Goal: Task Accomplishment & Management: Complete application form

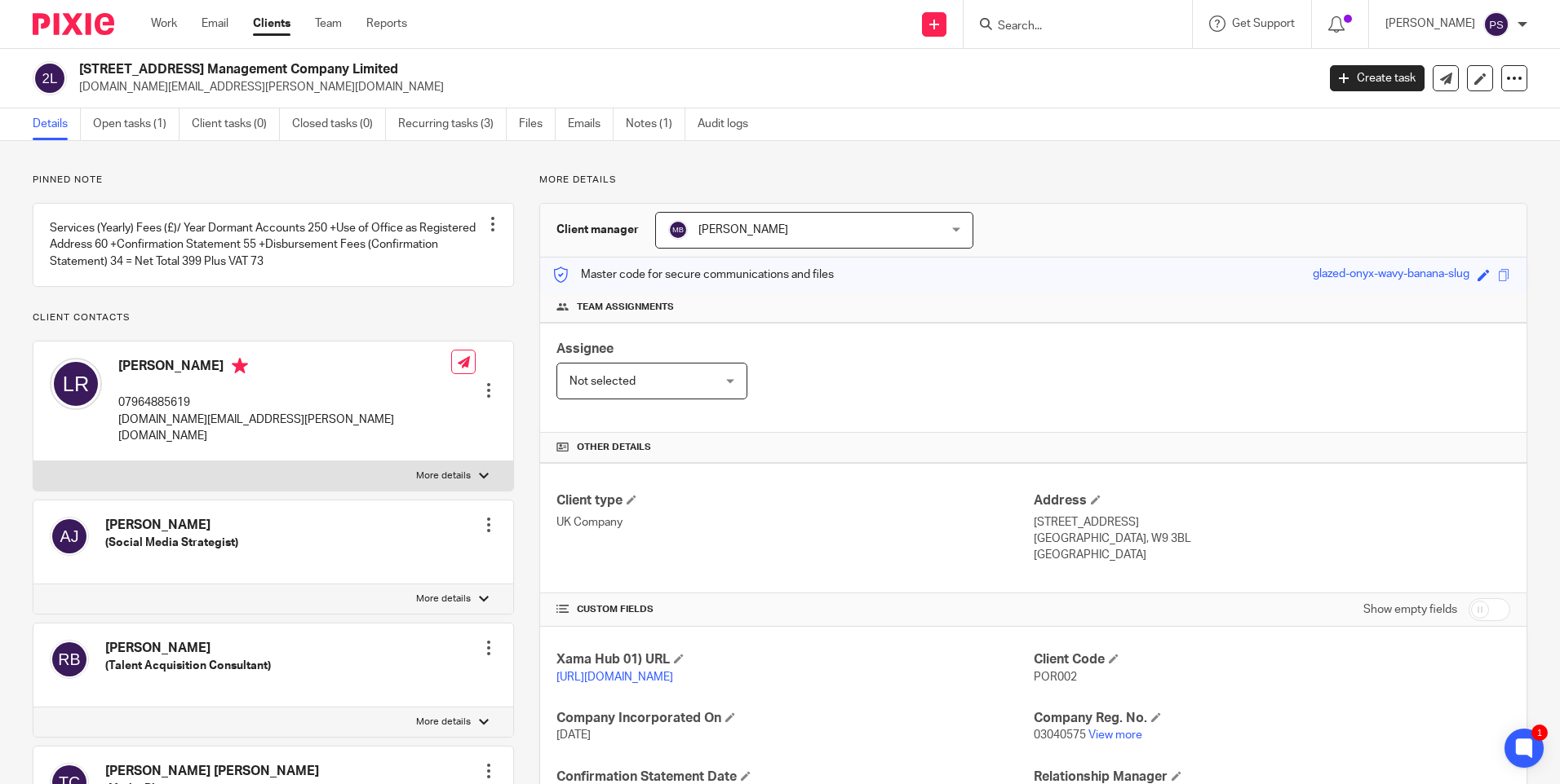
drag, startPoint x: 963, startPoint y: 19, endPoint x: 956, endPoint y: 46, distance: 27.9
click at [946, 19] on link at bounding box center [934, 25] width 25 height 25
click at [940, 124] on link "Add client" at bounding box center [956, 124] width 100 height 24
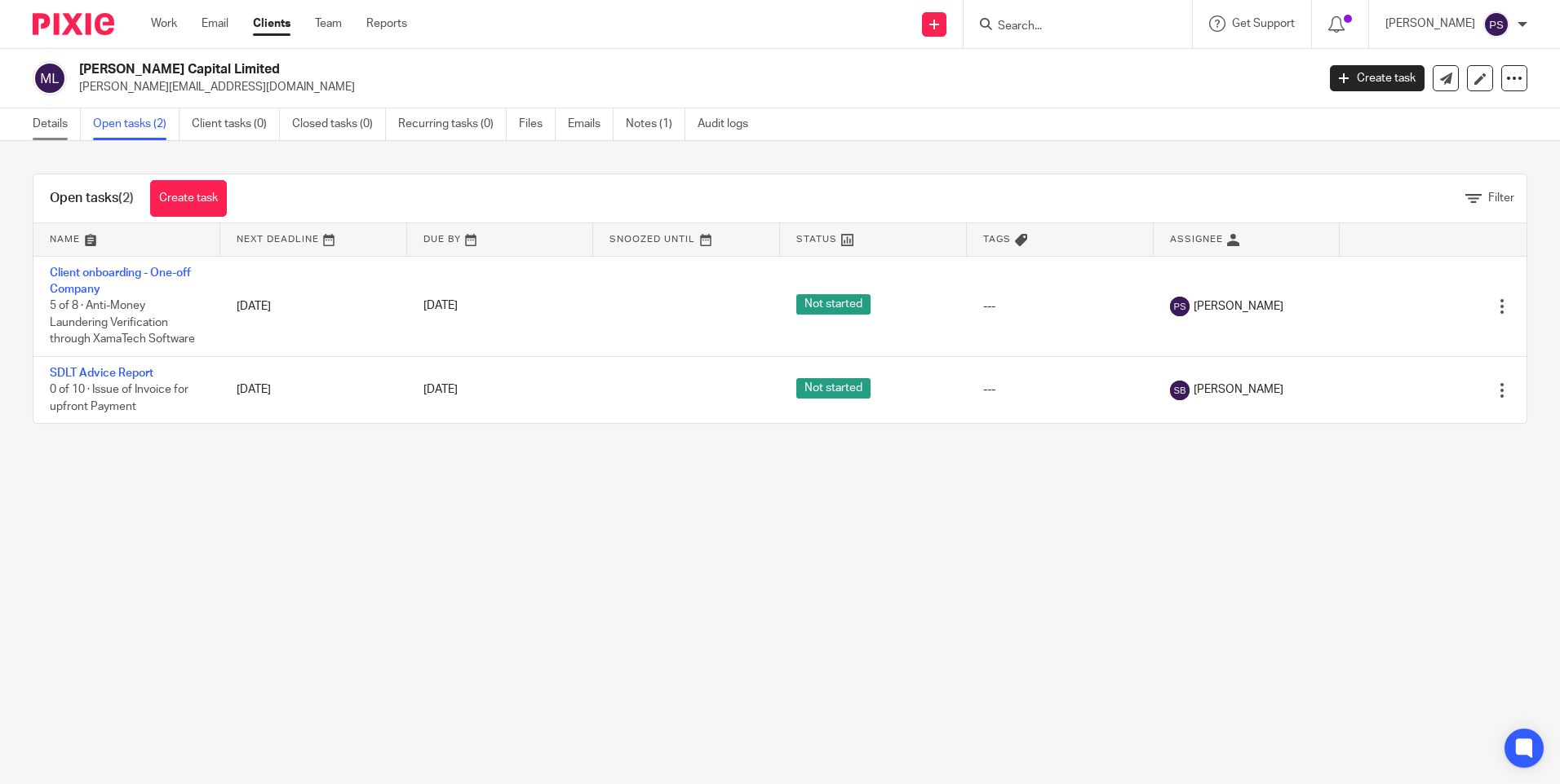
click at [61, 124] on link "Details" at bounding box center [57, 124] width 48 height 32
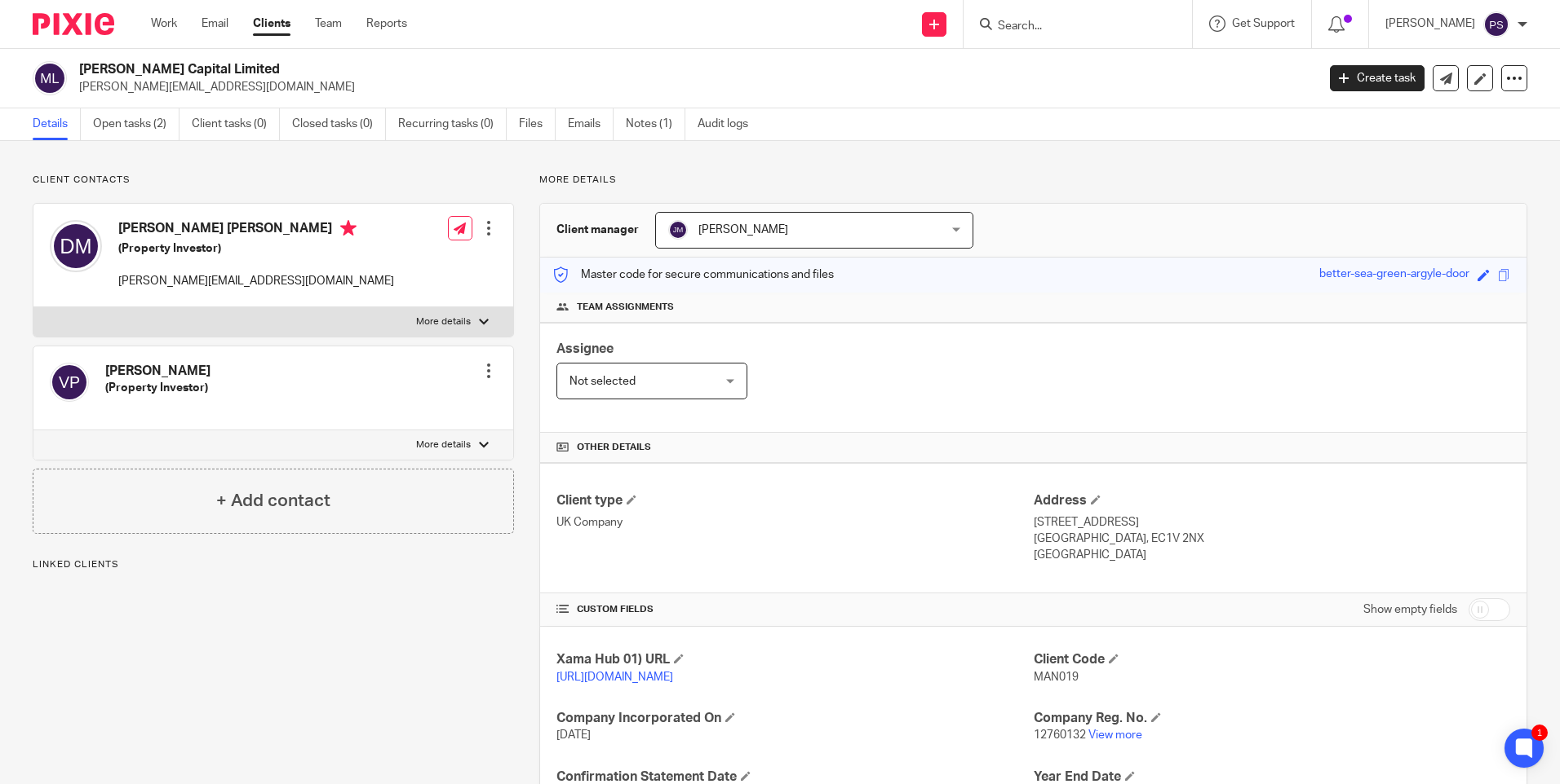
click at [393, 184] on p "Client contacts" at bounding box center [273, 180] width 481 height 13
click at [425, 178] on p "Client contacts" at bounding box center [273, 180] width 481 height 13
click at [963, 22] on div "Send new email Create task Add client" at bounding box center [933, 24] width 58 height 48
click at [946, 27] on link at bounding box center [934, 25] width 25 height 25
click at [939, 28] on icon at bounding box center [933, 24] width 10 height 10
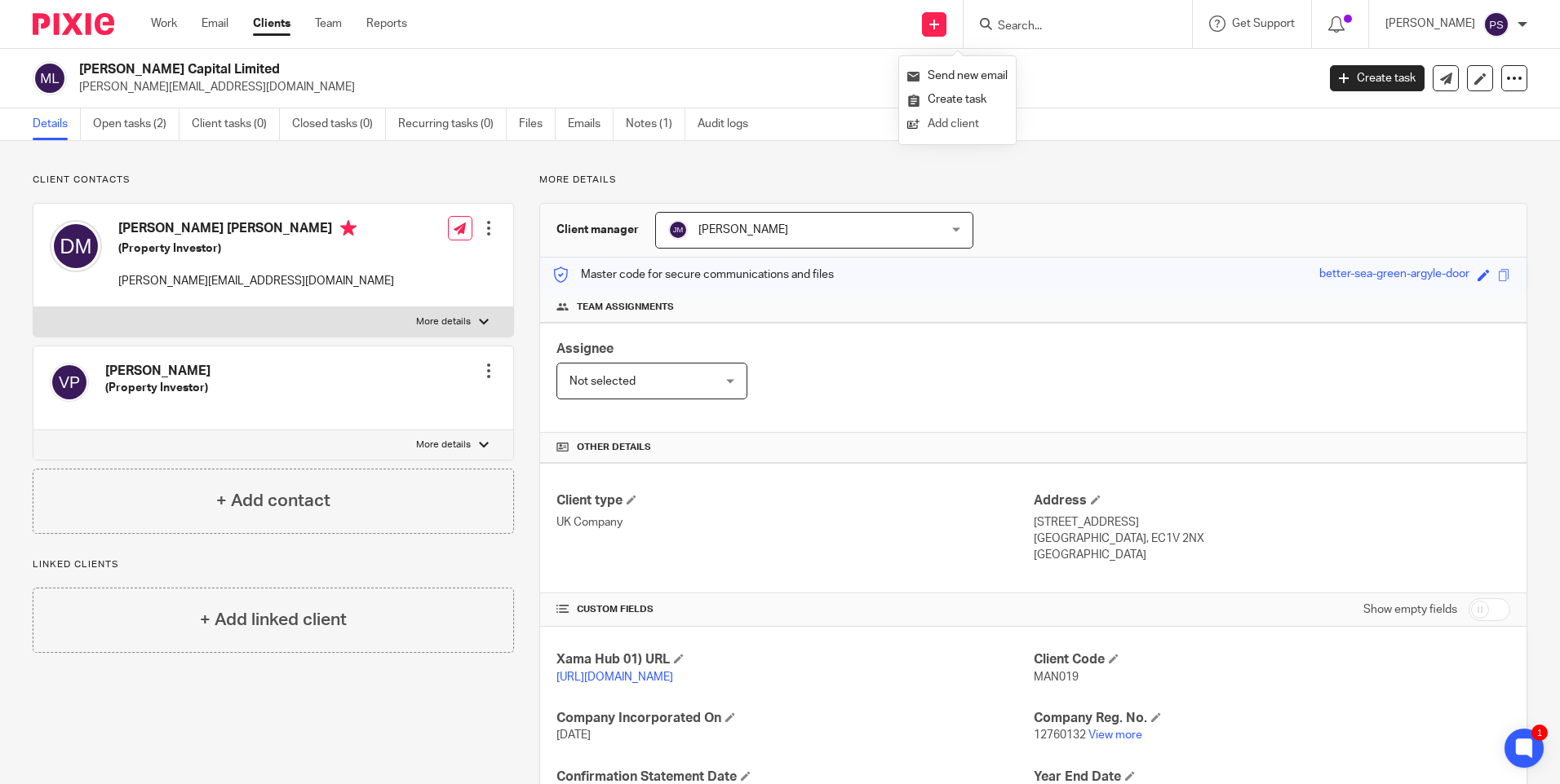
click at [946, 125] on link "Add client" at bounding box center [956, 124] width 100 height 24
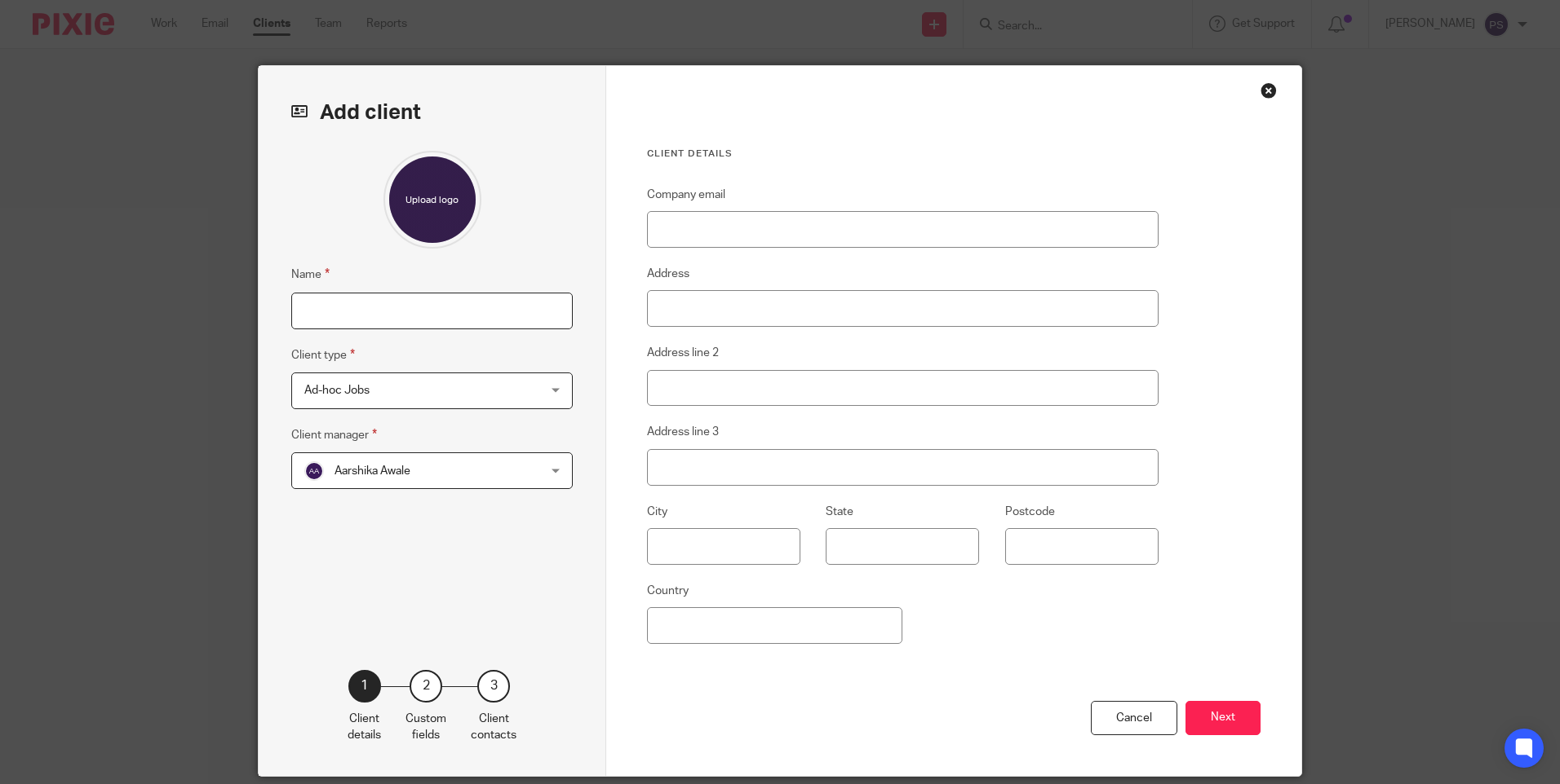
click at [390, 312] on input "Name" at bounding box center [432, 310] width 281 height 36
type input "[PERSON_NAME] [PERSON_NAME]"
click at [384, 463] on span "Aarshika Awale" at bounding box center [410, 470] width 214 height 35
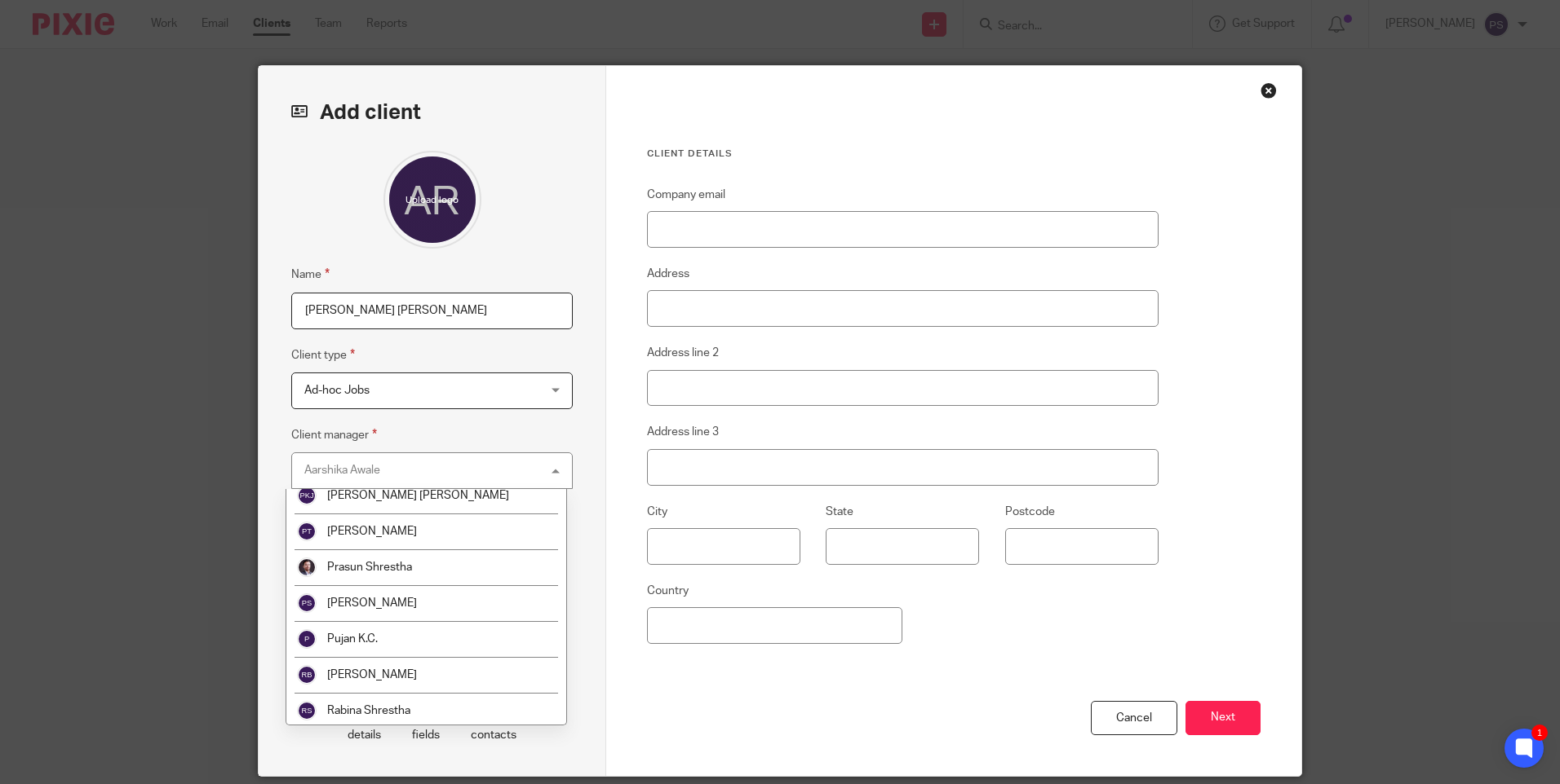
scroll to position [2957, 0]
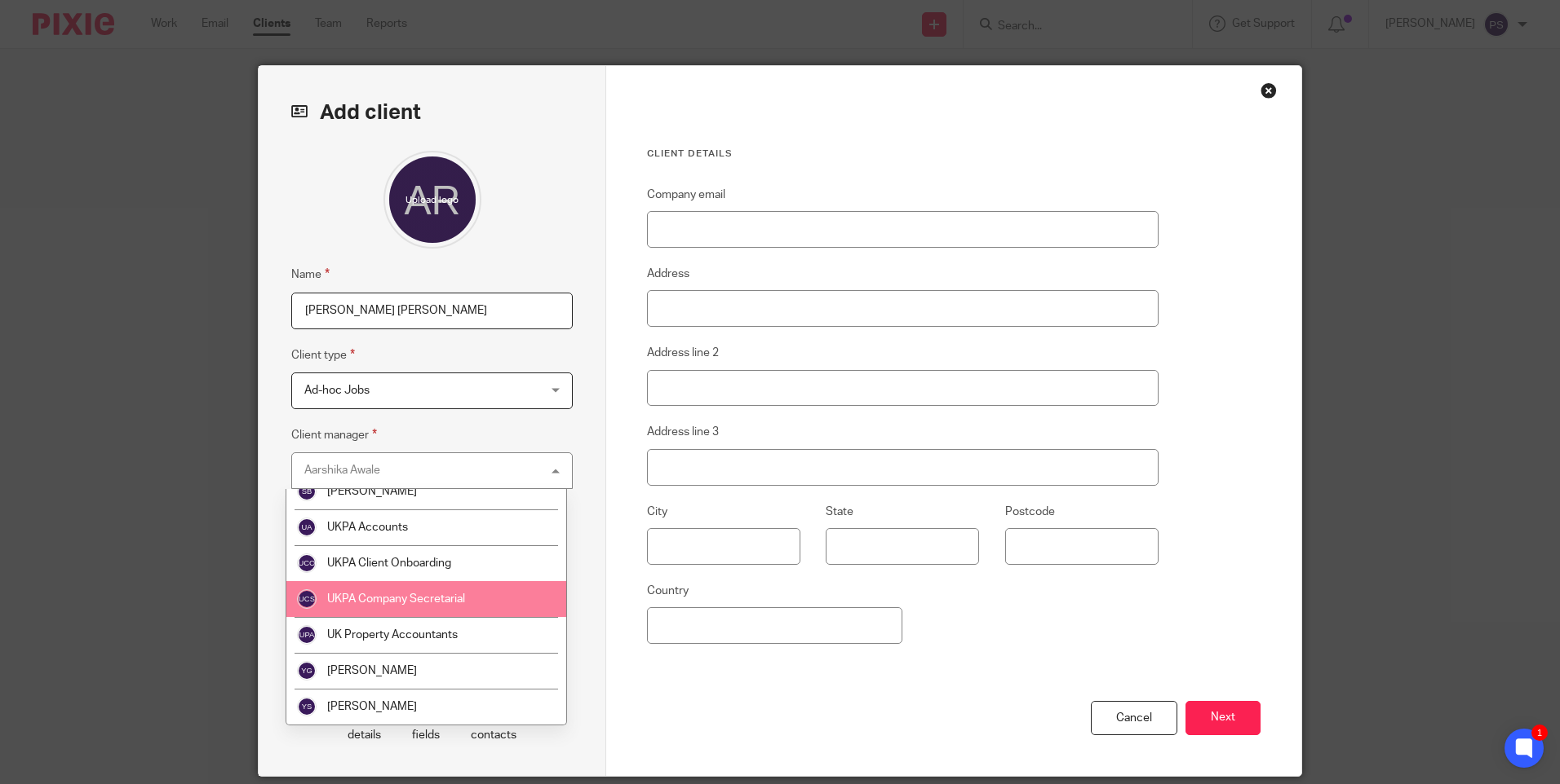
click at [435, 604] on span "UKPA Company Secretarial" at bounding box center [396, 599] width 138 height 12
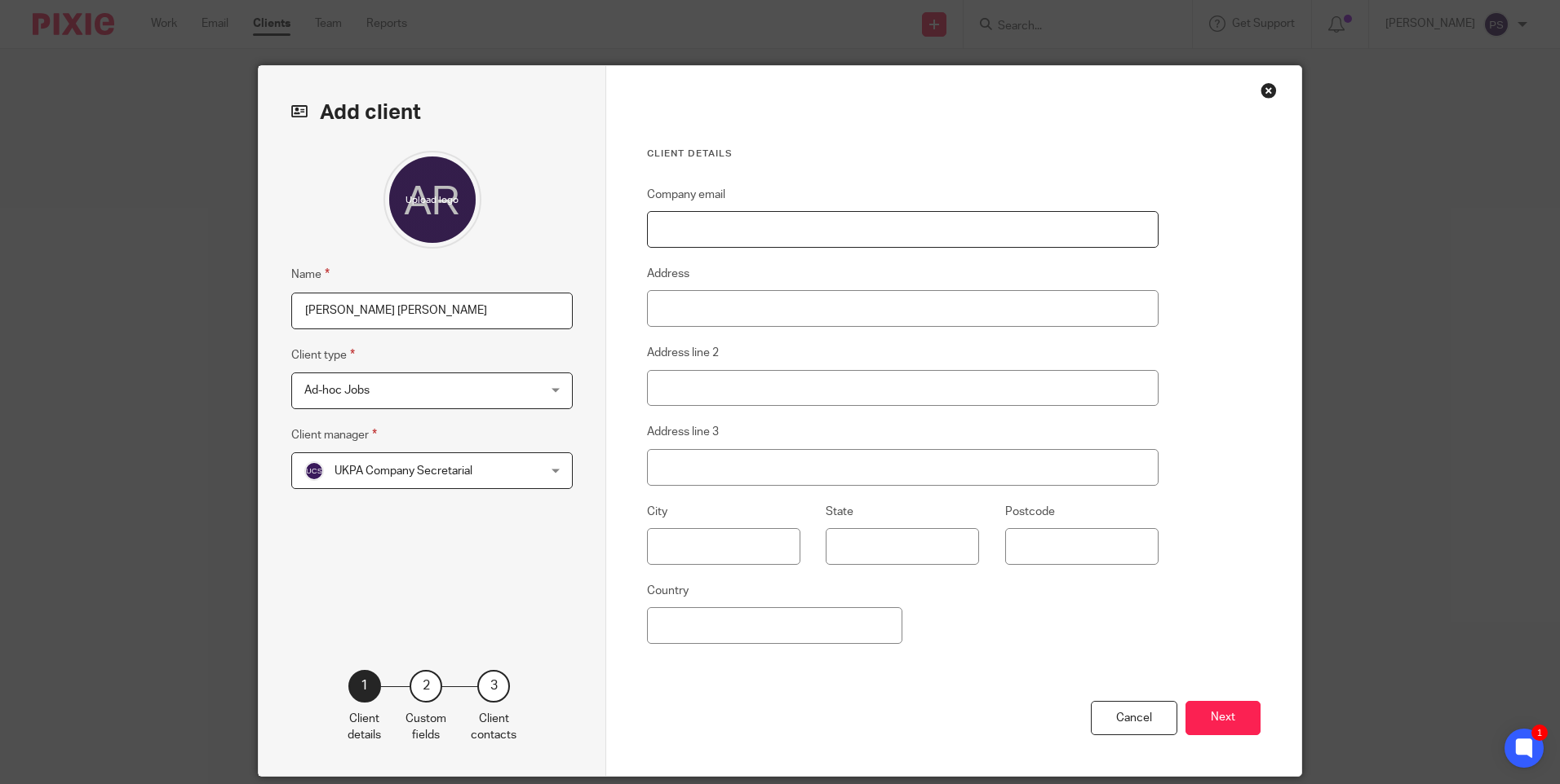
click at [743, 216] on input "Company email" at bounding box center [902, 229] width 511 height 36
paste input "[EMAIL_ADDRESS][DOMAIN_NAME]"
type input "[EMAIL_ADDRESS][DOMAIN_NAME]"
click at [1218, 716] on button "Next" at bounding box center [1222, 718] width 75 height 35
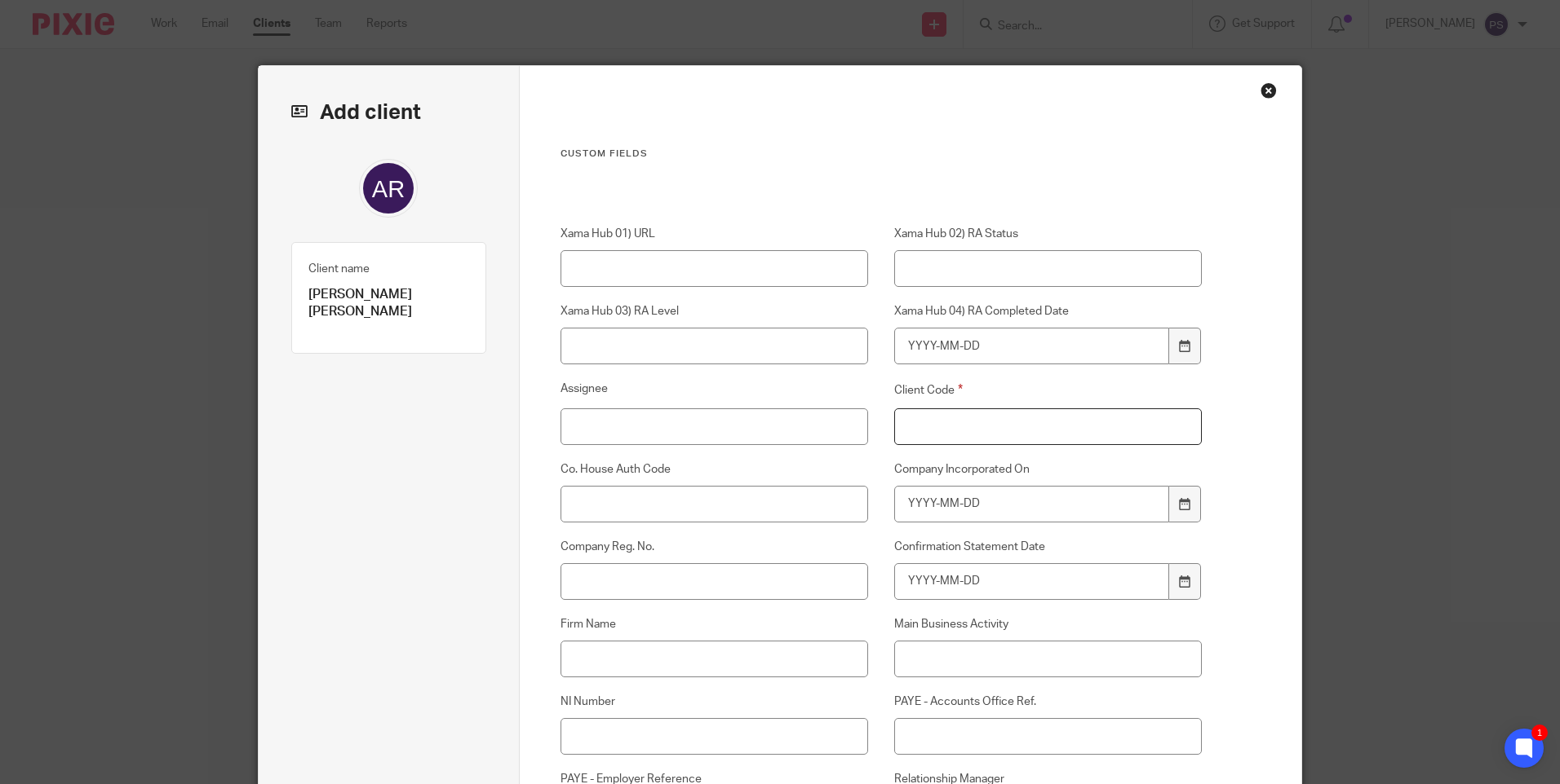
click at [993, 436] on input "Client Code" at bounding box center [1049, 426] width 308 height 36
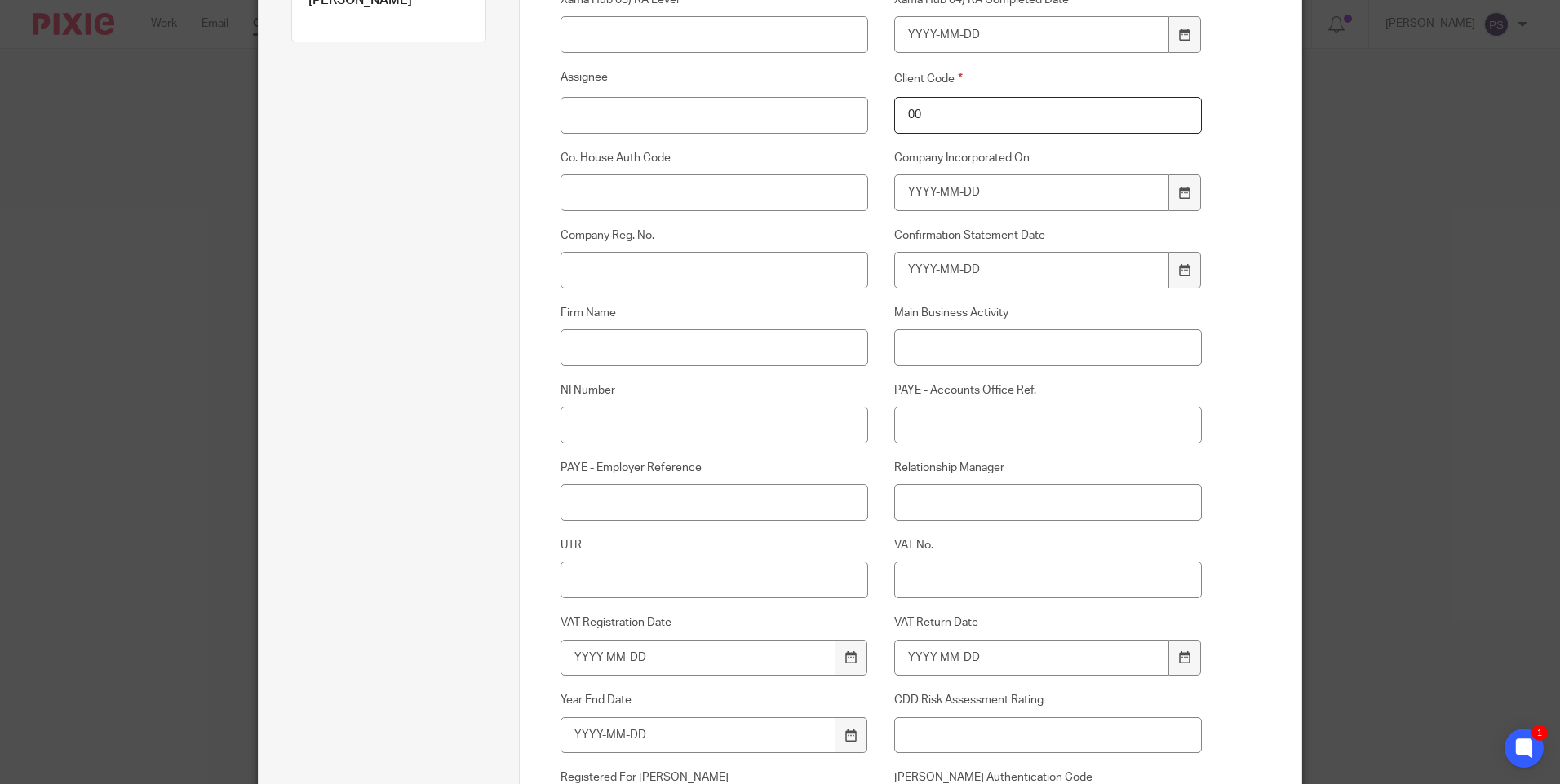
scroll to position [326, 0]
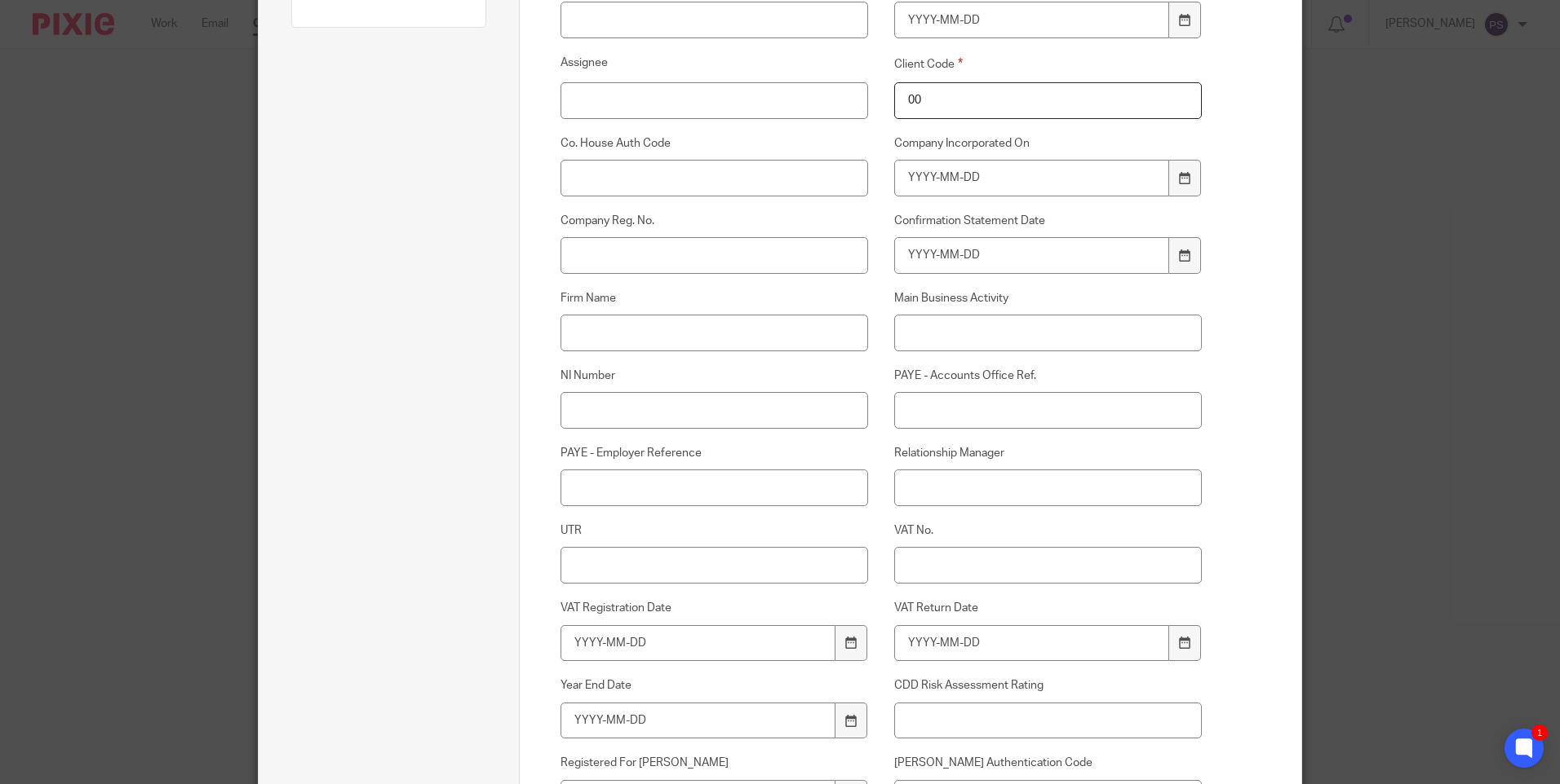
type input "00"
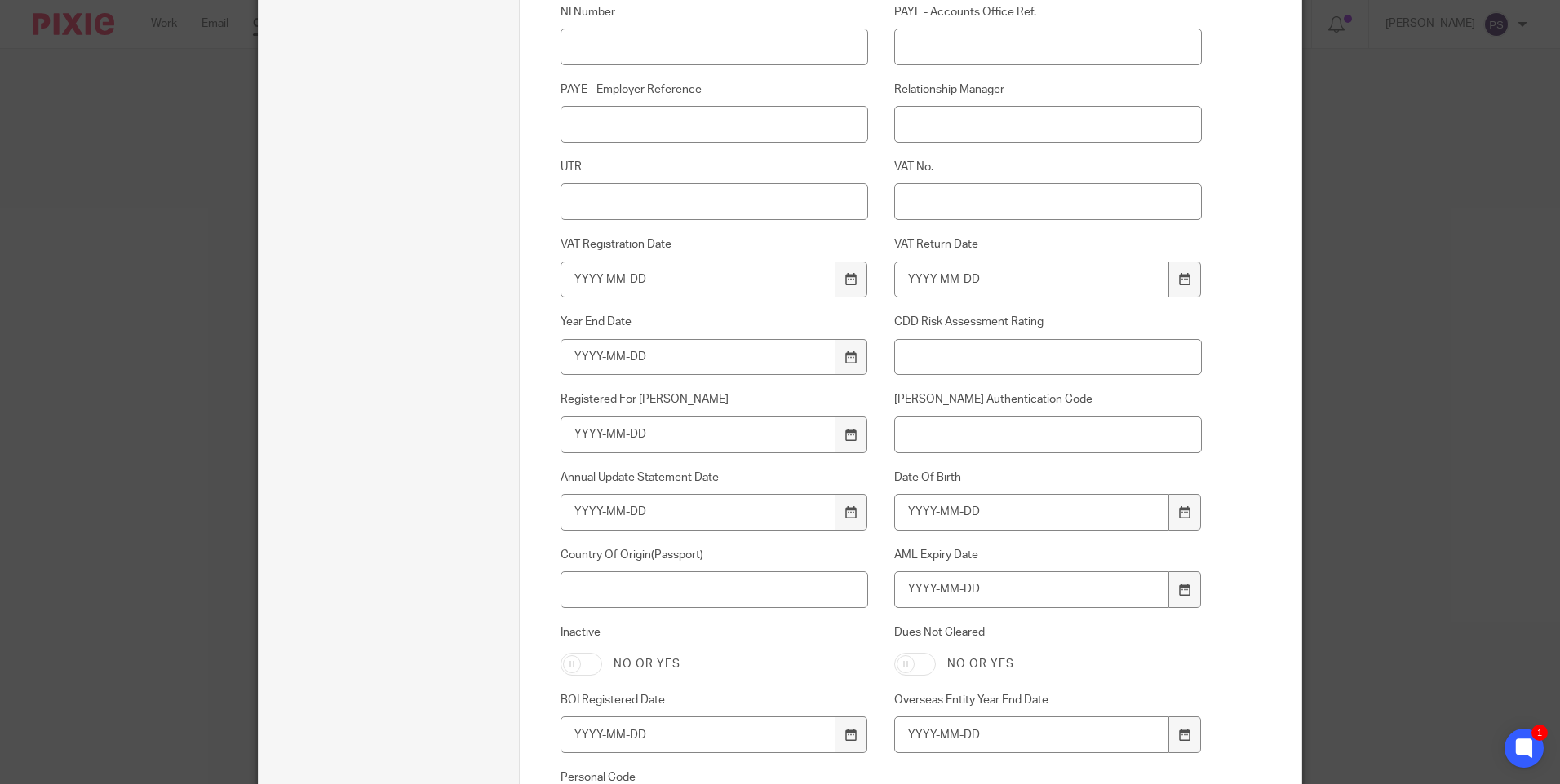
scroll to position [734, 0]
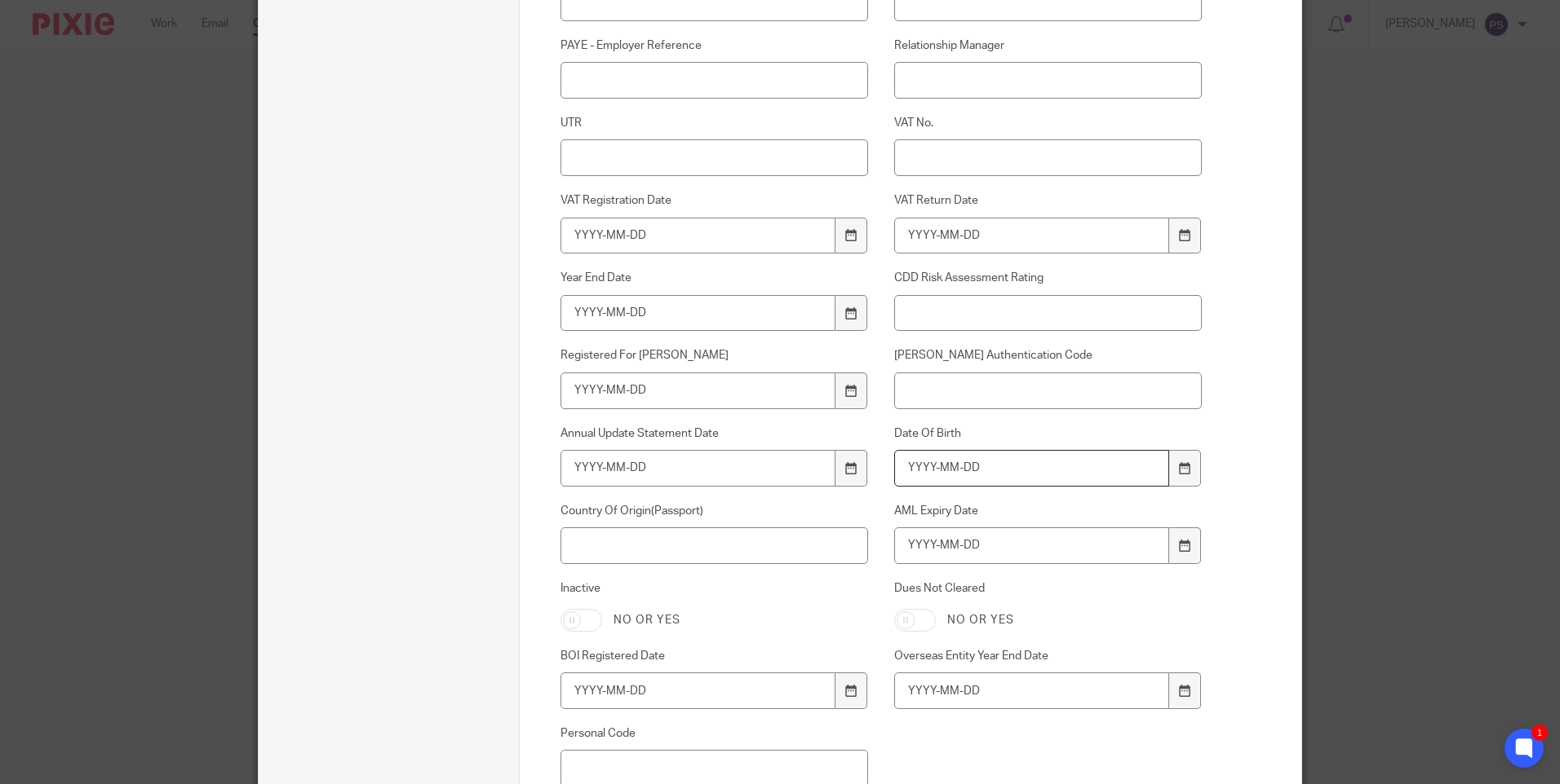
click at [939, 476] on input "Date Of Birth" at bounding box center [1032, 468] width 276 height 36
click at [916, 547] on input "AML Expiry Date" at bounding box center [1032, 545] width 276 height 36
click at [919, 474] on input "Date Of Birth" at bounding box center [1032, 468] width 276 height 36
type input "1954-03-28"
click at [935, 556] on input "AML Expiry Date" at bounding box center [1032, 545] width 276 height 36
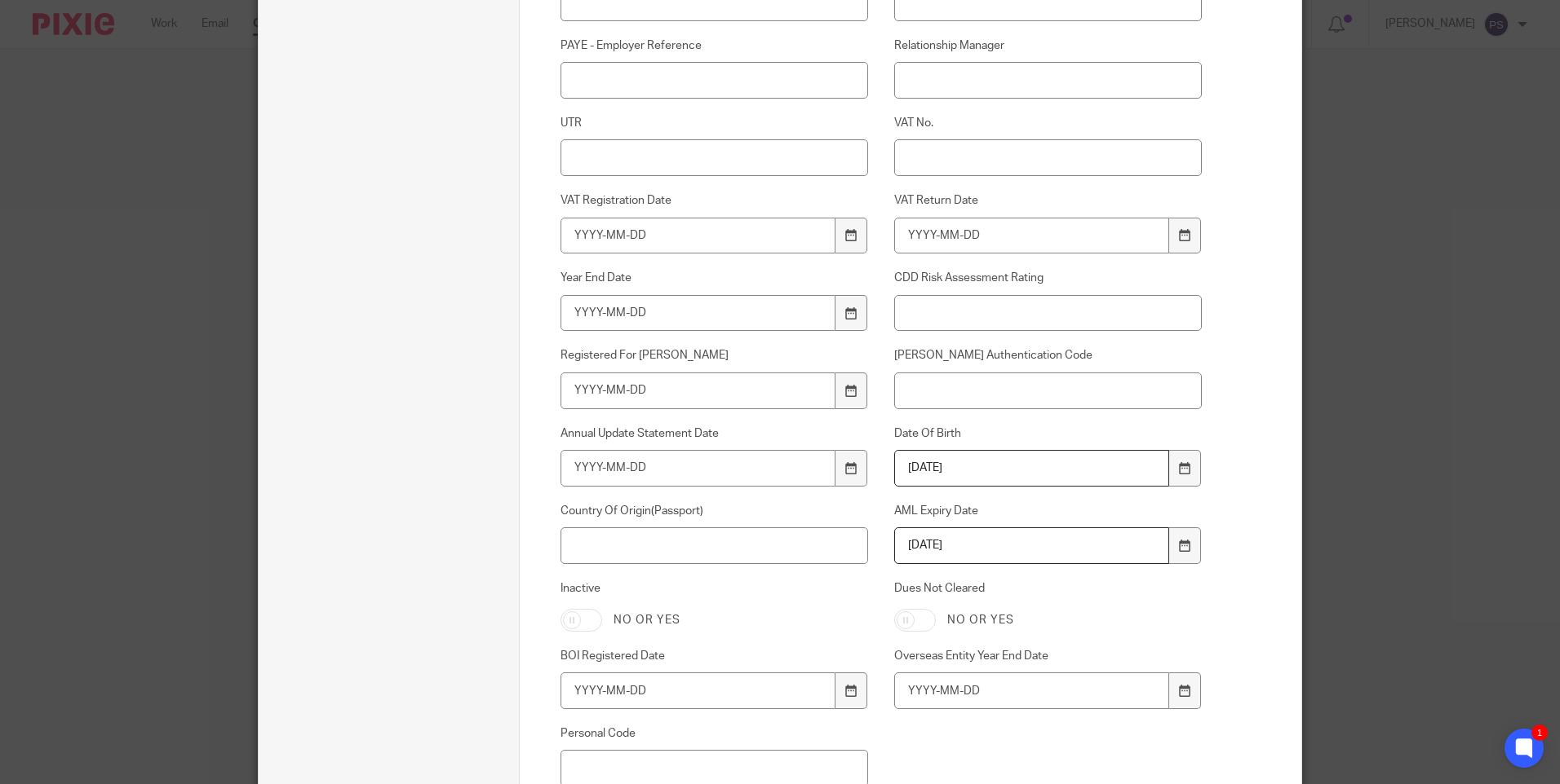
type input "2027-03-27"
click at [793, 549] on input "Country Of Origin(Passport)" at bounding box center [714, 545] width 308 height 36
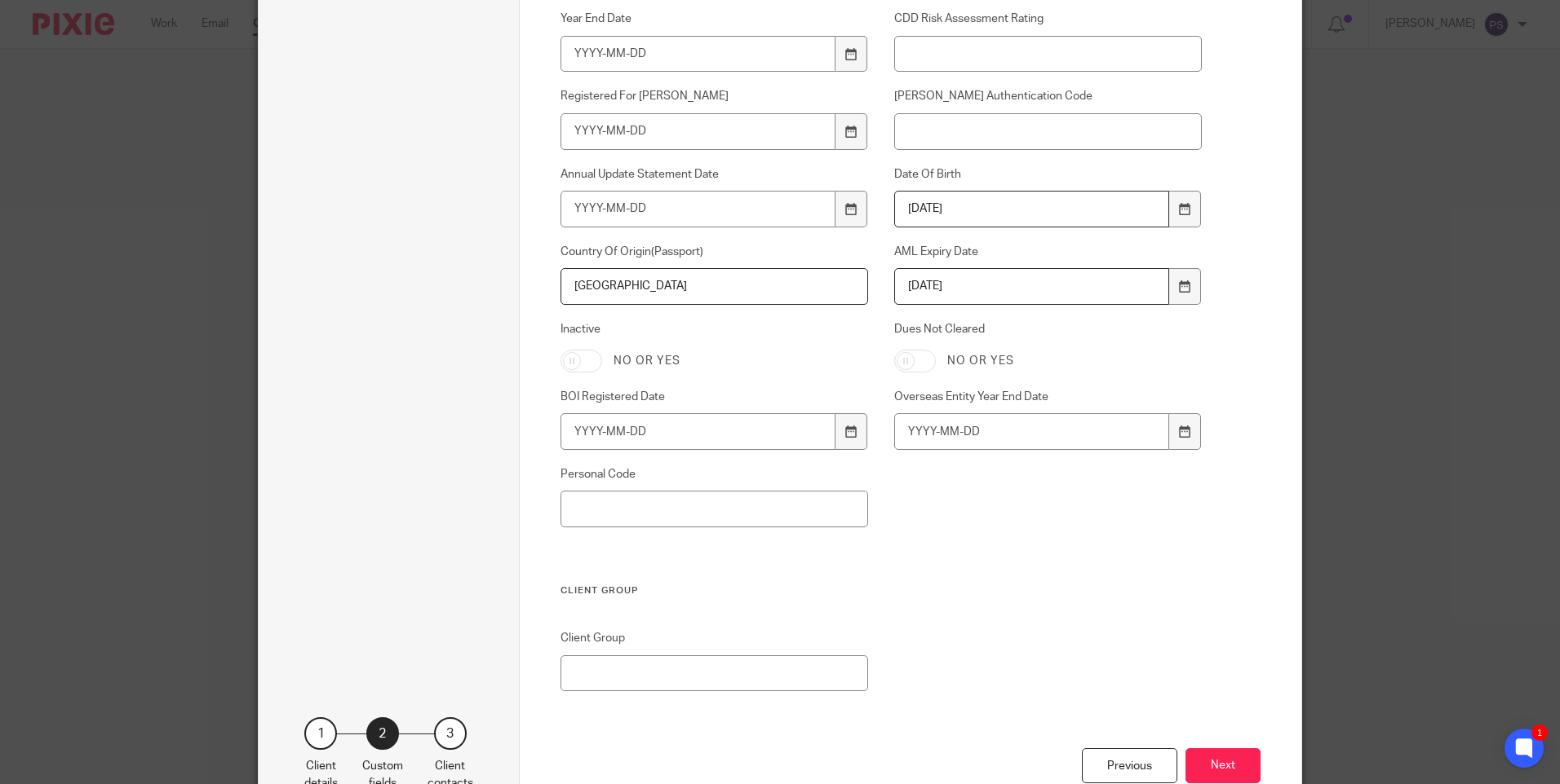
scroll to position [1060, 0]
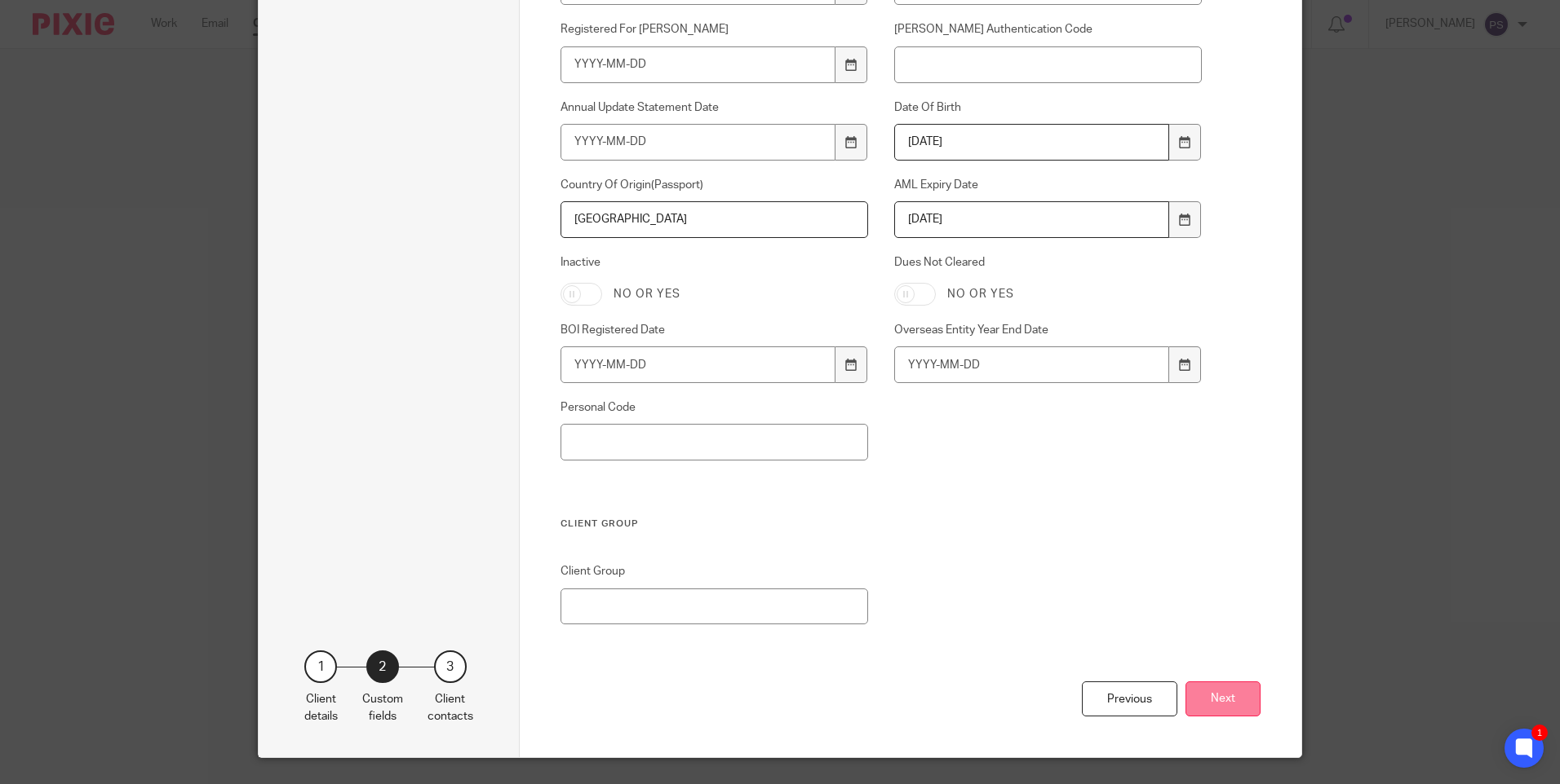
type input "United Kingdom"
click at [1191, 695] on button "Next" at bounding box center [1222, 699] width 75 height 35
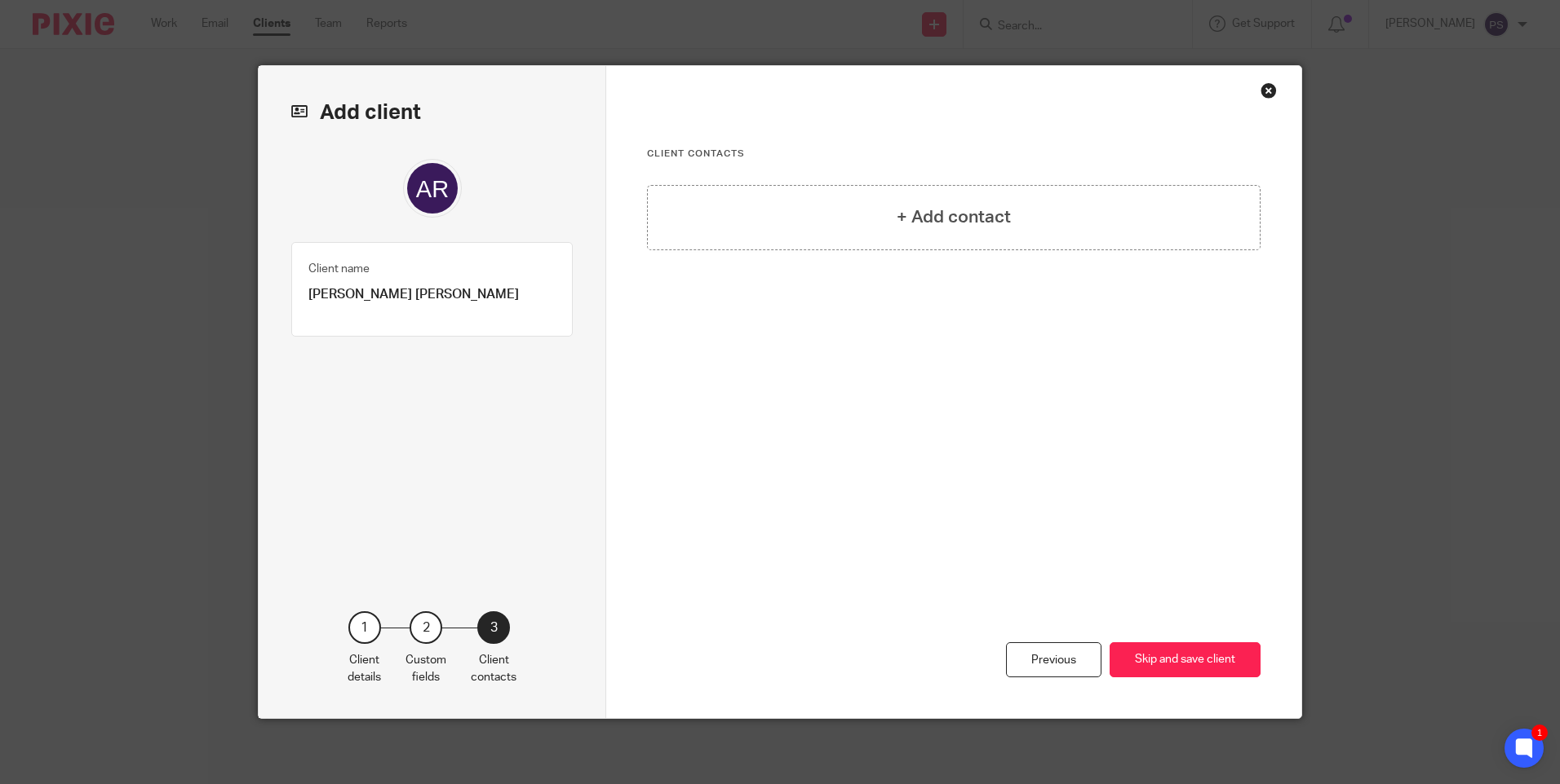
drag, startPoint x: 1182, startPoint y: 657, endPoint x: 945, endPoint y: 505, distance: 281.6
click at [945, 505] on div "Previous Skip and save client" at bounding box center [954, 586] width 613 height 263
drag, startPoint x: 927, startPoint y: 216, endPoint x: 677, endPoint y: 312, distance: 267.8
click at [926, 216] on h4 "+ Add contact" at bounding box center [953, 217] width 114 height 26
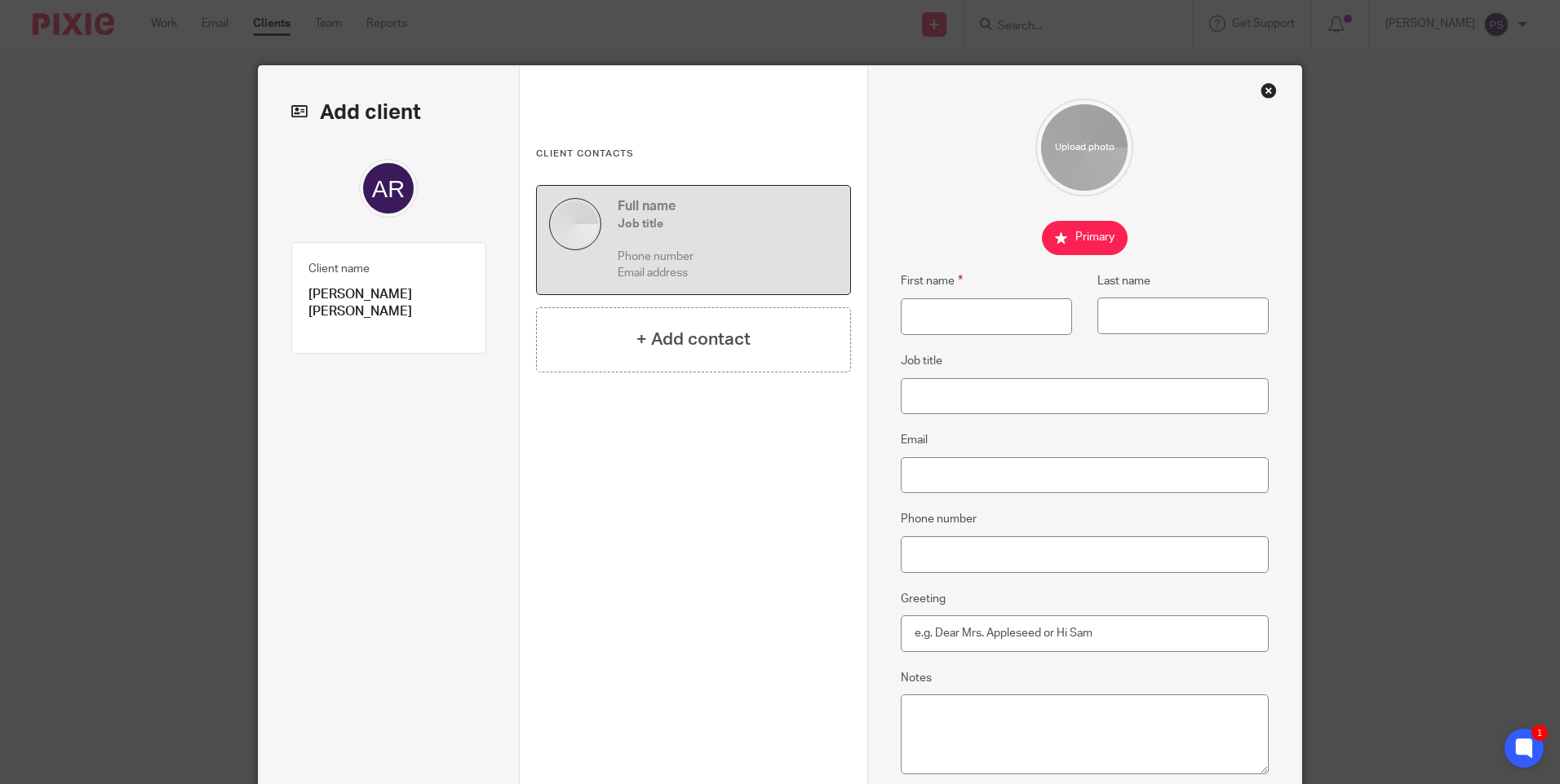
click at [401, 302] on p "[PERSON_NAME] [PERSON_NAME]" at bounding box center [388, 304] width 160 height 35
click at [401, 301] on p "[PERSON_NAME] [PERSON_NAME]" at bounding box center [388, 304] width 160 height 35
click at [401, 300] on p "[PERSON_NAME] [PERSON_NAME]" at bounding box center [388, 304] width 160 height 35
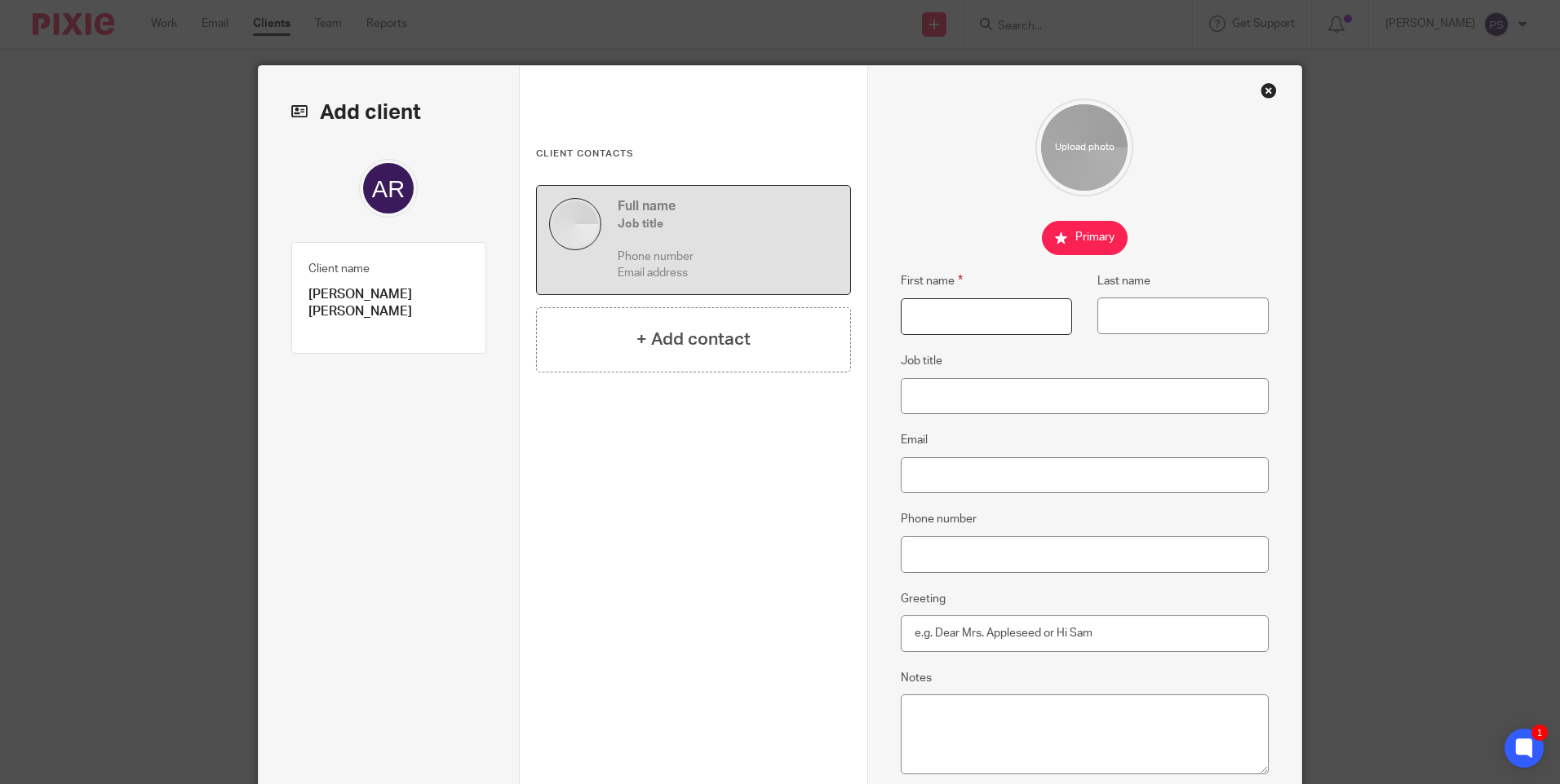
click at [963, 326] on input "First name" at bounding box center [986, 316] width 171 height 36
paste input "[PERSON_NAME] [PERSON_NAME]"
click at [1018, 317] on input "[PERSON_NAME] [PERSON_NAME]" at bounding box center [986, 316] width 171 height 36
type input "Andrew Ronald N"
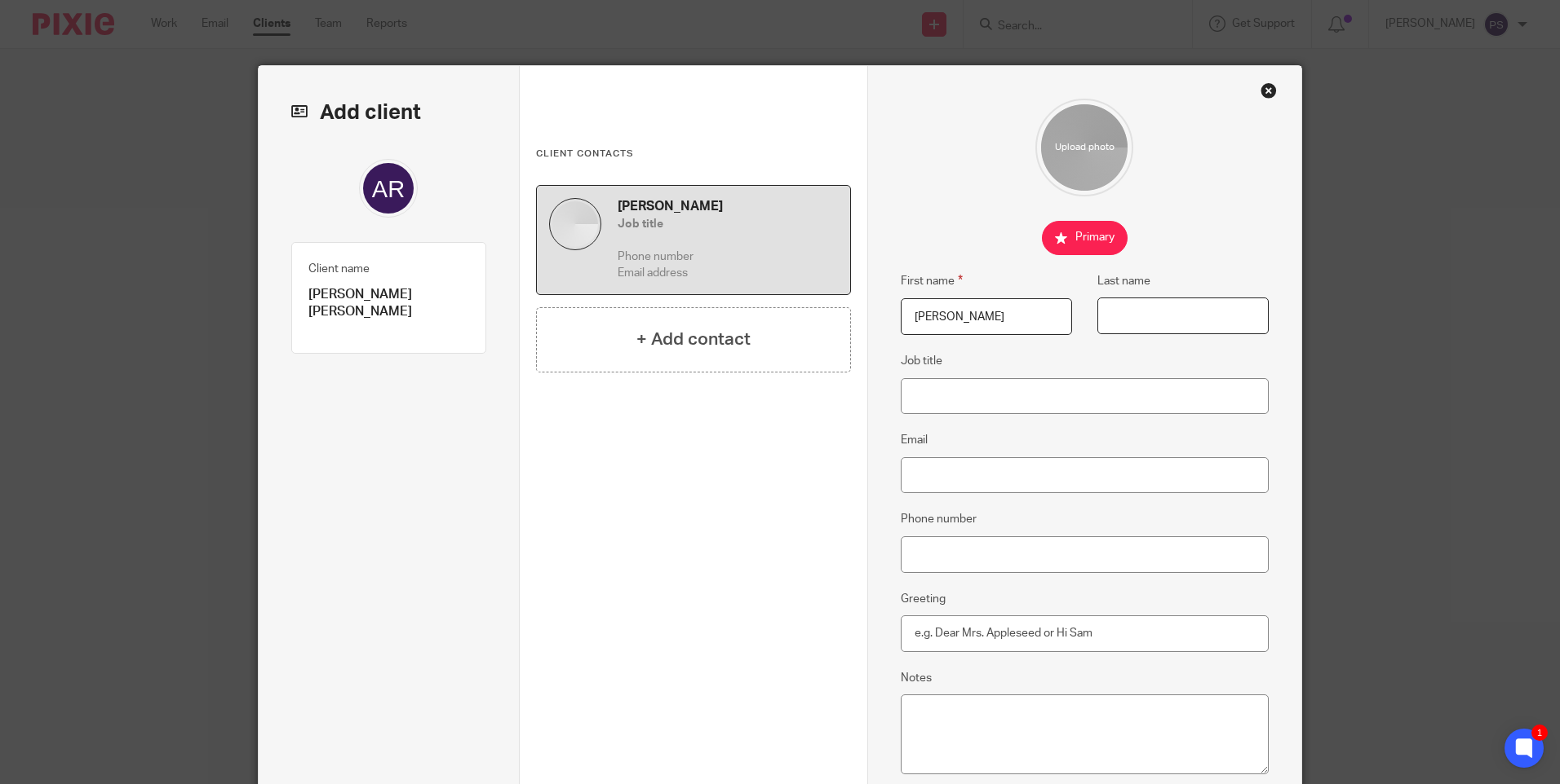
click at [1141, 308] on input "Last name" at bounding box center [1182, 315] width 171 height 36
paste input "Findlay"
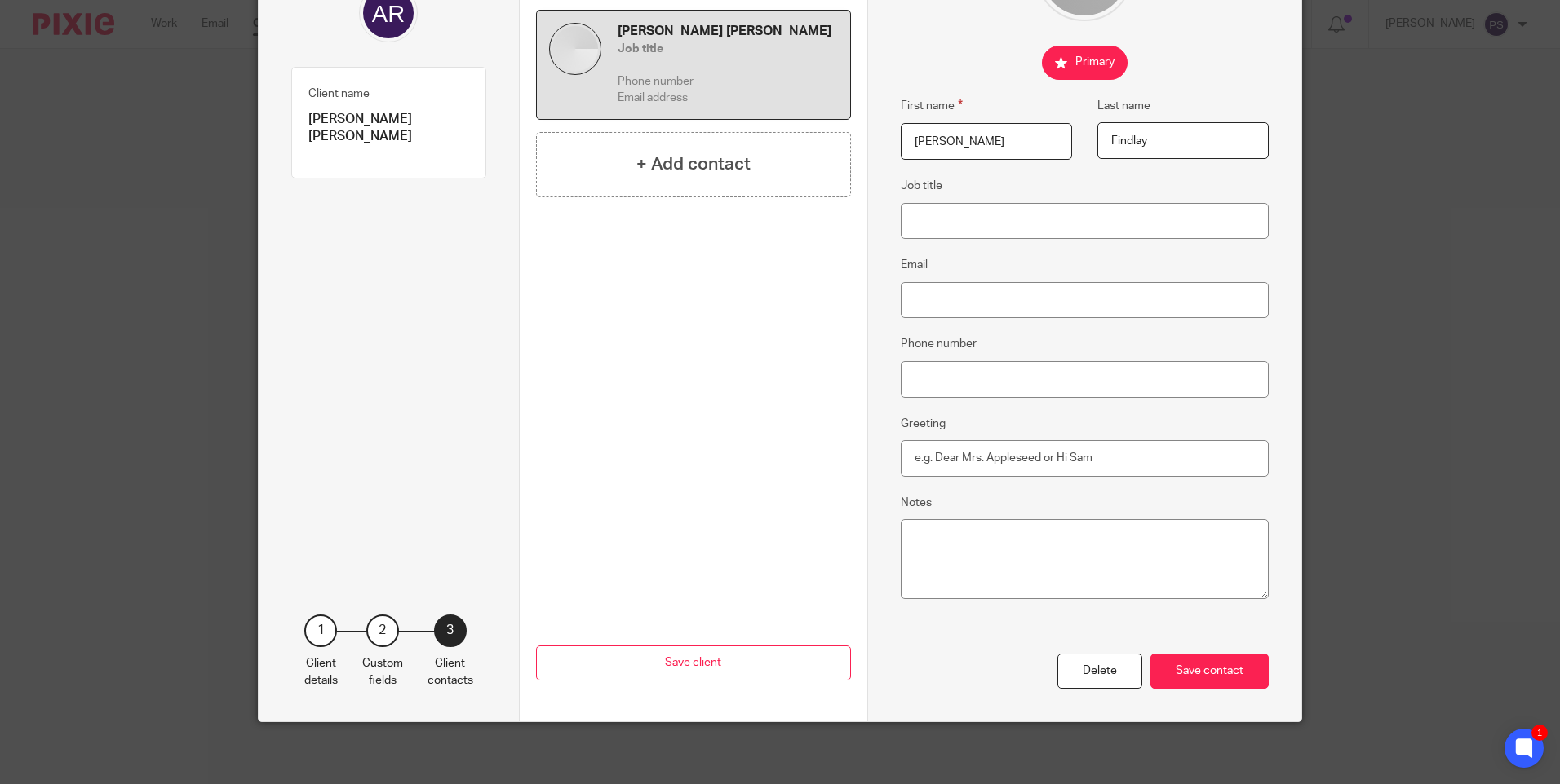
scroll to position [179, 0]
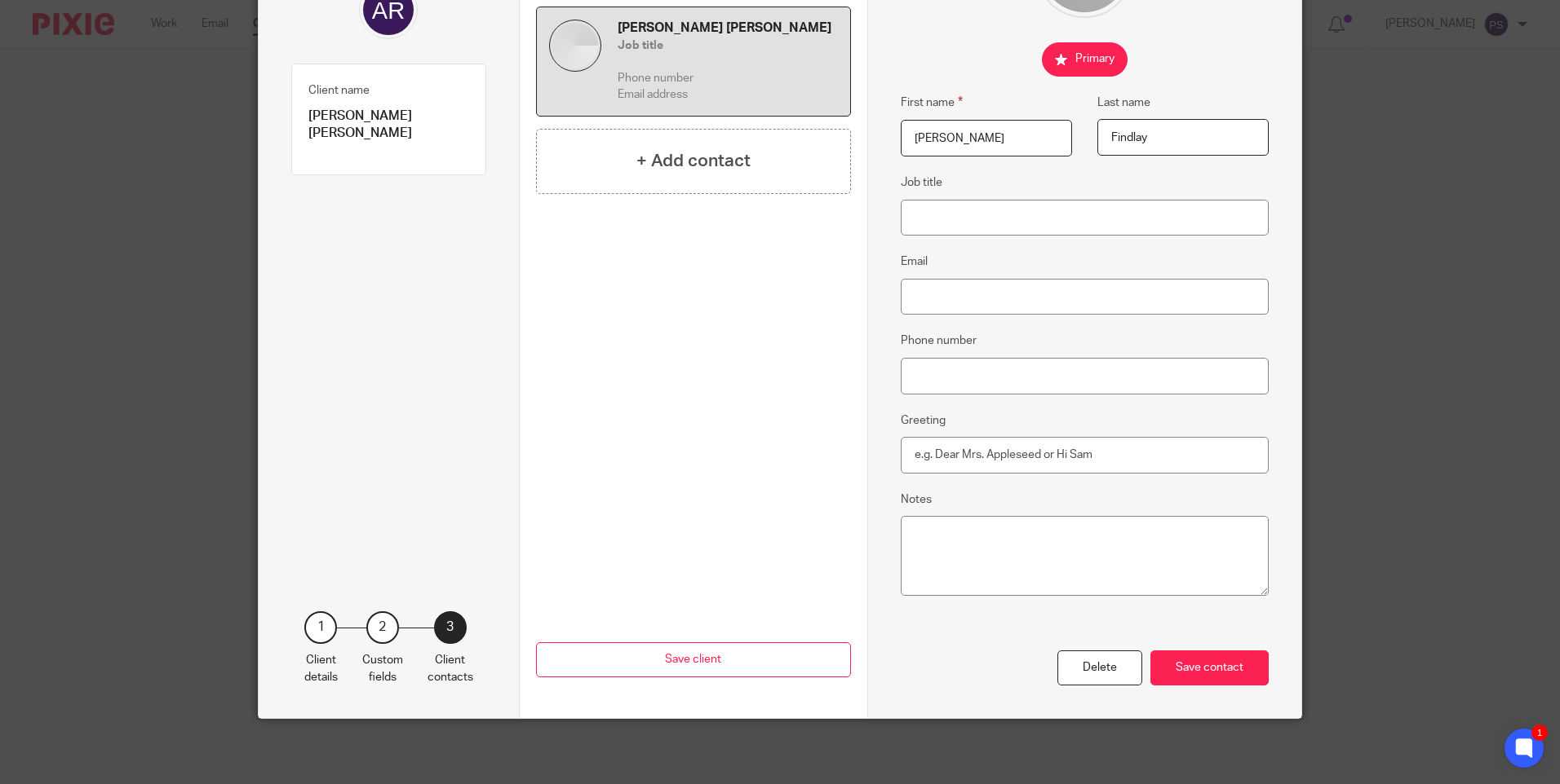
type input "Findlay"
click at [954, 295] on input "Email" at bounding box center [1085, 297] width 369 height 36
click at [1005, 302] on input "Email" at bounding box center [1085, 297] width 369 height 36
paste input "[EMAIL_ADDRESS][DOMAIN_NAME]"
type input "[EMAIL_ADDRESS][DOMAIN_NAME]"
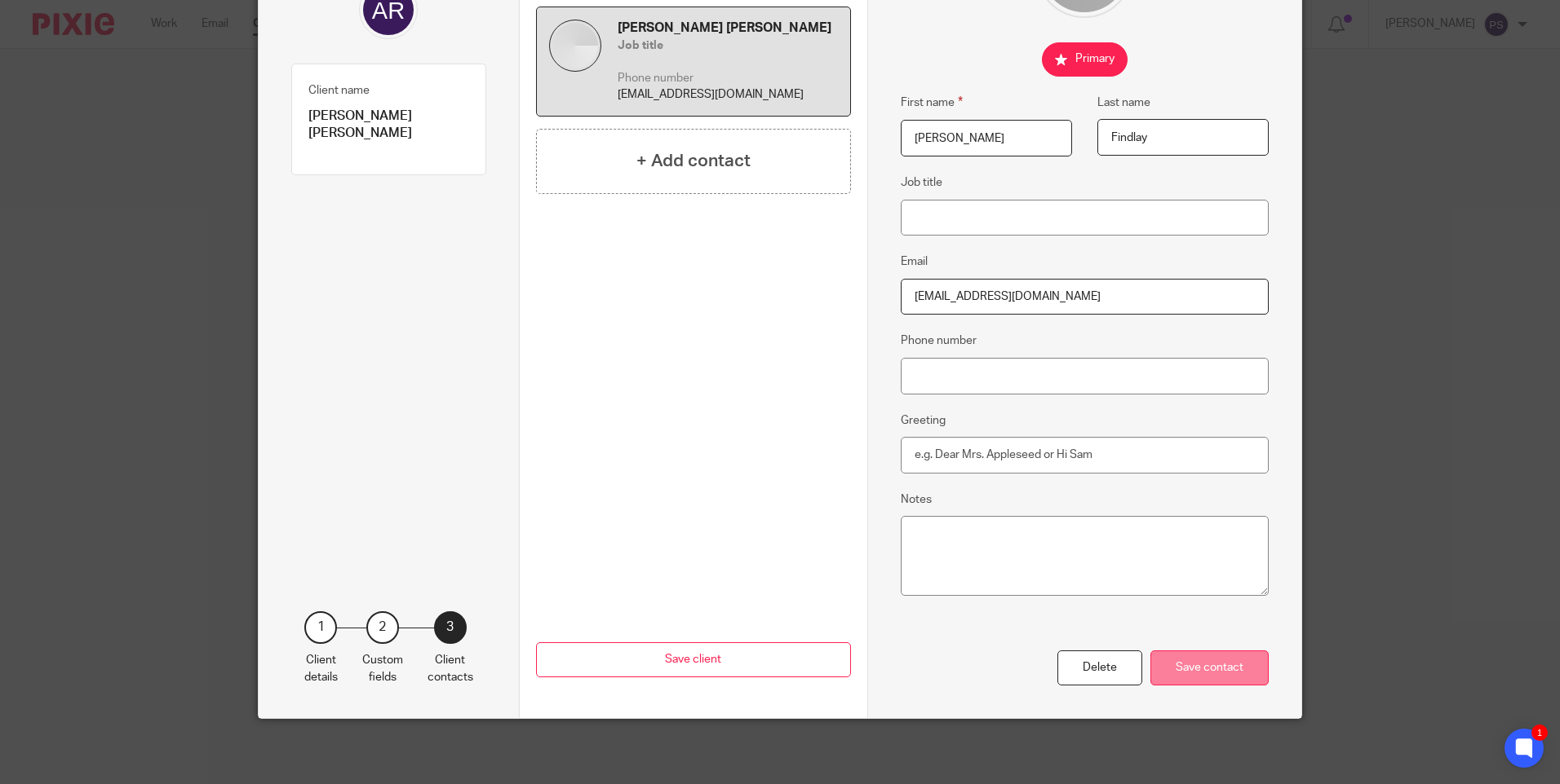
click at [1235, 664] on div "Save contact" at bounding box center [1209, 668] width 118 height 35
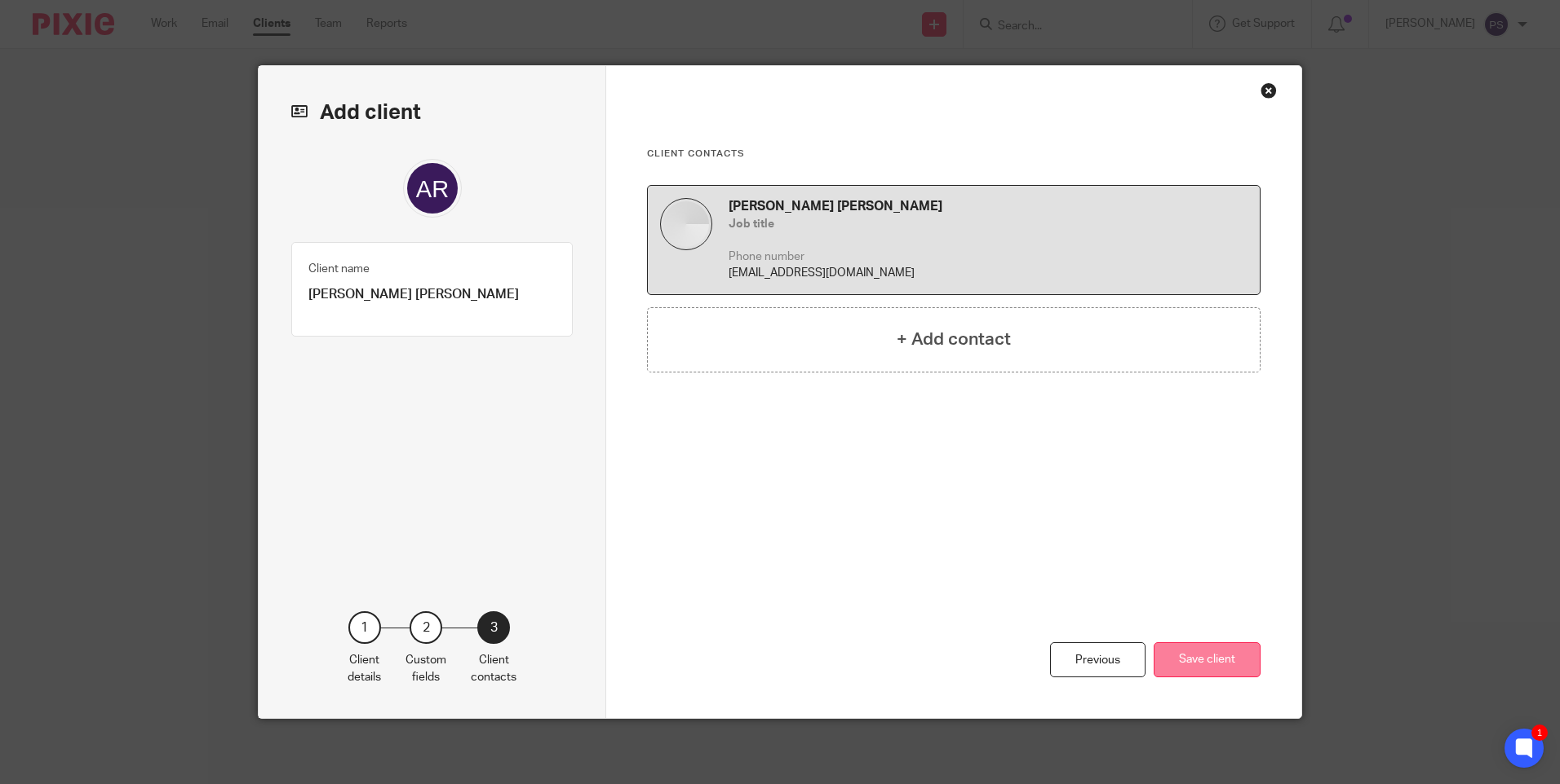
click at [1207, 660] on button "Save client" at bounding box center [1206, 660] width 107 height 35
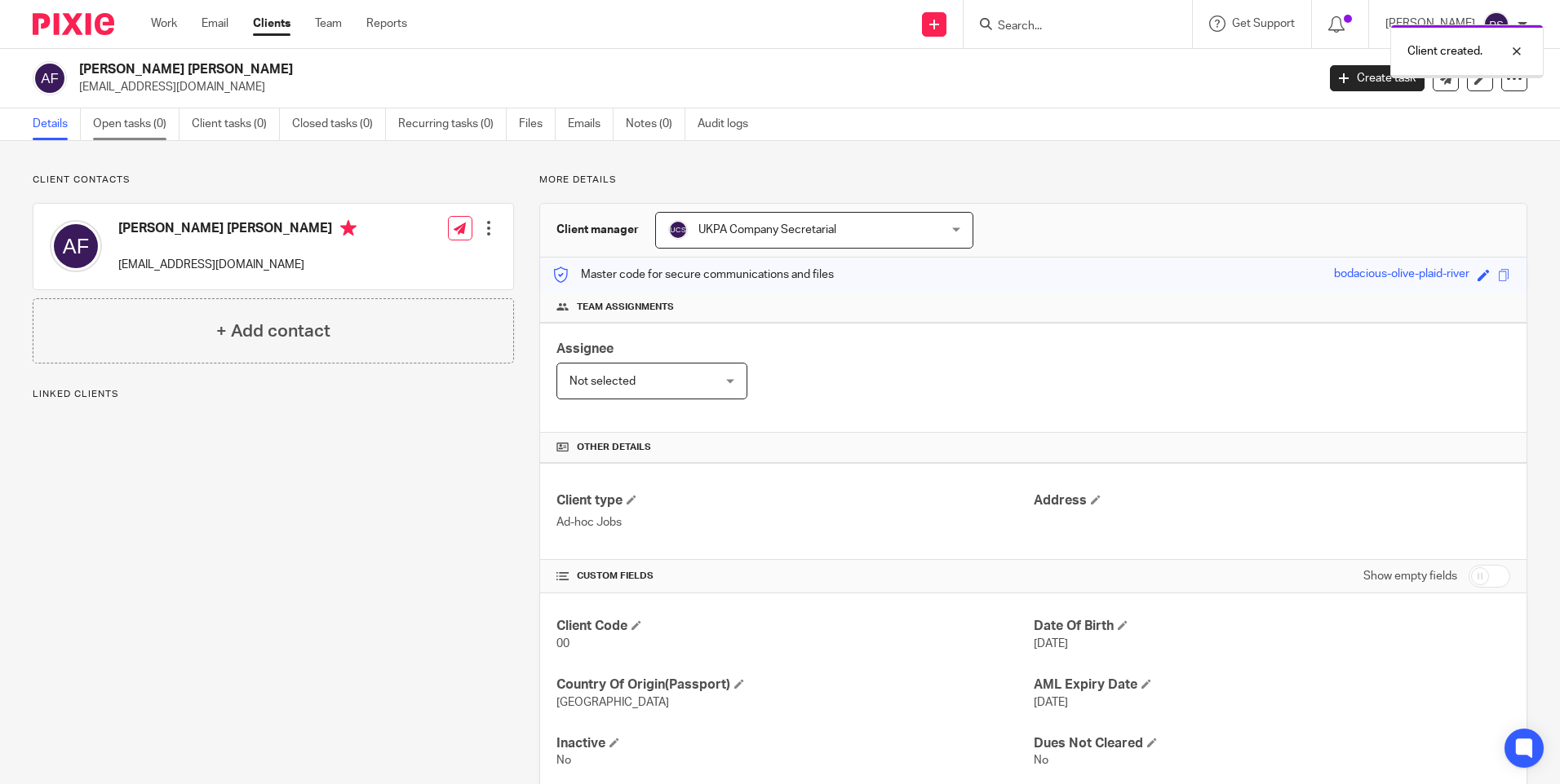
click at [137, 112] on link "Open tasks (0)" at bounding box center [136, 124] width 87 height 32
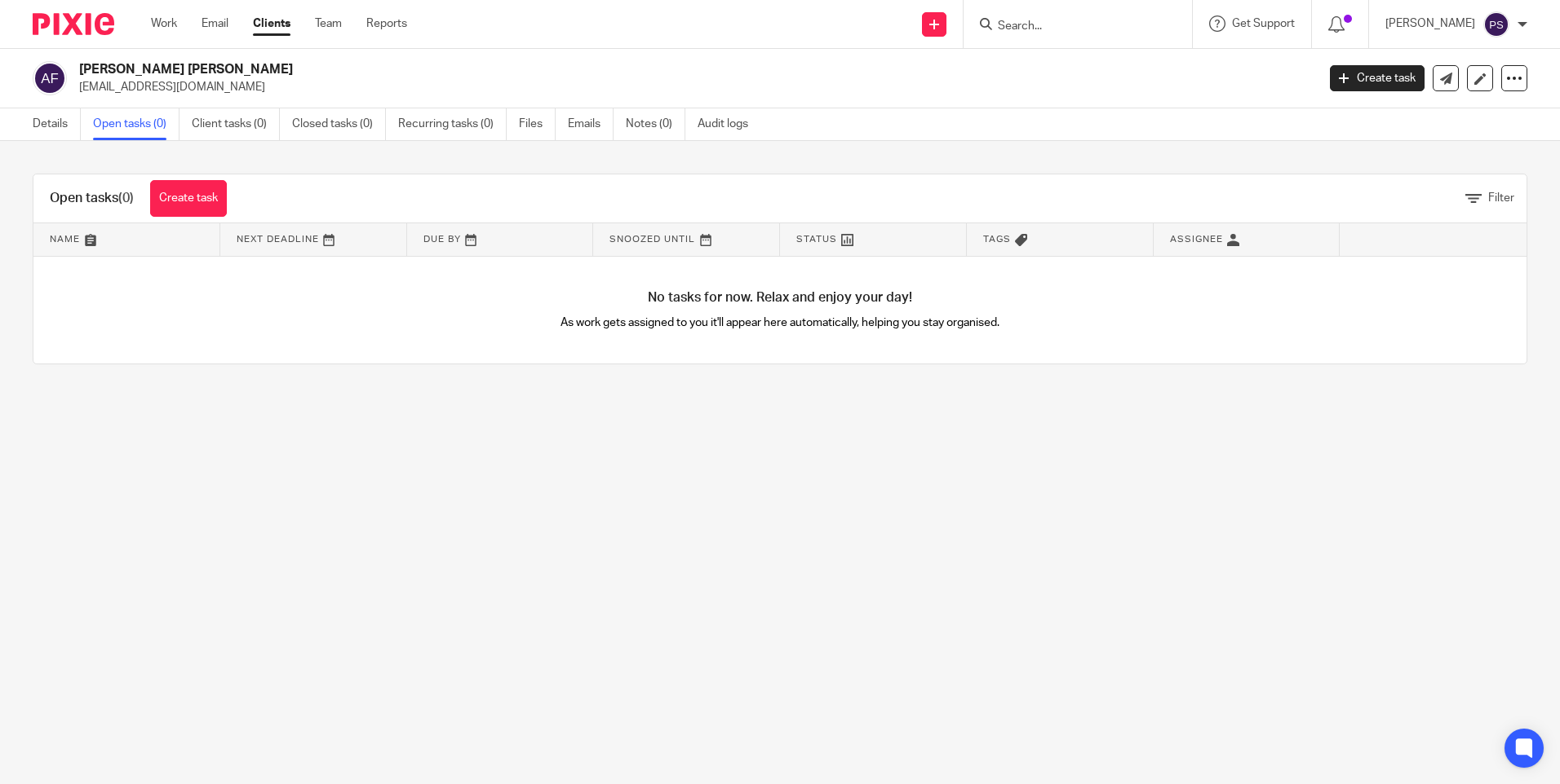
click at [199, 203] on link "Create task" at bounding box center [188, 198] width 77 height 36
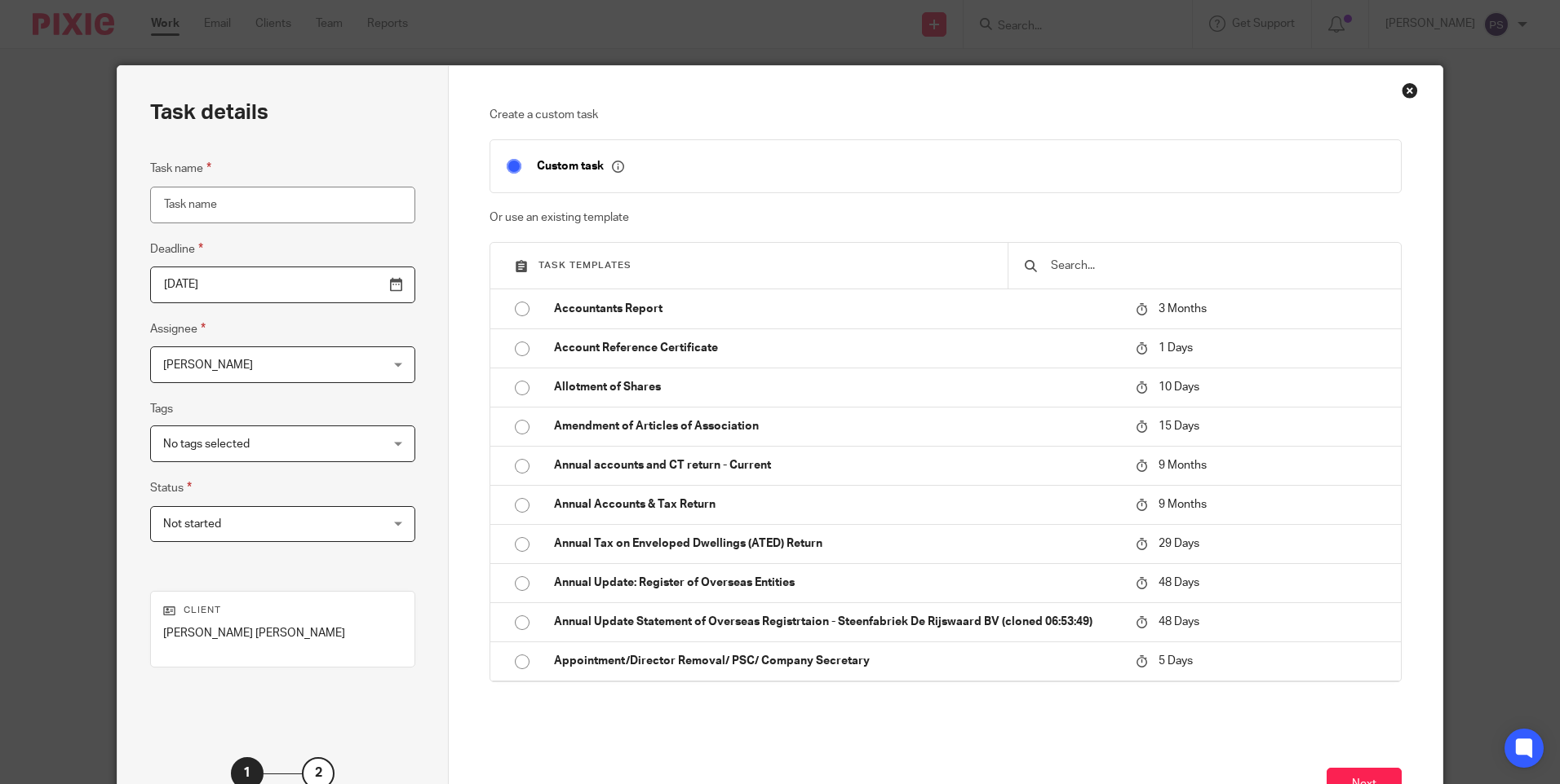
click at [1077, 265] on input "text" at bounding box center [1216, 266] width 335 height 18
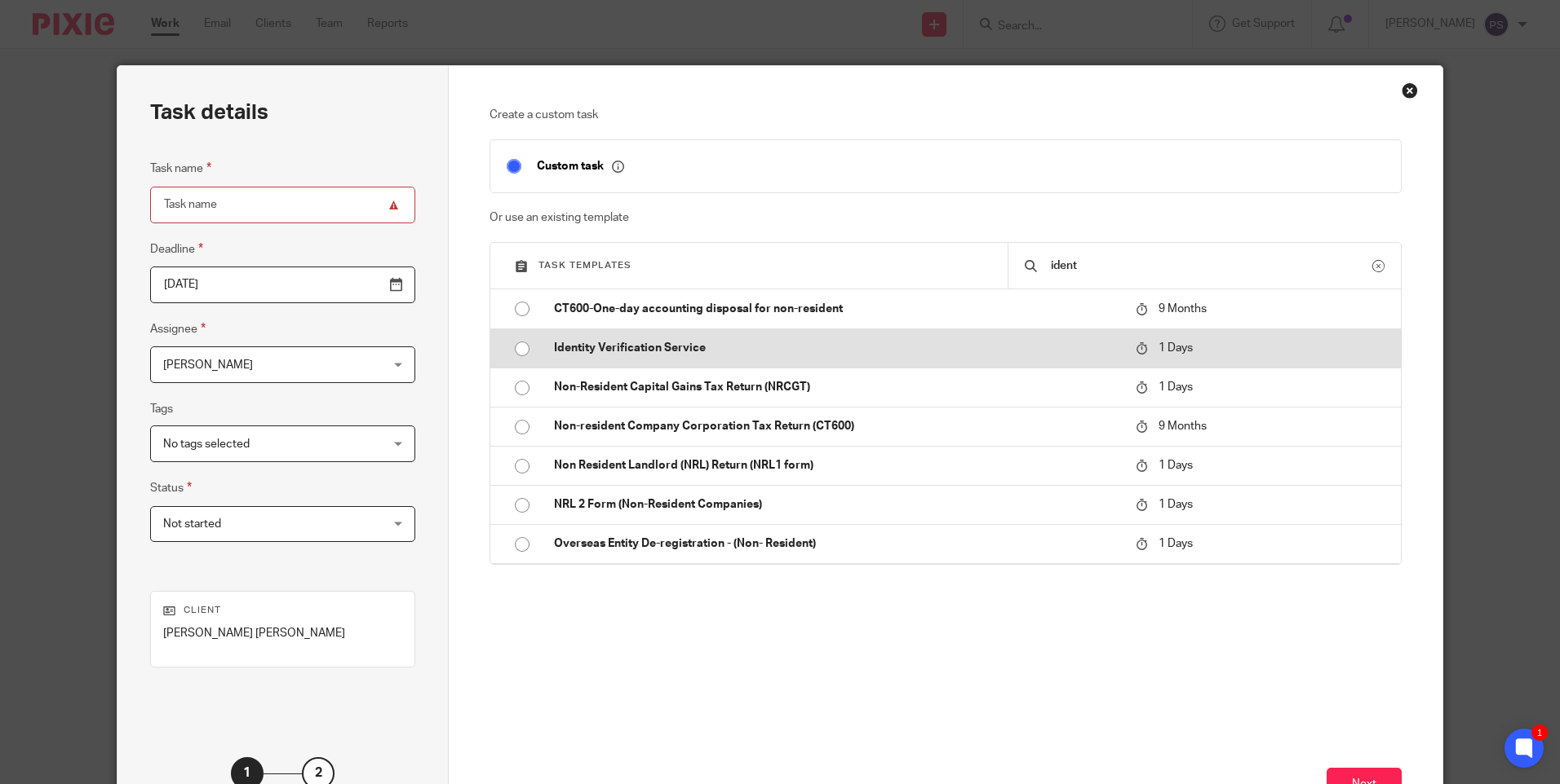
type input "ident"
click at [516, 344] on input "radio" at bounding box center [521, 348] width 31 height 31
type input "[DATE]"
type input "Identity Verification Service"
checkbox input "false"
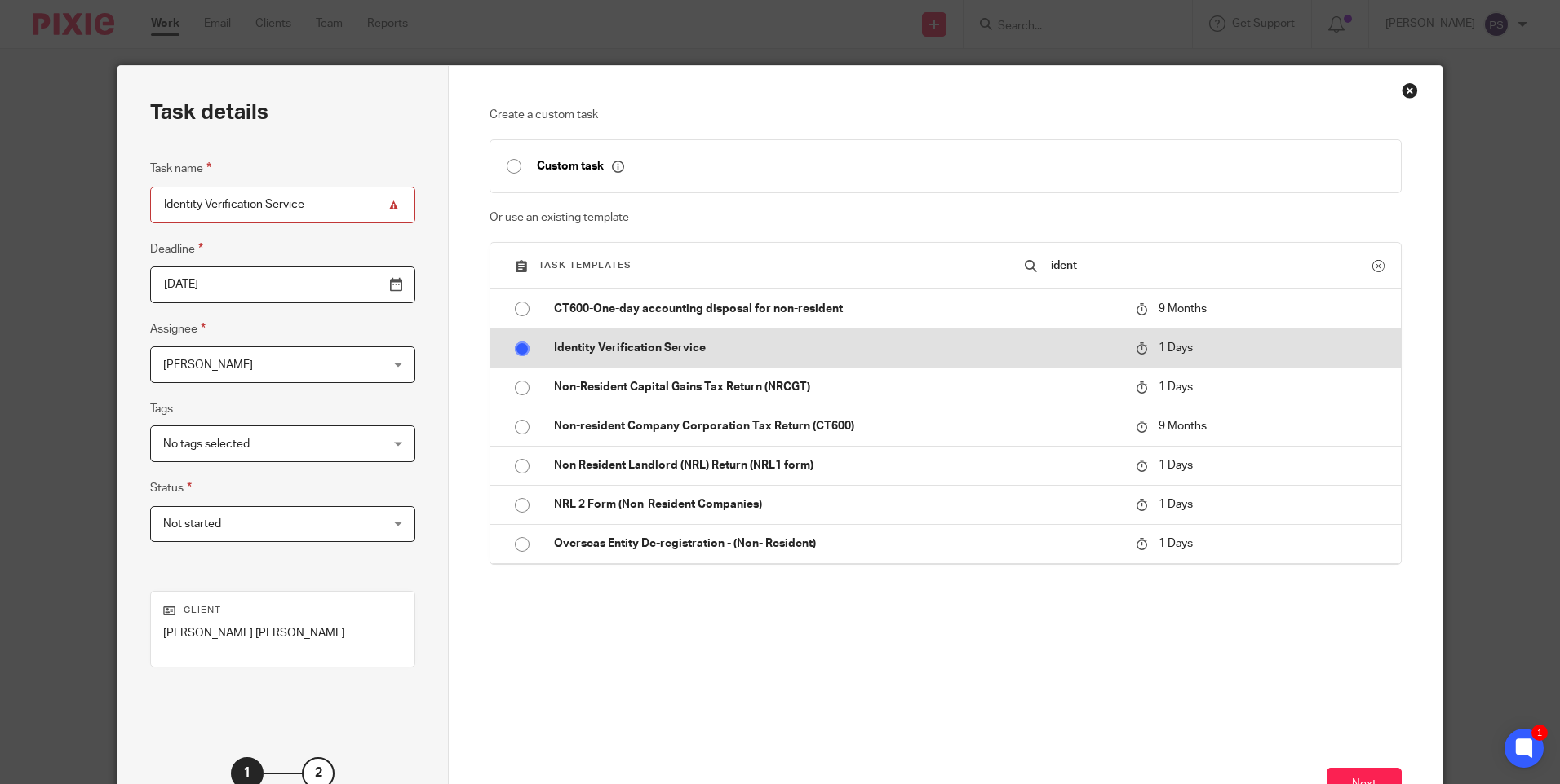
radio input "false"
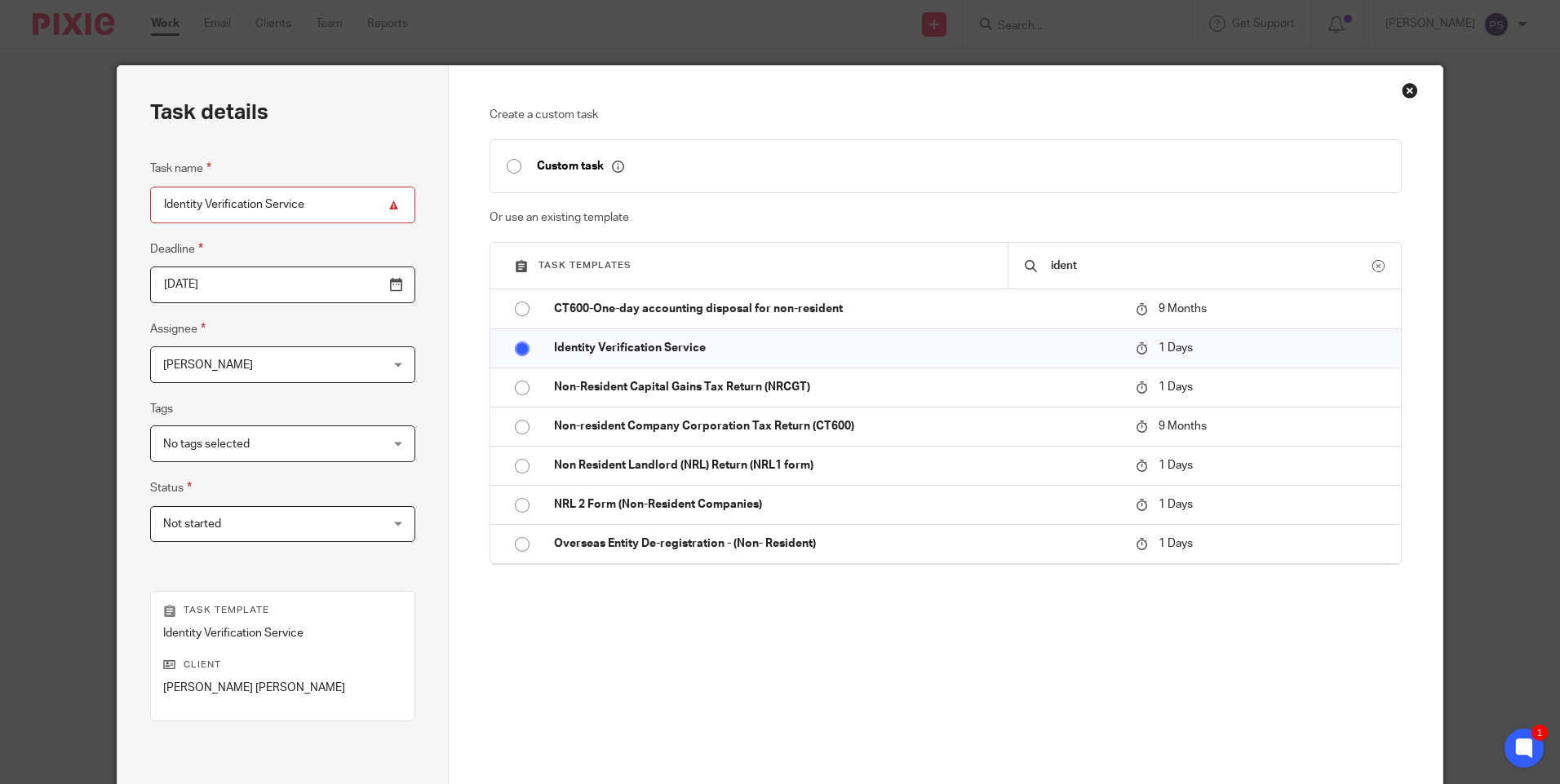
scroll to position [179, 0]
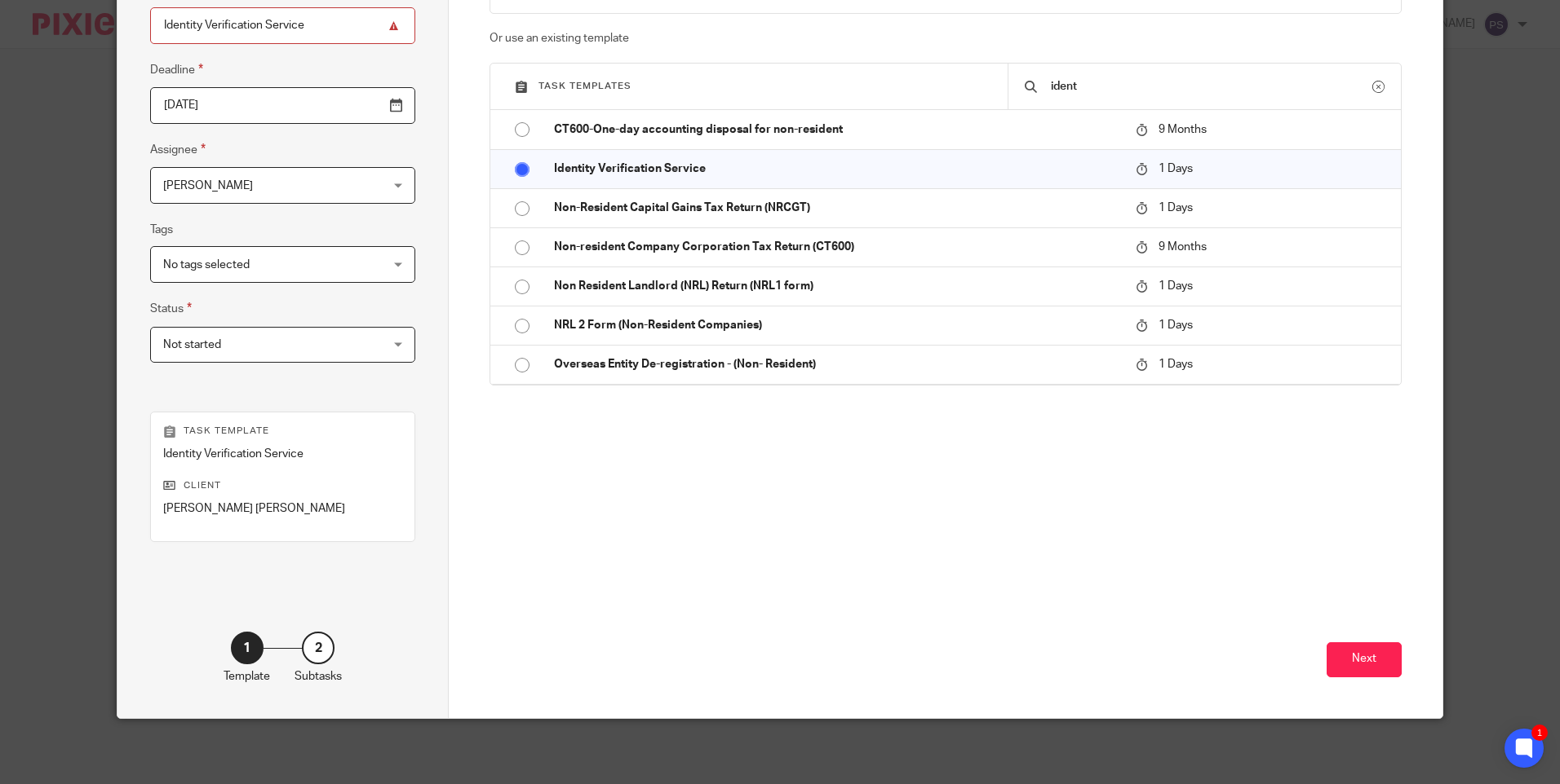
click at [223, 198] on span "[PERSON_NAME]" at bounding box center [263, 185] width 200 height 35
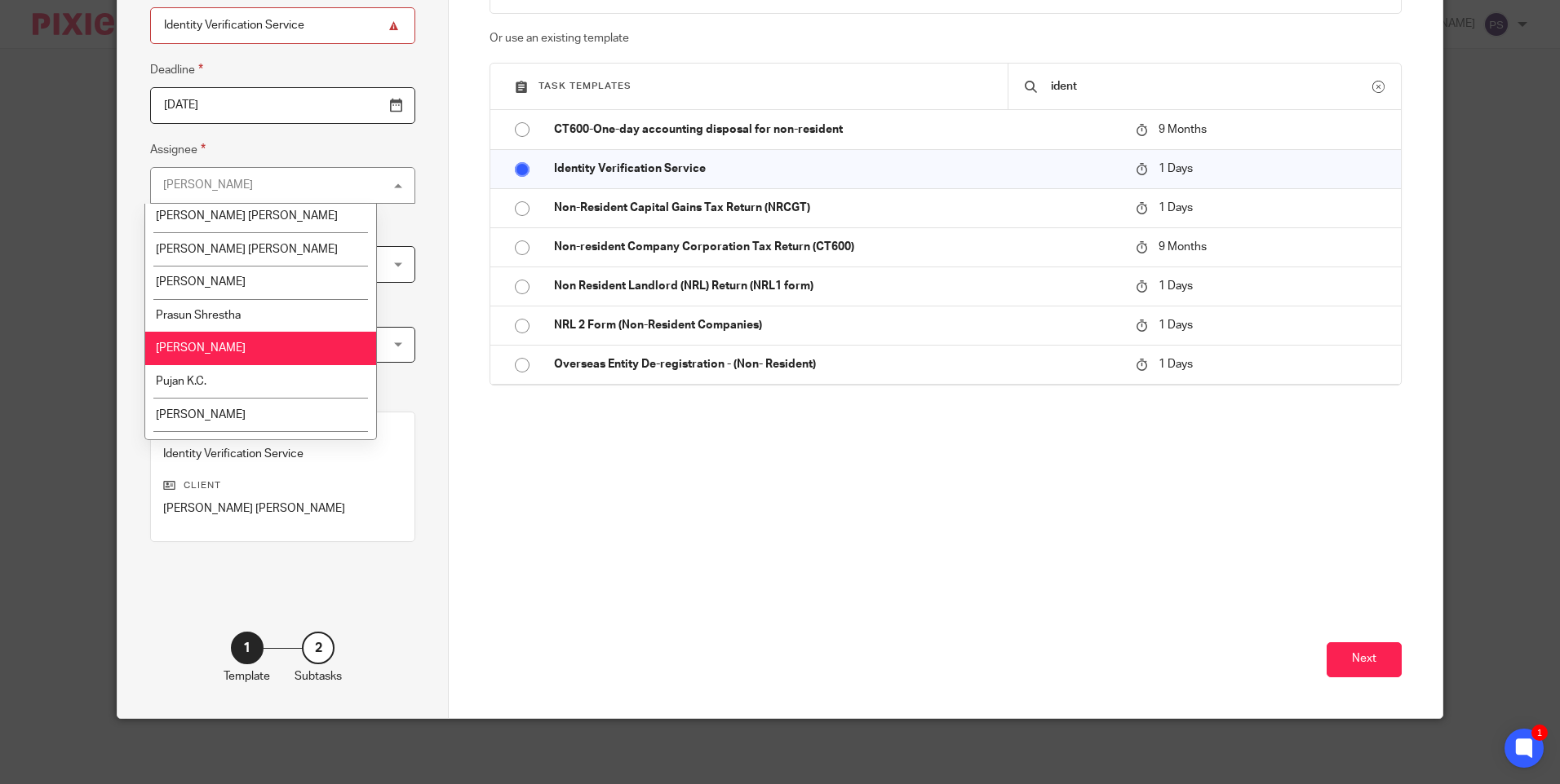
scroll to position [2742, 0]
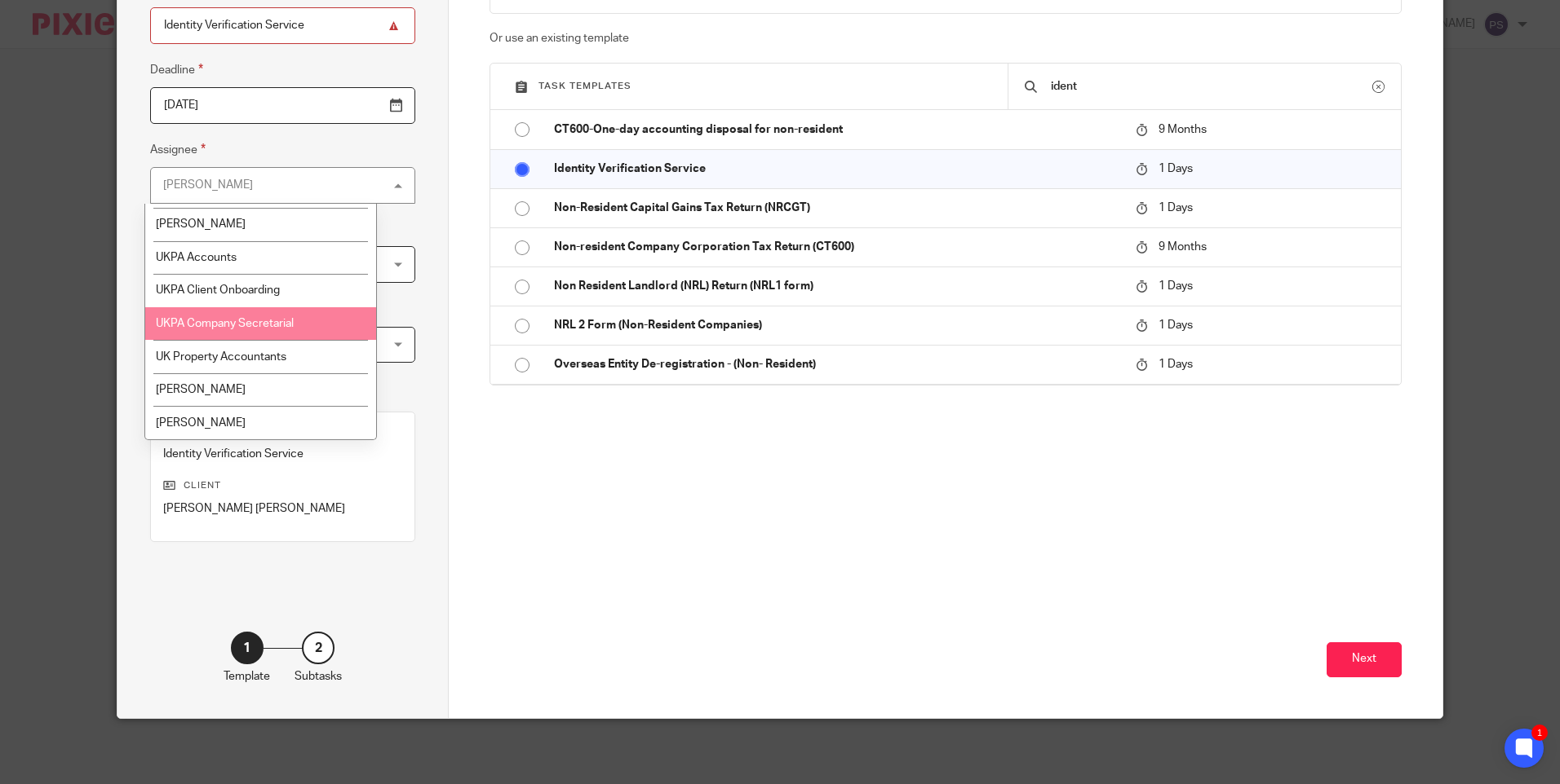
click at [262, 330] on li "UKPA Company Secretarial" at bounding box center [261, 324] width 230 height 34
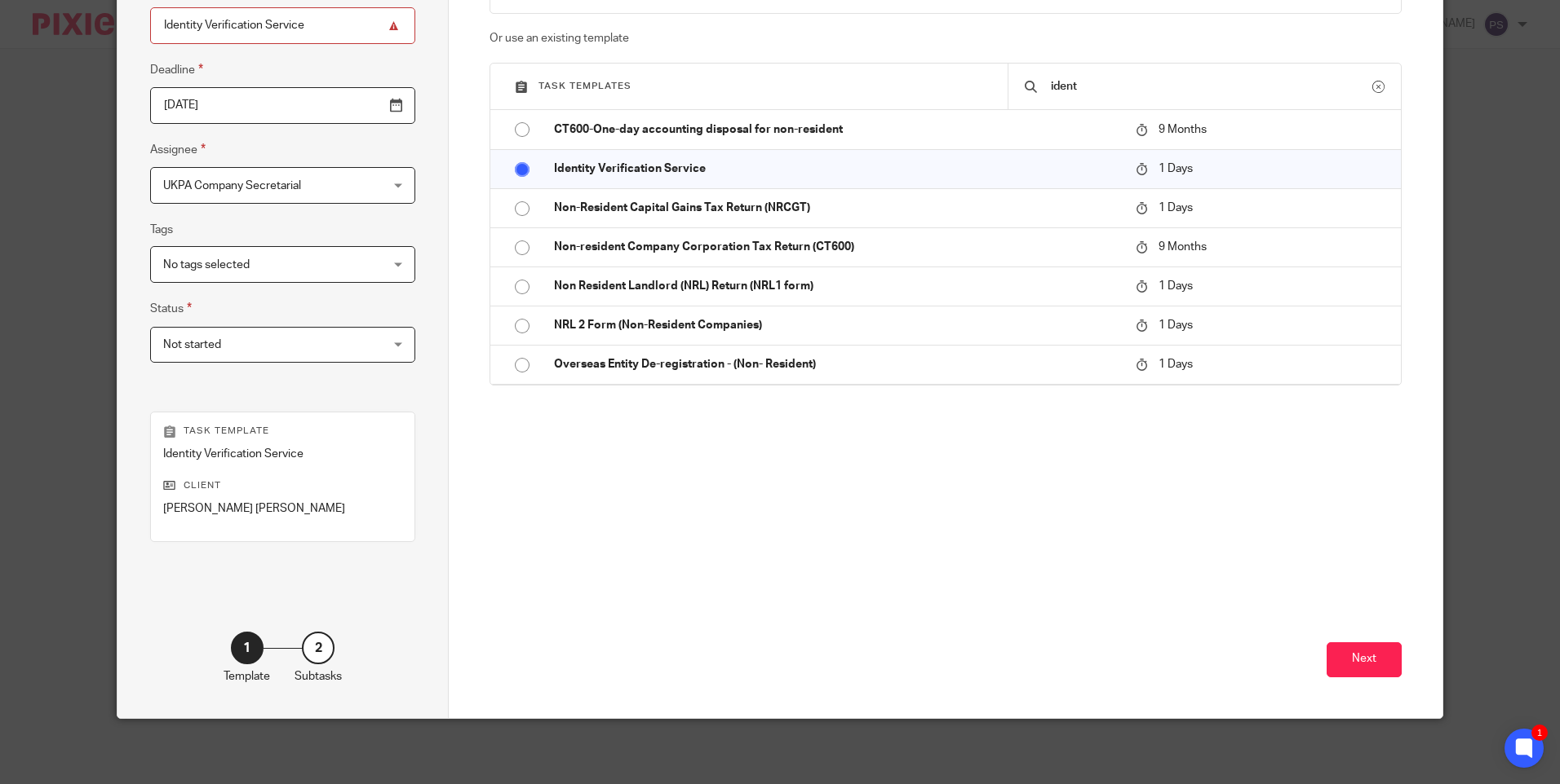
click at [738, 502] on div "Create a custom task Custom task Or use an existing template Task templates ide…" at bounding box center [945, 224] width 911 height 594
click at [1368, 656] on button "Next" at bounding box center [1363, 660] width 75 height 35
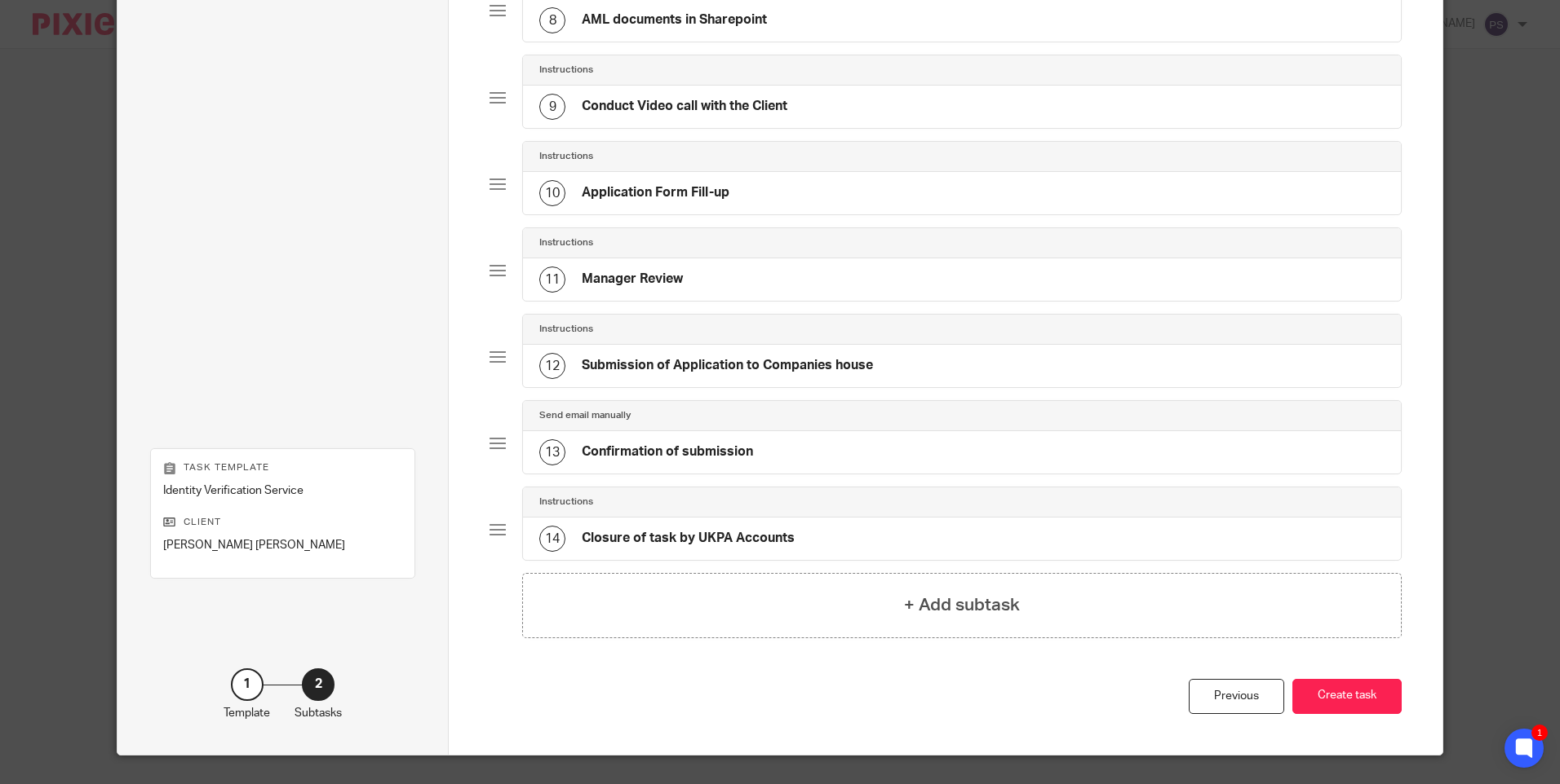
scroll to position [823, 0]
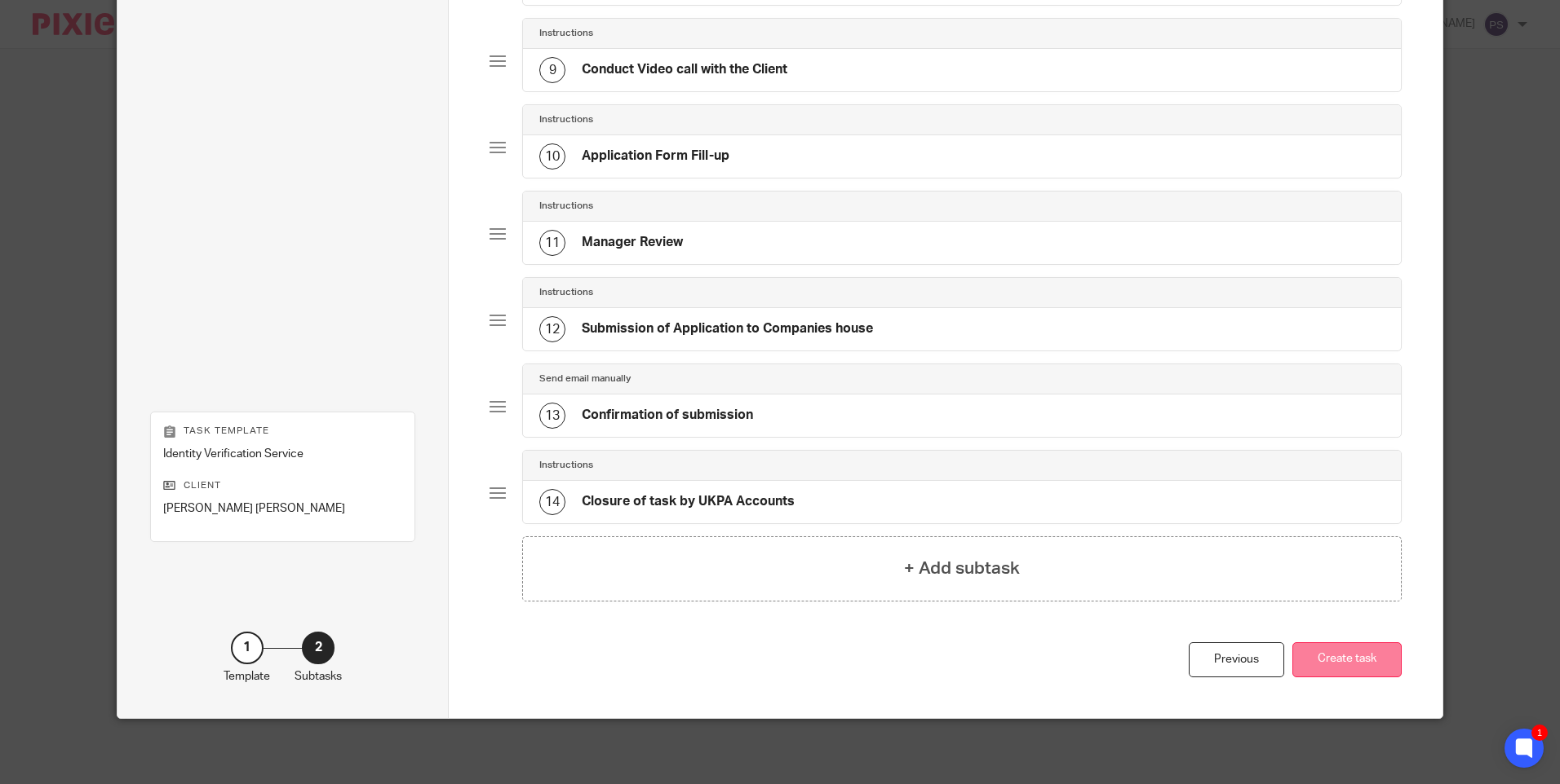
click at [1335, 660] on button "Create task" at bounding box center [1346, 660] width 109 height 35
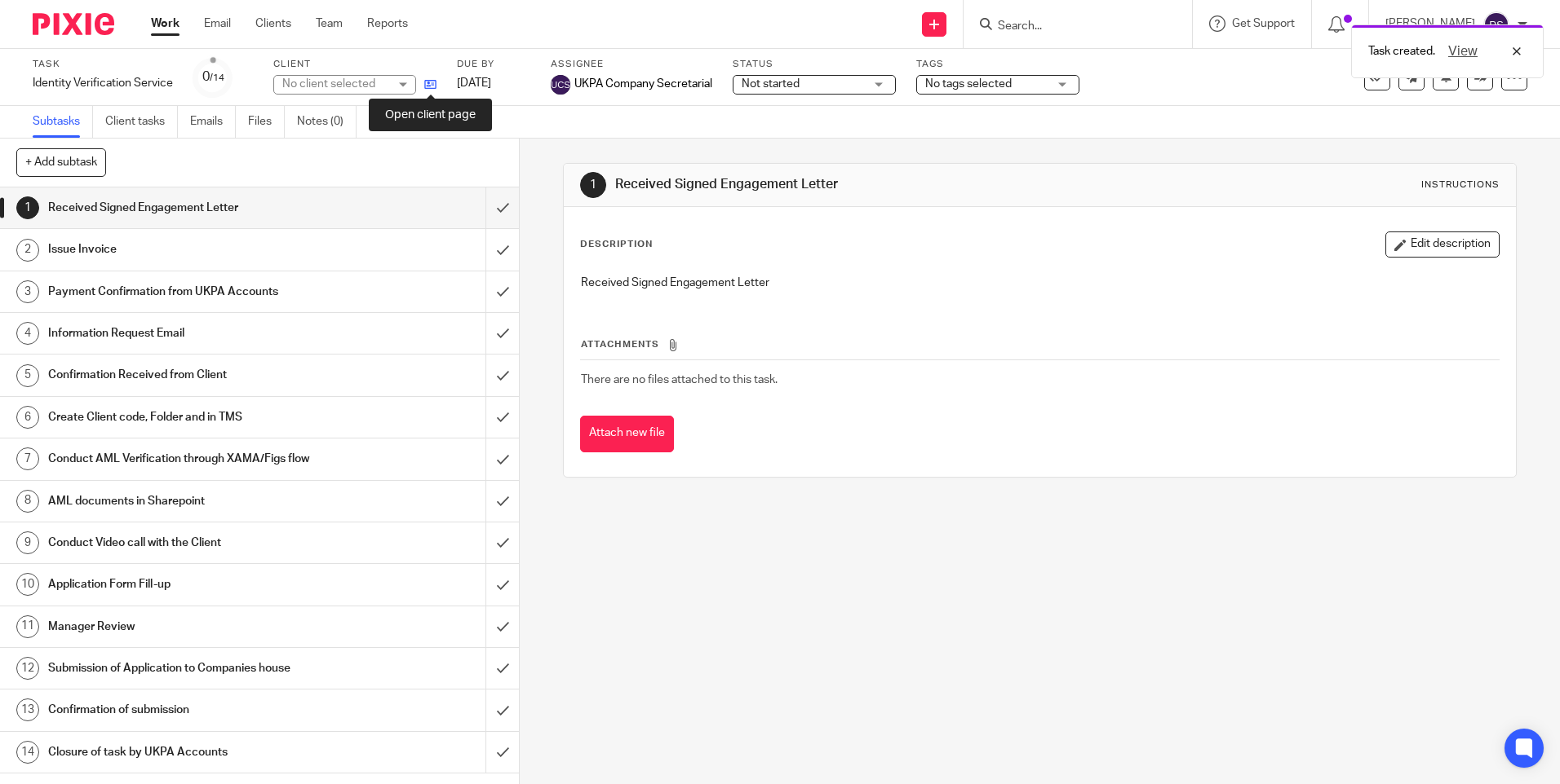
click at [430, 87] on icon at bounding box center [431, 84] width 12 height 12
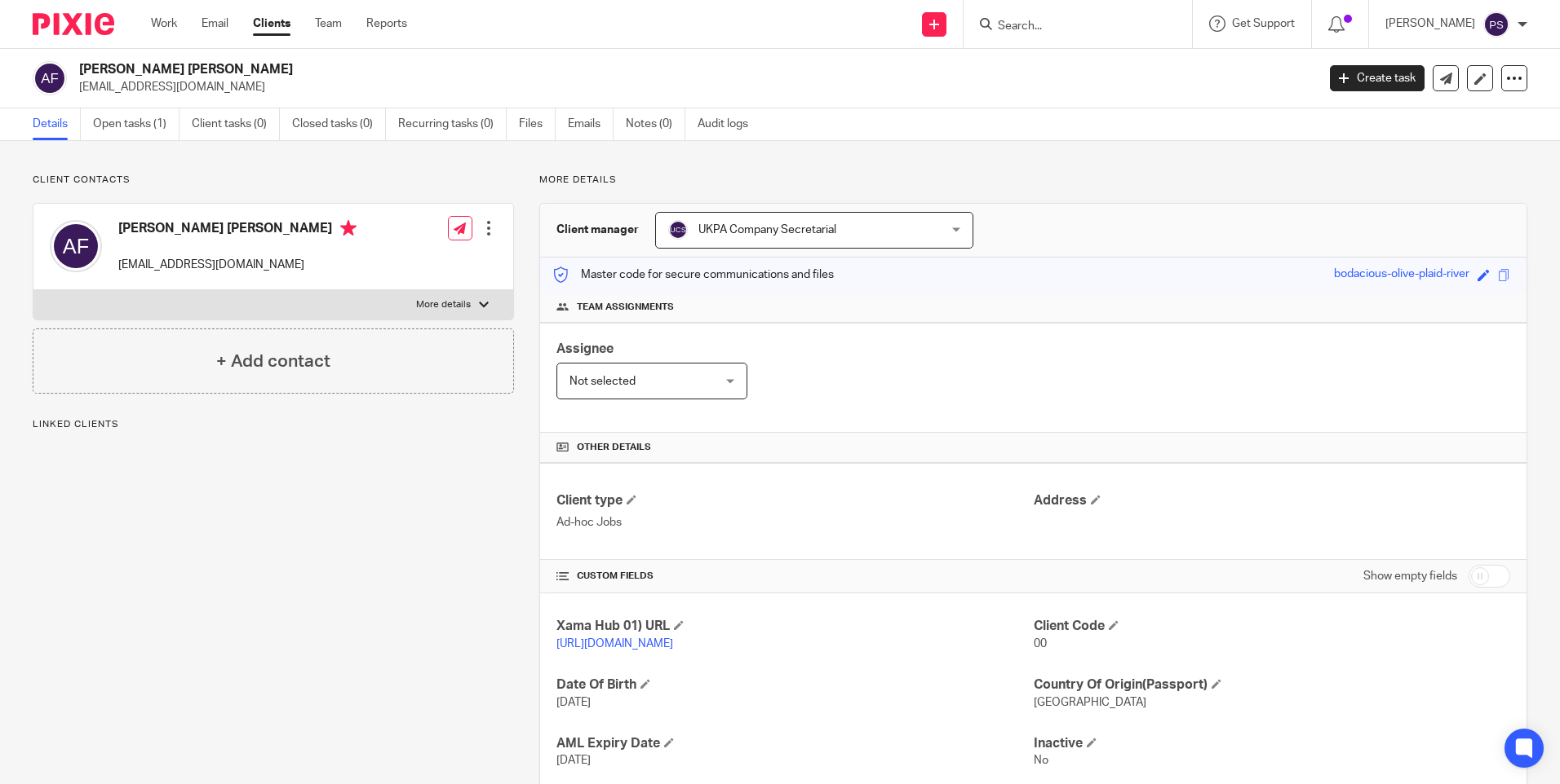
click at [414, 168] on div "Client contacts [PERSON_NAME] [PERSON_NAME] [EMAIL_ADDRESS][DOMAIN_NAME] Edit c…" at bounding box center [780, 513] width 1560 height 745
click at [939, 22] on icon at bounding box center [933, 24] width 10 height 10
click at [927, 94] on link "Create task" at bounding box center [956, 99] width 100 height 24
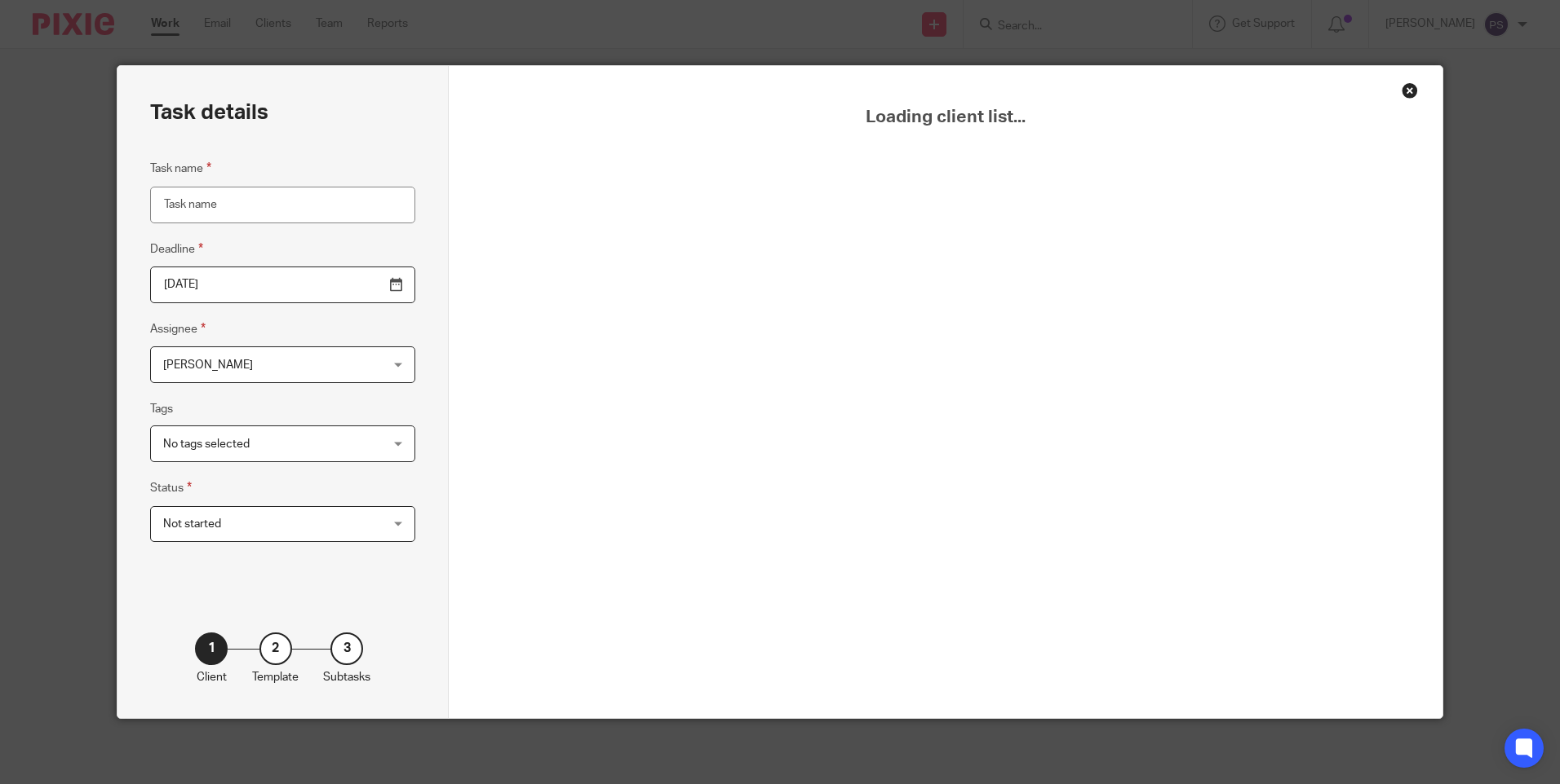
click at [1406, 88] on div "Close this dialog window" at bounding box center [1409, 90] width 16 height 16
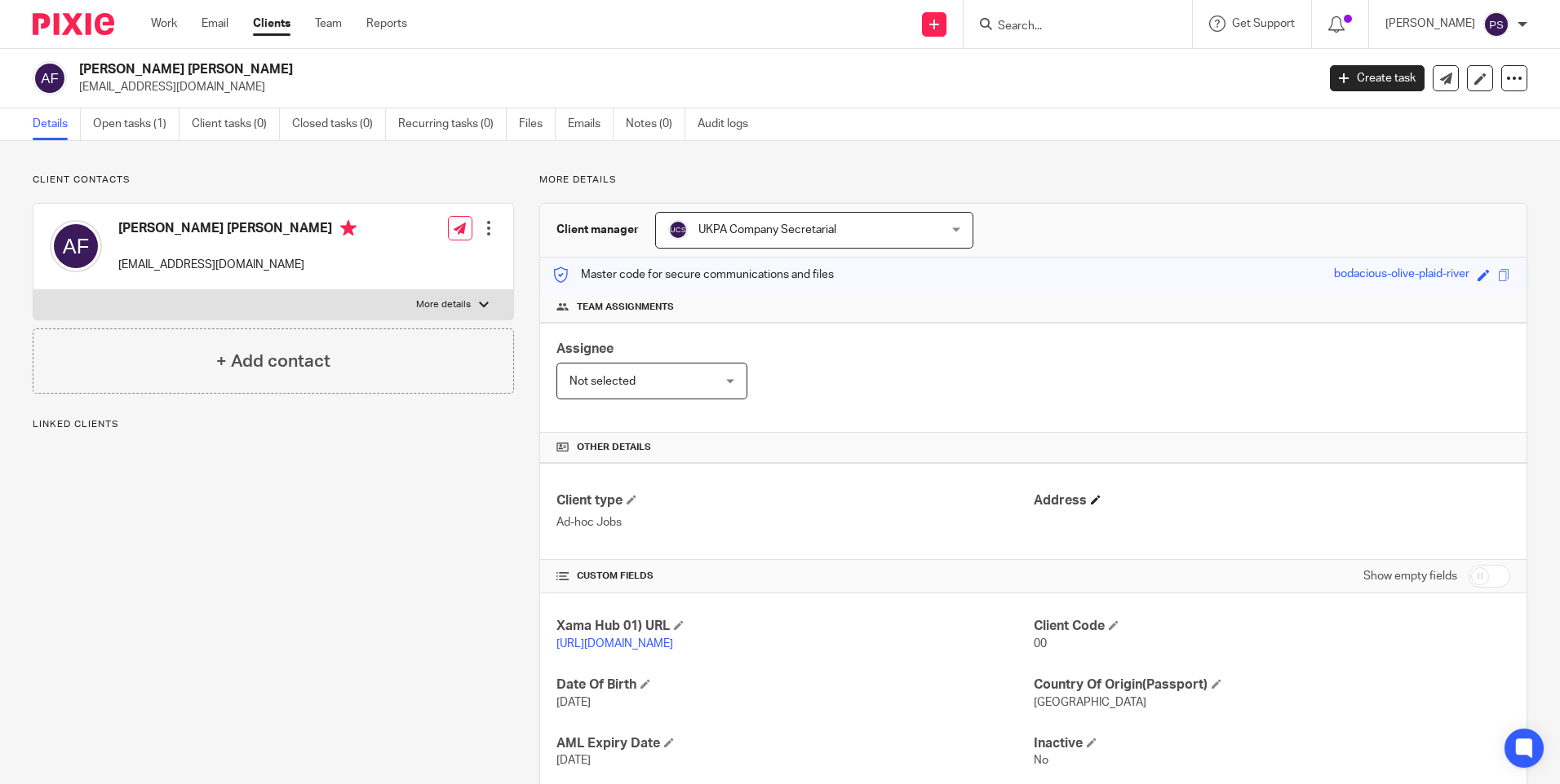
click at [1081, 498] on h4 "Address" at bounding box center [1271, 501] width 476 height 17
click at [1090, 503] on span at bounding box center [1095, 500] width 10 height 10
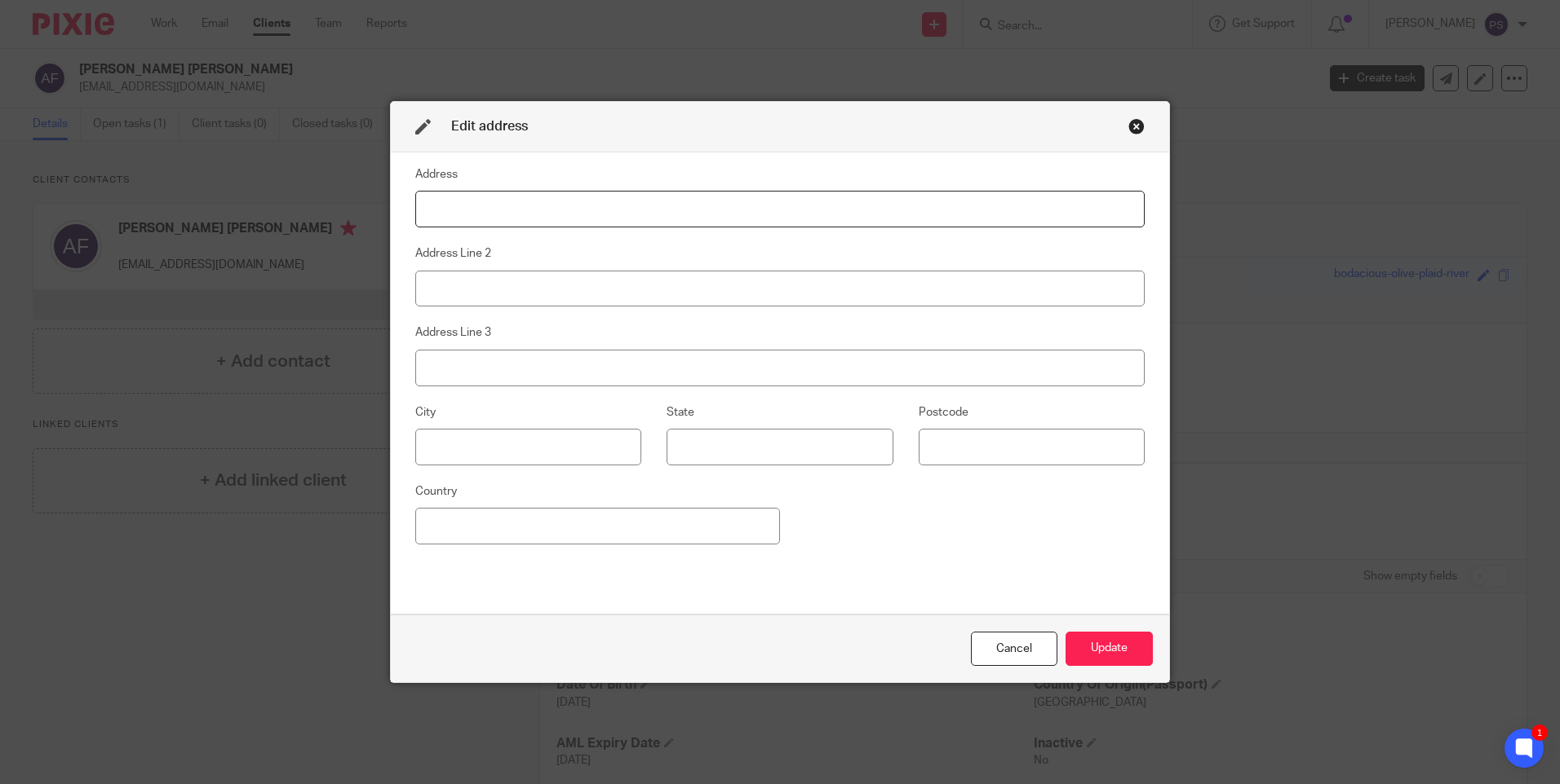
click at [546, 210] on input at bounding box center [779, 208] width 729 height 36
type input "Keepers Cottage"
type input "Bromsberrow"
type input "Ledbury"
click at [943, 453] on input at bounding box center [1031, 446] width 226 height 36
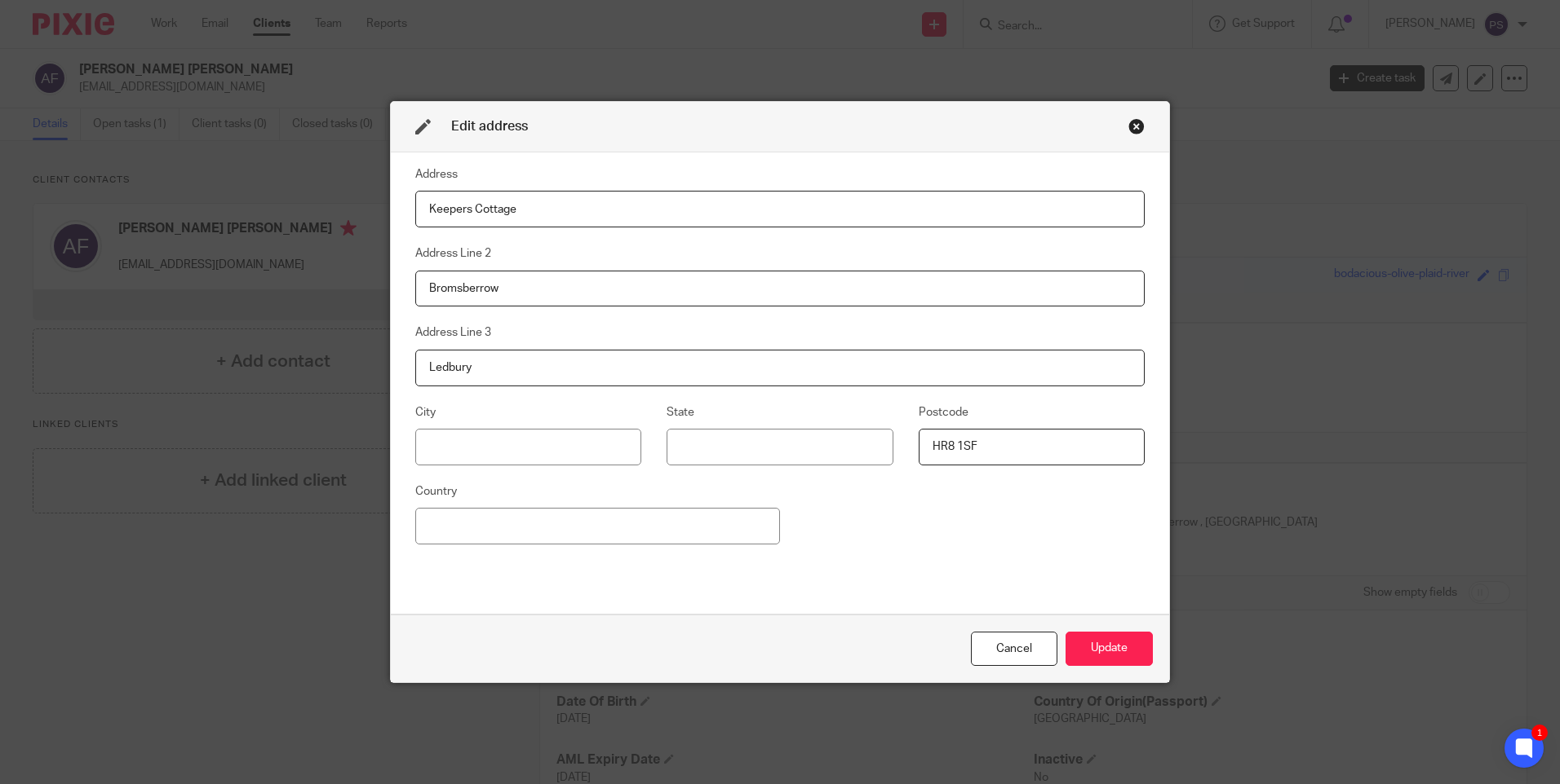
type input "HR8 1SF"
click at [696, 525] on input at bounding box center [597, 525] width 364 height 36
type input "[GEOGRAPHIC_DATA]"
click at [1081, 643] on button "Update" at bounding box center [1109, 649] width 87 height 35
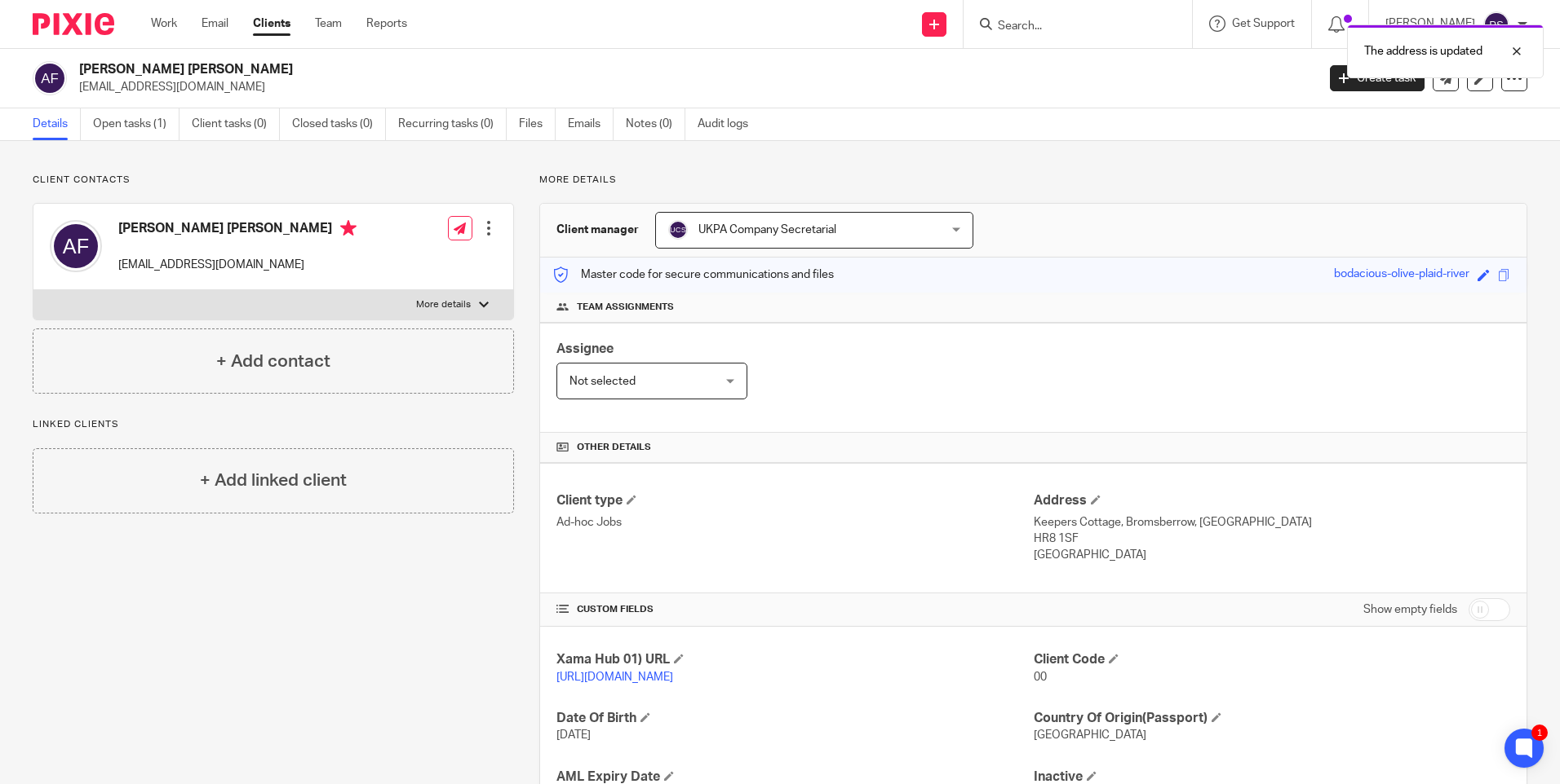
click at [956, 25] on div "The address is updated" at bounding box center [1161, 47] width 763 height 62
click at [939, 26] on icon at bounding box center [933, 24] width 10 height 10
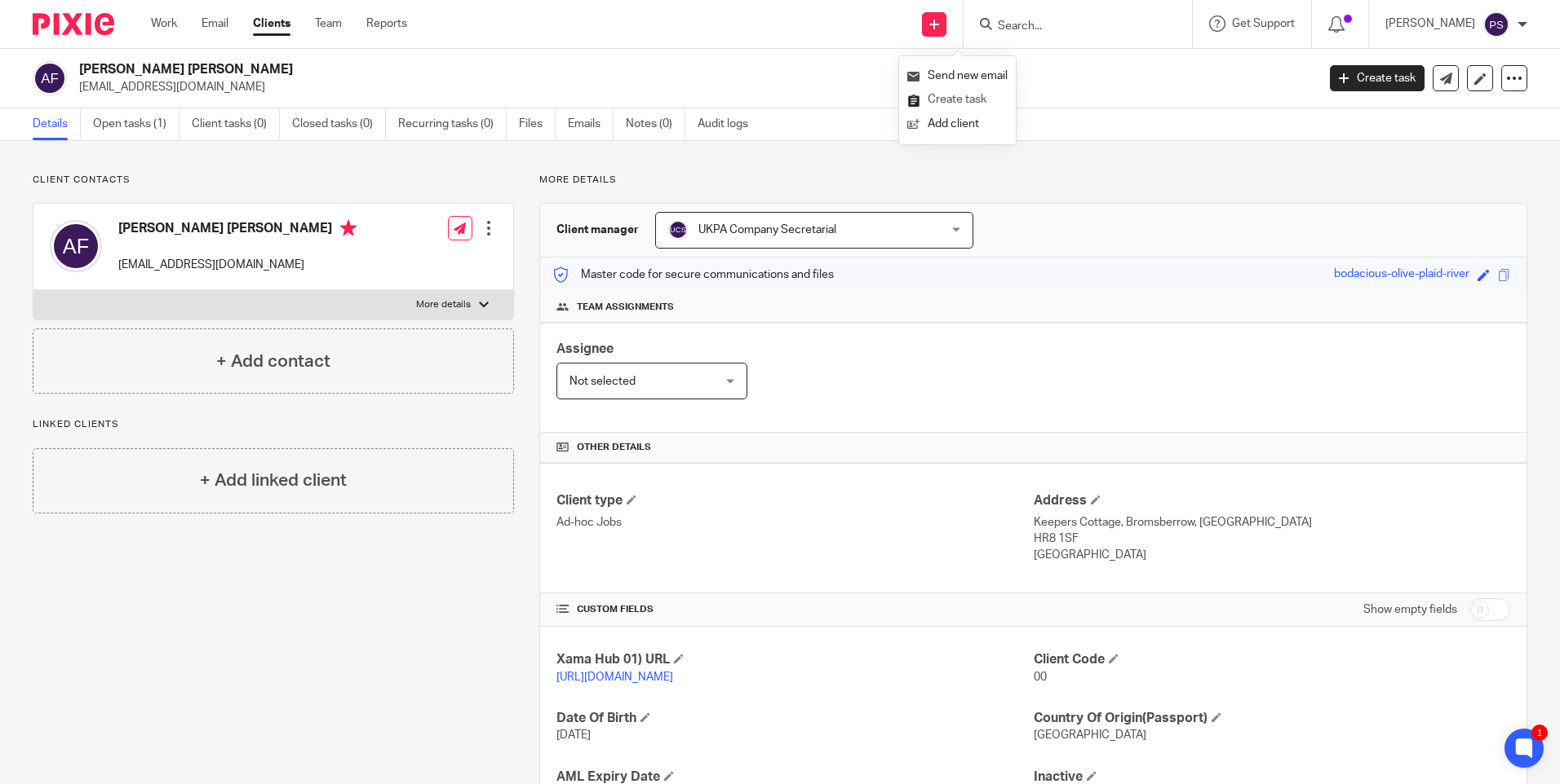
click at [948, 101] on link "Create task" at bounding box center [956, 99] width 100 height 24
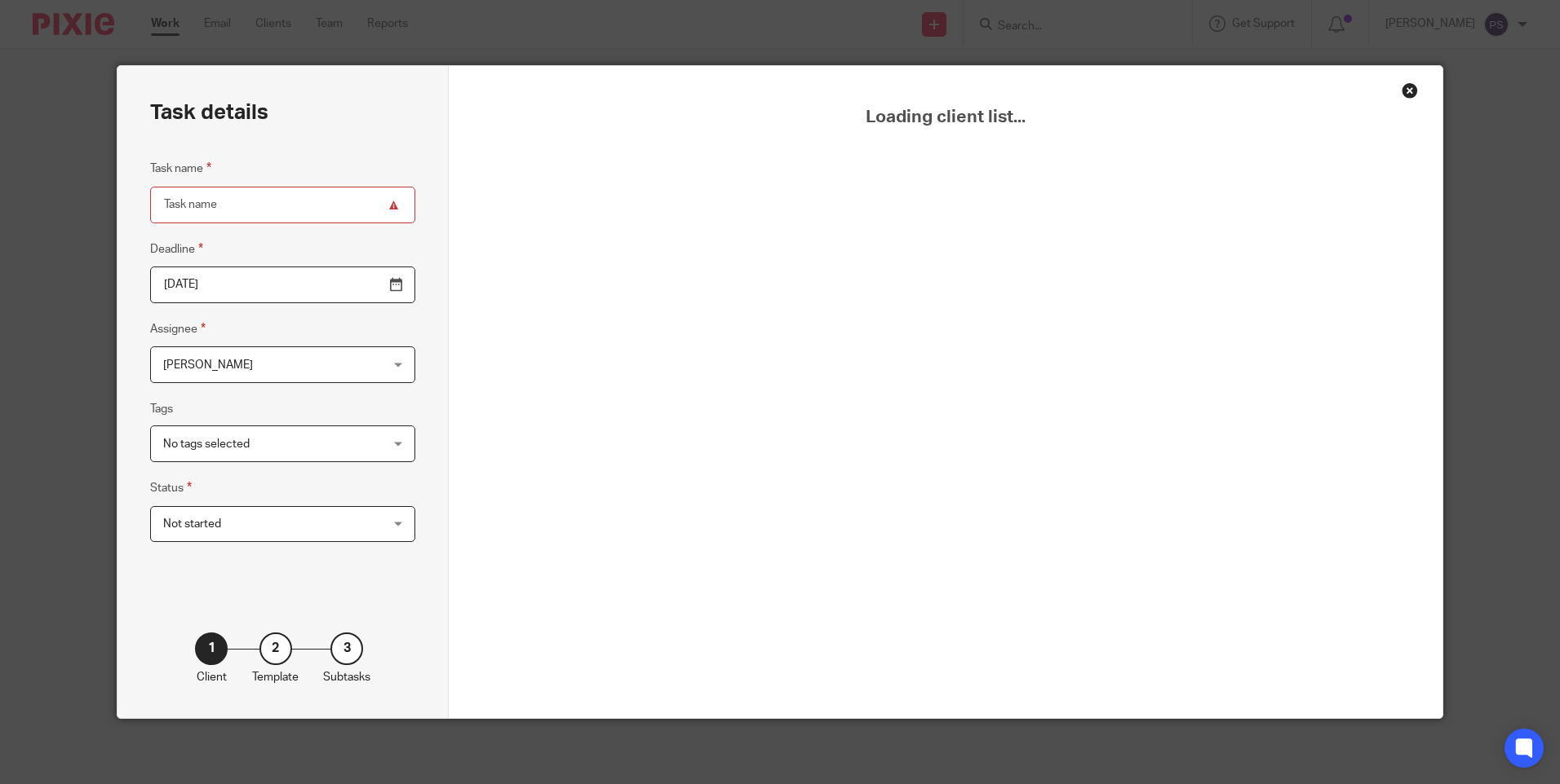
click at [1406, 93] on div "Close this dialog window" at bounding box center [1409, 90] width 16 height 16
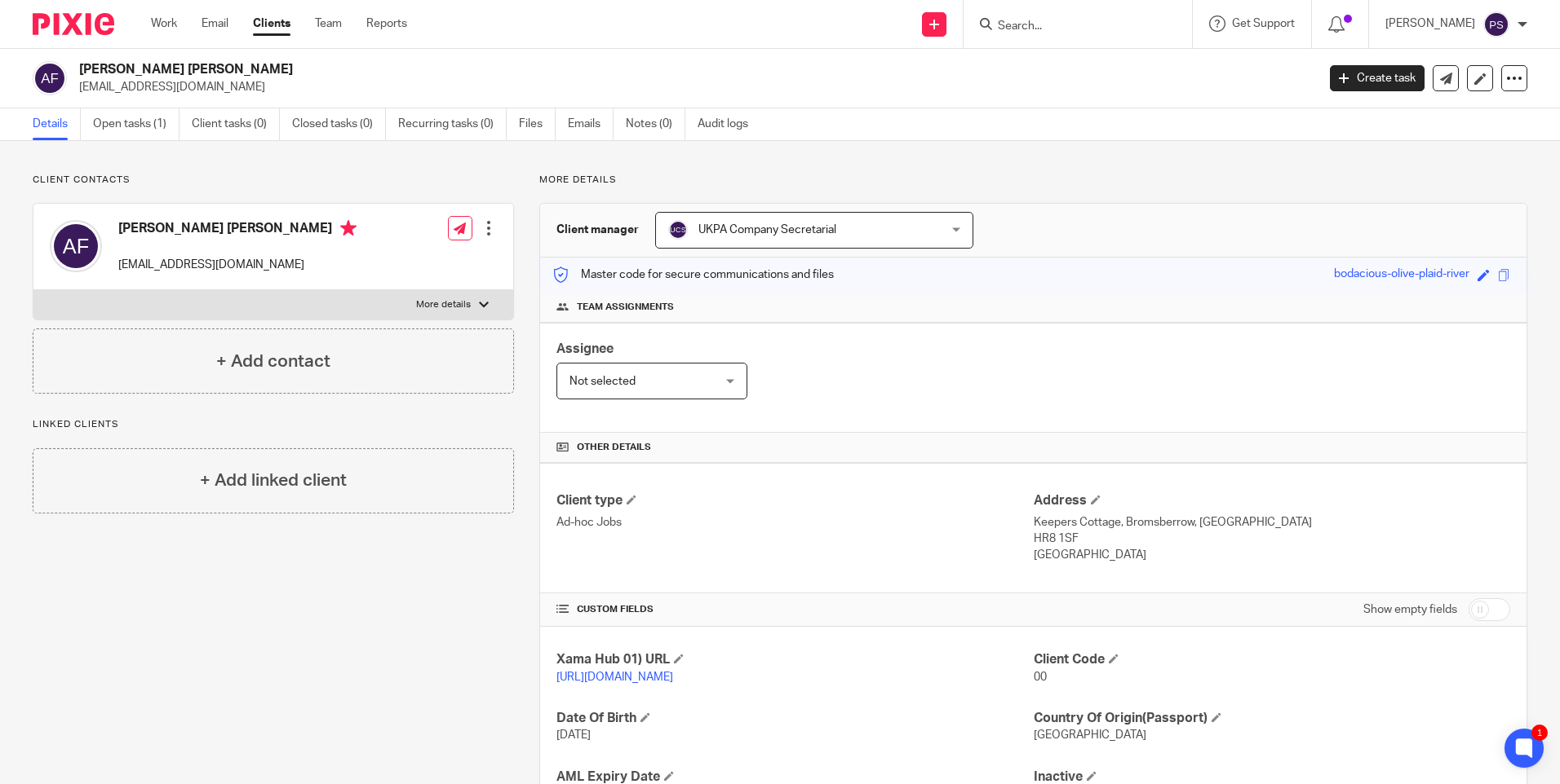
drag, startPoint x: 1019, startPoint y: 520, endPoint x: 1083, endPoint y: 526, distance: 64.3
click at [1083, 526] on div "Client type Ad-hoc Jobs Address Keepers Cottage, [GEOGRAPHIC_DATA], [GEOGRAPHIC…" at bounding box center [1033, 528] width 987 height 130
click at [1079, 526] on p "Keepers Cottage, Bromsberrow, [GEOGRAPHIC_DATA]" at bounding box center [1271, 523] width 476 height 16
click at [1021, 524] on p "Ad-hoc Jobs" at bounding box center [794, 523] width 476 height 16
drag, startPoint x: 1026, startPoint y: 524, endPoint x: 1110, endPoint y: 524, distance: 84.0
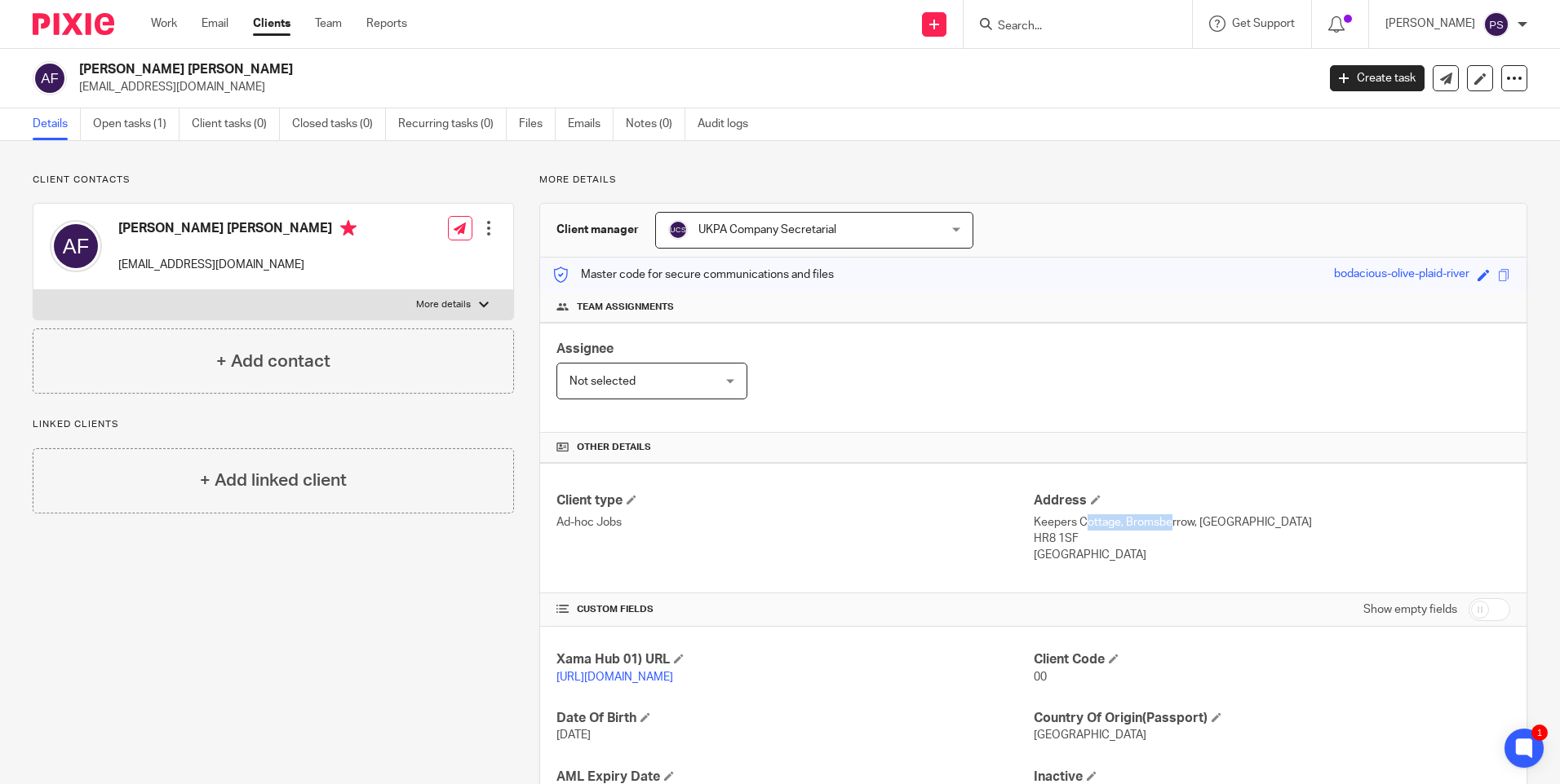
click at [1110, 524] on p "Keepers Cottage, Bromsberrow, [GEOGRAPHIC_DATA]" at bounding box center [1271, 523] width 476 height 16
copy p "Keepers Cottage"
click at [1122, 522] on p "Keepers Cottage, Bromsberrow, Ledbury" at bounding box center [1271, 523] width 476 height 16
drag, startPoint x: 1122, startPoint y: 522, endPoint x: 1144, endPoint y: 520, distance: 22.1
click at [1144, 520] on p "Keepers Cottage, Bromsberrow, Ledbury" at bounding box center [1271, 523] width 476 height 16
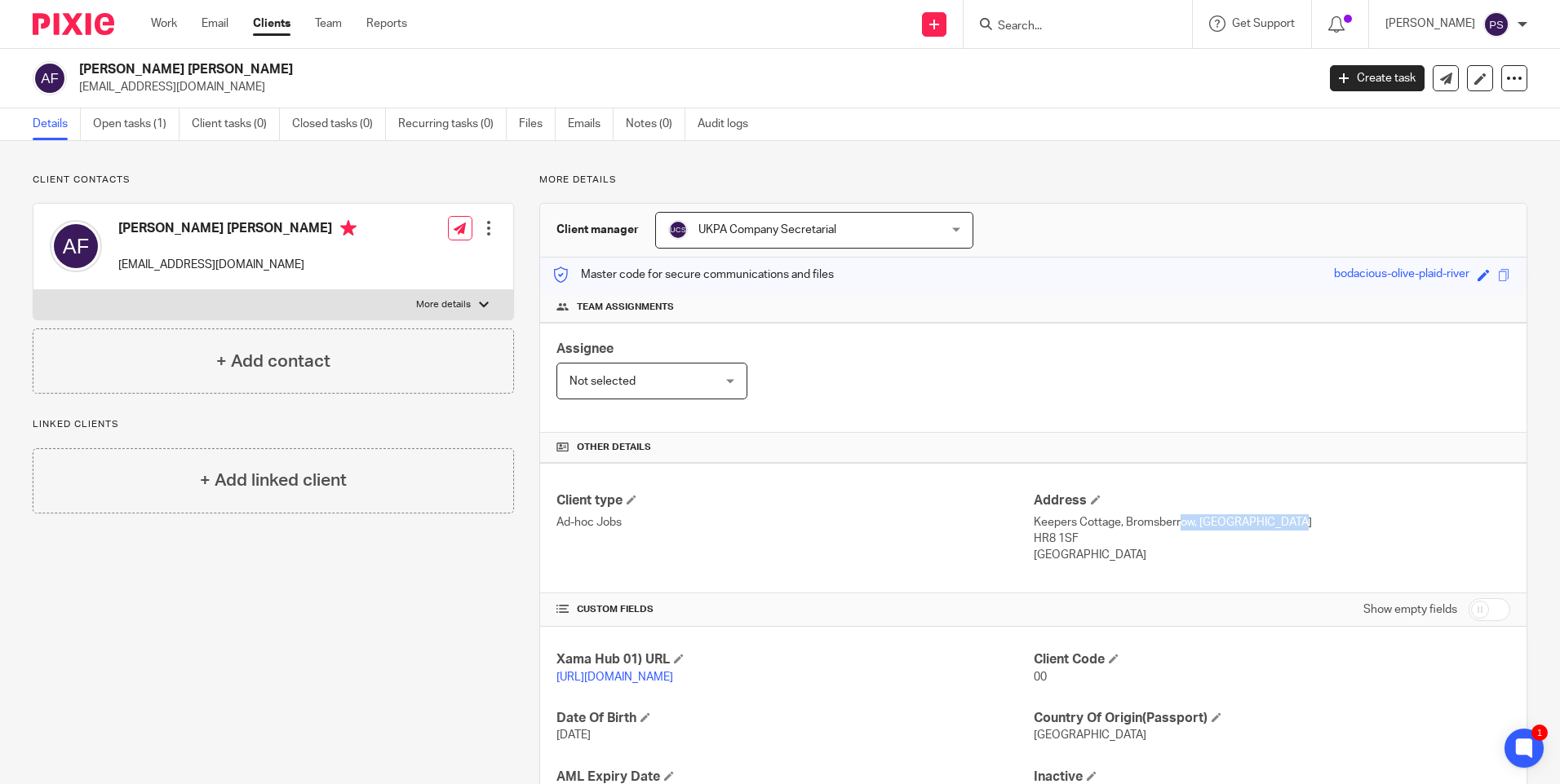
drag, startPoint x: 1144, startPoint y: 520, endPoint x: 1235, endPoint y: 529, distance: 91.4
click at [1235, 529] on p "Keepers Cottage, Bromsberrow, Ledbury" at bounding box center [1271, 523] width 476 height 16
copy p "Bromsberrow, Ledbury"
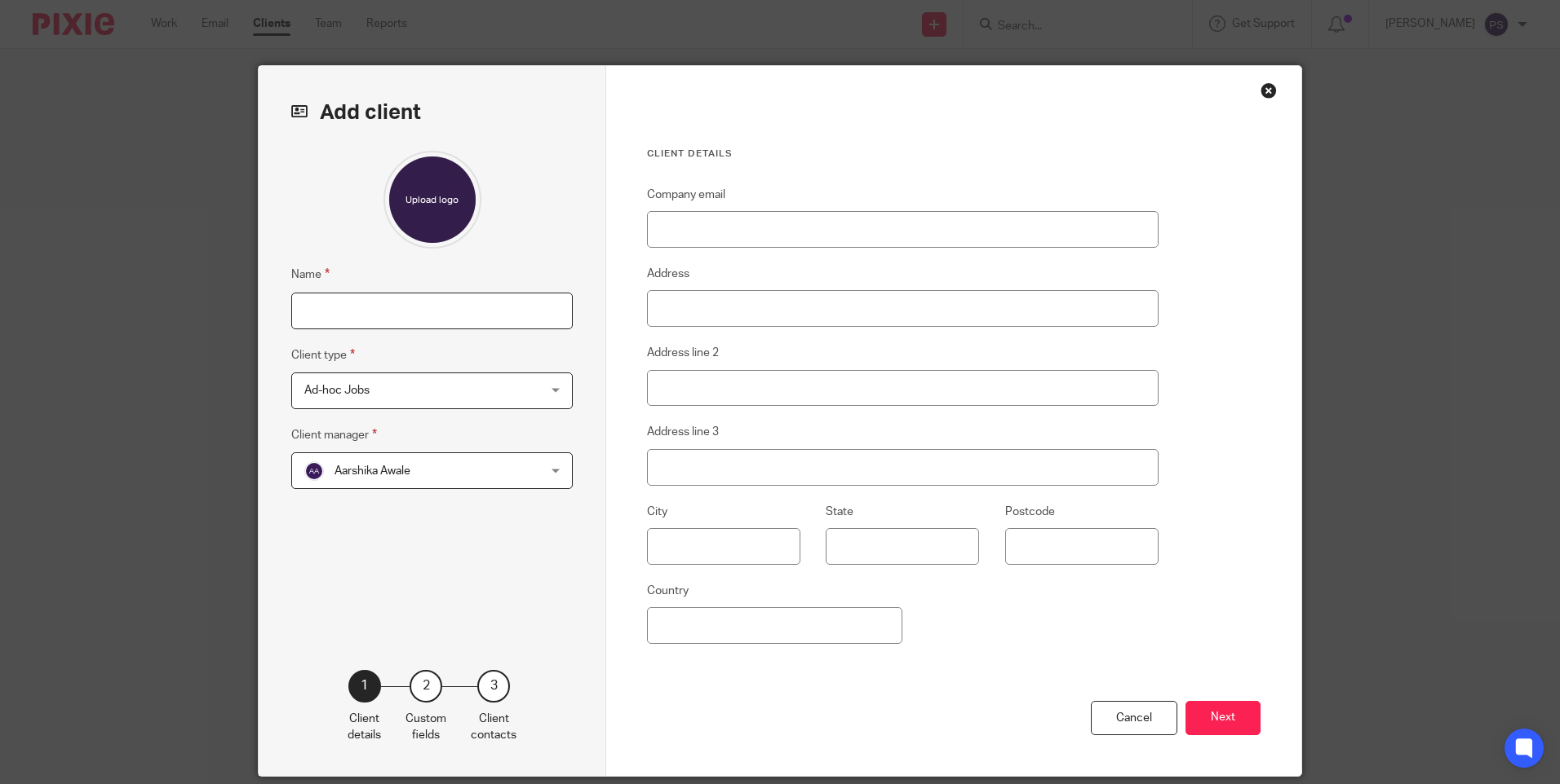
click at [404, 320] on input "Name" at bounding box center [432, 310] width 281 height 36
type input "[PERSON_NAME]"
click at [722, 221] on input "Company email" at bounding box center [902, 229] width 511 height 36
click at [708, 227] on input "Company email" at bounding box center [902, 229] width 511 height 36
paste input "growingmetal2@gmail.com"
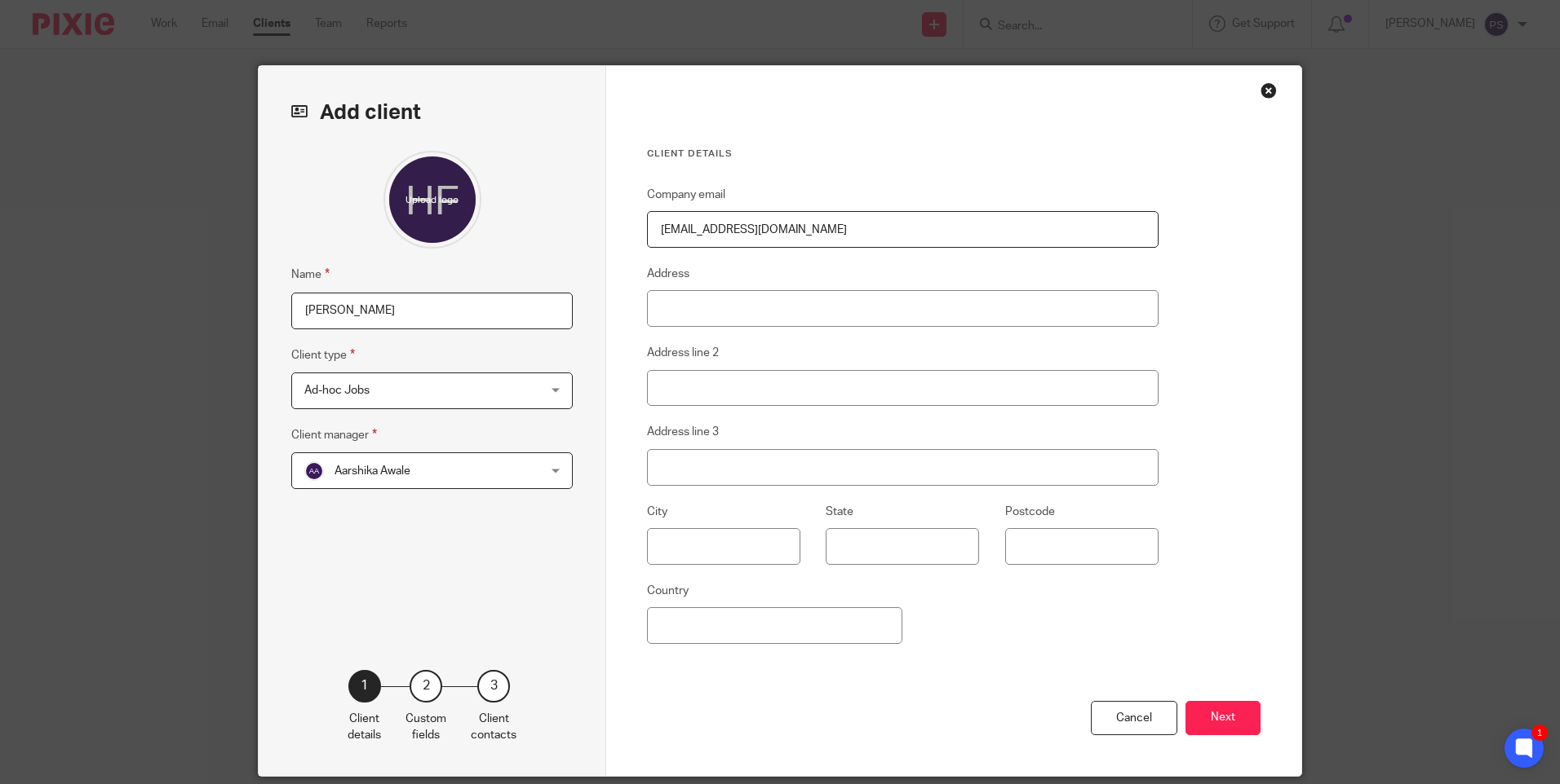
type input "growingmetal2@gmail.com"
click at [670, 315] on input "Address" at bounding box center [902, 308] width 511 height 36
click at [717, 308] on input "Address" at bounding box center [902, 308] width 511 height 36
paste input "Keepers Cottage"
type input "Keepers Cottage"
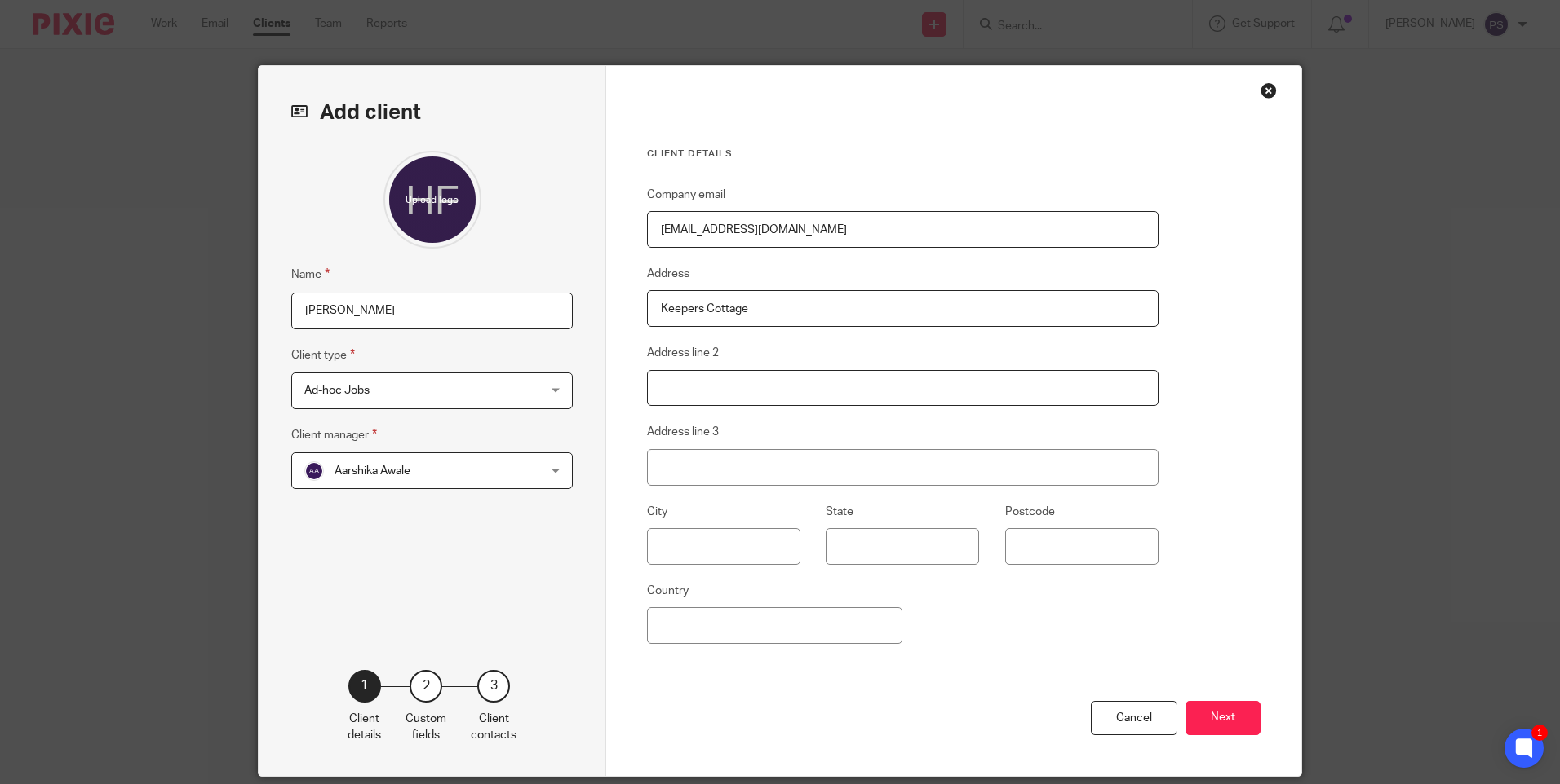
click at [659, 389] on input "Address line 2" at bounding box center [902, 388] width 511 height 36
type input "Howlers Heath"
click at [700, 471] on input "B" at bounding box center [902, 467] width 511 height 36
paste input "romsberrow, Ledbury"
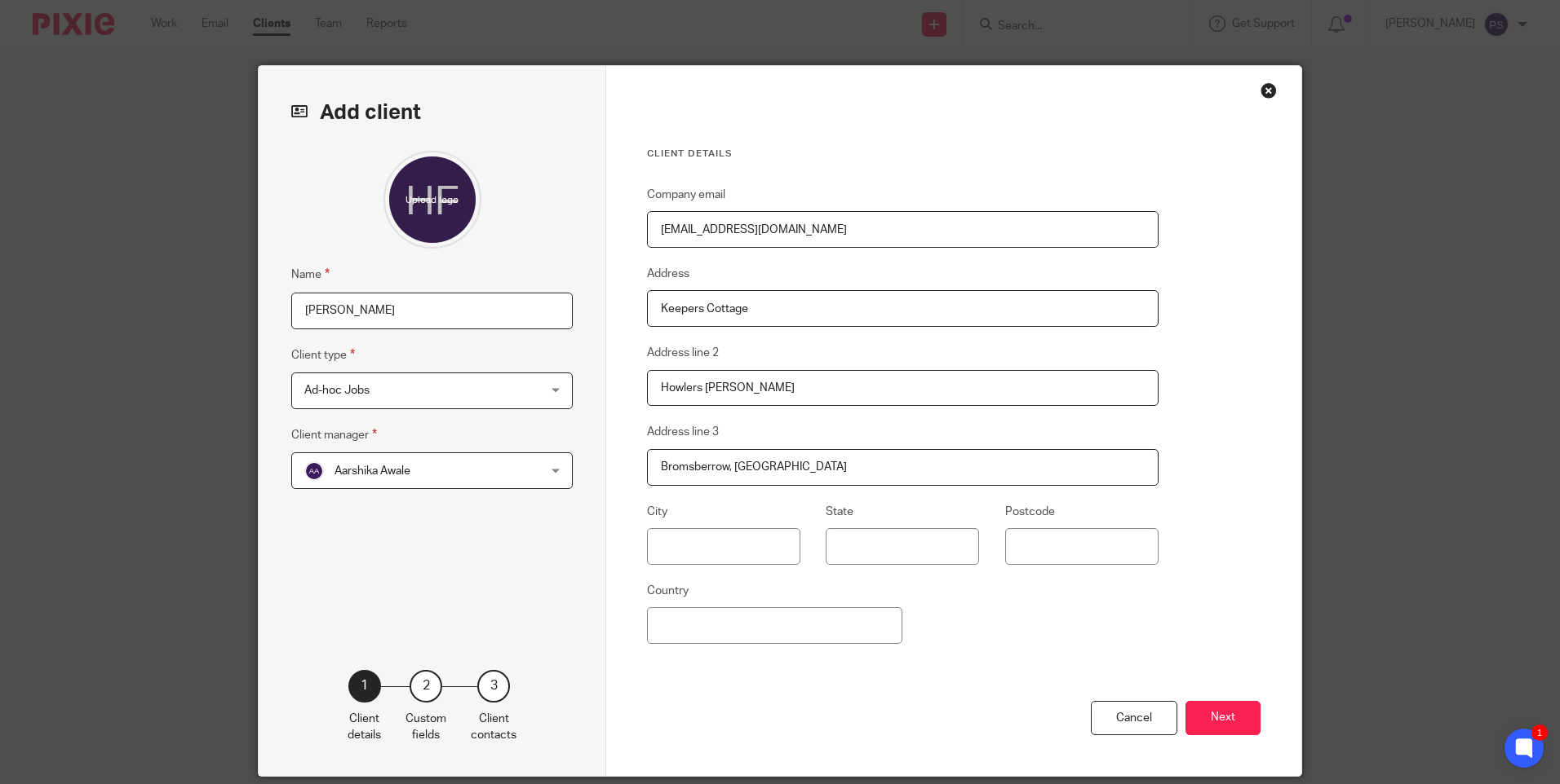
type input "Bromsberrow, [GEOGRAPHIC_DATA]"
click at [1035, 550] on input "Postcode" at bounding box center [1081, 546] width 153 height 36
type input "HR8 SF"
click at [838, 635] on input "Country" at bounding box center [775, 625] width 255 height 36
type input "[GEOGRAPHIC_DATA]"
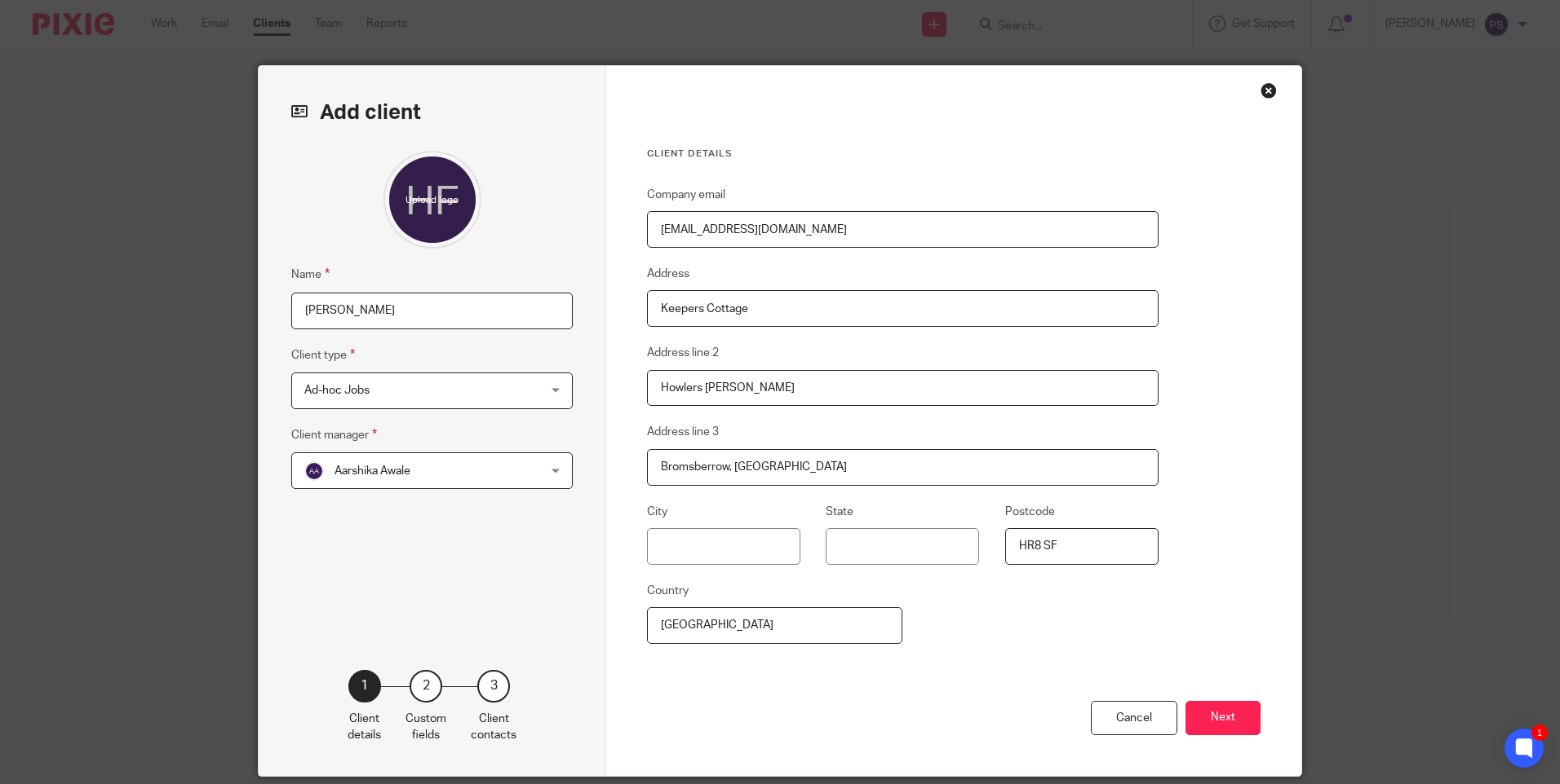
click at [916, 670] on div "Company email growingmetal2@gmail.com Address Keepers Cottage Address line 2 Ho…" at bounding box center [902, 443] width 511 height 516
click at [407, 470] on span "Aarshika Awale" at bounding box center [410, 470] width 214 height 35
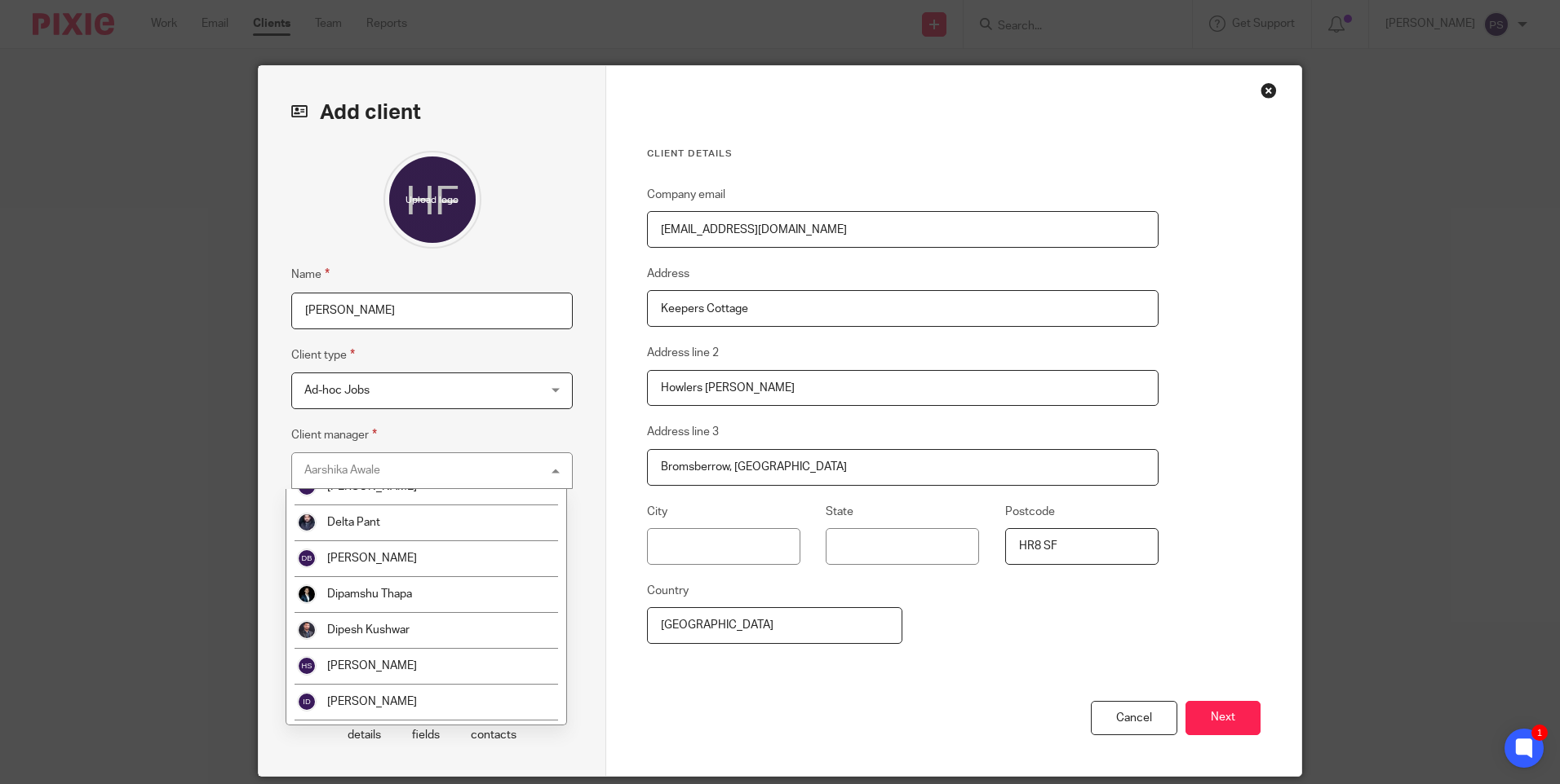
scroll to position [2957, 0]
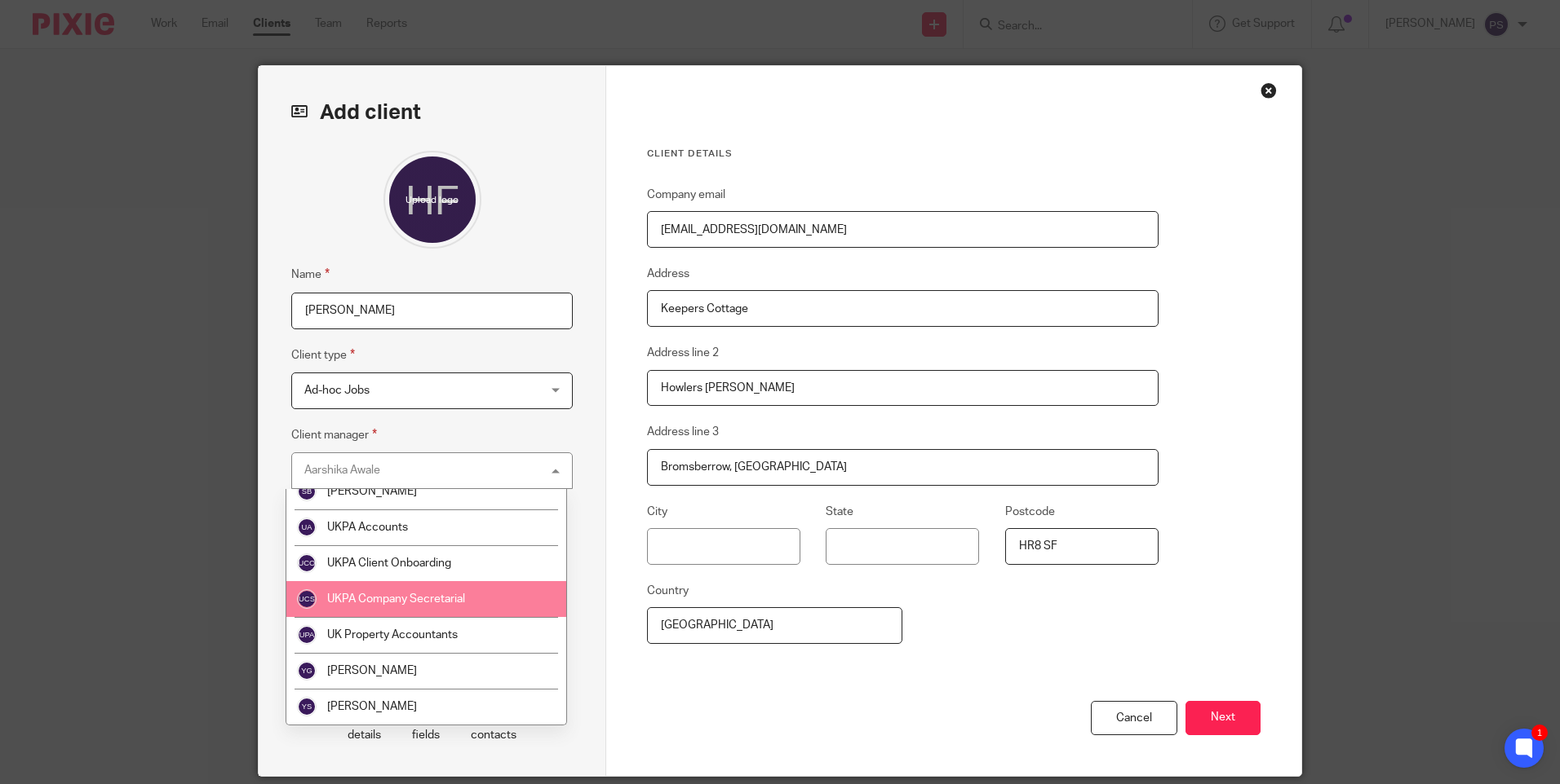
click at [425, 594] on span "UKPA Company Secretarial" at bounding box center [396, 599] width 138 height 12
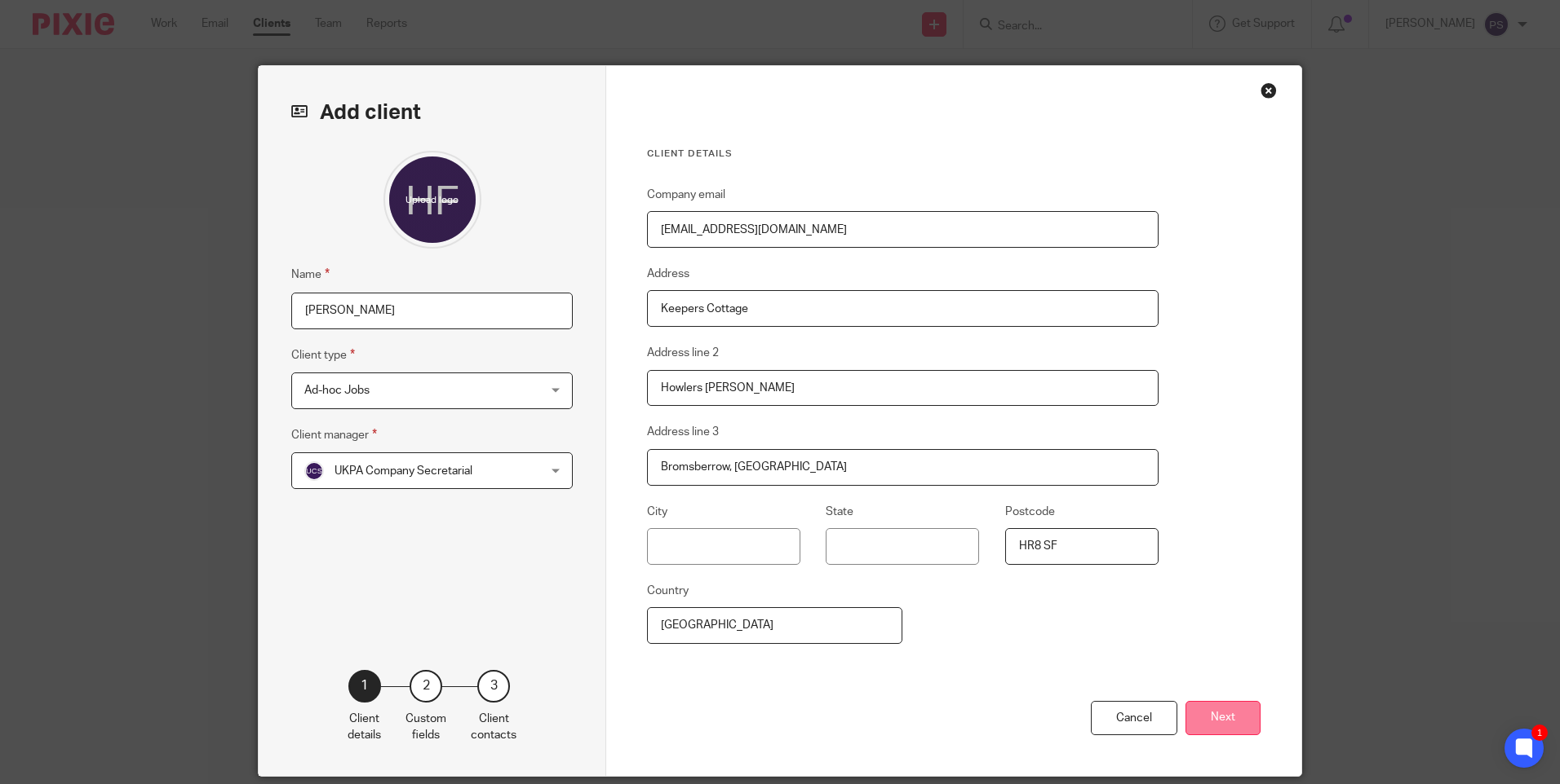
click at [1205, 709] on button "Next" at bounding box center [1222, 718] width 75 height 35
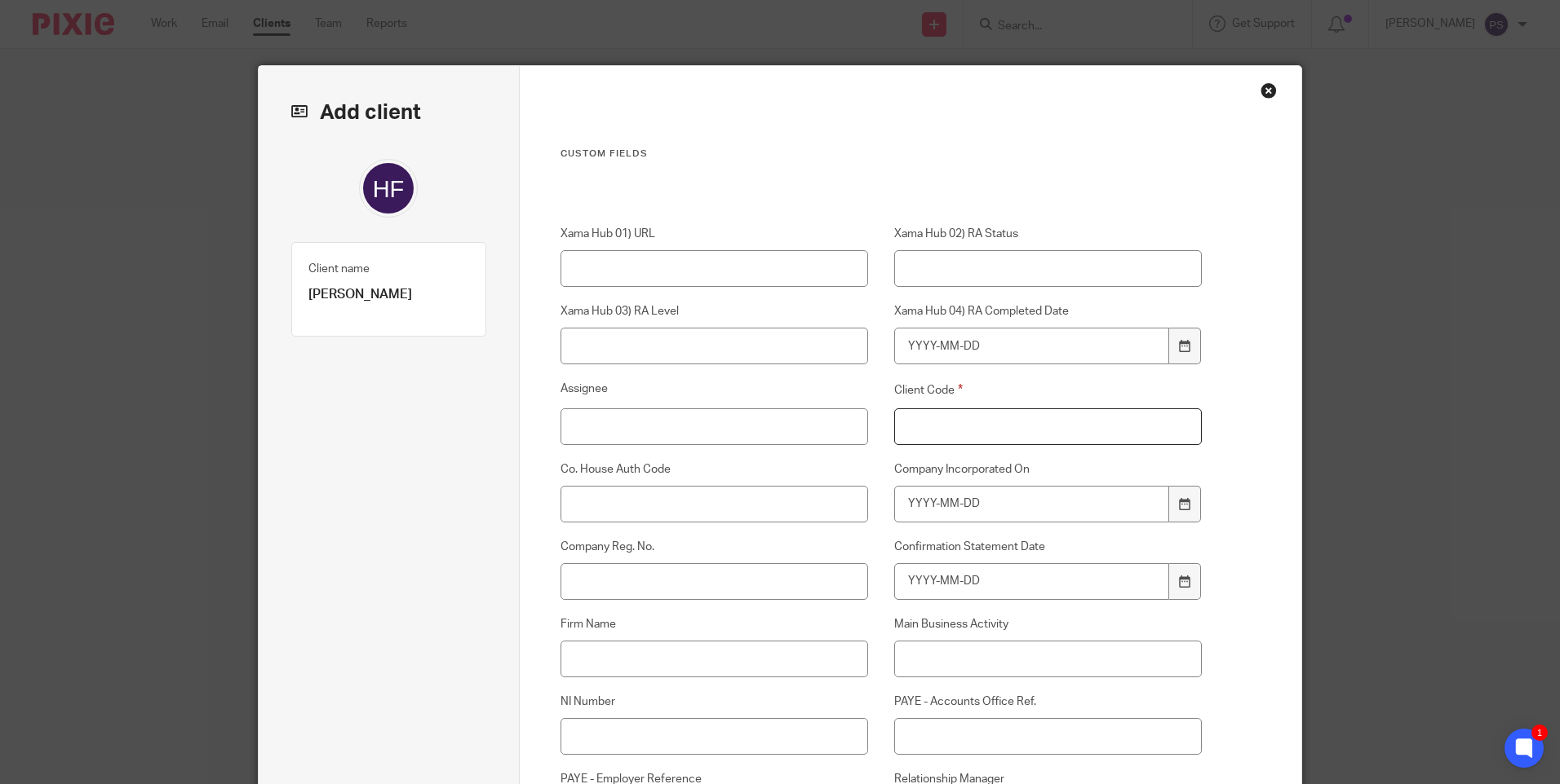
click at [1007, 423] on input "Client Code" at bounding box center [1049, 426] width 308 height 36
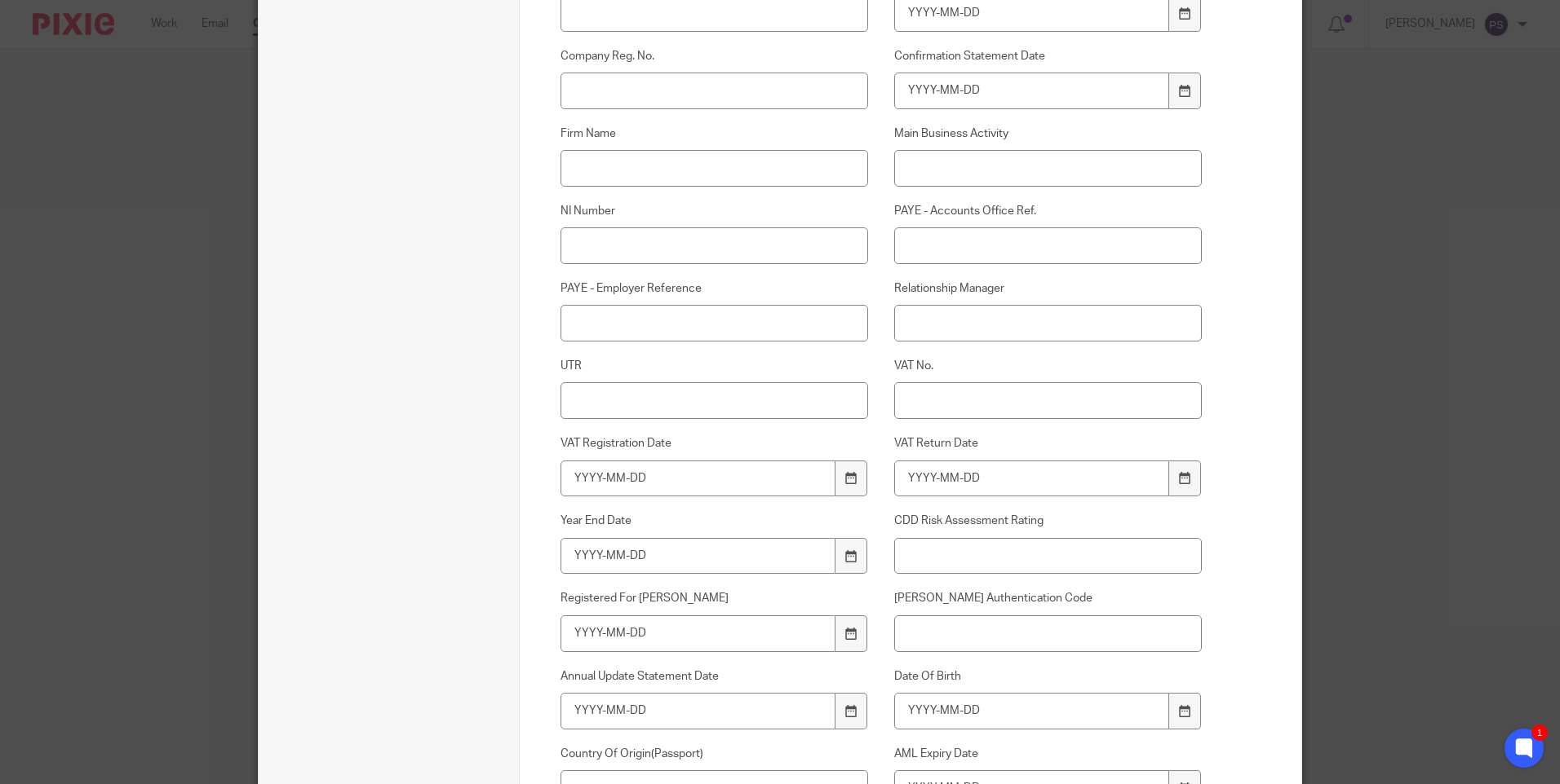
scroll to position [652, 0]
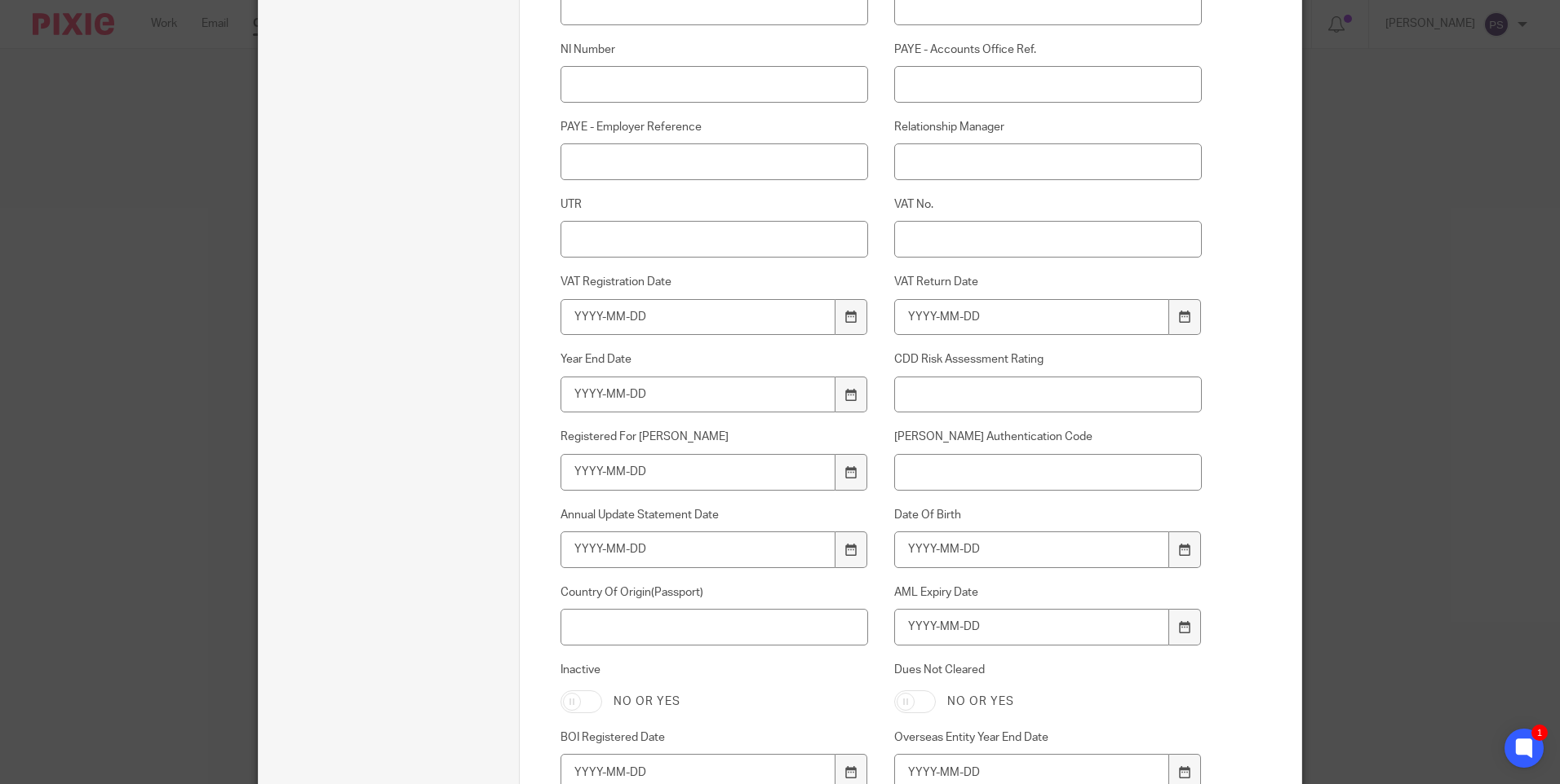
type input "00"
click at [922, 547] on input "Date Of Birth" at bounding box center [1032, 549] width 276 height 36
type input "1959-09-09"
click at [929, 632] on input "AML Expiry Date" at bounding box center [1032, 626] width 276 height 36
type input "2026-09-23"
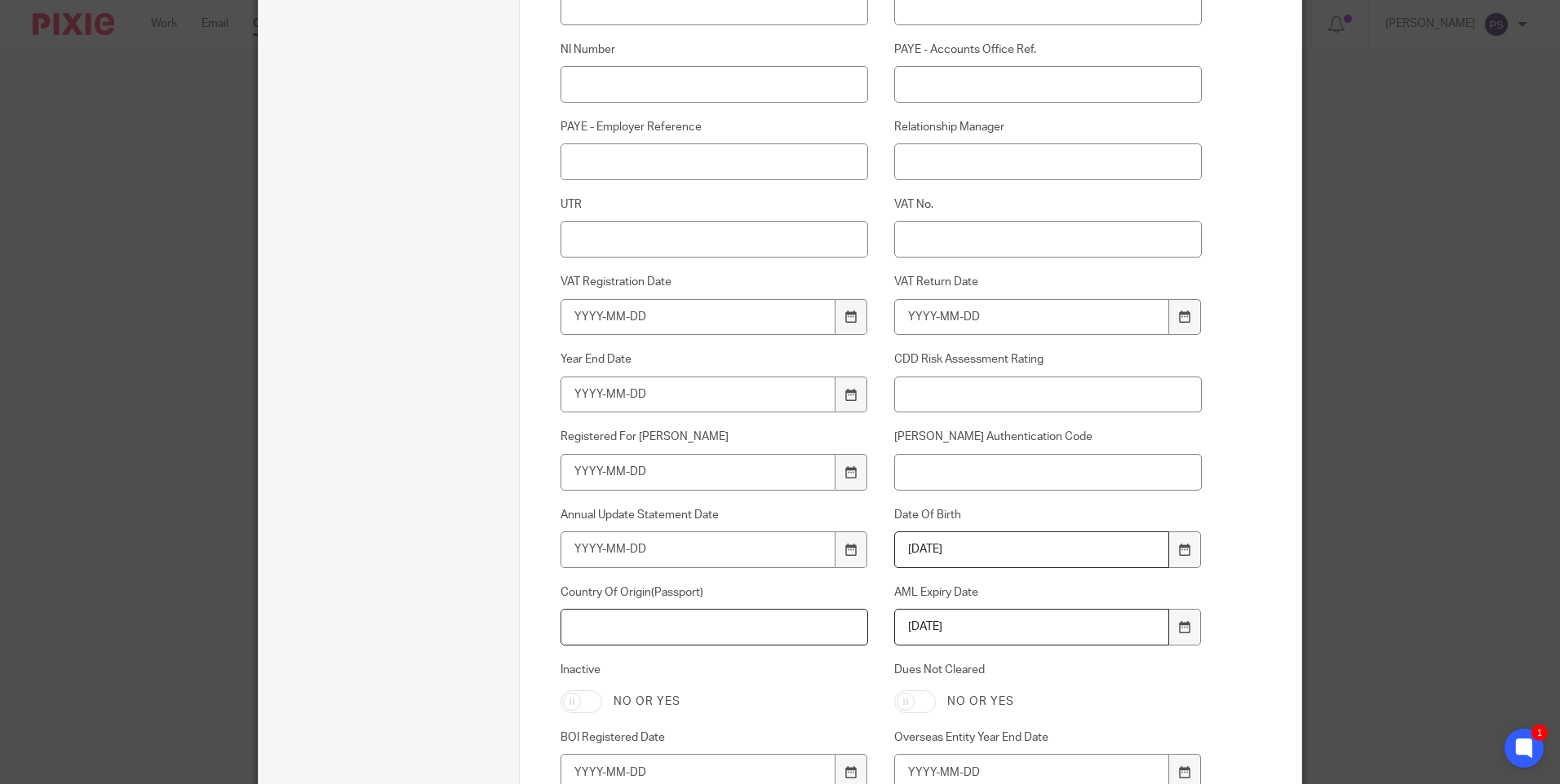
click at [688, 629] on input "Country Of Origin(Passport)" at bounding box center [714, 626] width 308 height 36
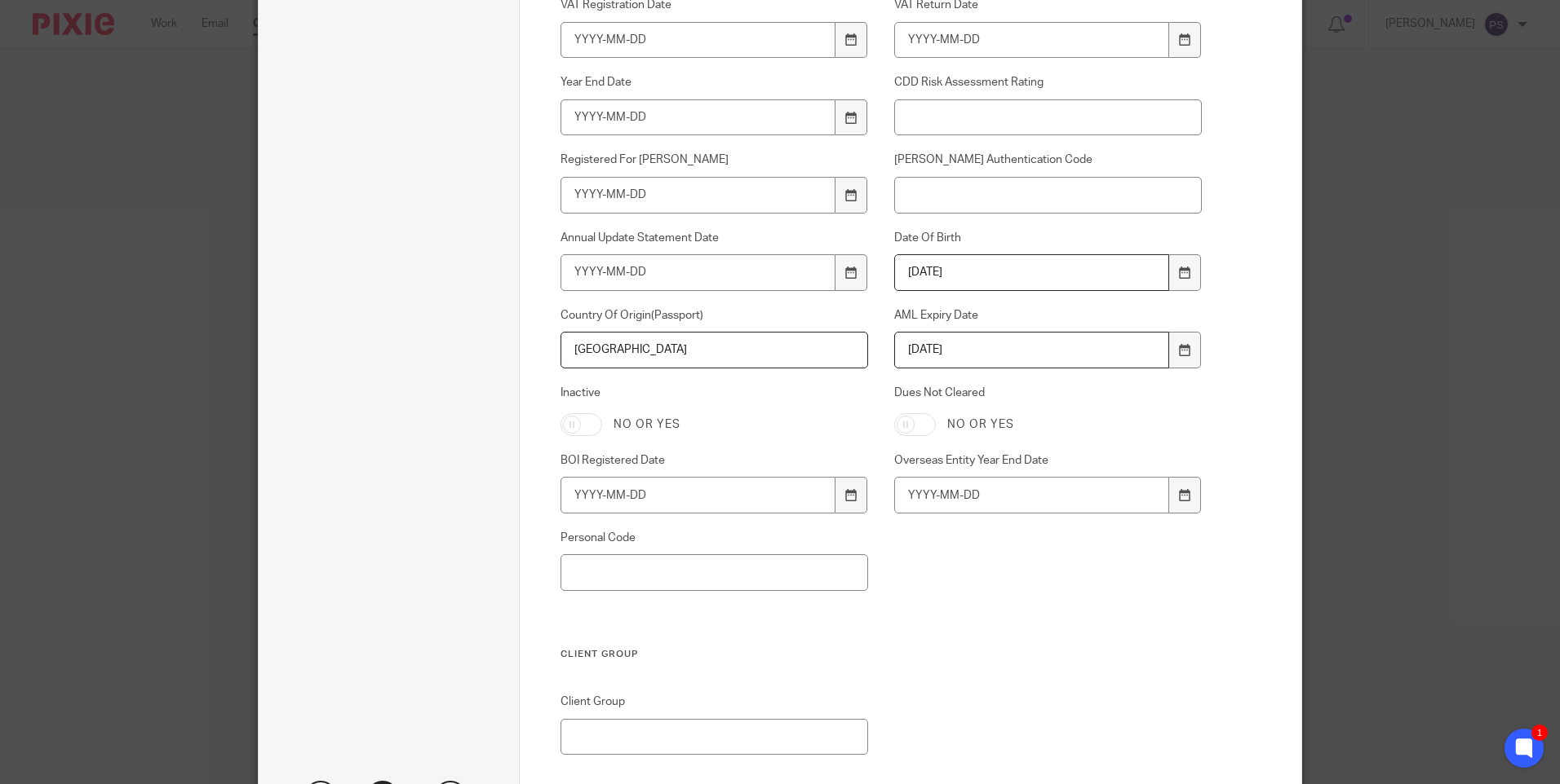
scroll to position [1060, 0]
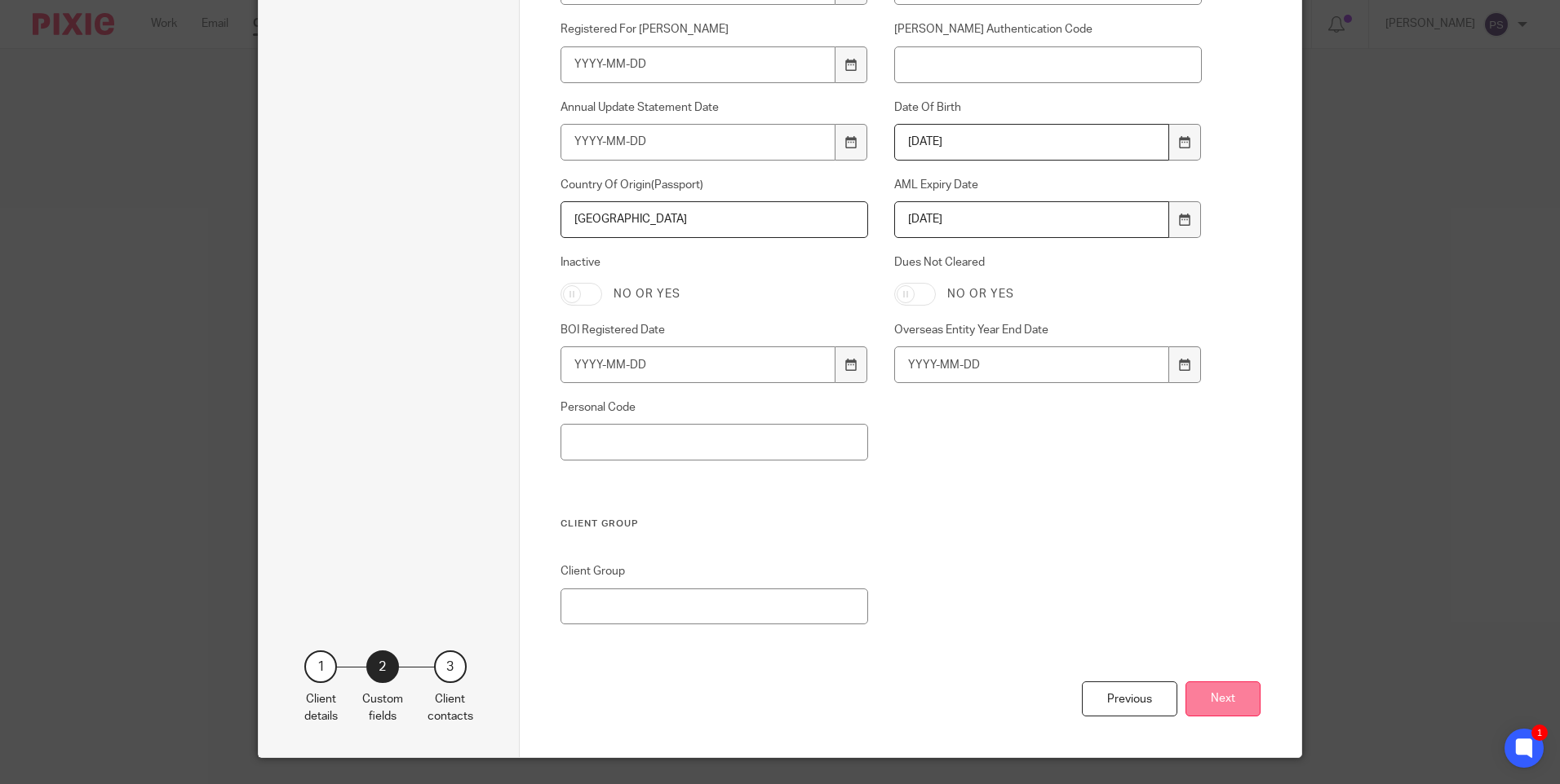
type input "[GEOGRAPHIC_DATA]"
click at [1204, 691] on button "Next" at bounding box center [1222, 699] width 75 height 35
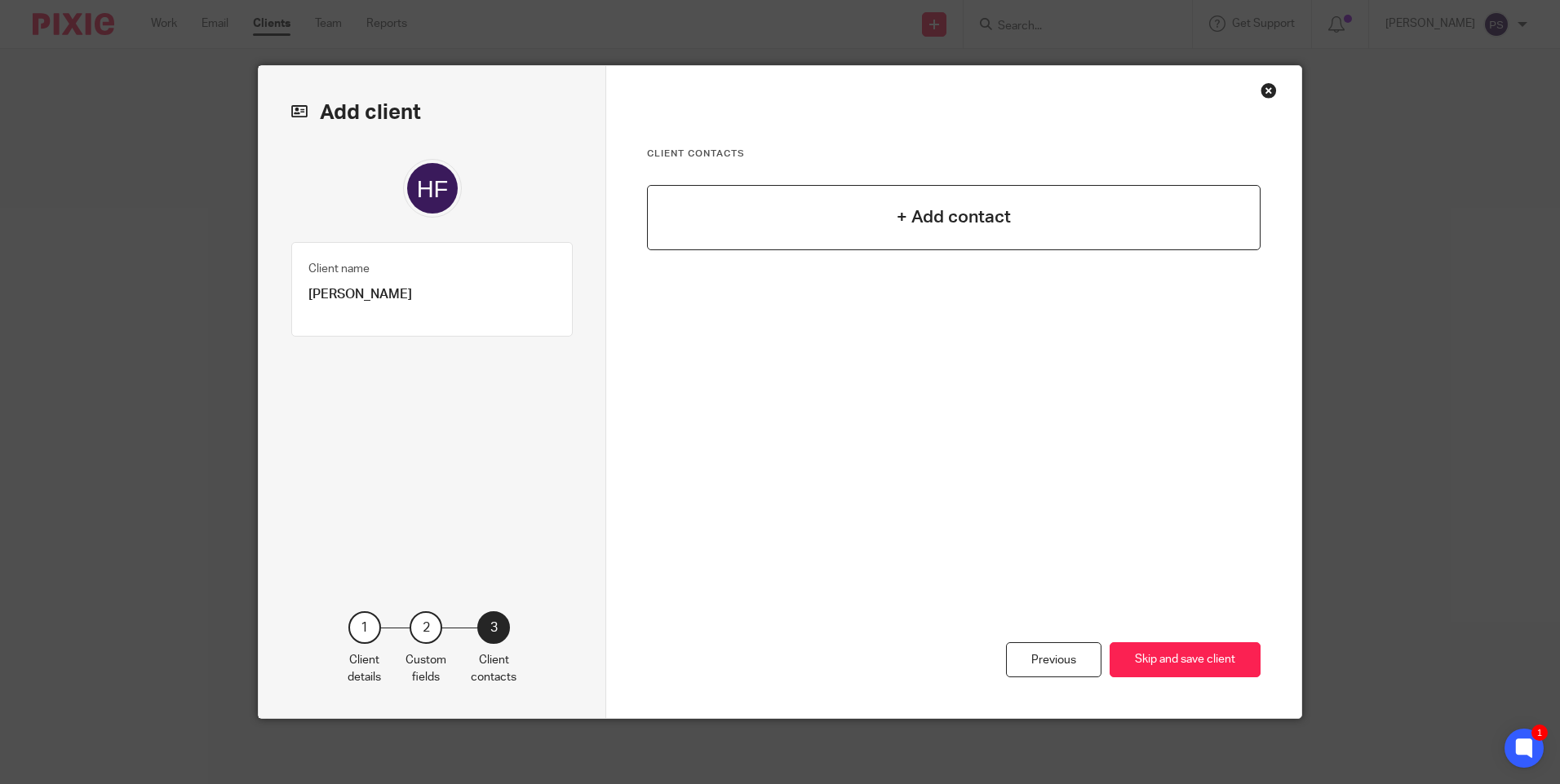
click at [1077, 233] on div "+ Add contact" at bounding box center [954, 218] width 613 height 66
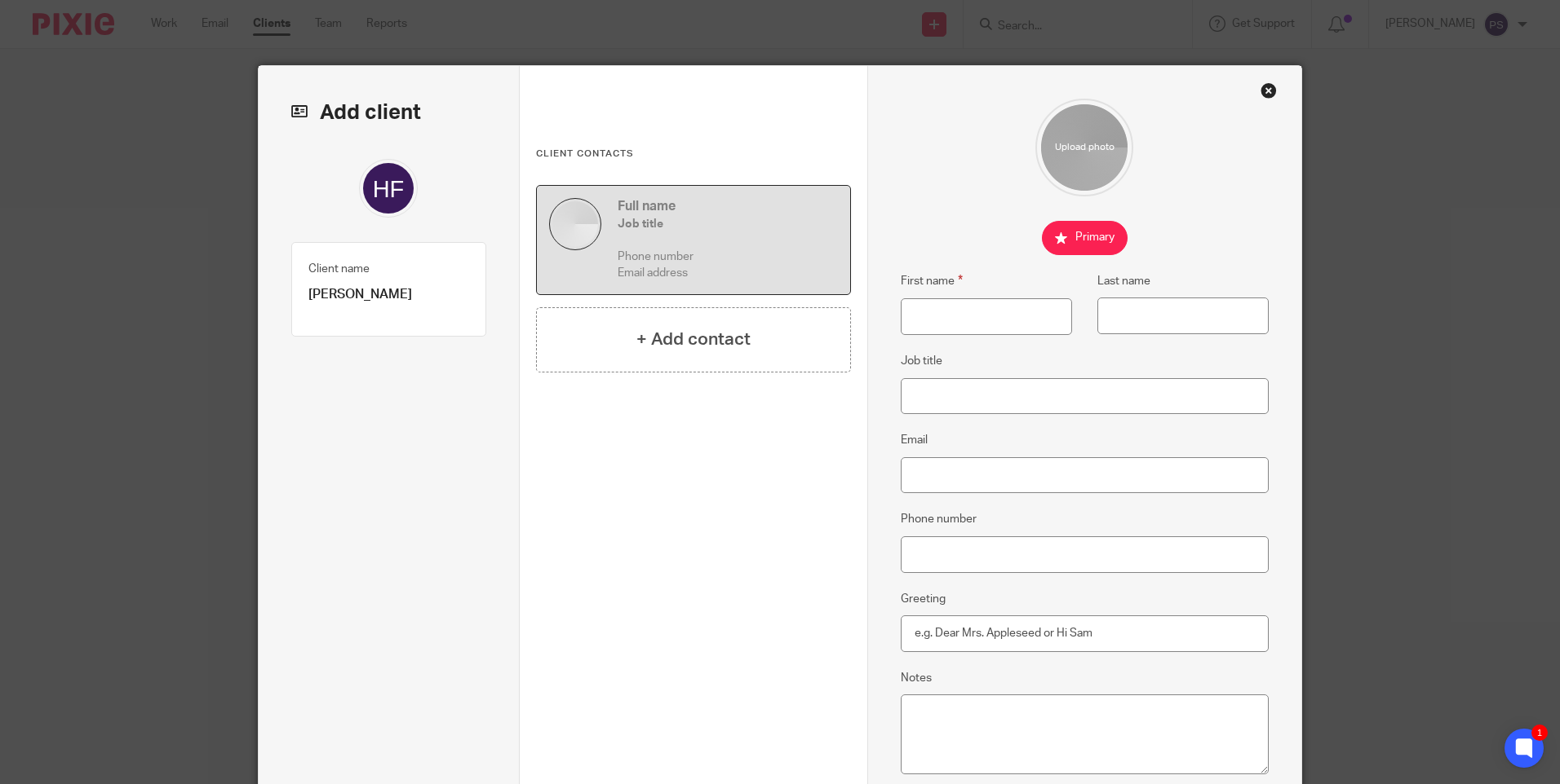
click at [369, 294] on p "[PERSON_NAME]" at bounding box center [388, 294] width 160 height 17
copy div "Hazel Findlay Client type 1"
click at [939, 323] on input "First name" at bounding box center [986, 316] width 171 height 36
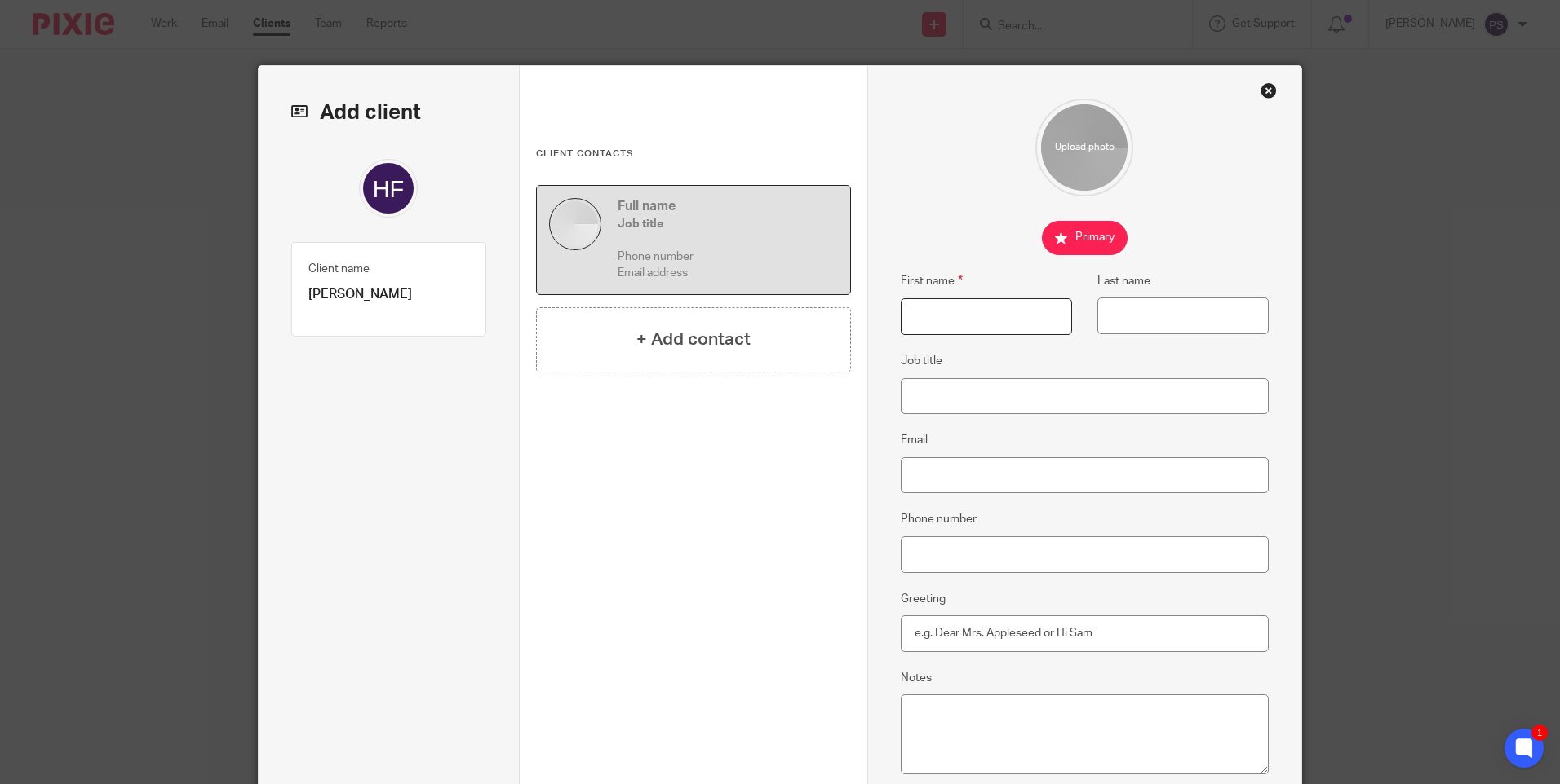
paste input "[PERSON_NAME]"
click at [948, 318] on input "[PERSON_NAME]" at bounding box center [986, 316] width 171 height 36
type input "Hazel"
click at [1116, 316] on input "Last name" at bounding box center [1182, 315] width 171 height 36
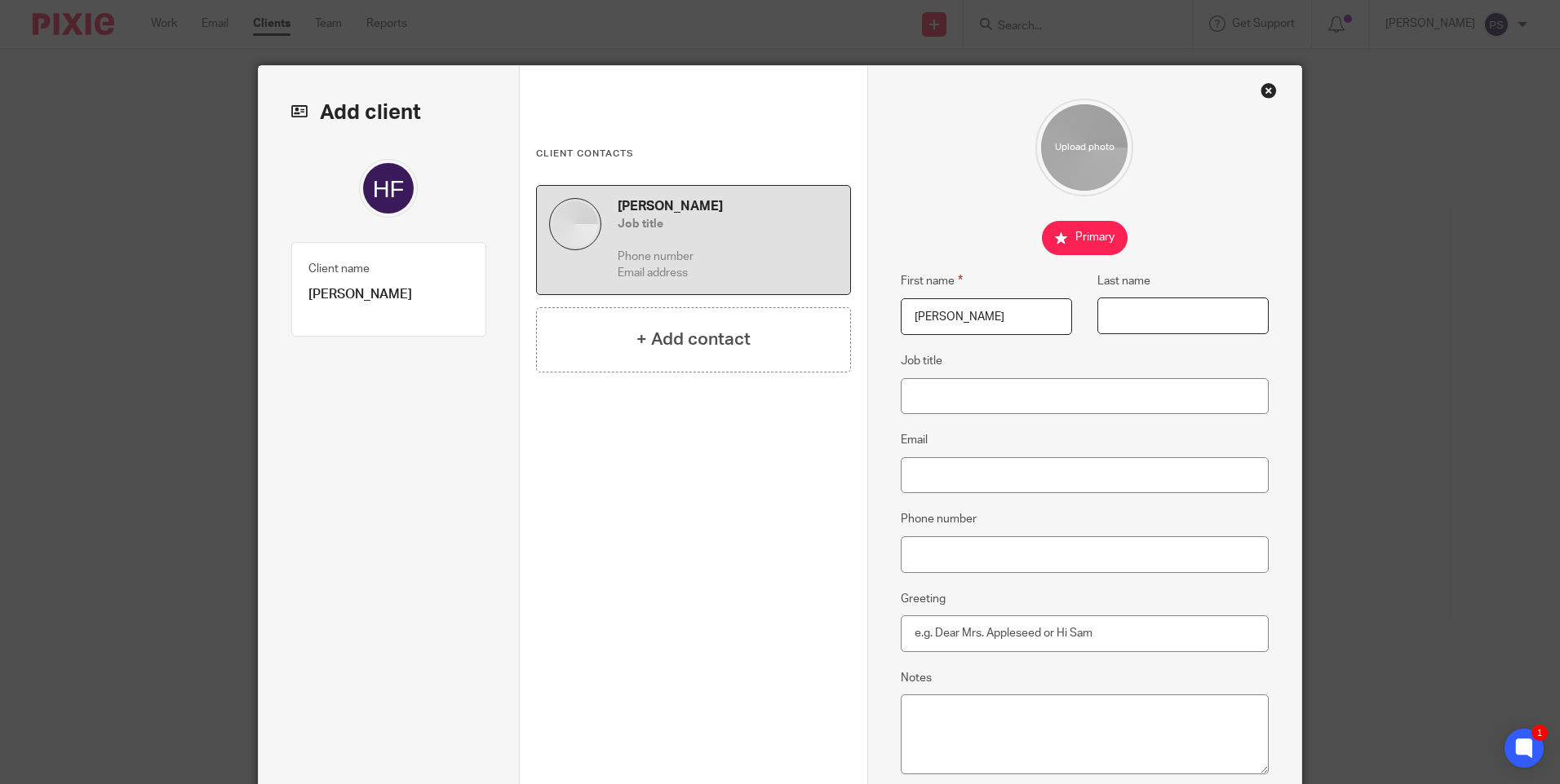
paste input "Findlay"
type input "Findlay"
click at [963, 476] on input "Email" at bounding box center [1085, 475] width 369 height 36
paste input "growingmetal2@gmail.com"
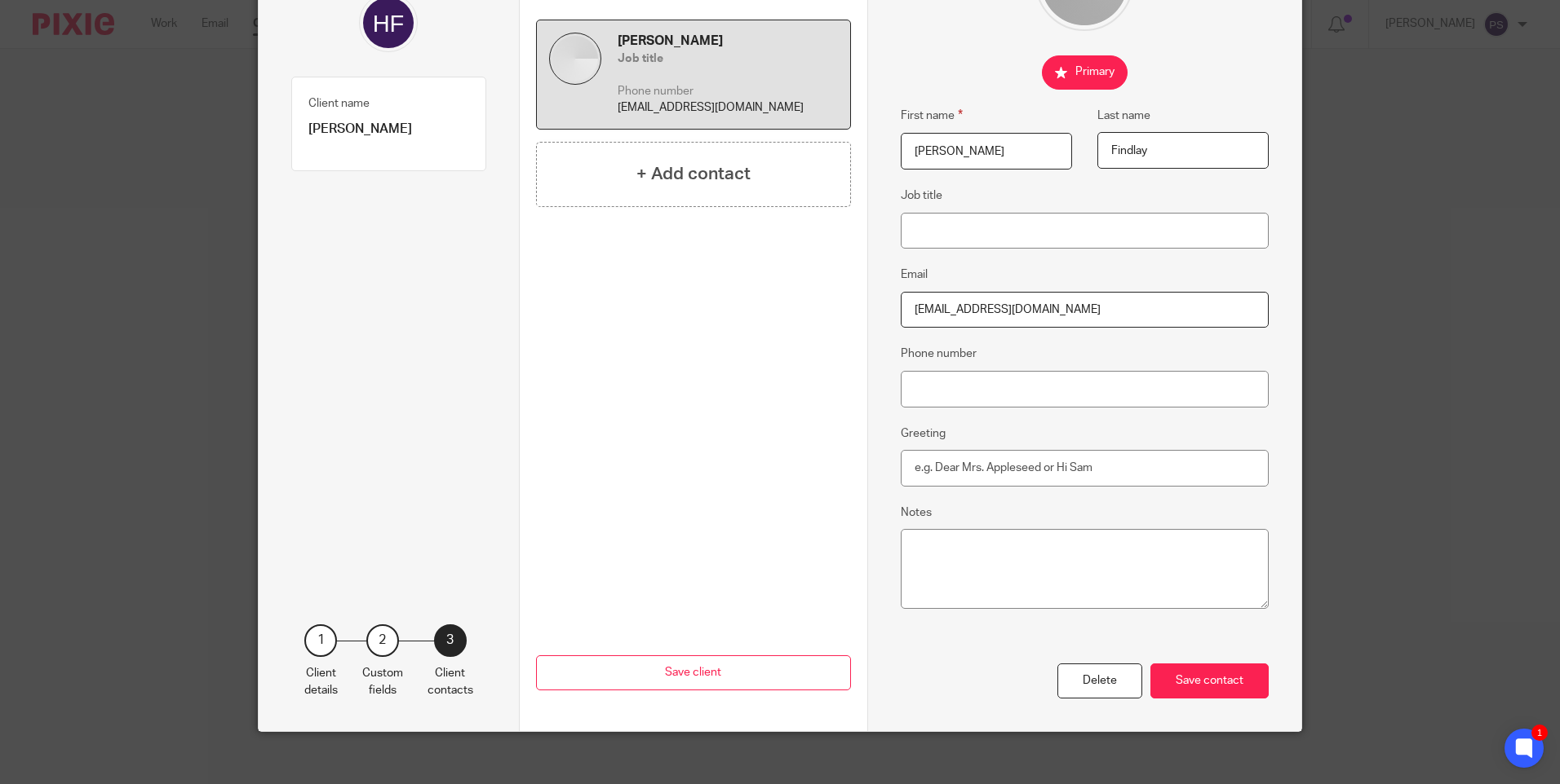
scroll to position [179, 0]
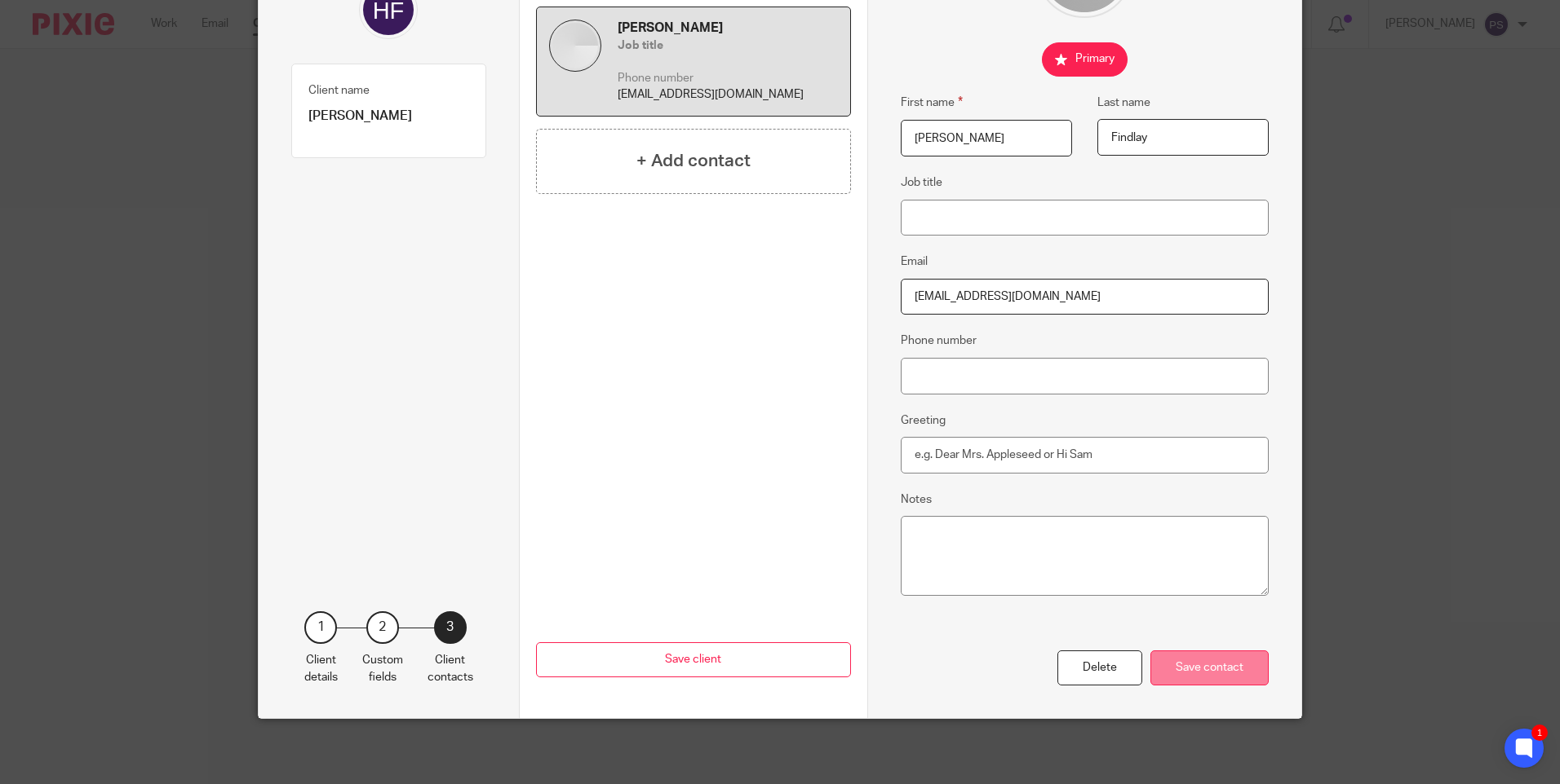
type input "growingmetal2@gmail.com"
click at [1246, 664] on div "Save contact" at bounding box center [1209, 668] width 118 height 35
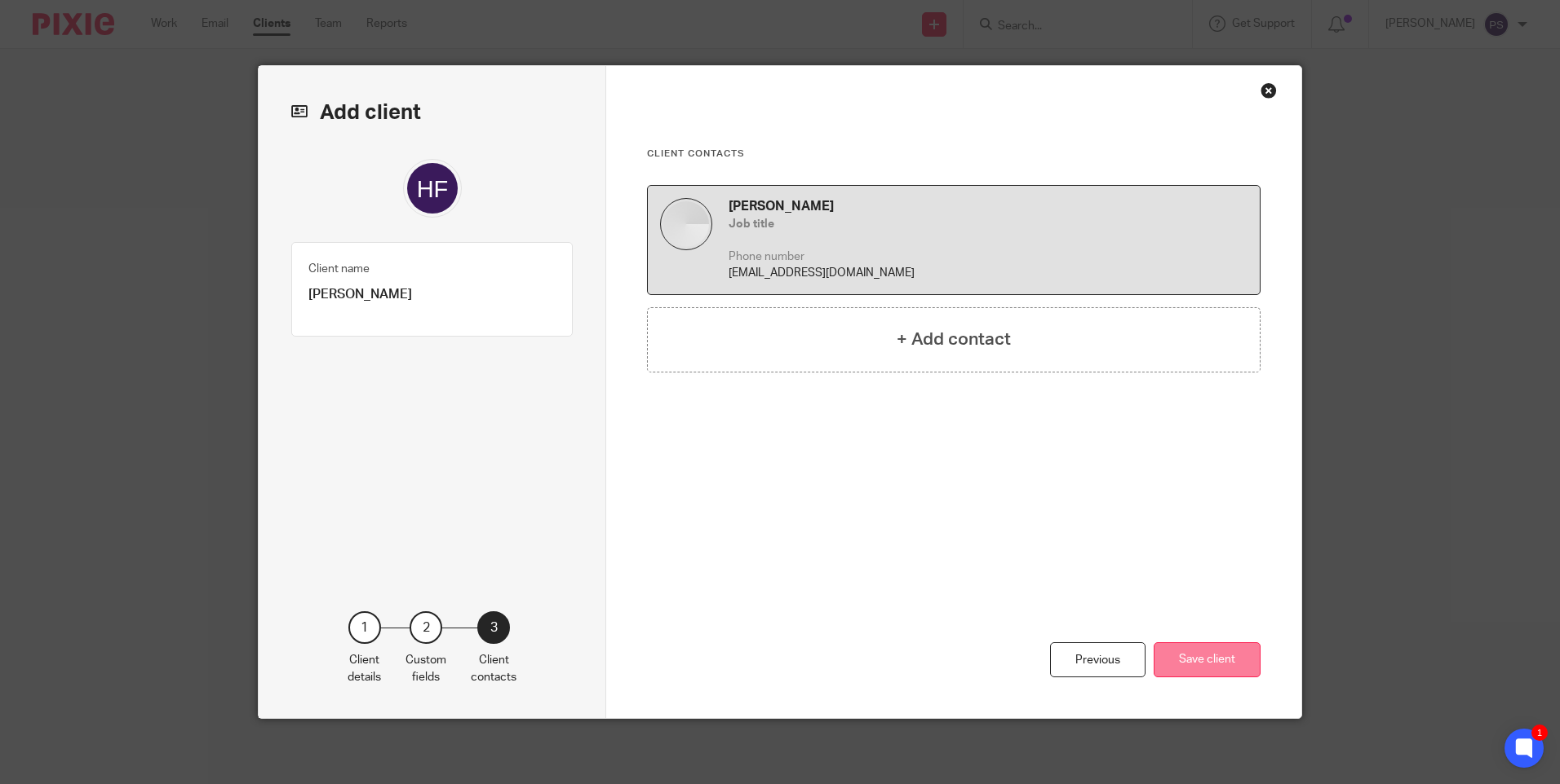
click at [1231, 666] on button "Save client" at bounding box center [1206, 660] width 107 height 35
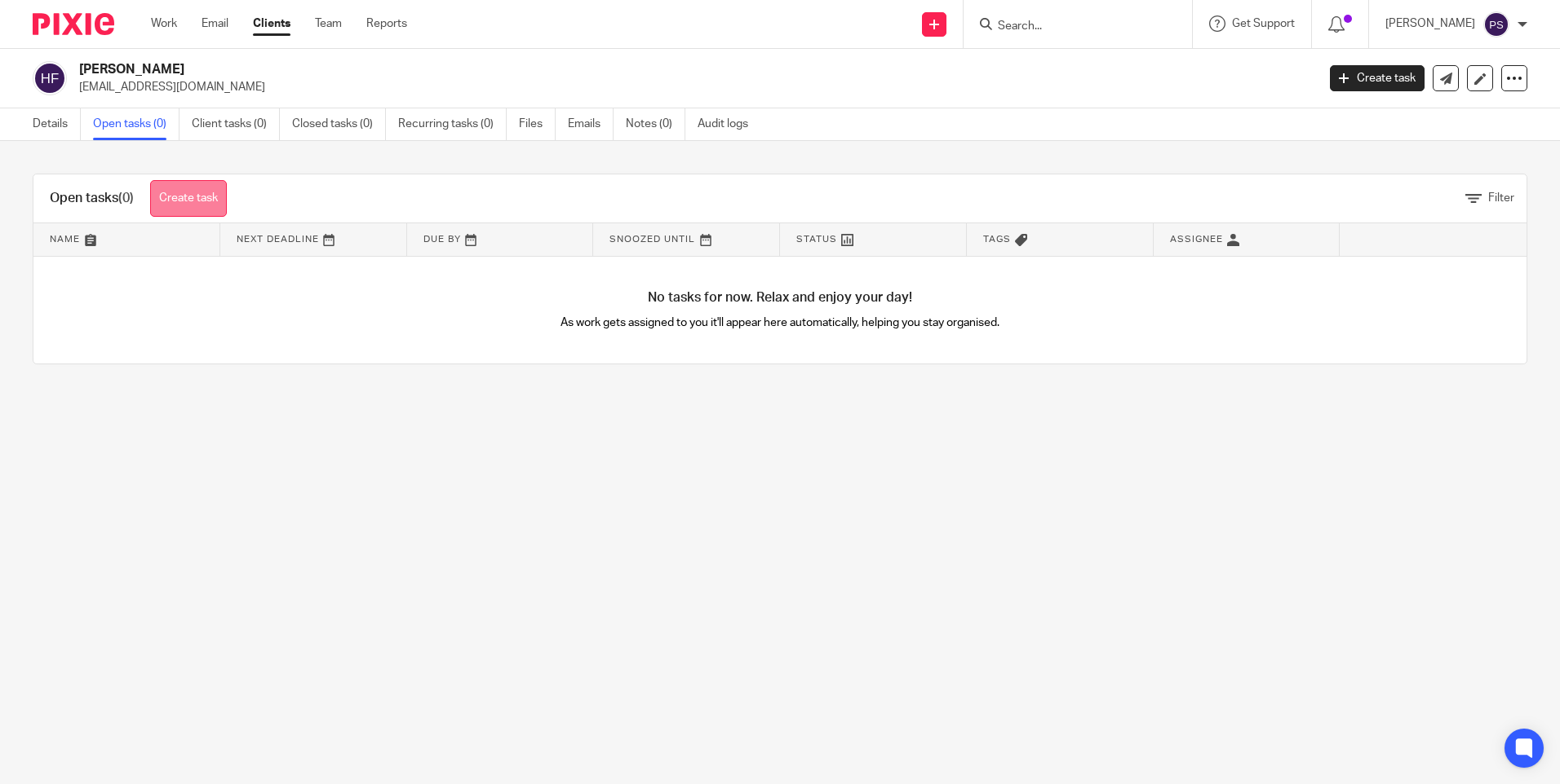
click at [208, 202] on link "Create task" at bounding box center [188, 198] width 77 height 36
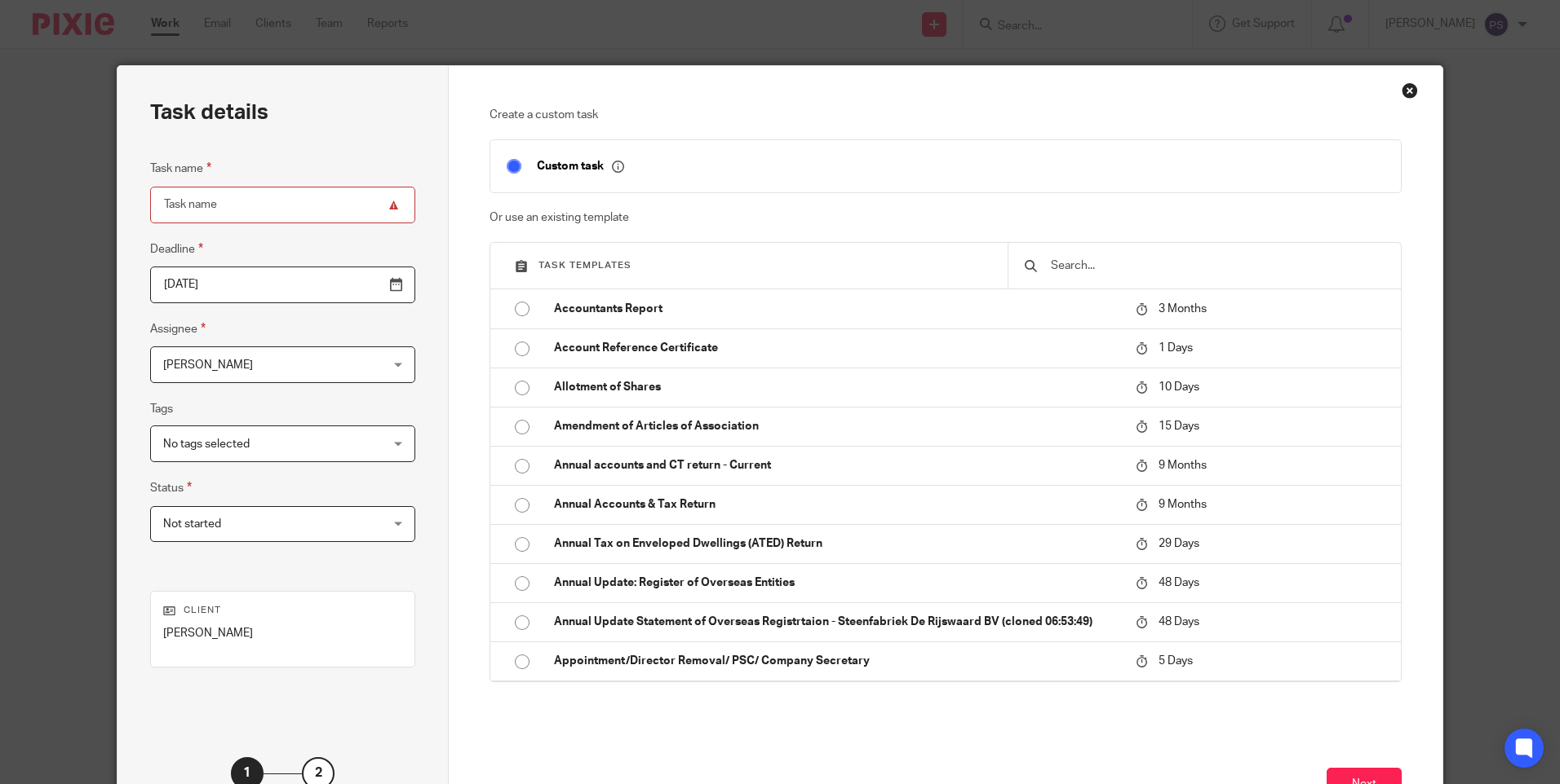
click at [1147, 260] on input "text" at bounding box center [1216, 266] width 335 height 18
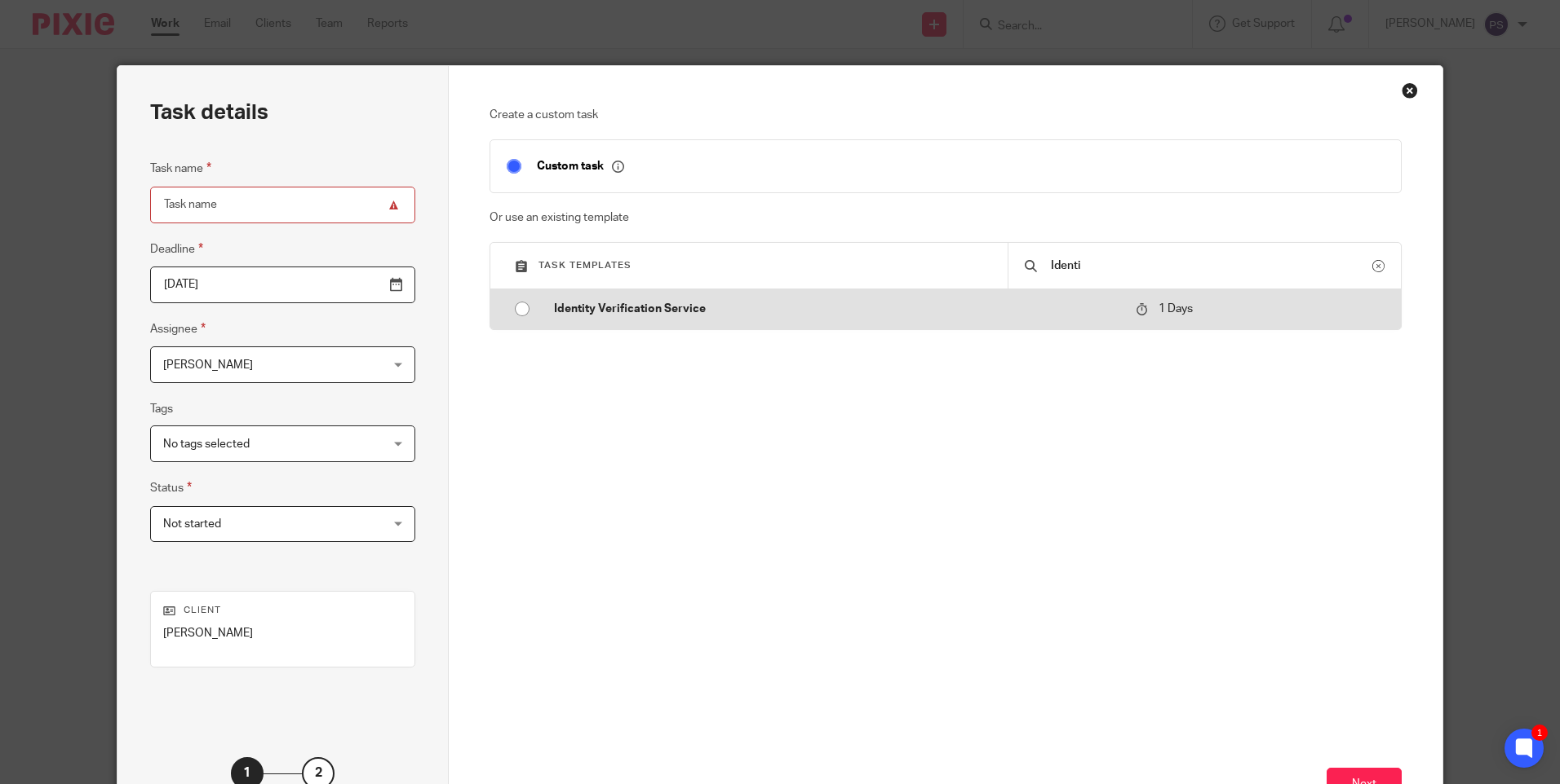
type input "Identi"
click at [511, 310] on input "radio" at bounding box center [521, 308] width 31 height 31
type input "[DATE]"
type input "Identity Verification Service"
checkbox input "false"
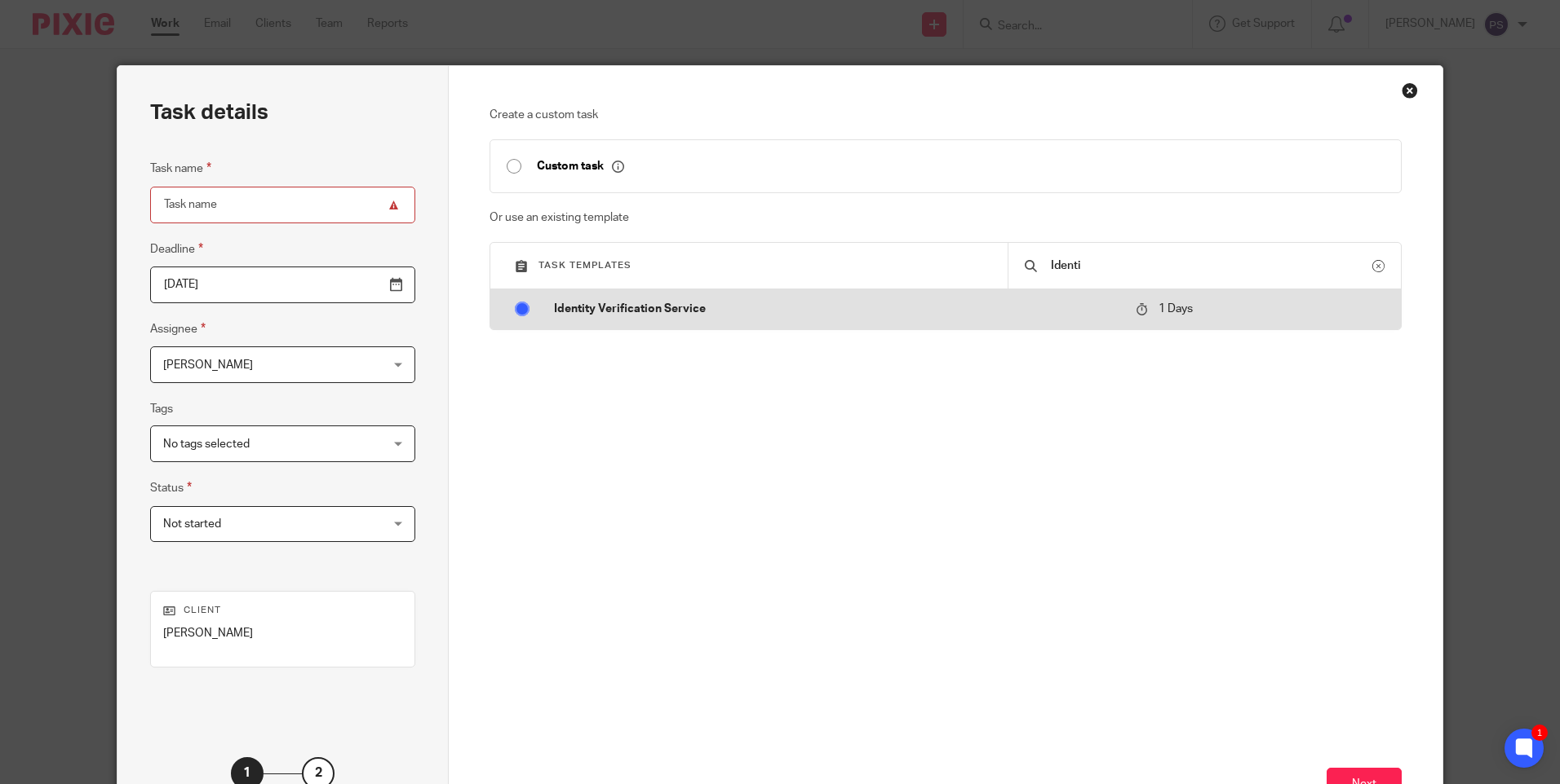
radio input "false"
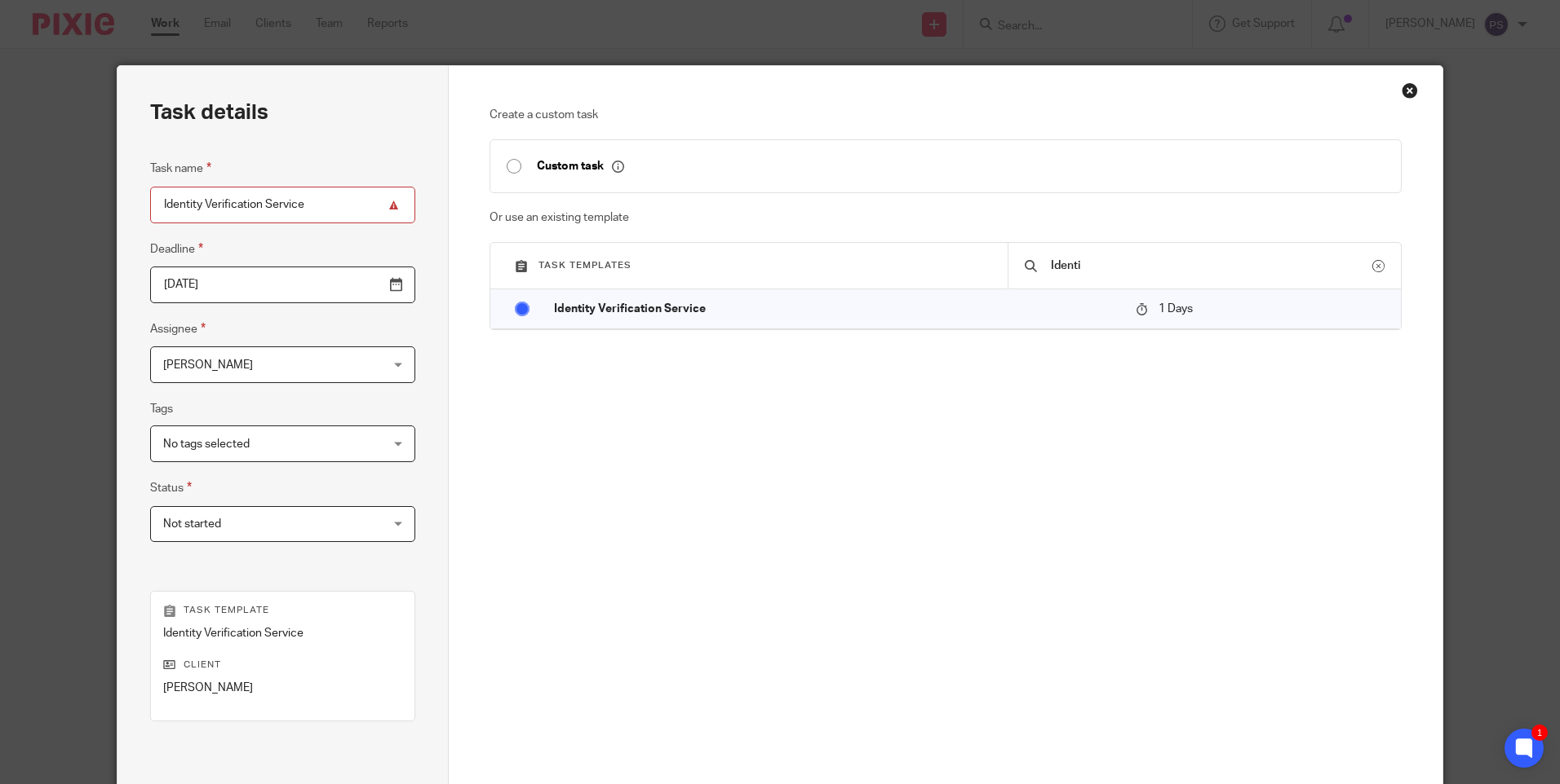
scroll to position [179, 0]
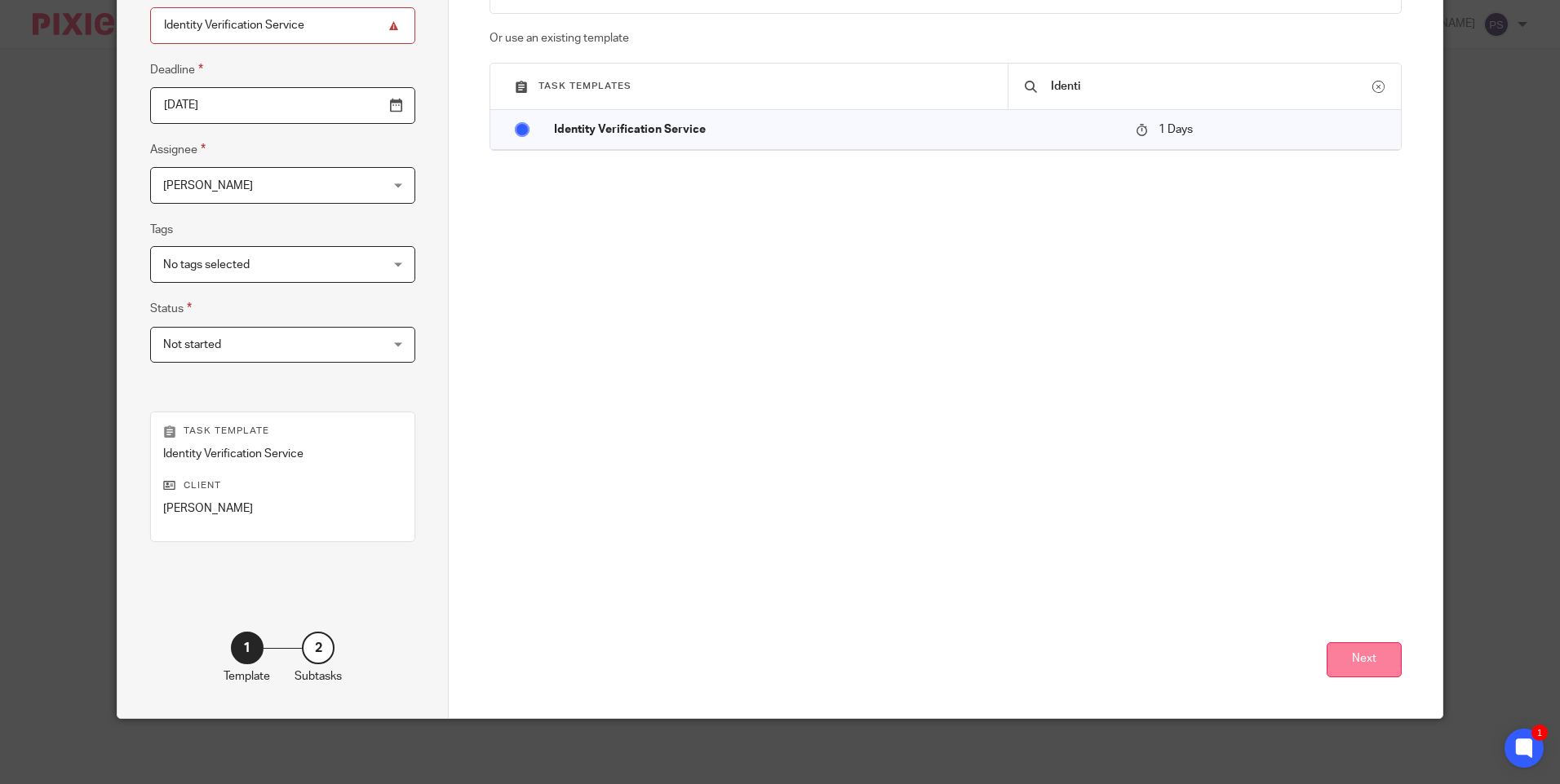
click at [1369, 674] on button "Next" at bounding box center [1363, 660] width 75 height 35
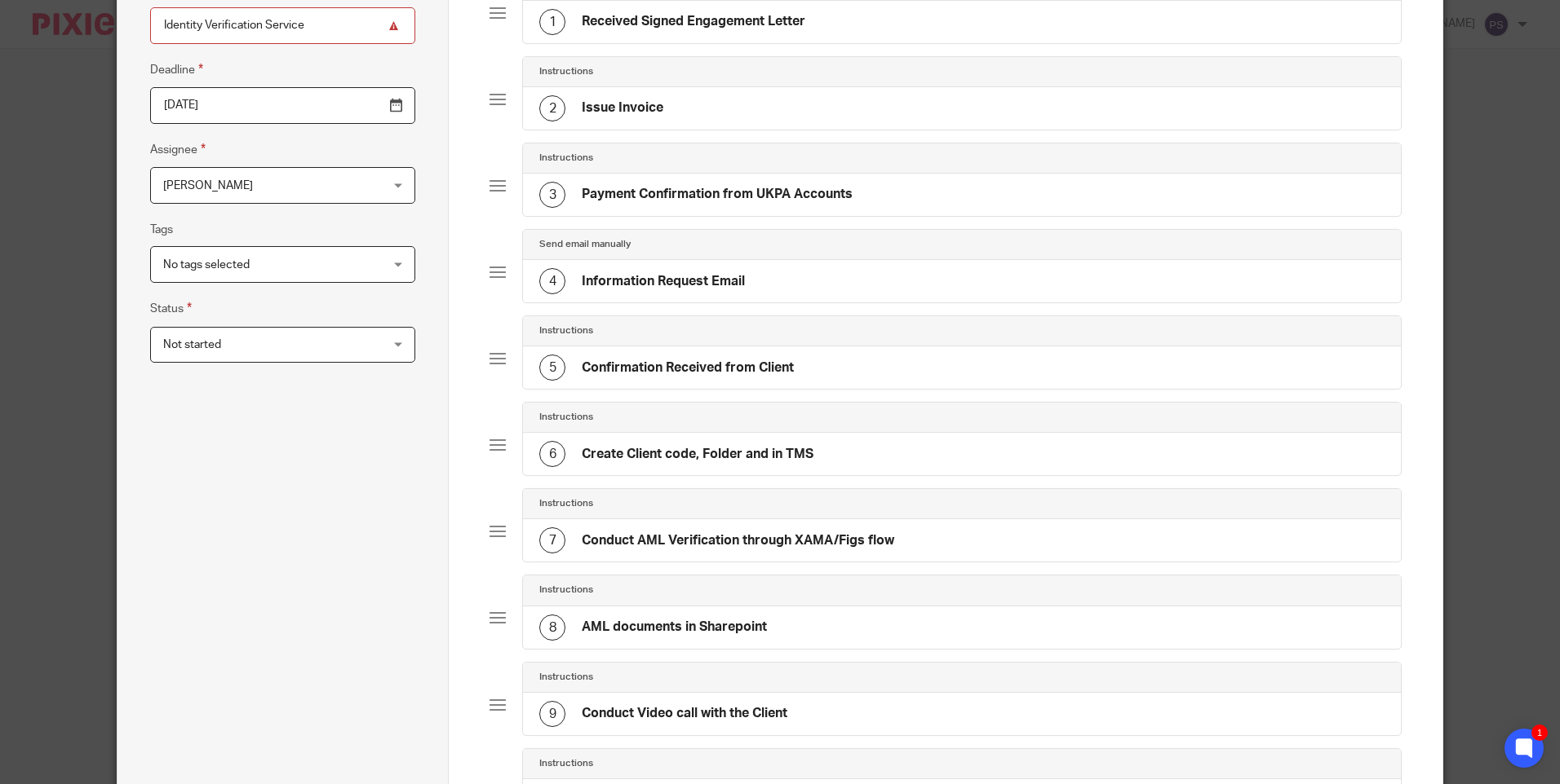
click at [251, 180] on span "[PERSON_NAME]" at bounding box center [263, 185] width 200 height 35
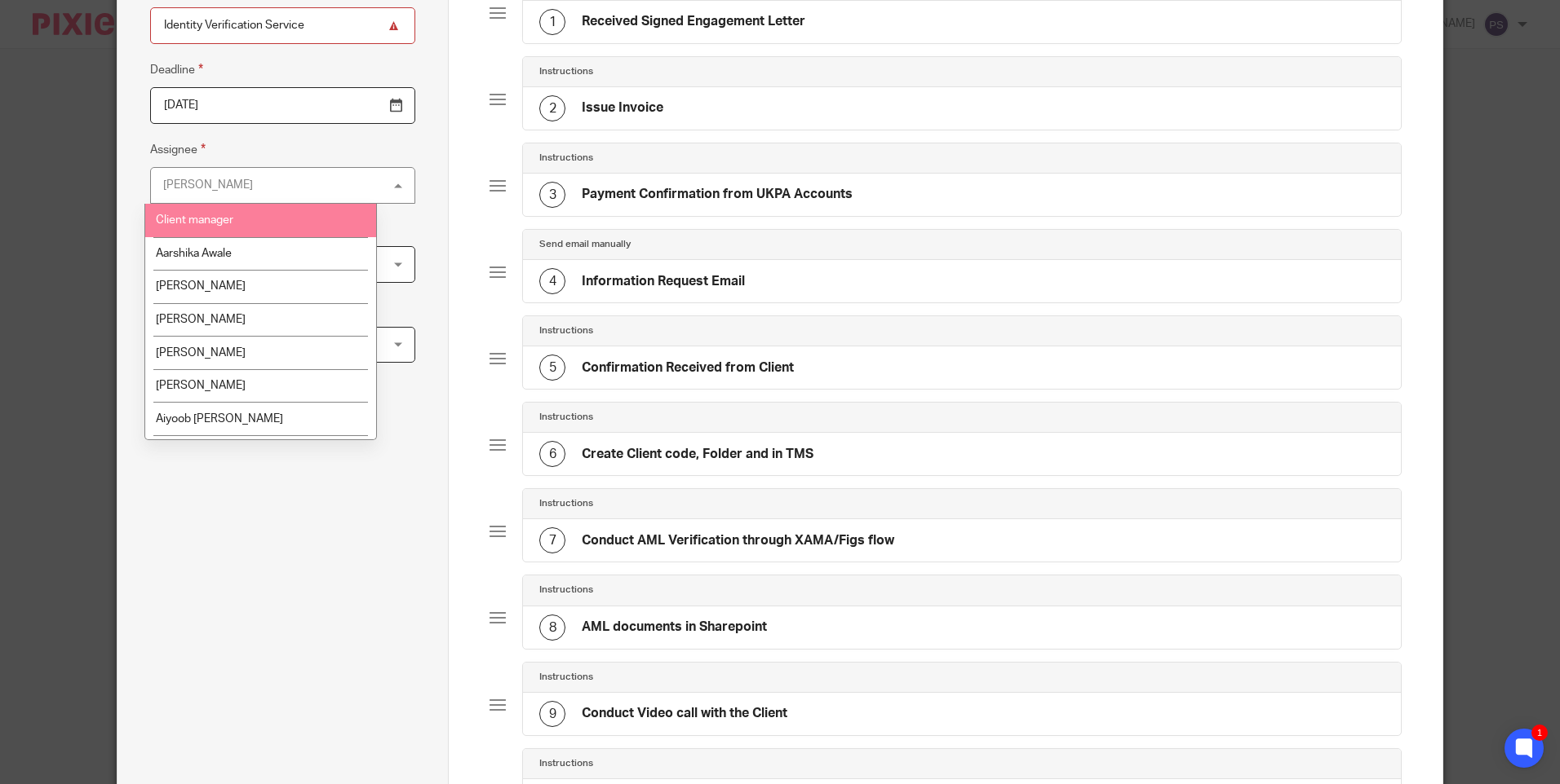
scroll to position [2742, 0]
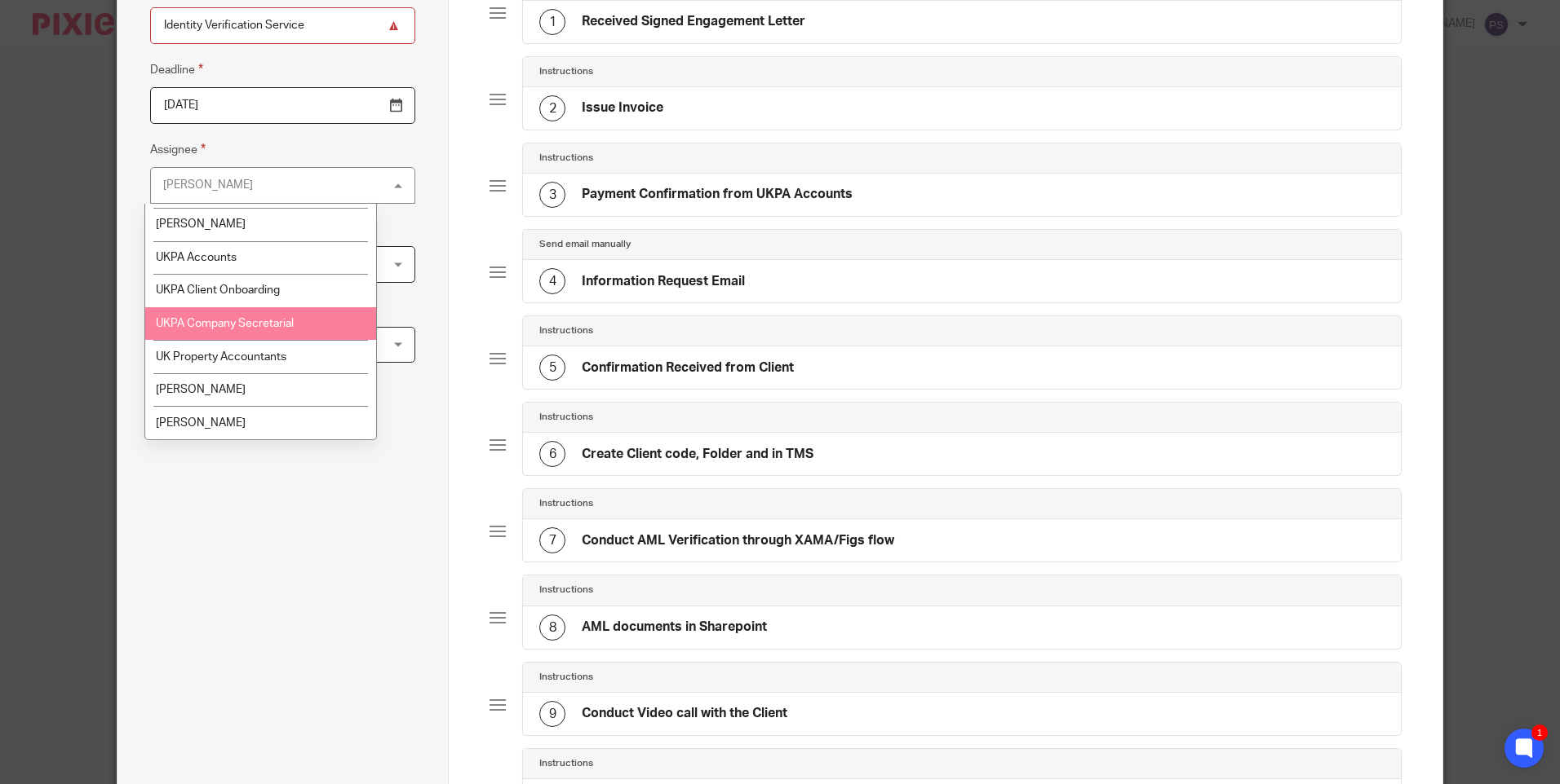
drag, startPoint x: 231, startPoint y: 325, endPoint x: 251, endPoint y: 221, distance: 105.9
click at [231, 324] on span "UKPA Company Secretarial" at bounding box center [225, 323] width 138 height 12
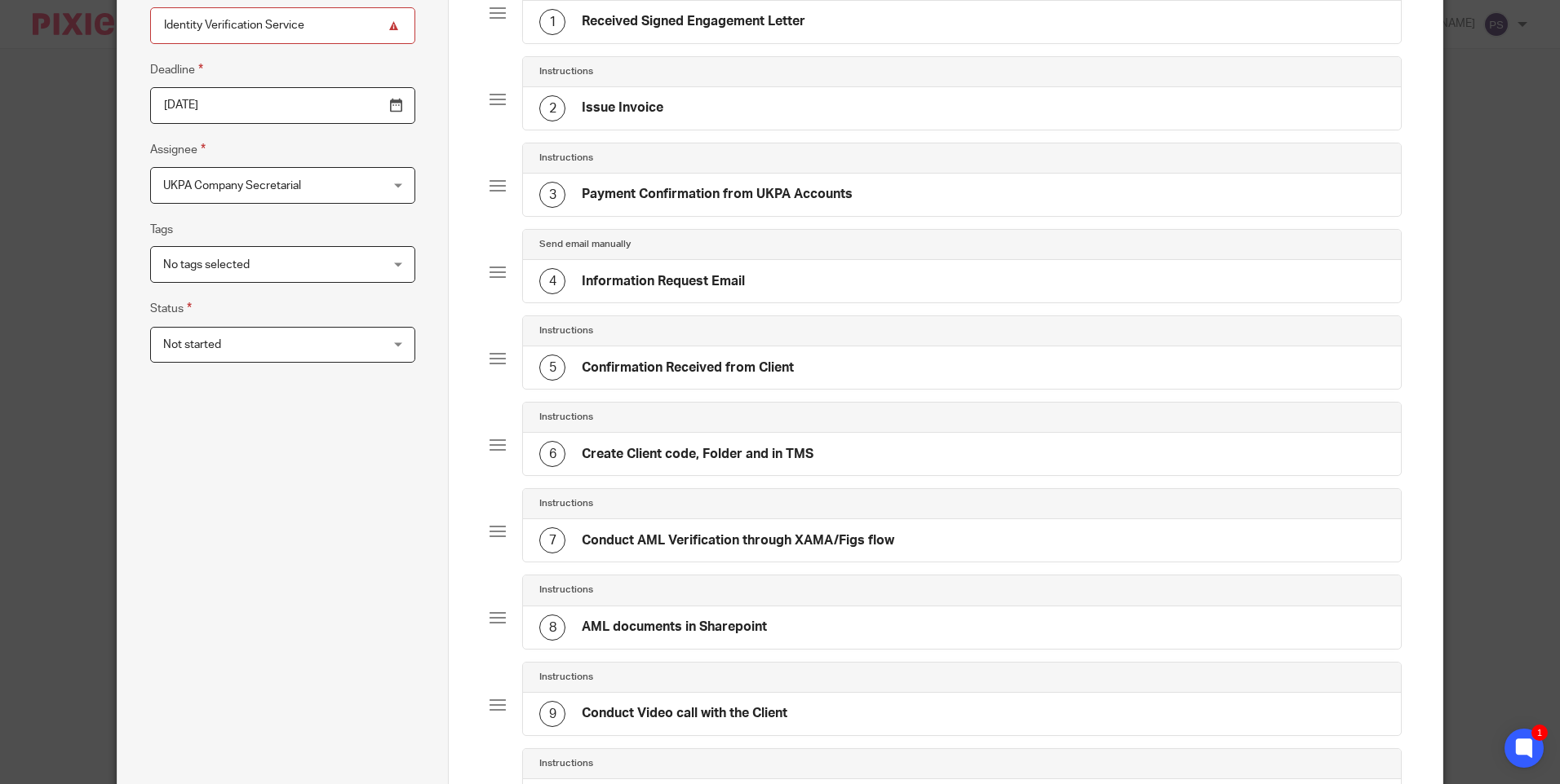
click at [260, 93] on input "2025-10-14" at bounding box center [282, 105] width 265 height 36
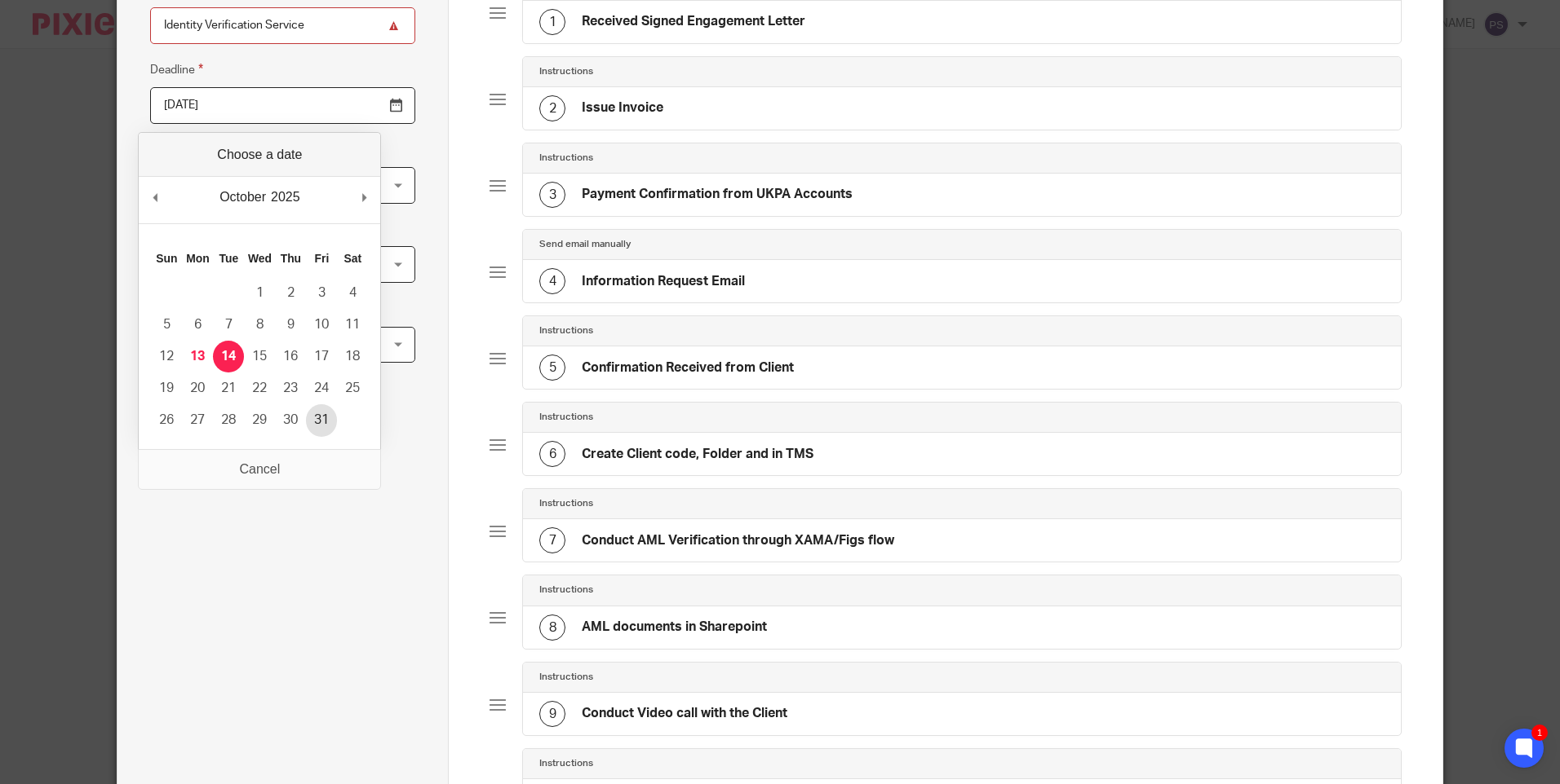
type input "2025-10-31"
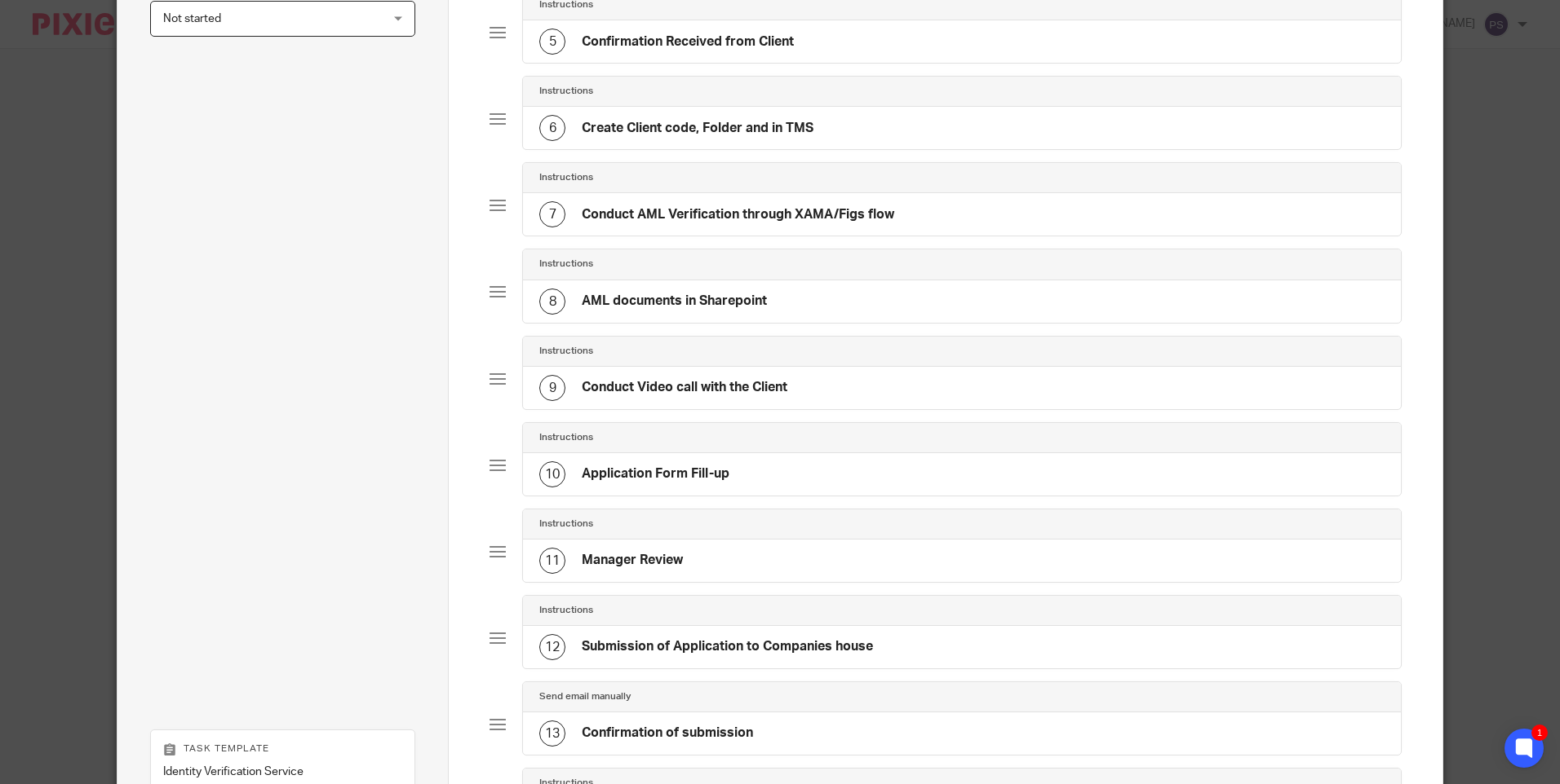
scroll to position [823, 0]
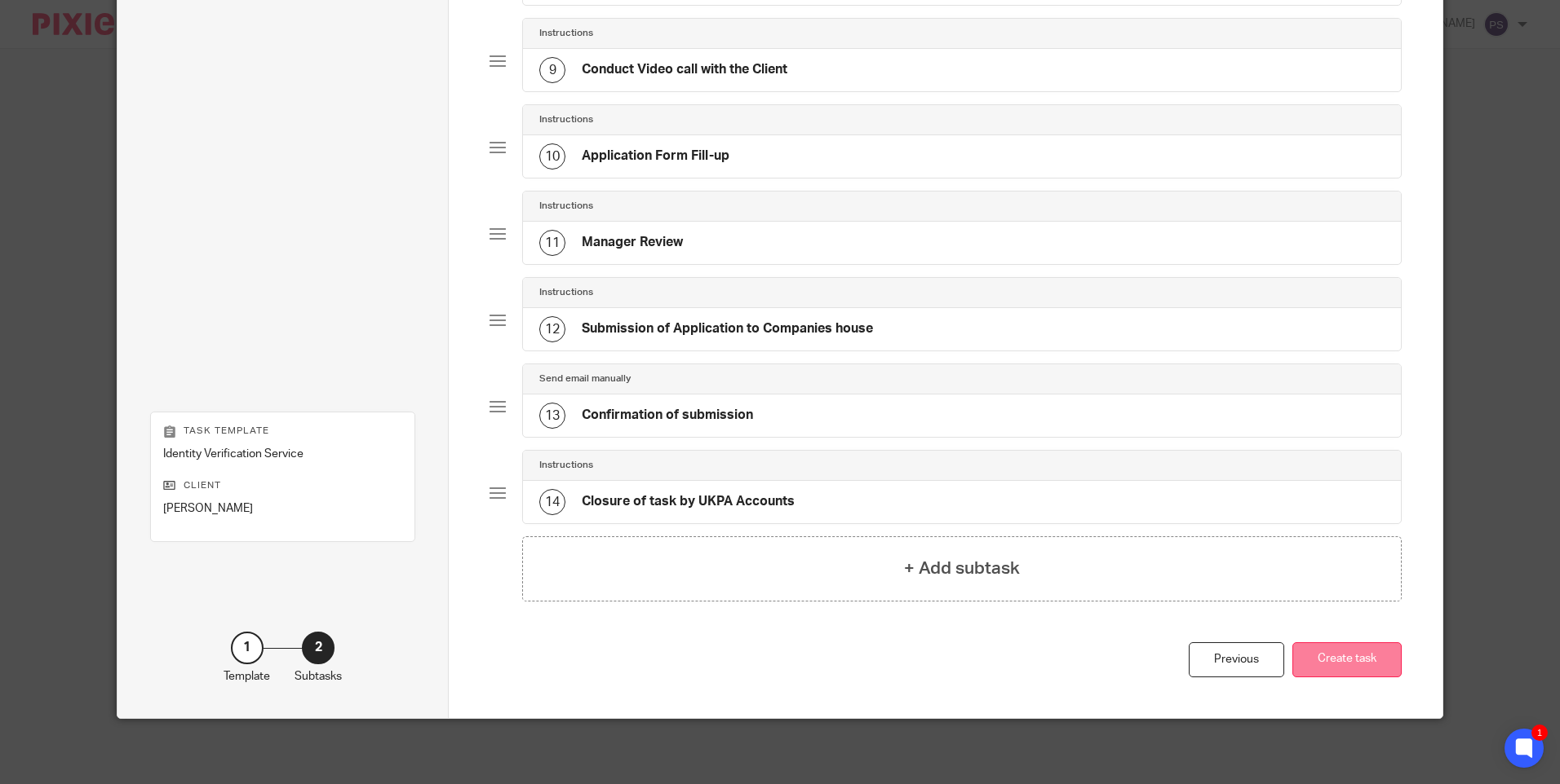
click at [1299, 662] on button "Create task" at bounding box center [1346, 660] width 109 height 35
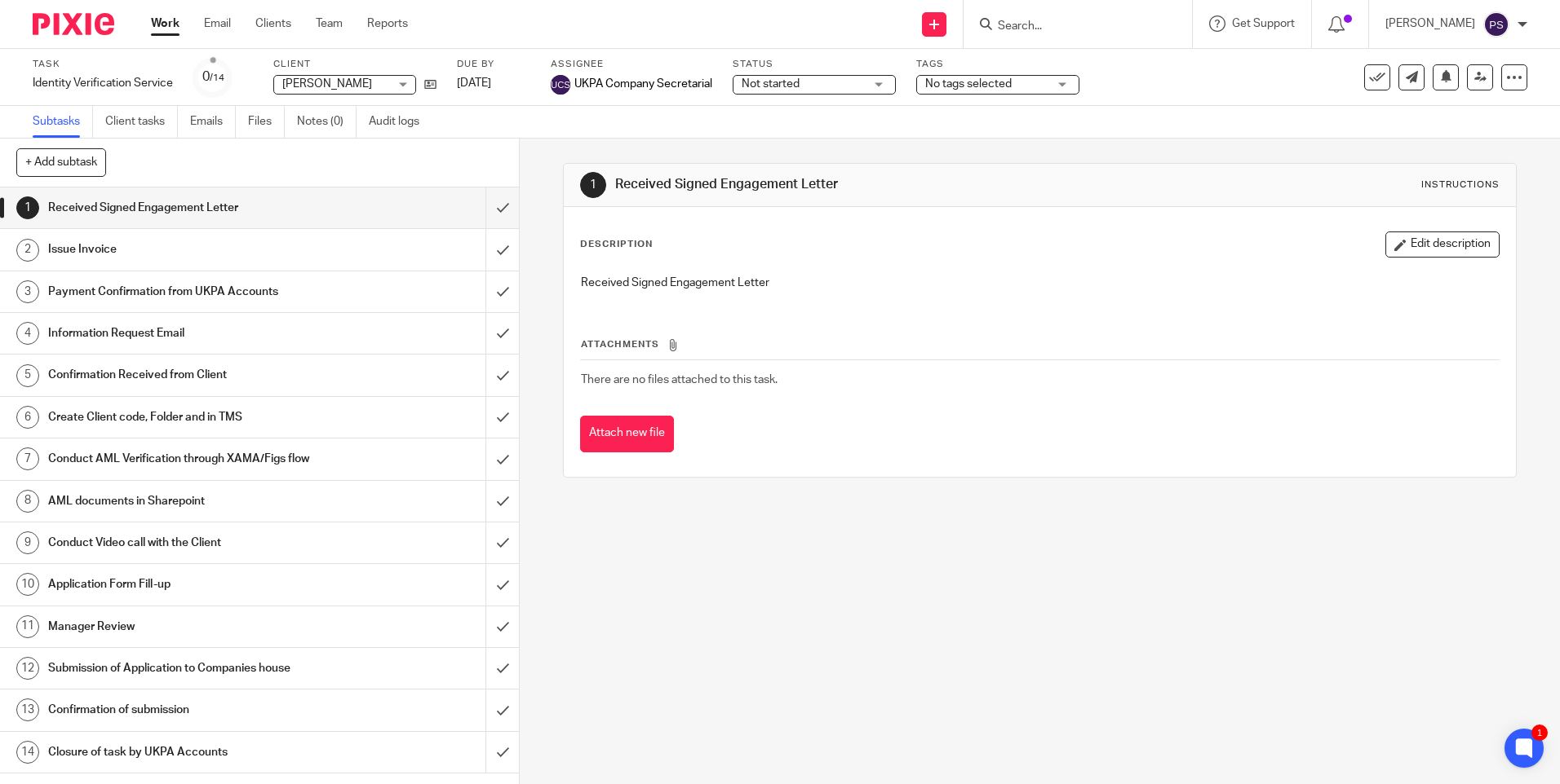
drag, startPoint x: 534, startPoint y: 630, endPoint x: 749, endPoint y: 608, distance: 216.1
click at [760, 633] on div "1 Received Signed Engagement Letter Instructions Description Edit description R…" at bounding box center [1039, 461] width 1040 height 646
click at [433, 87] on icon at bounding box center [431, 84] width 12 height 12
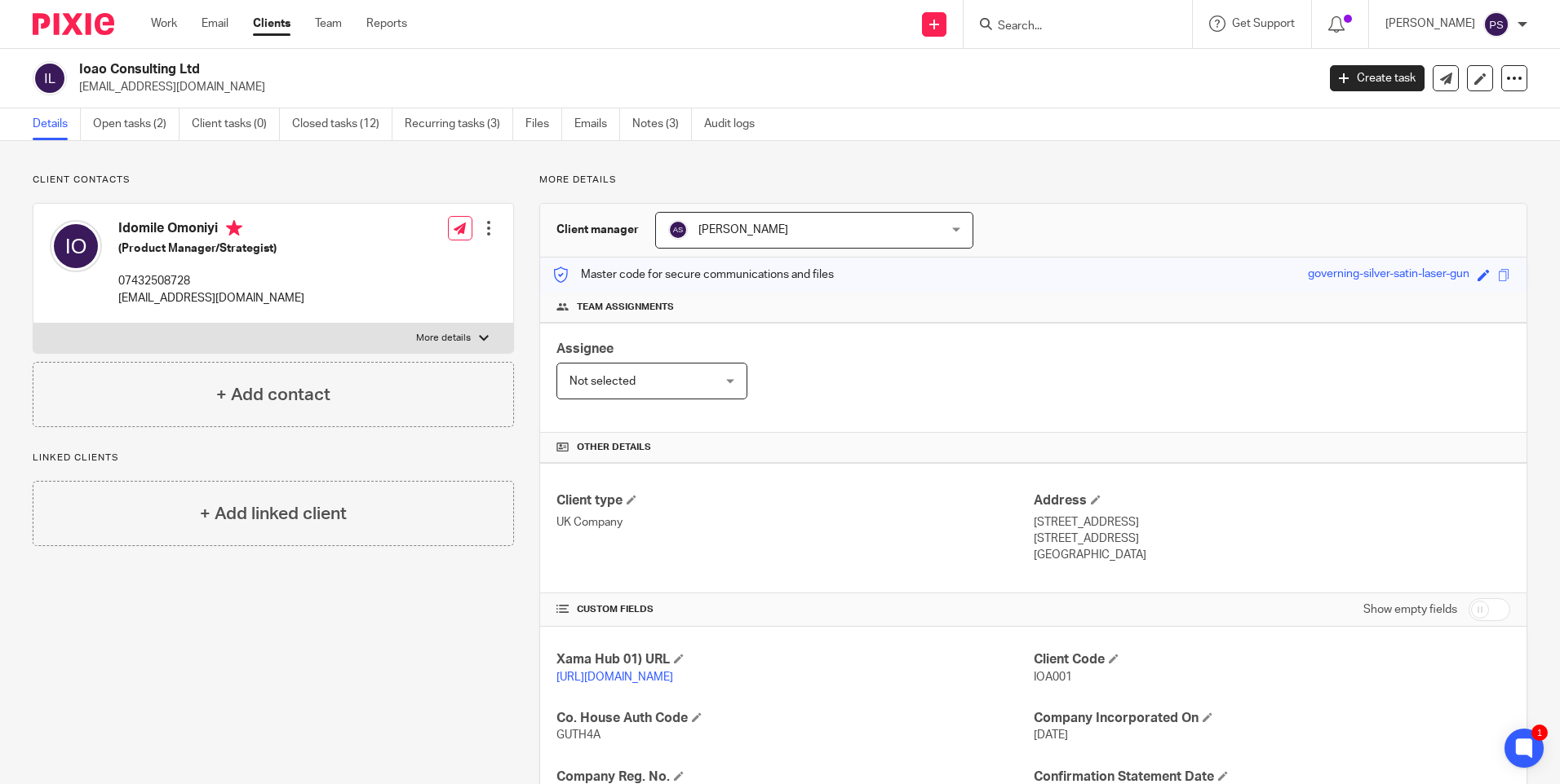
click at [1056, 15] on form at bounding box center [1083, 24] width 174 height 20
click at [1054, 26] on input "Search" at bounding box center [1070, 27] width 147 height 15
paste input "MOSAIQ PROPERTY LTD"
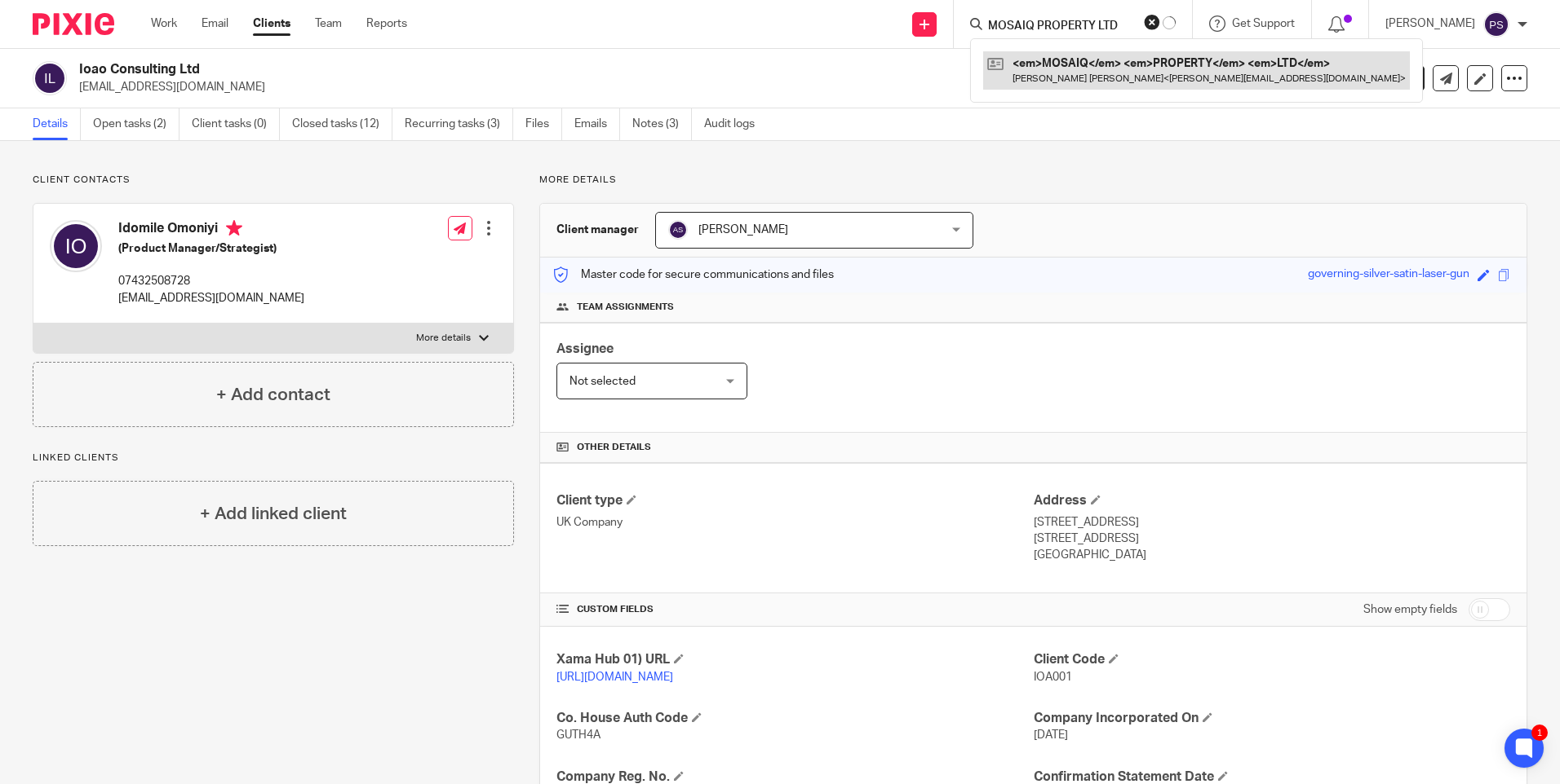
type input "MOSAIQ PROPERTY LTD"
click at [1068, 55] on link at bounding box center [1196, 70] width 426 height 37
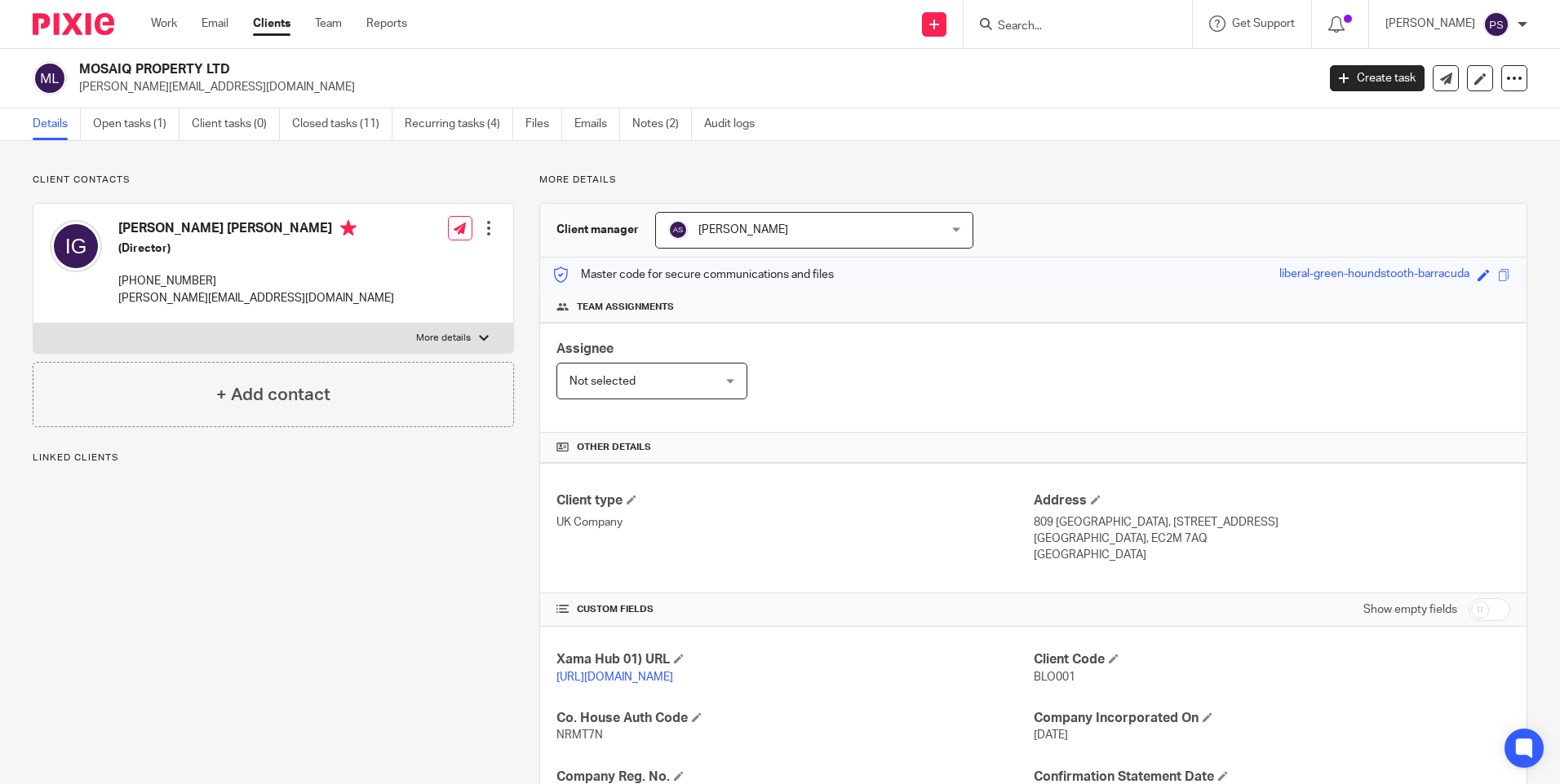
click at [1047, 670] on p "BLO001" at bounding box center [1271, 678] width 476 height 16
copy span "BLO001"
click at [1038, 27] on input "Search" at bounding box center [1070, 27] width 147 height 15
paste input "[EMAIL_ADDRESS][DOMAIN_NAME]"
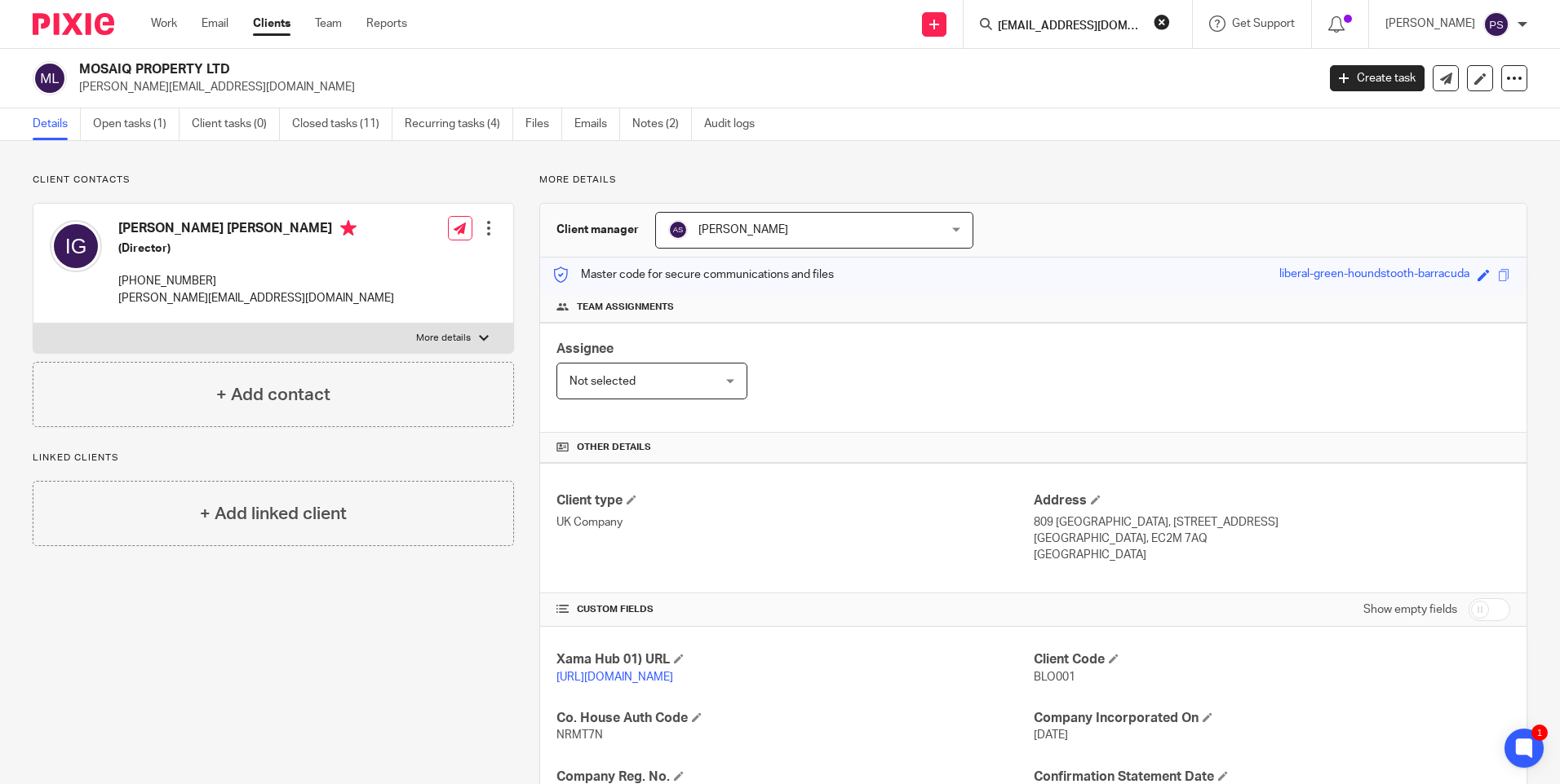
scroll to position [0, 20]
type input "sanalushanov1970@gmail.com"
click at [1057, 61] on link at bounding box center [1135, 70] width 285 height 37
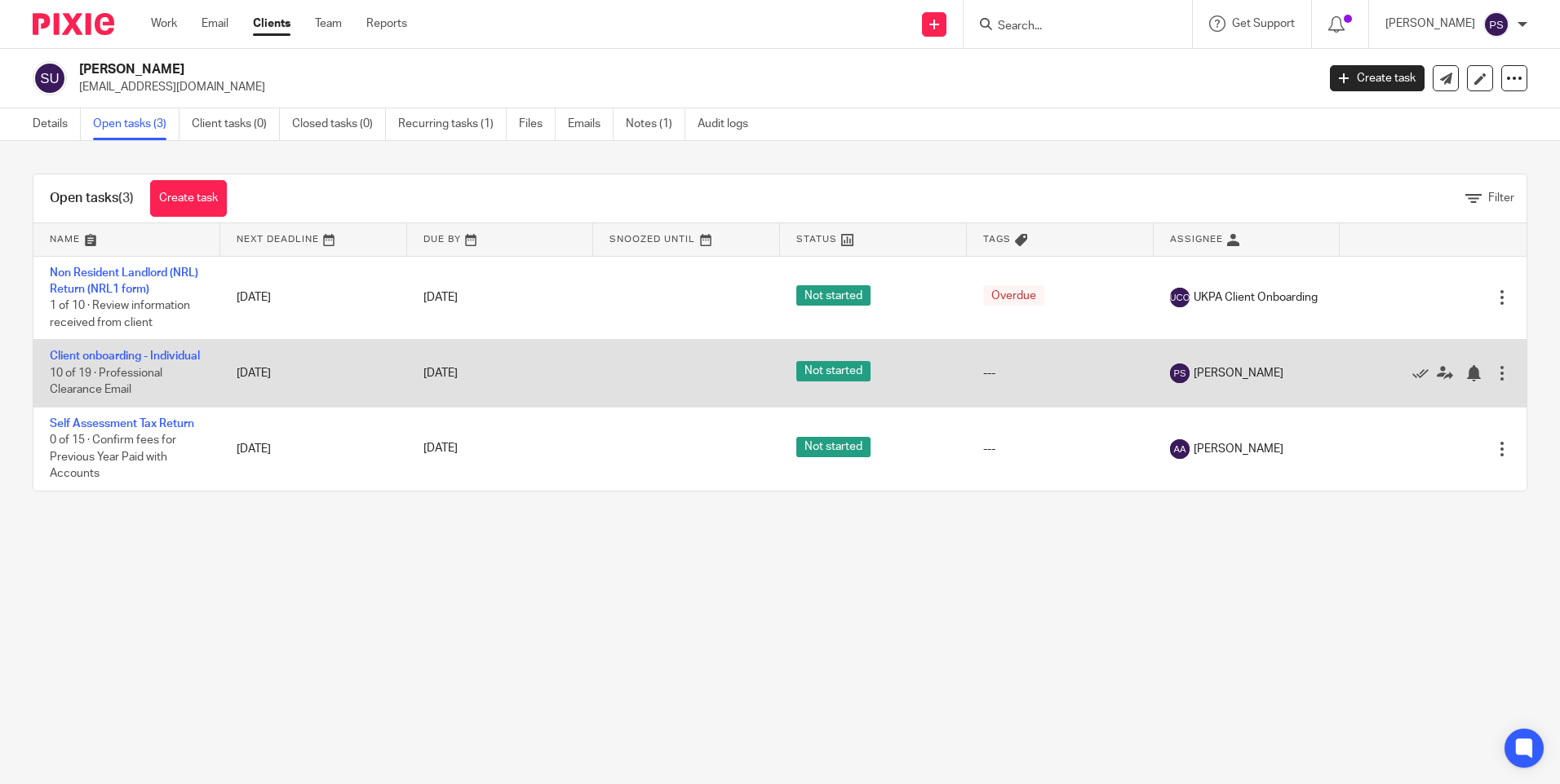
click at [88, 363] on td "Client onboarding - Individual 10 of 19 · Professional Clearance Email" at bounding box center [127, 373] width 187 height 66
click at [85, 356] on link "Client onboarding - Individual" at bounding box center [124, 356] width 150 height 12
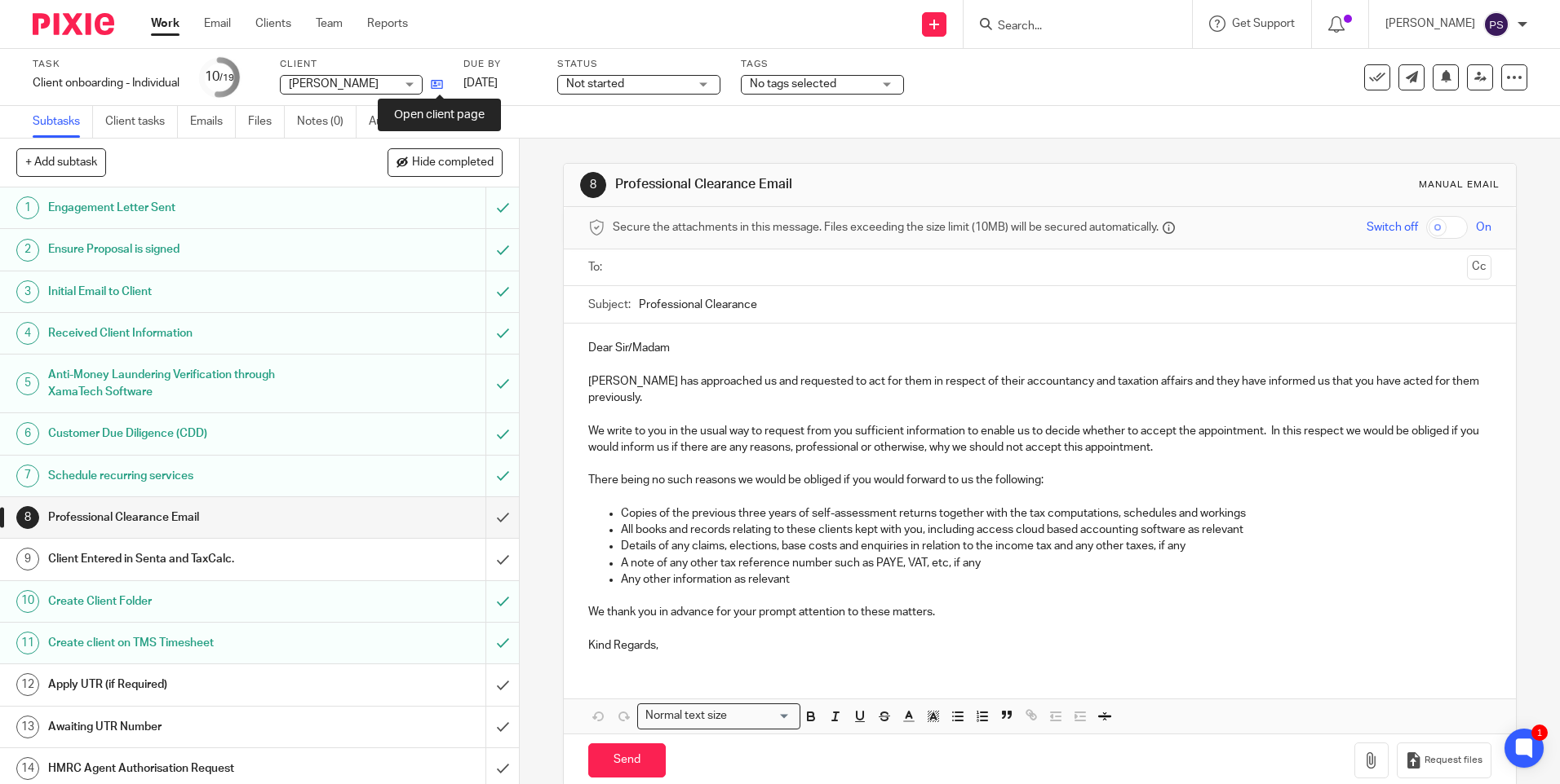
click at [439, 82] on icon at bounding box center [437, 84] width 12 height 12
click at [438, 86] on icon at bounding box center [437, 84] width 12 height 12
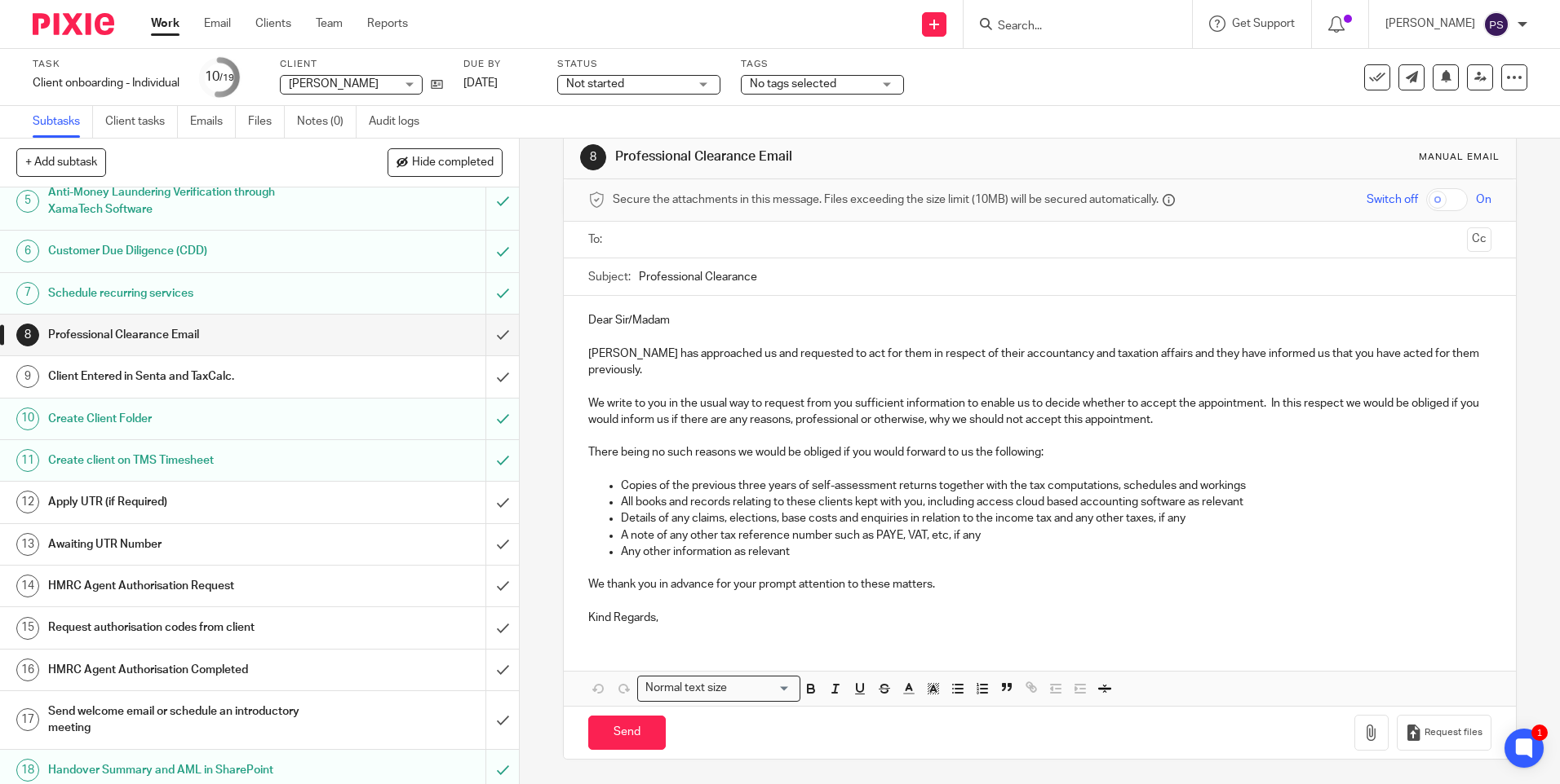
scroll to position [232, 0]
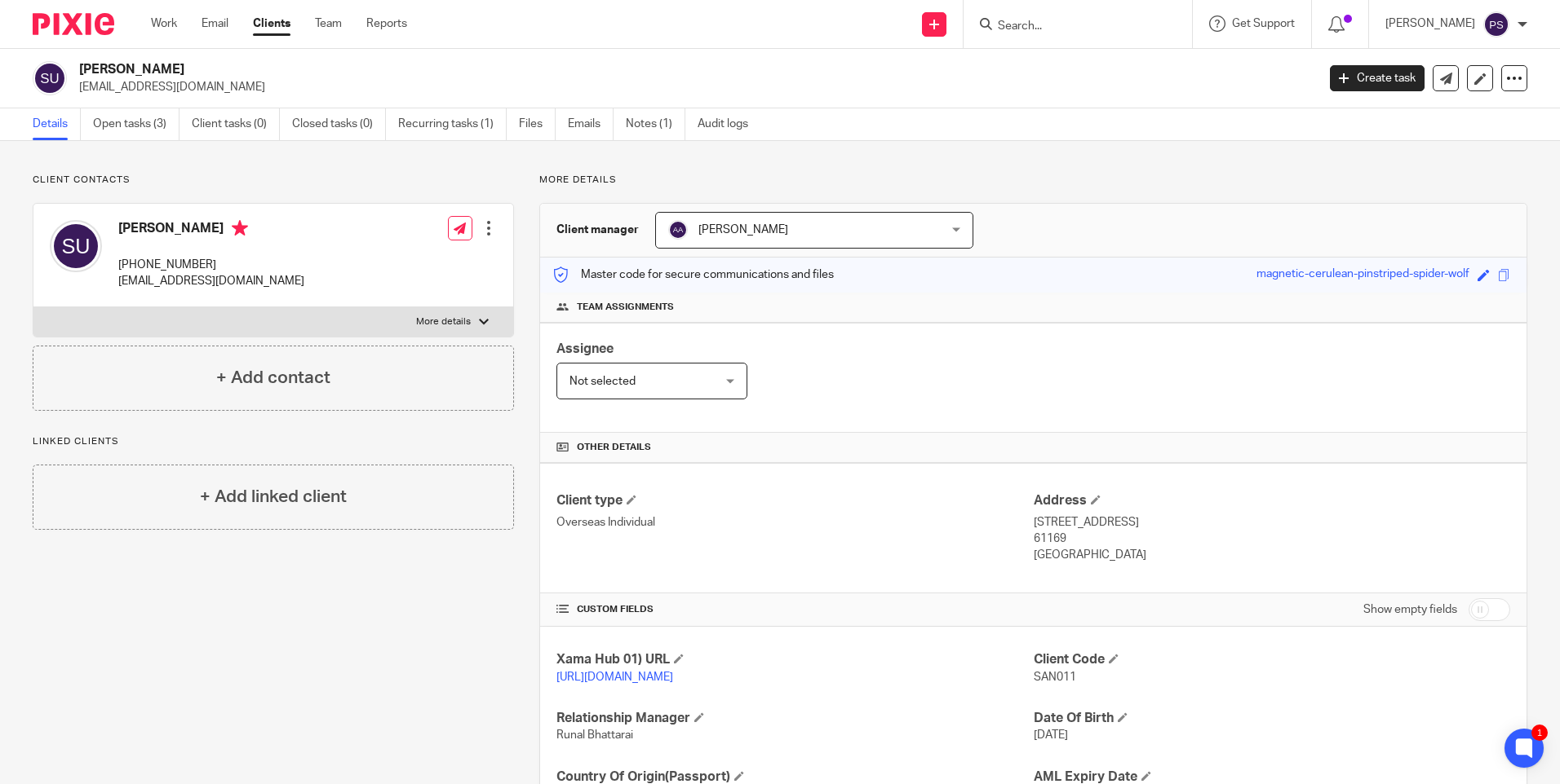
click at [138, 73] on h2 "[PERSON_NAME]" at bounding box center [569, 69] width 980 height 17
copy div "[PERSON_NAME]"
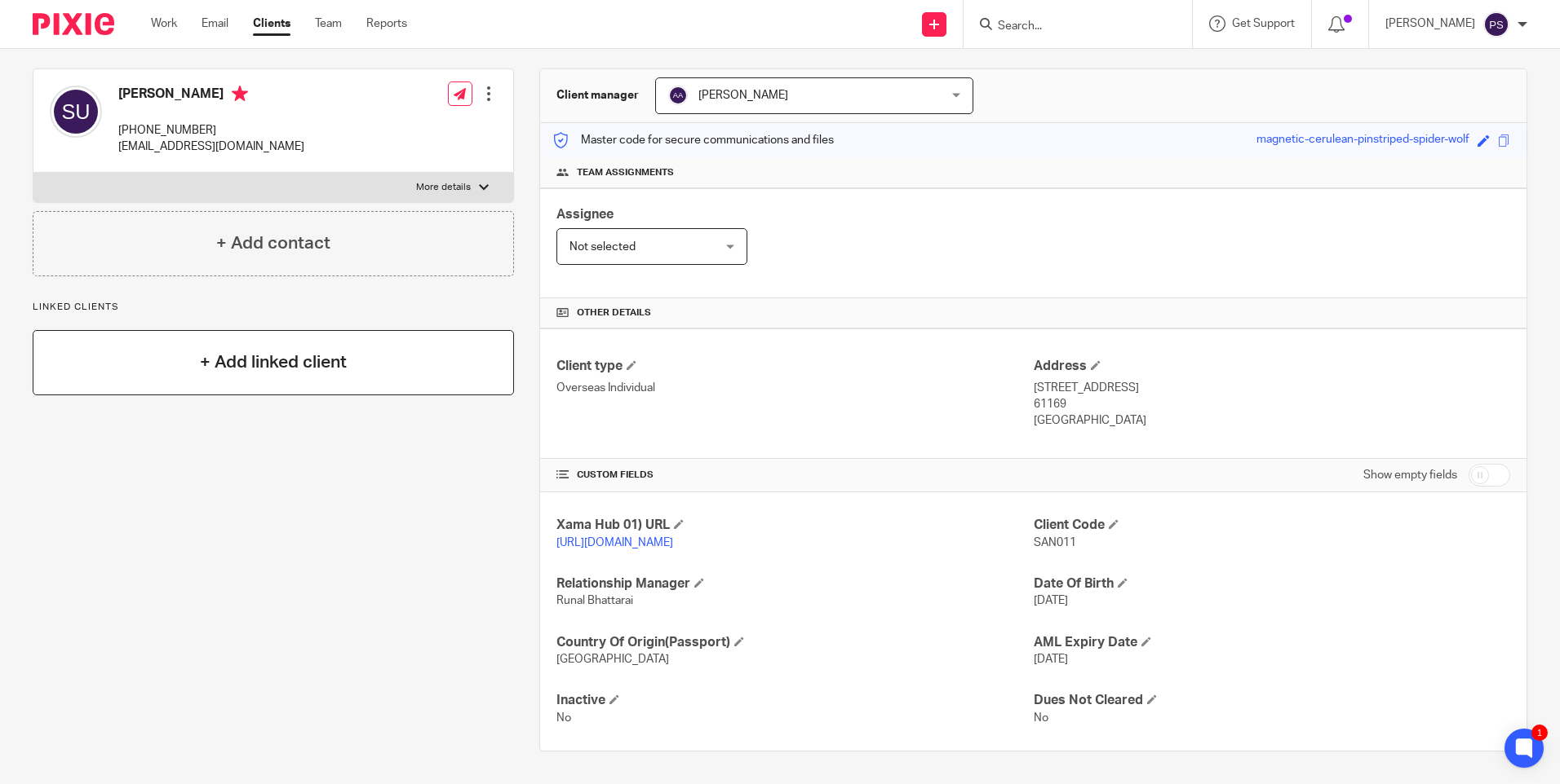
scroll to position [70, 0]
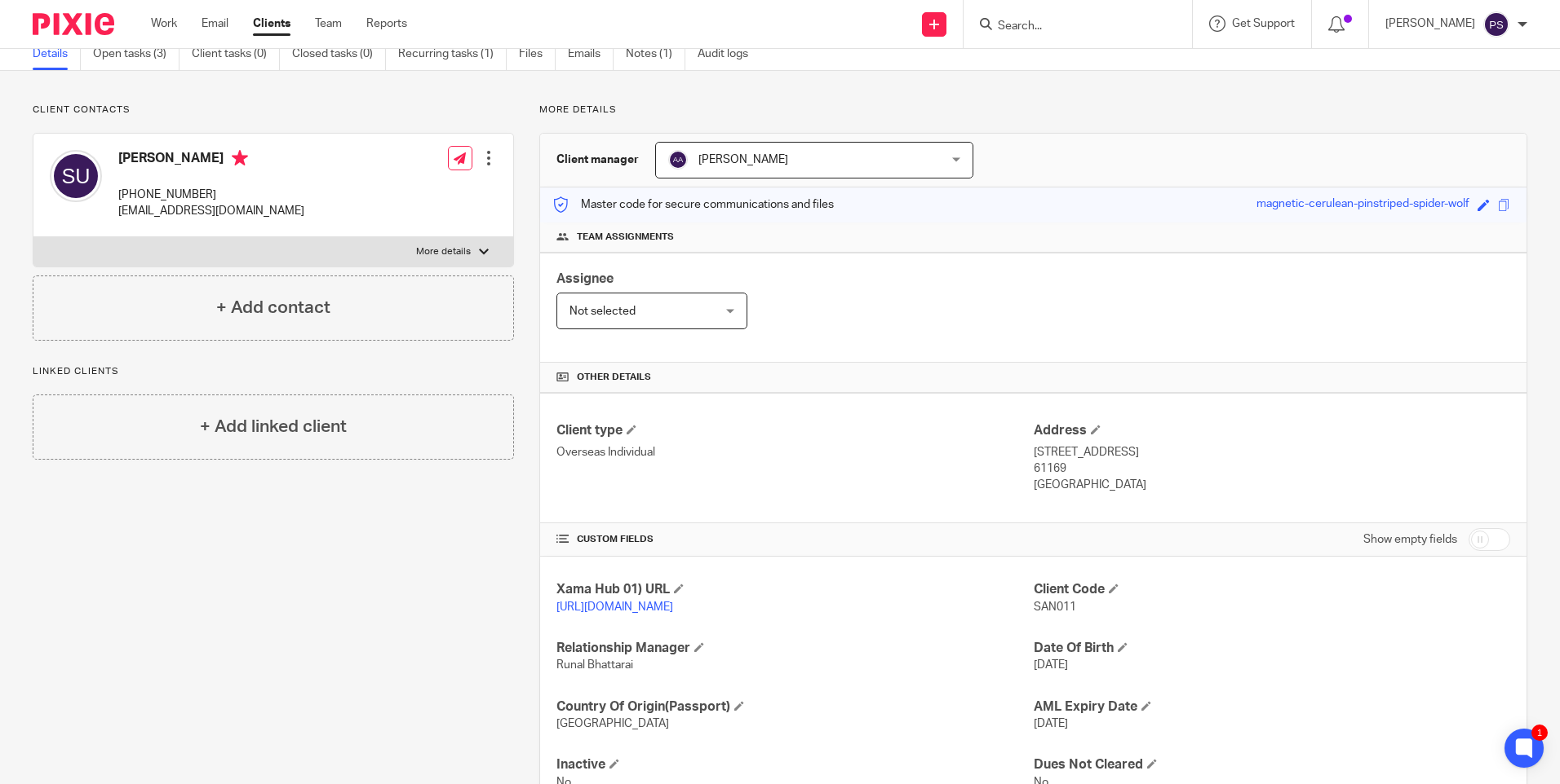
click at [191, 187] on p "[PHONE_NUMBER]" at bounding box center [211, 195] width 186 height 16
copy div "[PHONE_NUMBER]"
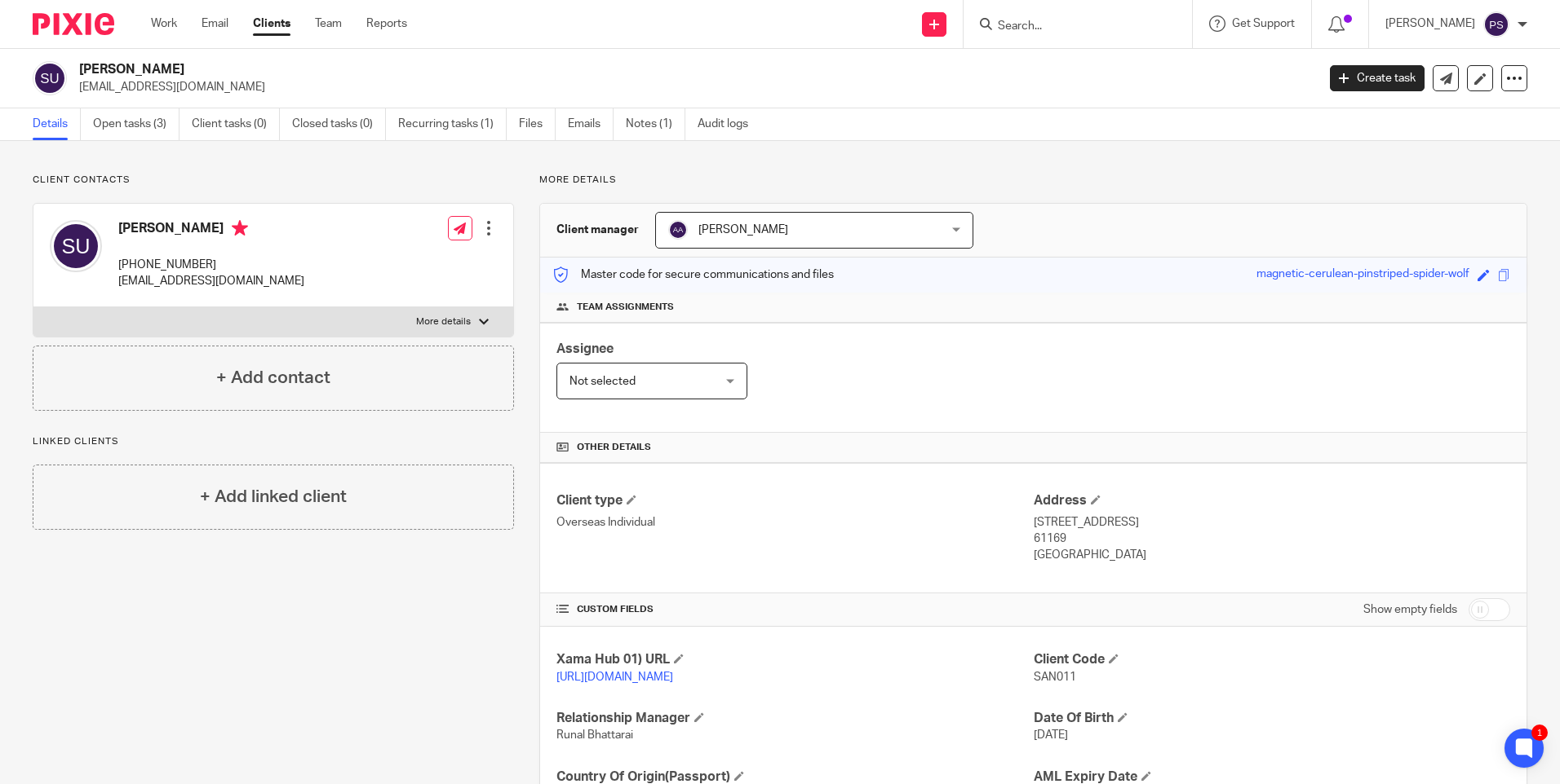
click at [147, 63] on h2 "[PERSON_NAME]" at bounding box center [569, 69] width 980 height 17
copy div "[PERSON_NAME]"
click at [116, 114] on link "Open tasks (3)" at bounding box center [136, 124] width 87 height 32
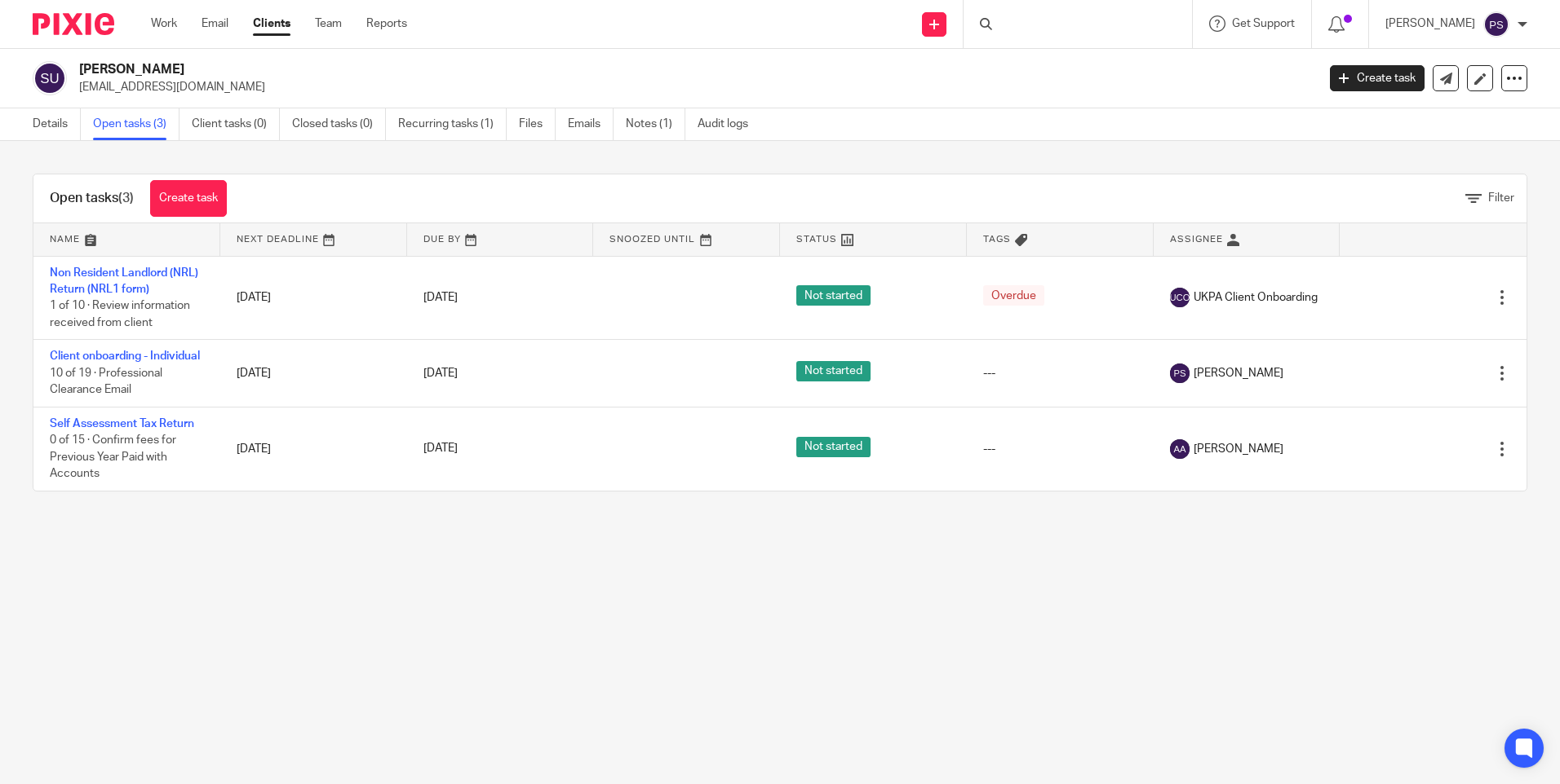
click at [106, 353] on link "Client onboarding - Individual" at bounding box center [124, 356] width 150 height 12
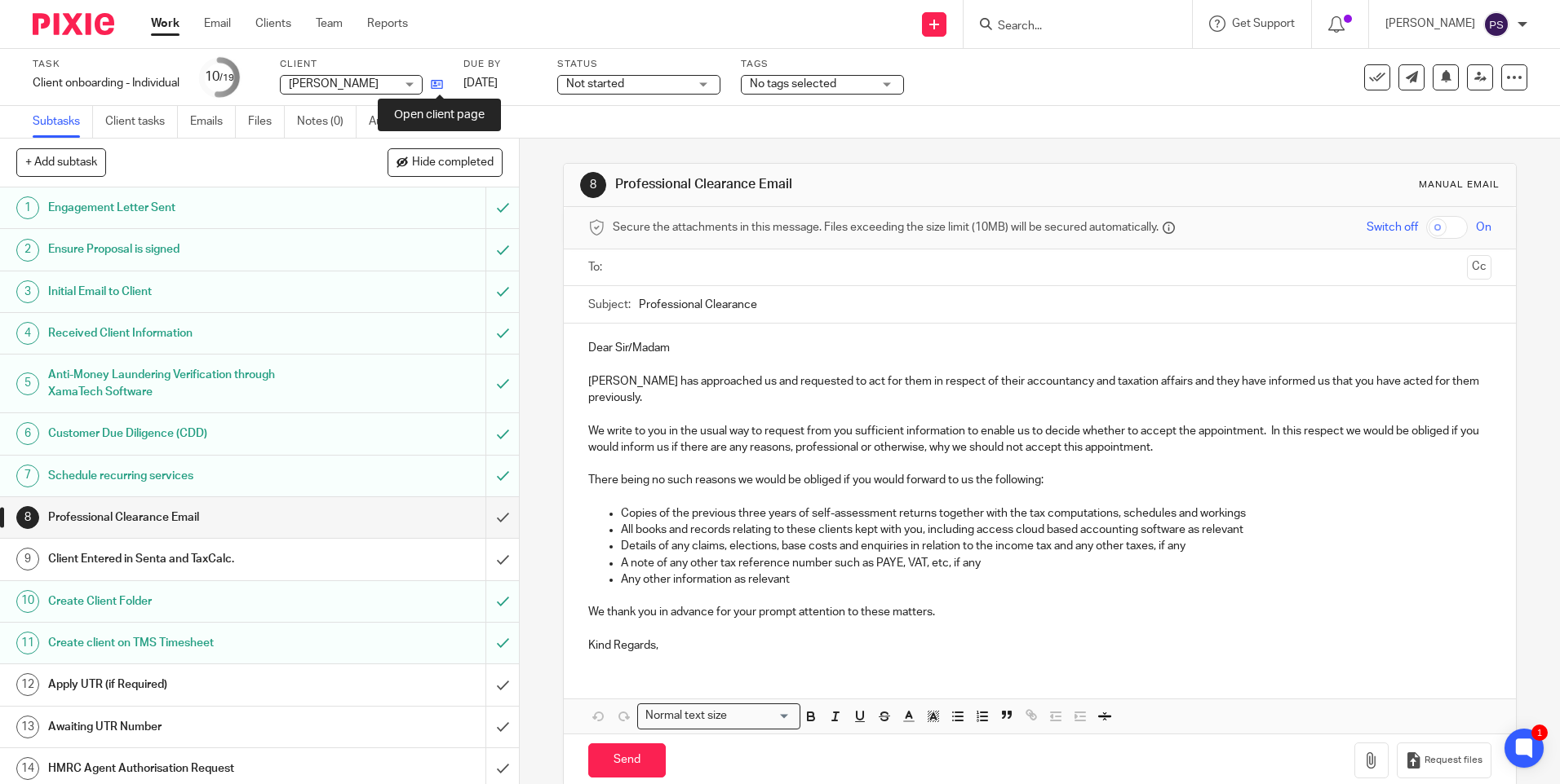
click at [441, 83] on icon at bounding box center [437, 84] width 12 height 12
click at [545, 206] on div "8 Professional Clearance Email Manual email Secure the attachments in this mess…" at bounding box center [1039, 461] width 1040 height 646
click at [542, 185] on div "8 Professional Clearance Email Manual email Secure the attachments in this mess…" at bounding box center [1039, 461] width 1040 height 646
click at [1116, 35] on div at bounding box center [1078, 24] width 229 height 48
click at [1046, 26] on input "Search" at bounding box center [1070, 27] width 147 height 15
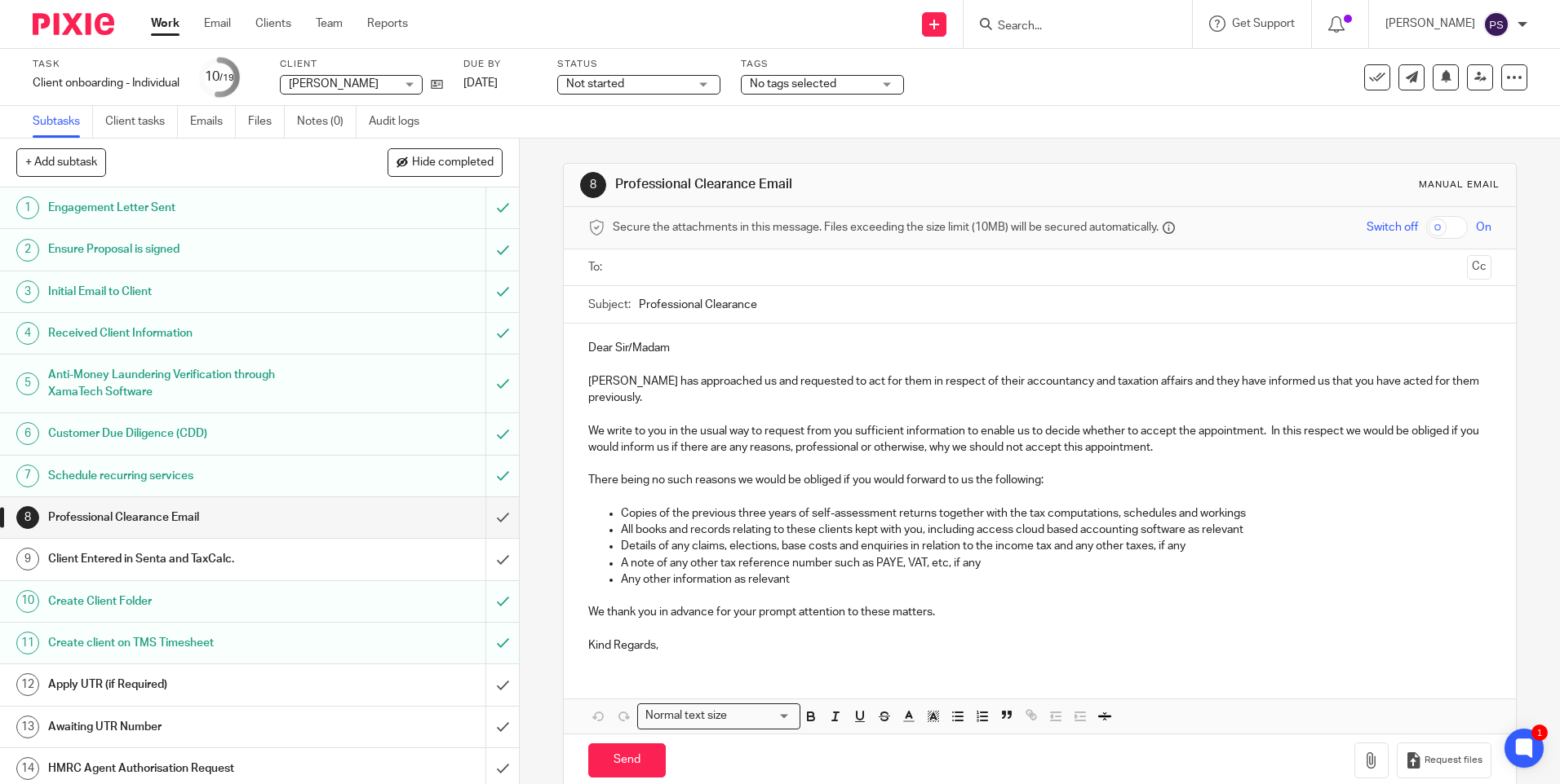
paste input "axelkarlsson818@gmail.com"
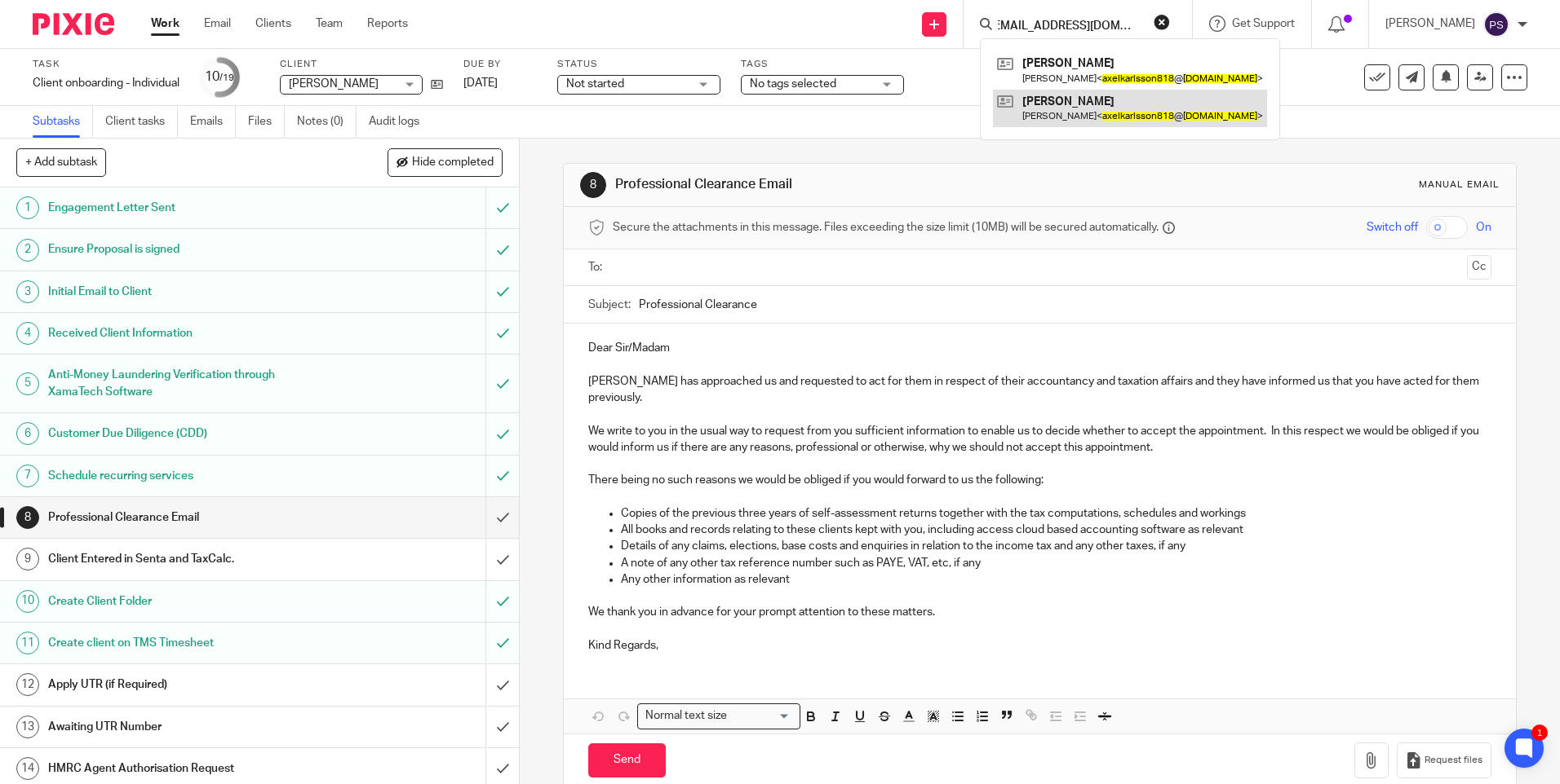
type input "axelkarlsson818@gmail.com"
click at [1065, 106] on link at bounding box center [1129, 108] width 274 height 37
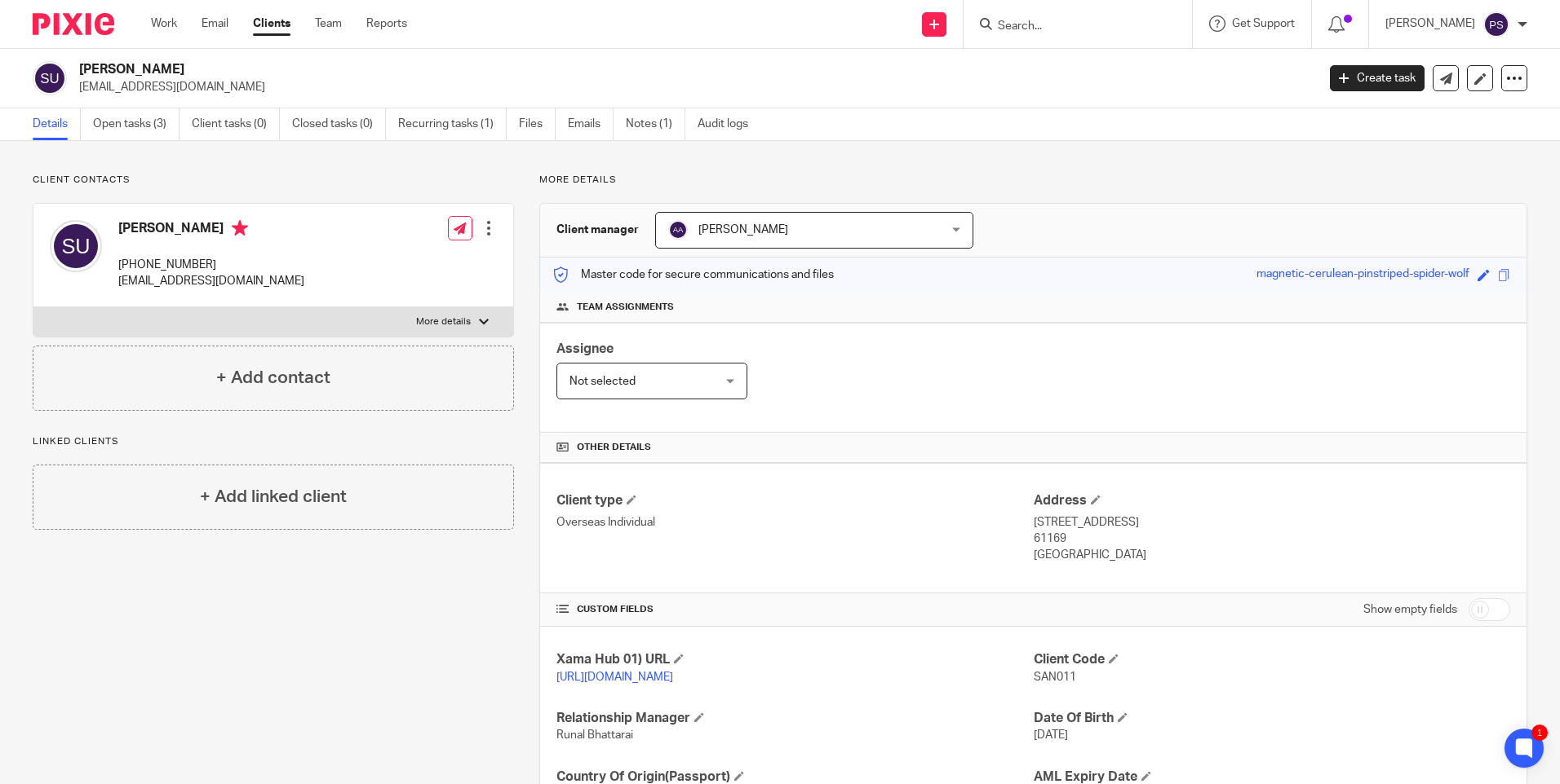
click at [165, 66] on h2 "[PERSON_NAME]" at bounding box center [569, 69] width 980 height 17
copy div "[PERSON_NAME]"
click at [1034, 524] on p "[STREET_ADDRESS]" at bounding box center [1271, 523] width 476 height 16
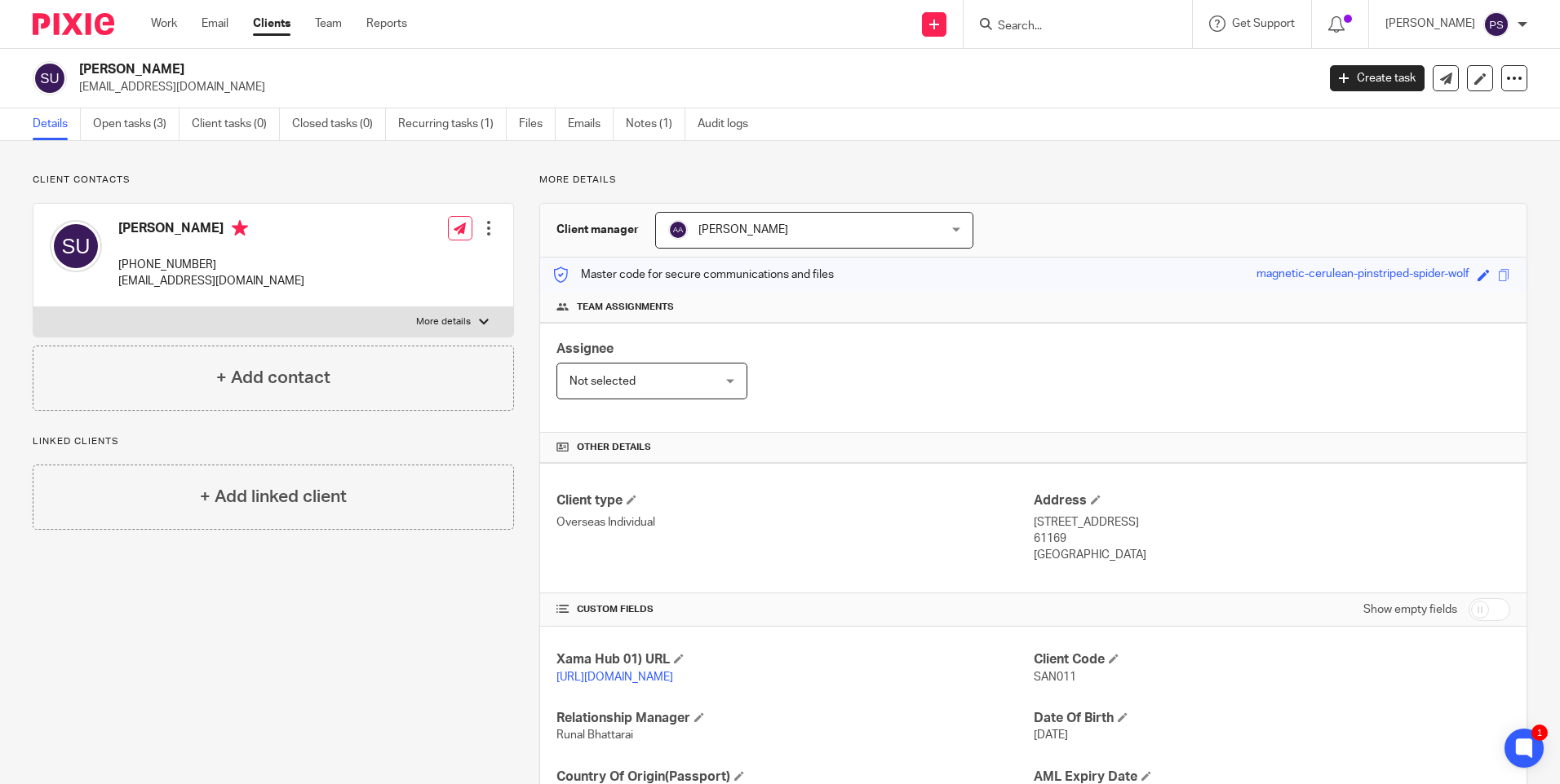
click at [1034, 524] on p "Hospitalgasse 8 A, Friedberg" at bounding box center [1271, 523] width 476 height 16
drag, startPoint x: 1031, startPoint y: 524, endPoint x: 1015, endPoint y: 524, distance: 16.0
click at [1014, 524] on p "Overseas Individual" at bounding box center [794, 523] width 476 height 16
drag, startPoint x: 1023, startPoint y: 523, endPoint x: 1073, endPoint y: 519, distance: 50.2
click at [1073, 519] on div "Client type Overseas Individual Address Hospitalgasse 8 A, Friedberg 61169 Germ…" at bounding box center [1033, 528] width 987 height 130
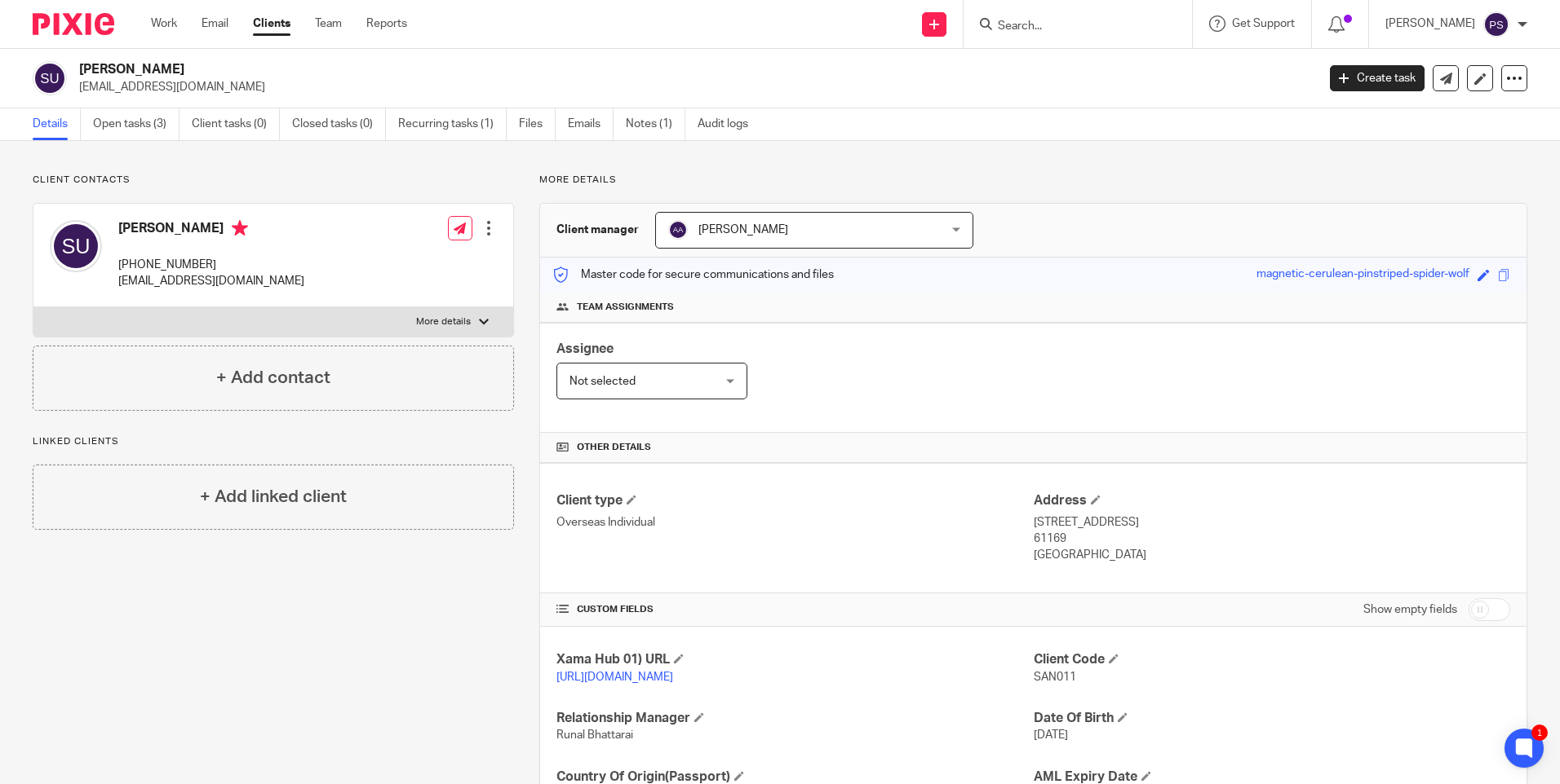
click at [1073, 519] on p "Hospitalgasse 8 A, Friedberg" at bounding box center [1271, 523] width 476 height 16
drag, startPoint x: 1028, startPoint y: 524, endPoint x: 1114, endPoint y: 521, distance: 86.1
click at [1114, 521] on p "Hospitalgasse 8 A, Friedberg" at bounding box center [1271, 523] width 476 height 16
copy p "Hospitalgasse 8 A"
click at [1148, 522] on p "Hospitalgasse 8 A, Friedberg" at bounding box center [1271, 523] width 476 height 16
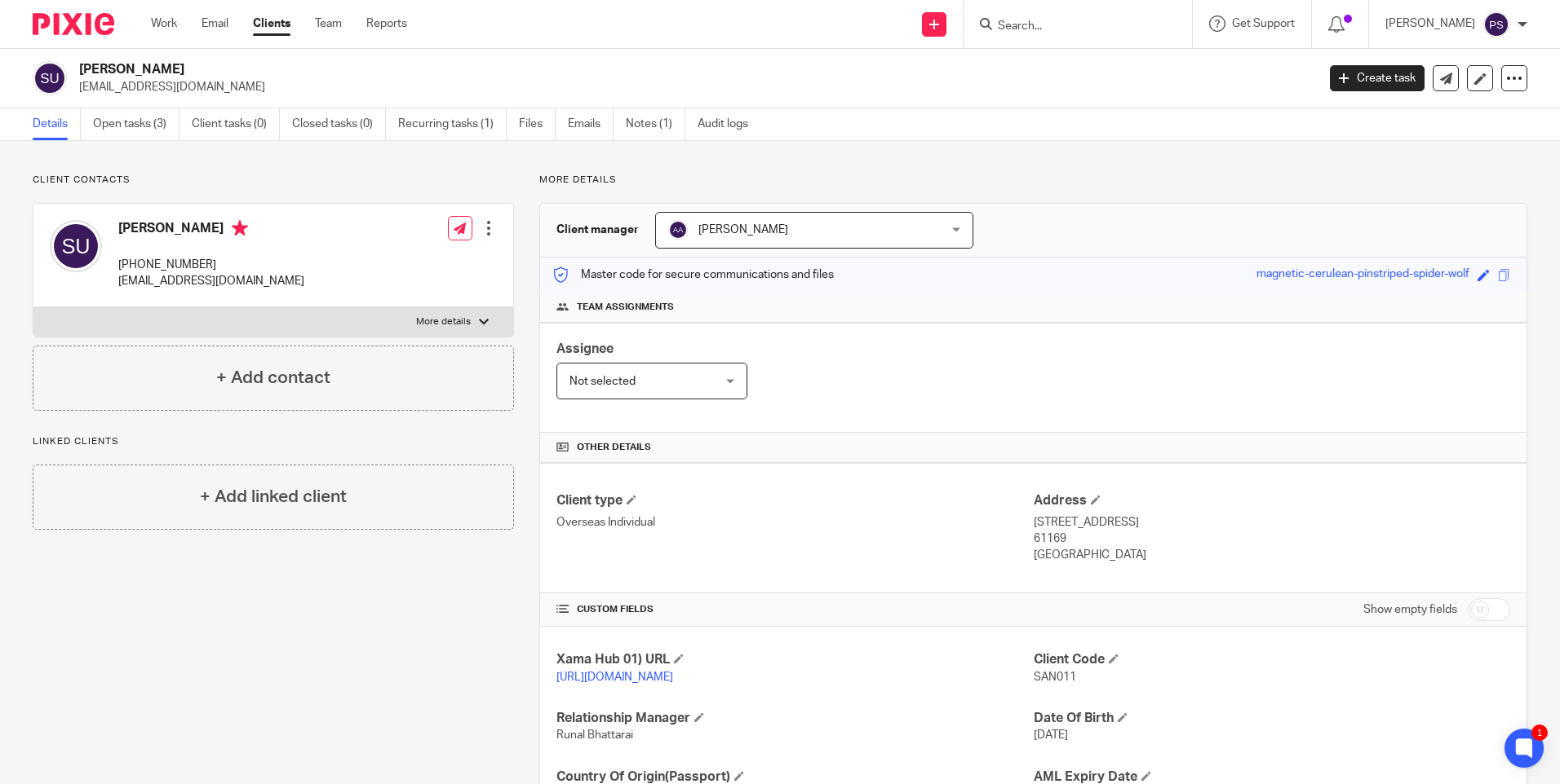
click at [1148, 522] on p "Hospitalgasse 8 A, Friedberg" at bounding box center [1271, 523] width 476 height 16
copy p "Friedberg"
click at [1034, 539] on p "61169" at bounding box center [1271, 539] width 476 height 16
copy p "61169"
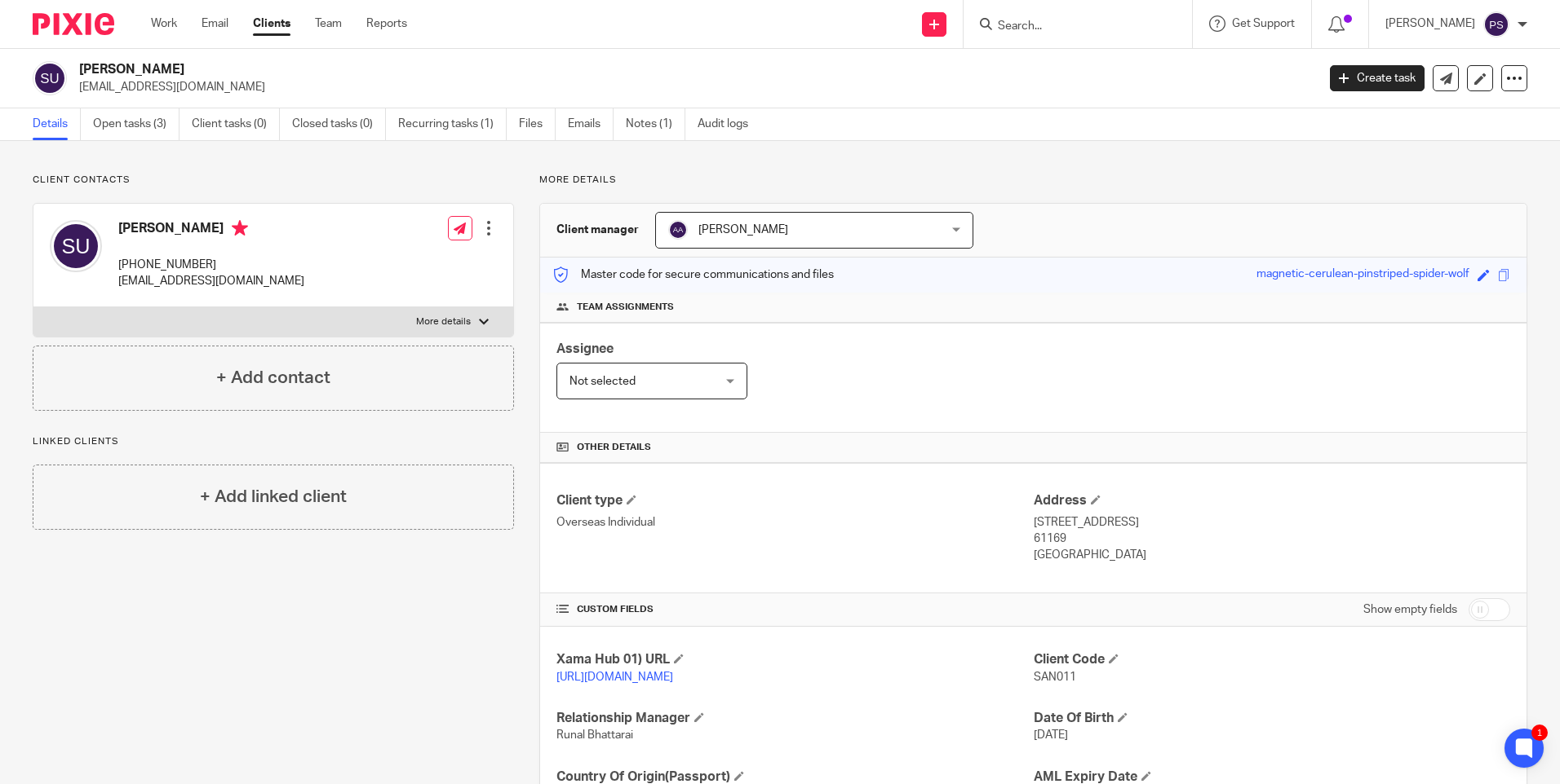
click at [144, 267] on p "+44 747 873 1164" at bounding box center [211, 265] width 186 height 16
copy div "+44 747 873 1164"
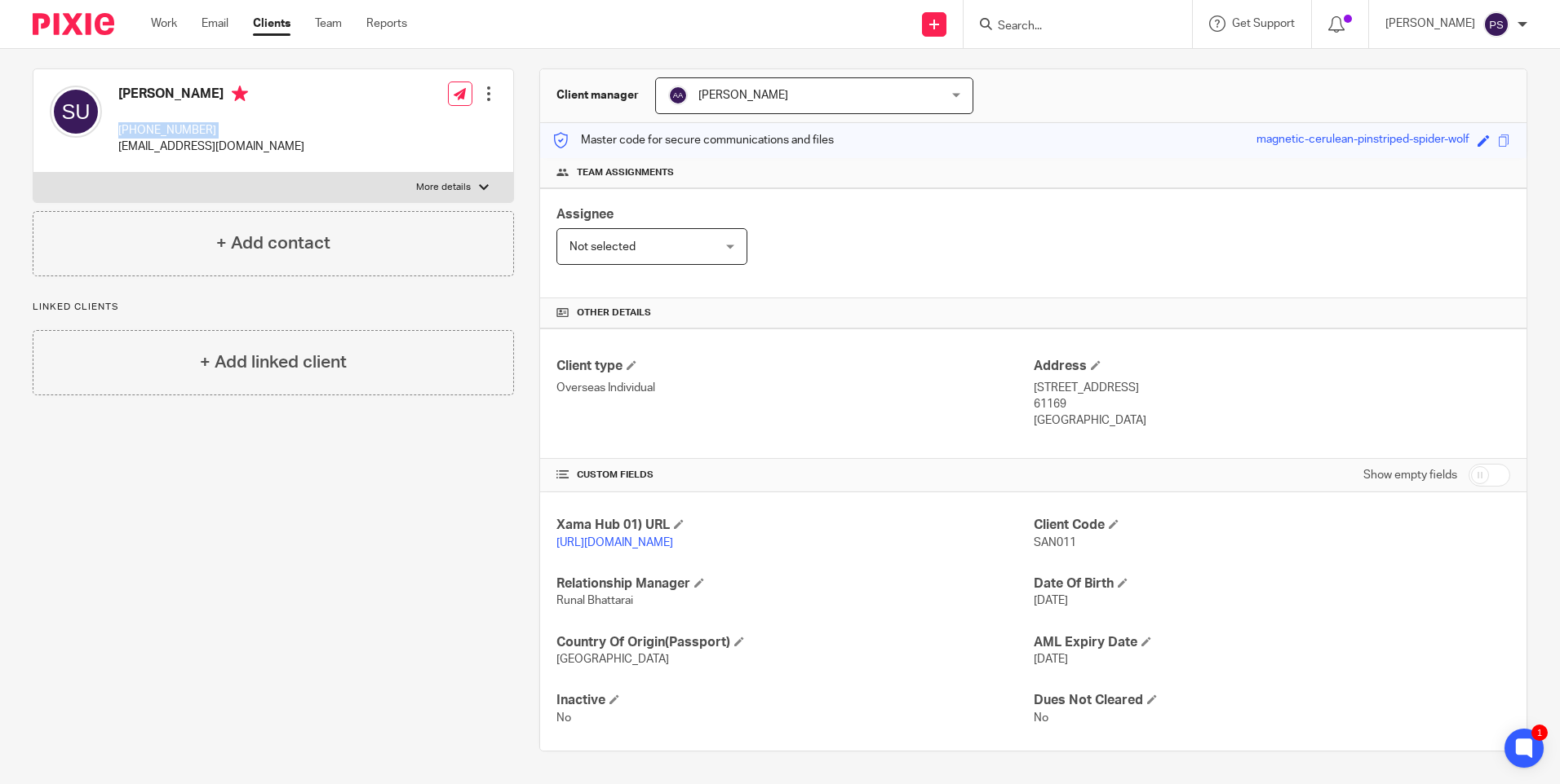
scroll to position [151, 0]
click at [1055, 537] on span "SAN011" at bounding box center [1055, 542] width 43 height 12
copy span "SAN011"
click at [152, 86] on h4 "Sanal Ushanov" at bounding box center [211, 96] width 186 height 20
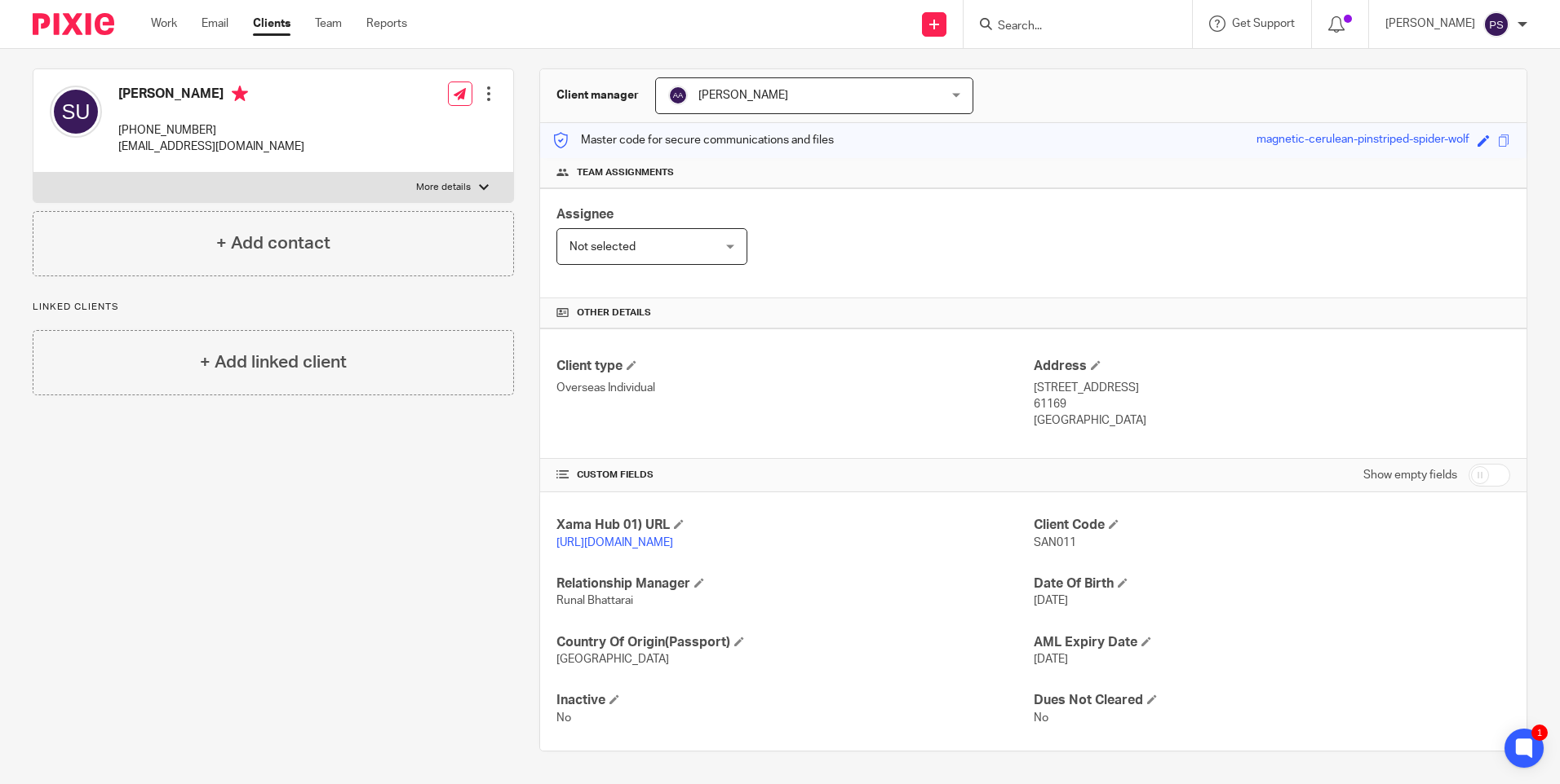
click at [152, 86] on h4 "Sanal Ushanov" at bounding box center [211, 96] width 186 height 20
copy h4 "Sanal Ushanov"
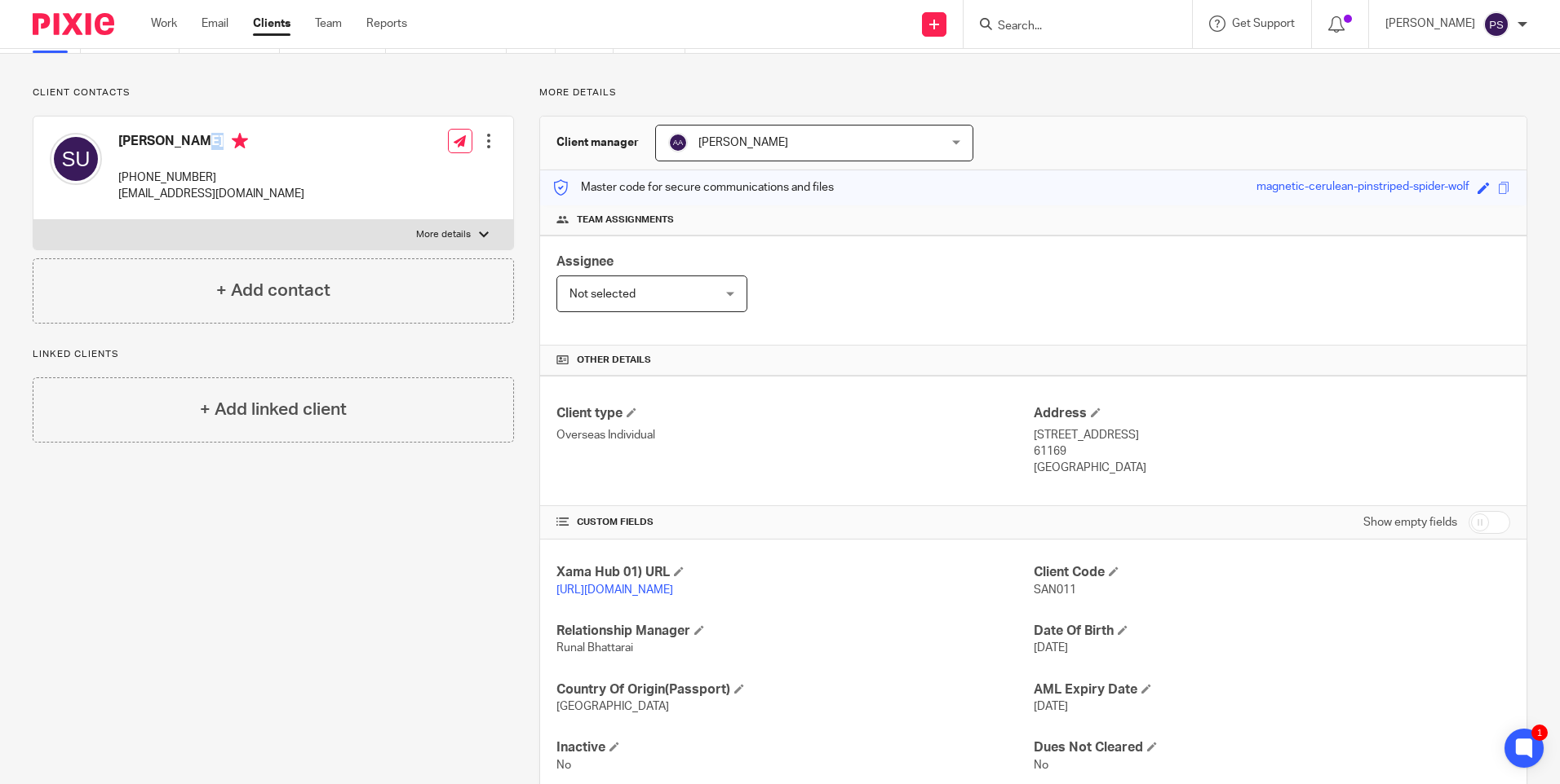
scroll to position [0, 0]
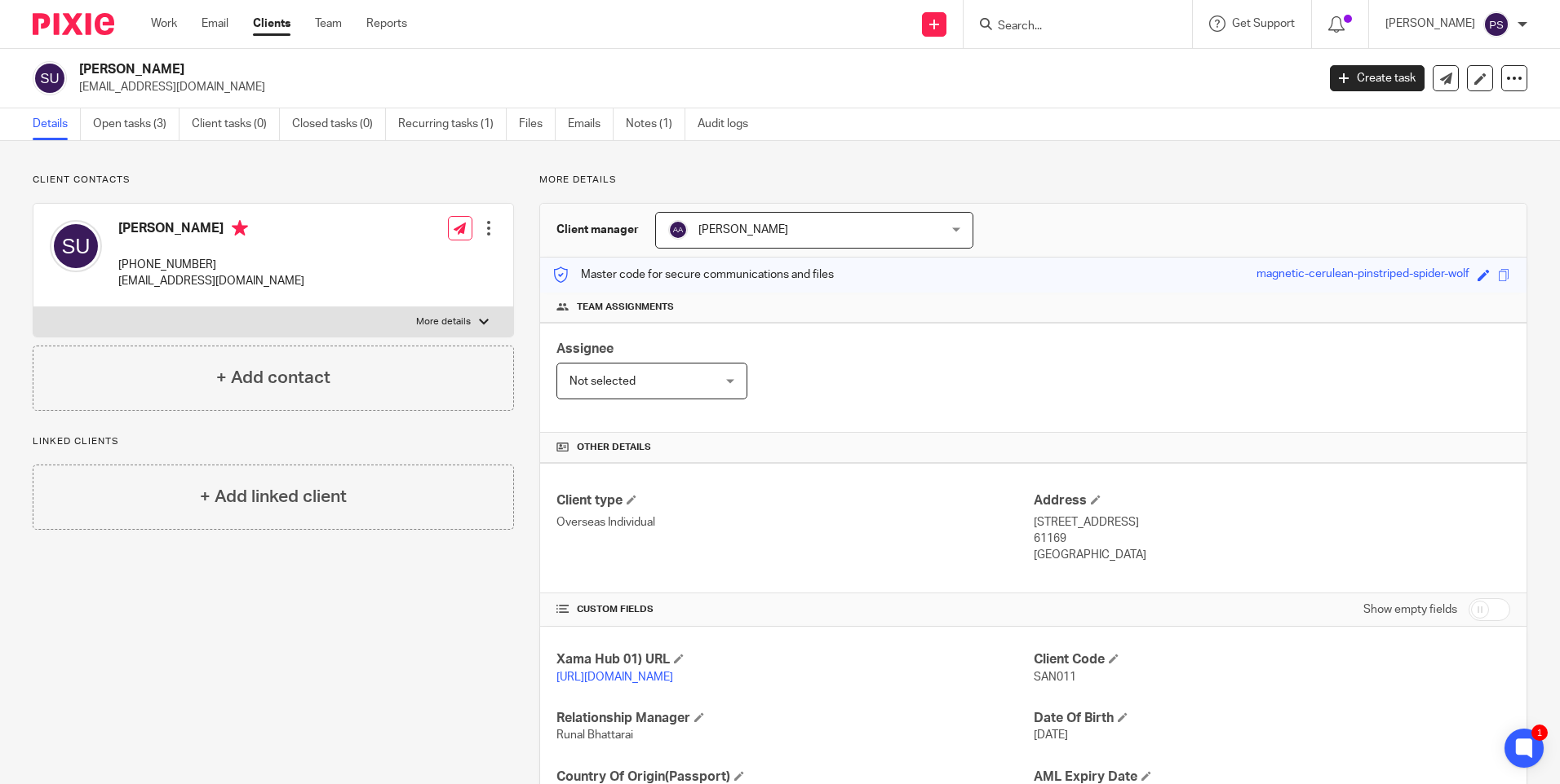
click at [138, 68] on h2 "Sanal Ushanov" at bounding box center [569, 69] width 980 height 17
copy div "Sanal Ushanov"
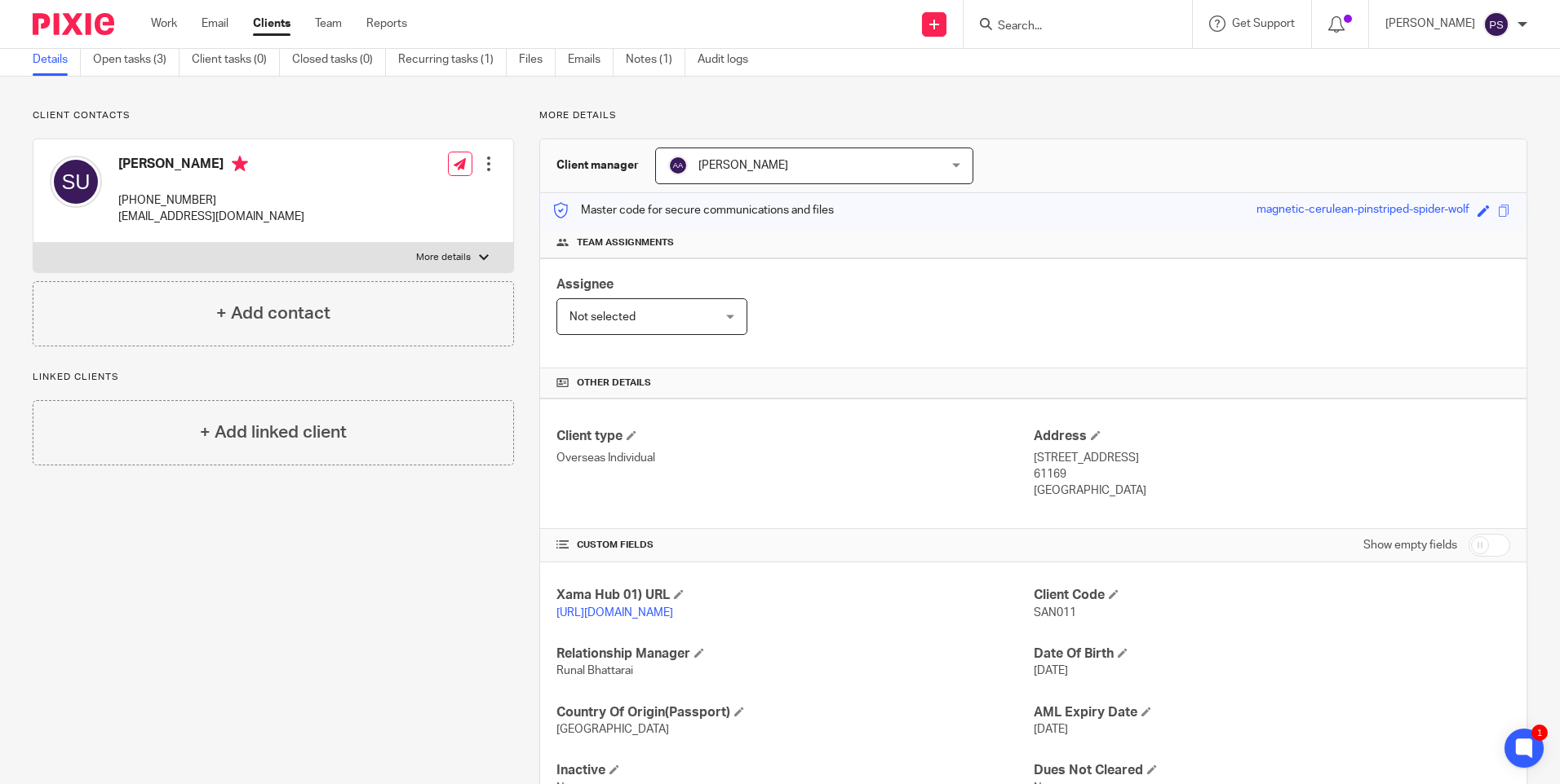
scroll to position [151, 0]
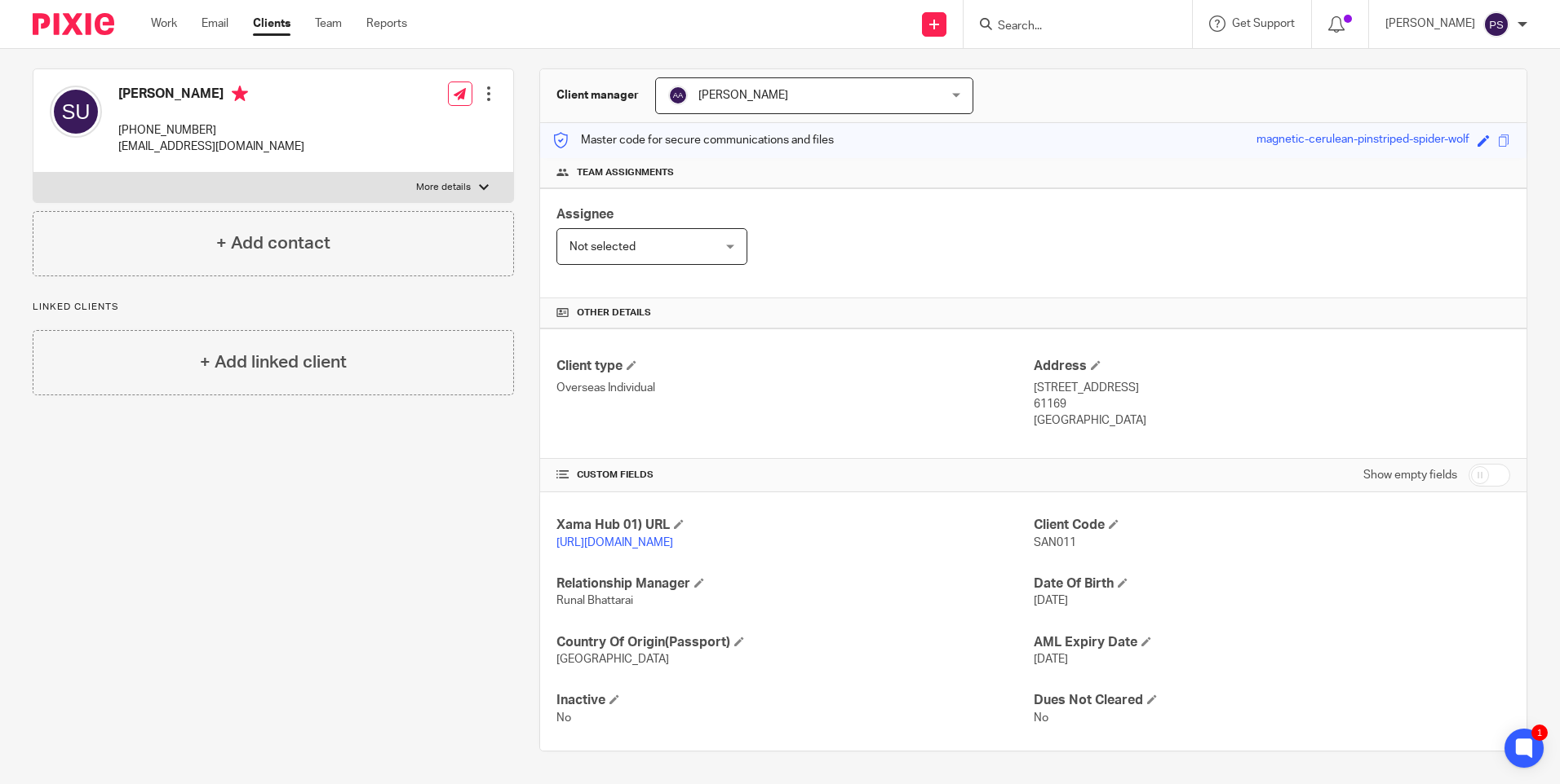
drag, startPoint x: 1026, startPoint y: 370, endPoint x: 1115, endPoint y: 371, distance: 89.0
click at [1115, 380] on p "Hospitalgasse 8 A, Friedberg" at bounding box center [1271, 388] width 476 height 16
copy p "Hospitalgasse 8 A"
click at [1143, 380] on p "Hospitalgasse 8 A, Friedberg" at bounding box center [1271, 388] width 476 height 16
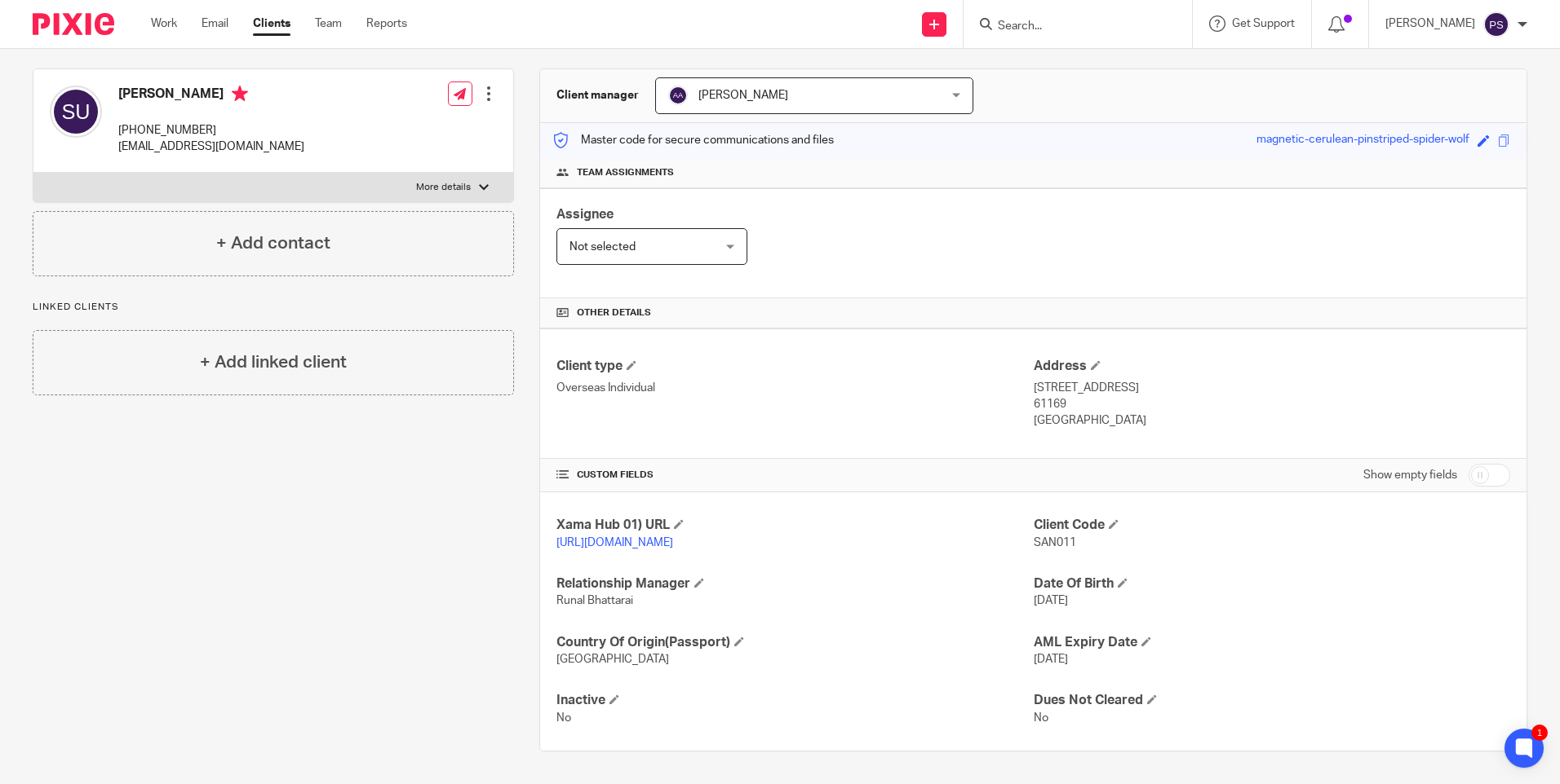
copy p "Friedberg"
click at [1034, 396] on p "61169" at bounding box center [1271, 404] width 476 height 16
click at [1057, 413] on p "Germany" at bounding box center [1271, 421] width 476 height 16
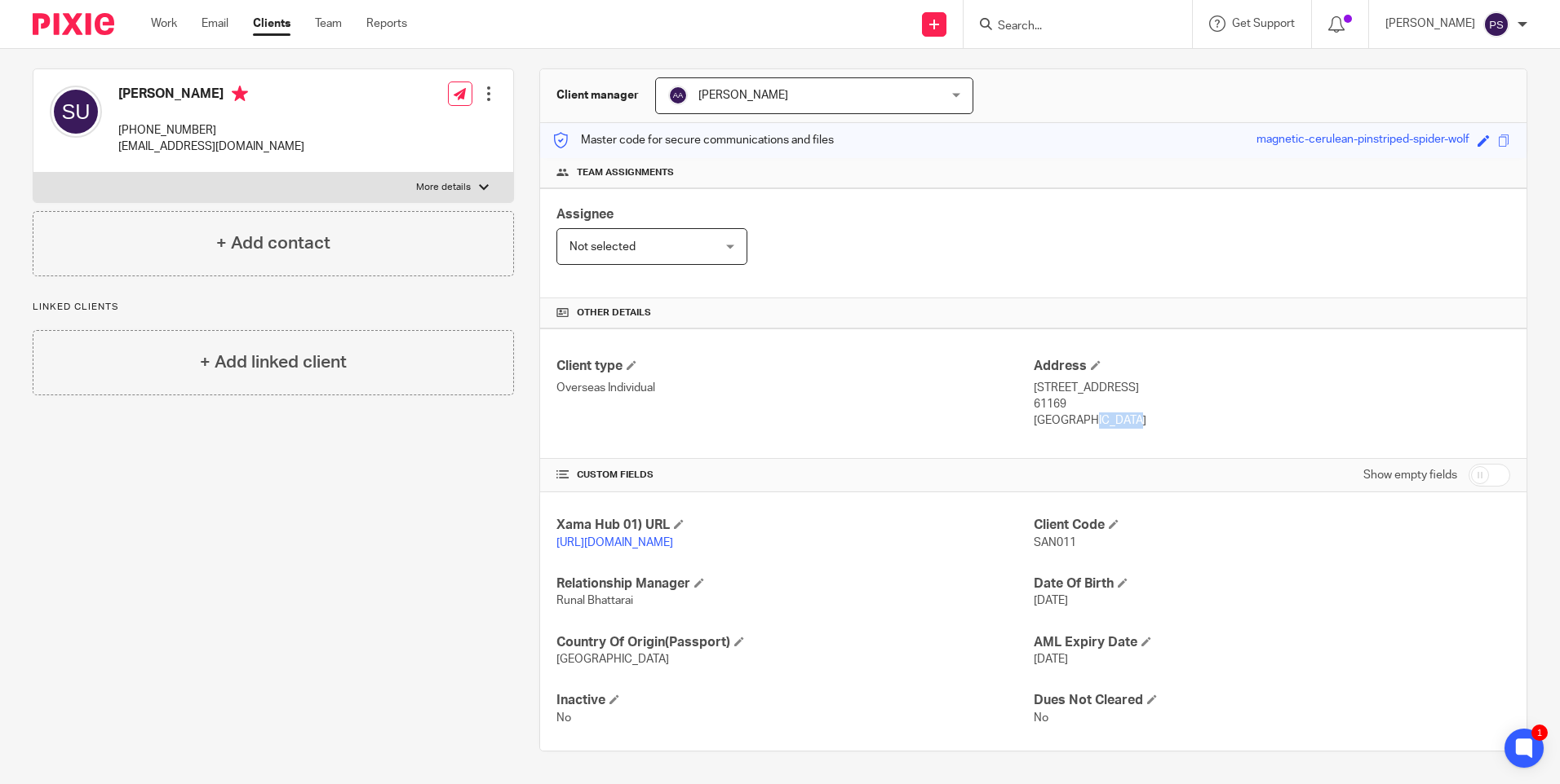
click at [1057, 413] on p "Germany" at bounding box center [1271, 421] width 476 height 16
click at [1046, 537] on span "SAN011" at bounding box center [1055, 542] width 43 height 12
click at [121, 86] on h4 "Sanal Ushanov" at bounding box center [211, 96] width 186 height 20
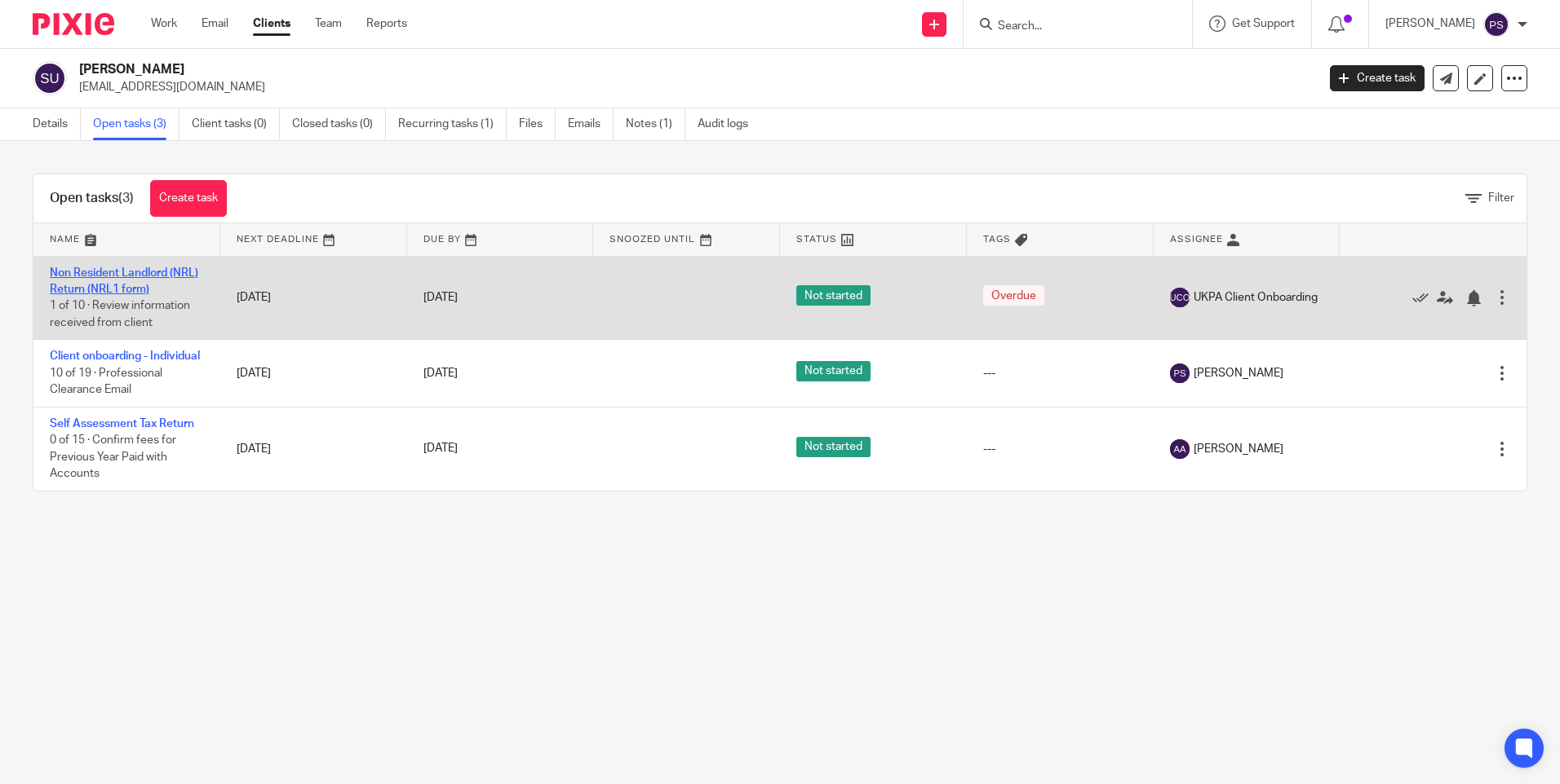
click at [140, 275] on link "Non Resident Landlord (NRL) Return (NRL1 form)" at bounding box center [123, 281] width 148 height 27
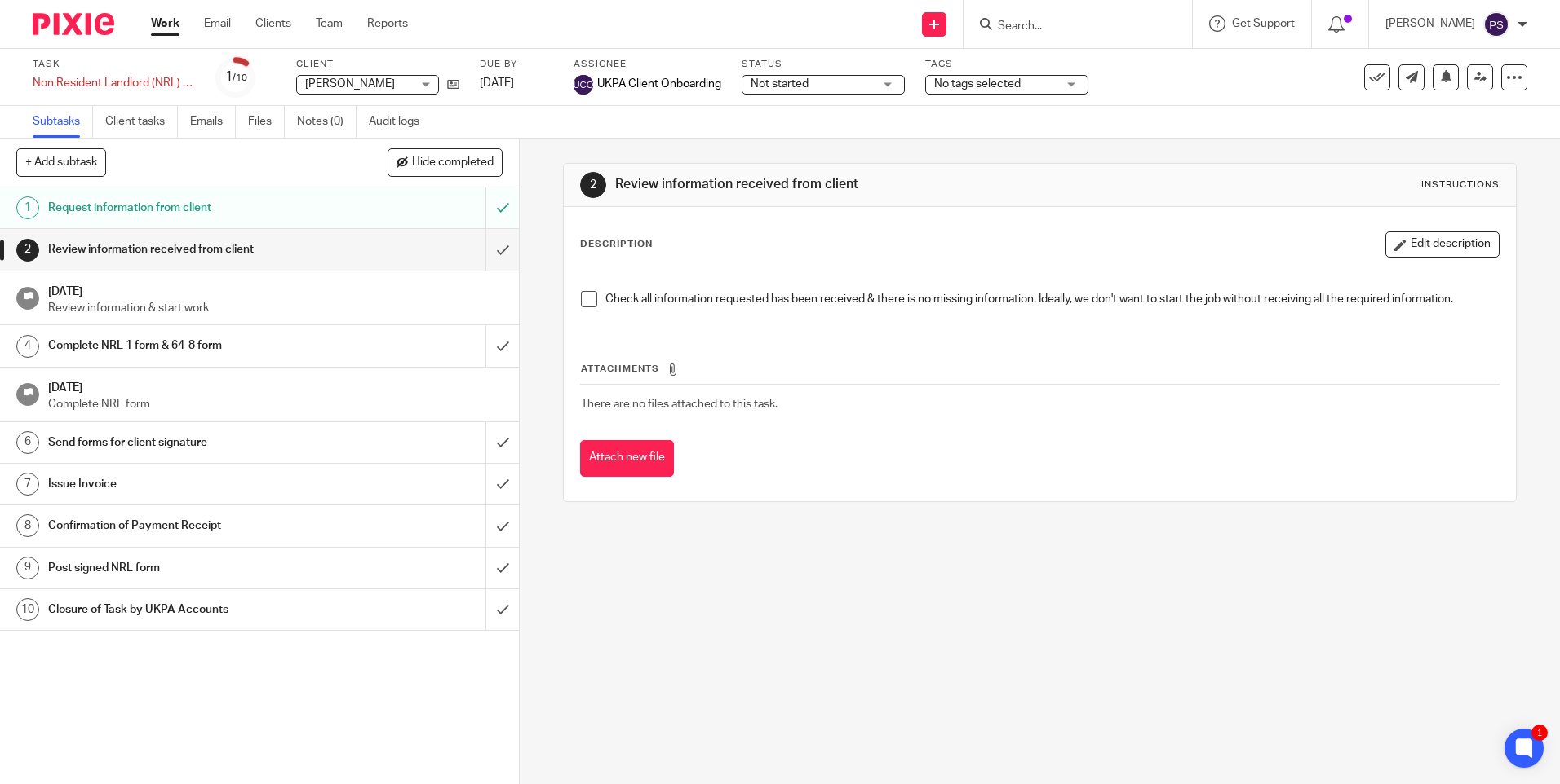
click at [1030, 26] on input "Search" at bounding box center [1070, 27] width 147 height 15
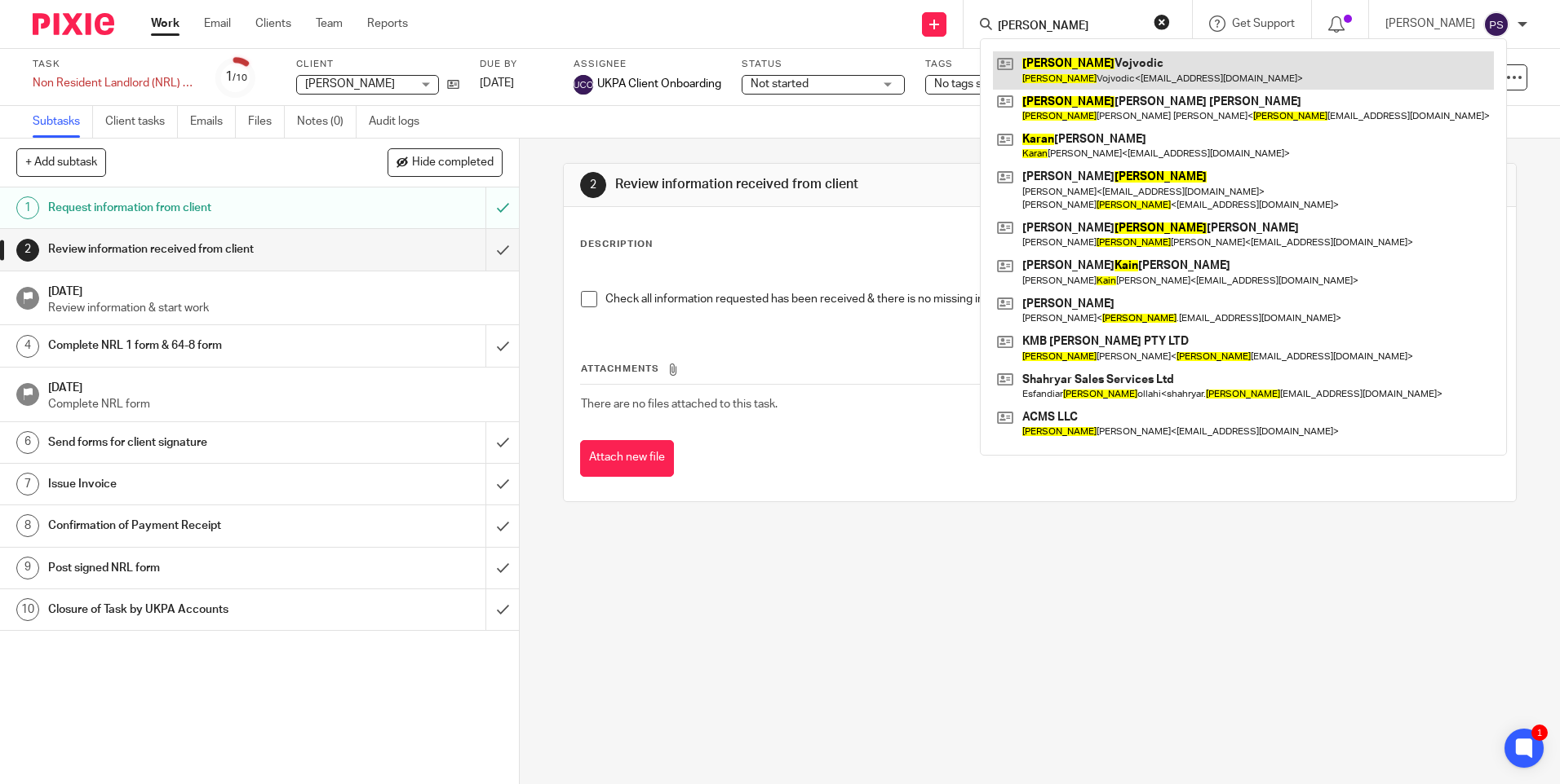
type input "karin"
click at [1053, 77] on link at bounding box center [1243, 70] width 501 height 37
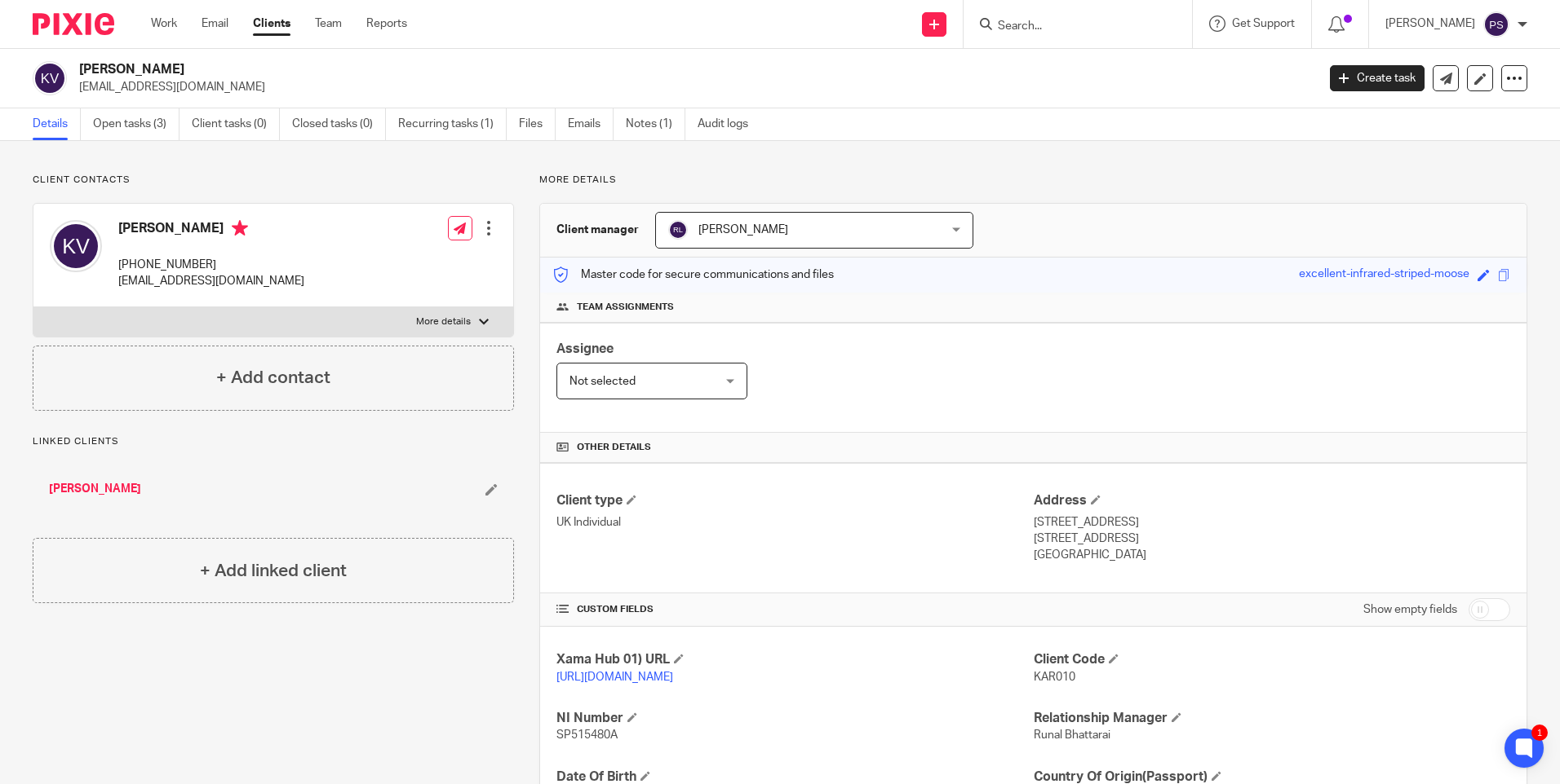
click at [158, 87] on p "[EMAIL_ADDRESS][DOMAIN_NAME]" at bounding box center [691, 87] width 1226 height 16
copy main "axelkarlsson818@gmail.com Create task Update from Companies House Export data M…"
click at [285, 191] on div "Client contacts Karin Vojvodic +44 795 131 5310 axelkarlsson818@gmail.com Edit …" at bounding box center [273, 292] width 481 height 237
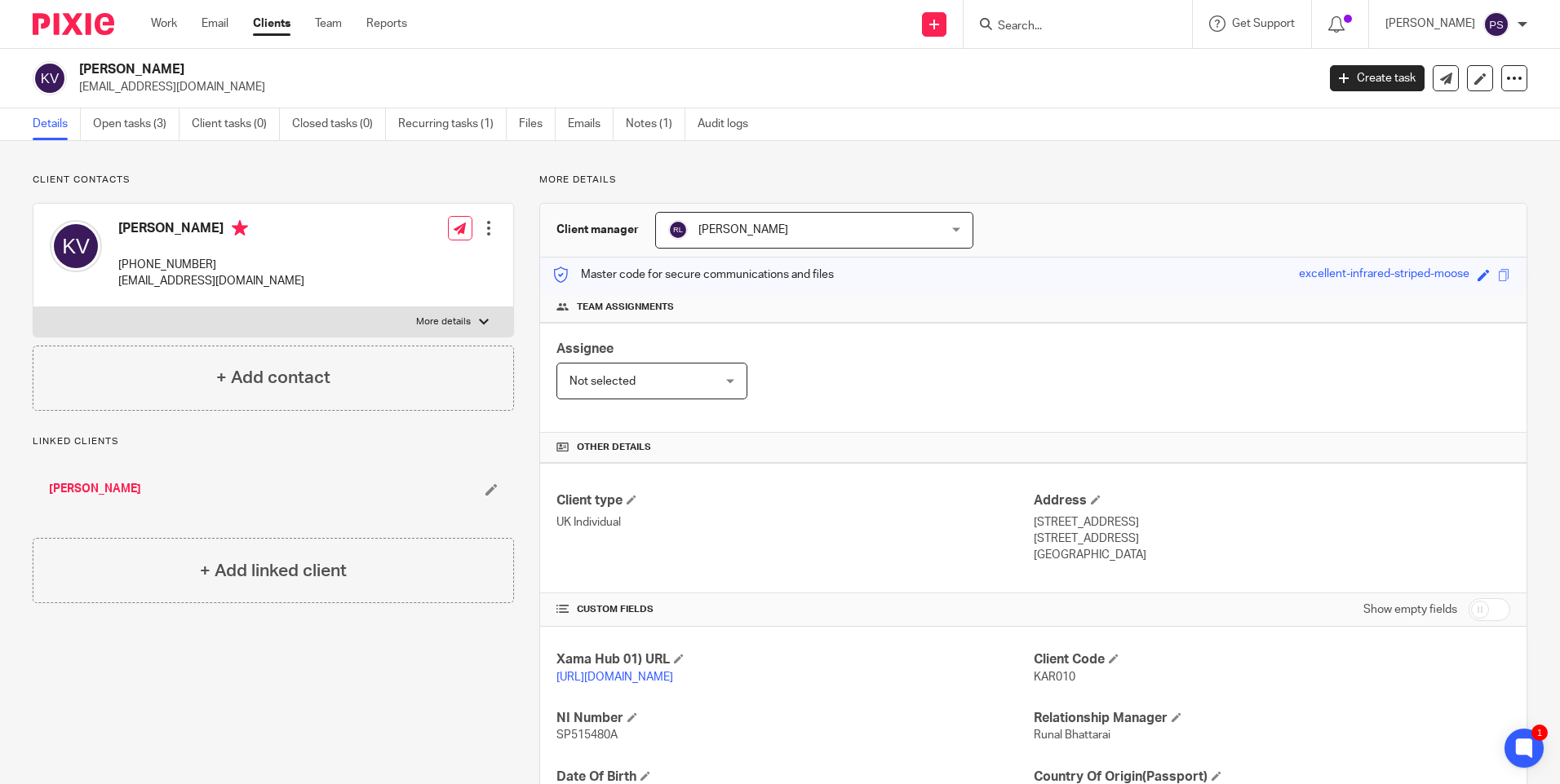
click at [152, 59] on div "Karin Vojvodic axelkarlsson818@gmail.com Create task Update from Companies Hous…" at bounding box center [780, 78] width 1560 height 59
copy div "[PERSON_NAME]"
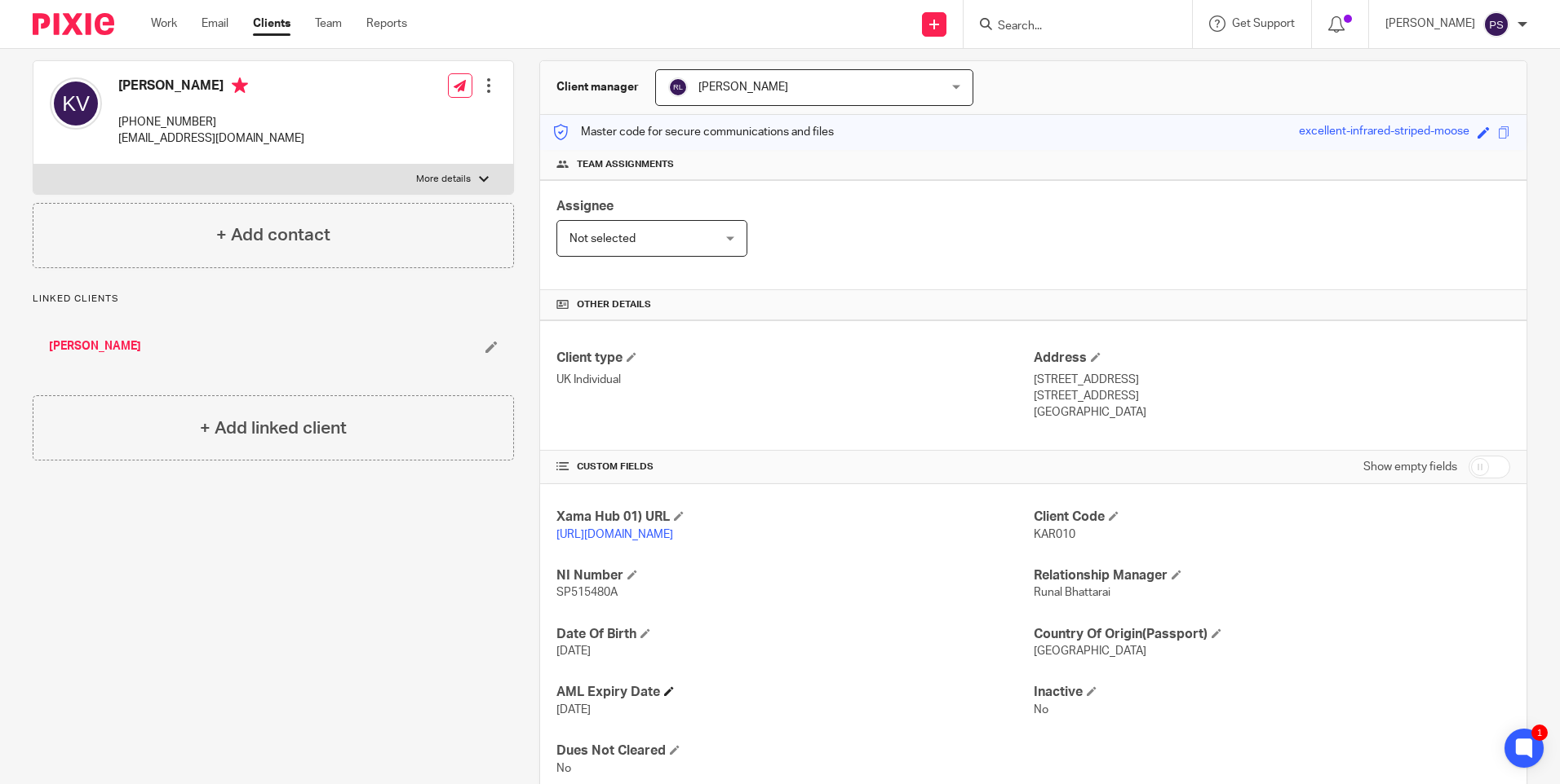
scroll to position [210, 0]
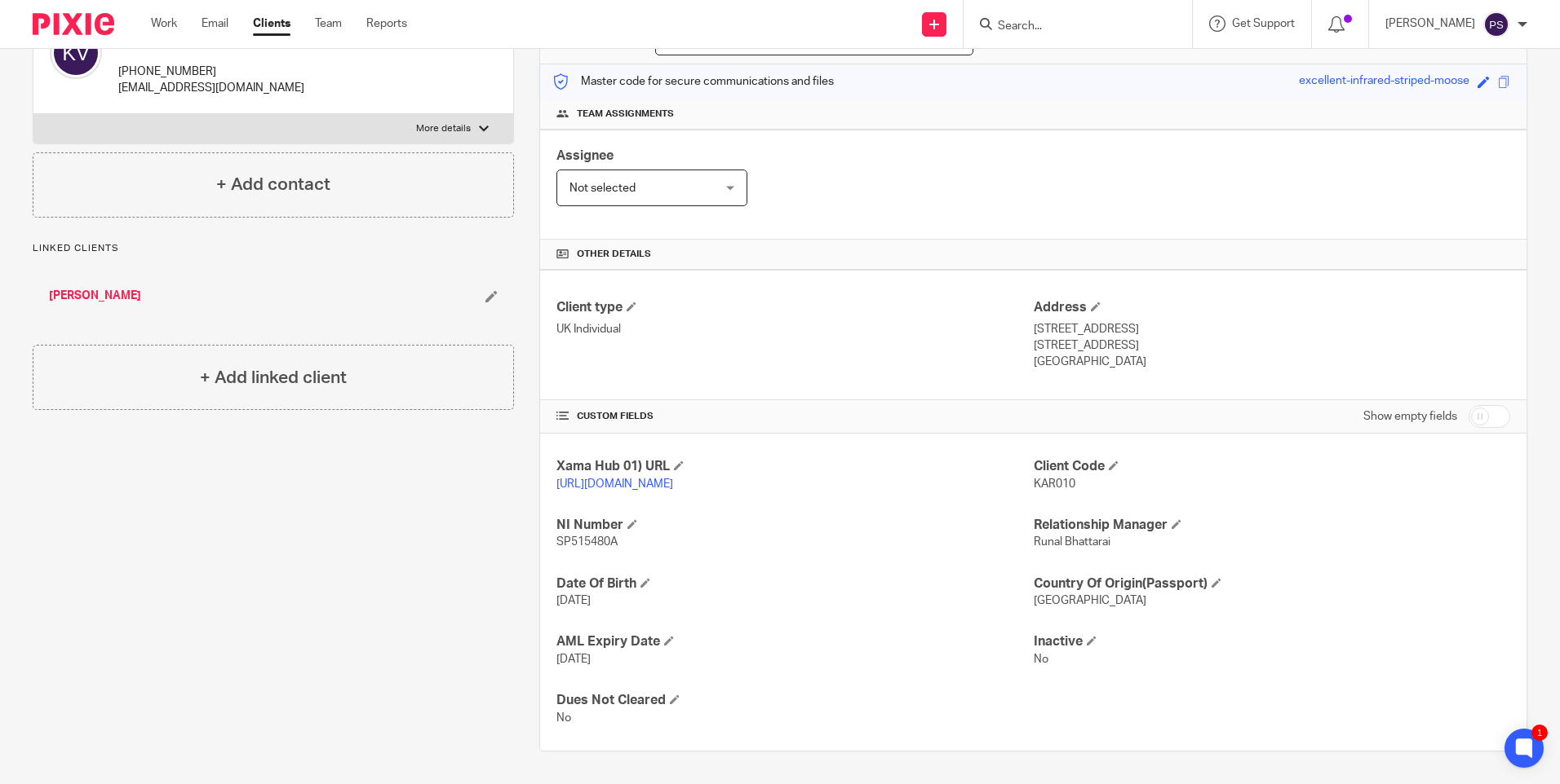
click at [597, 539] on span "SP515480A" at bounding box center [587, 542] width 61 height 12
copy p "SP515480A"
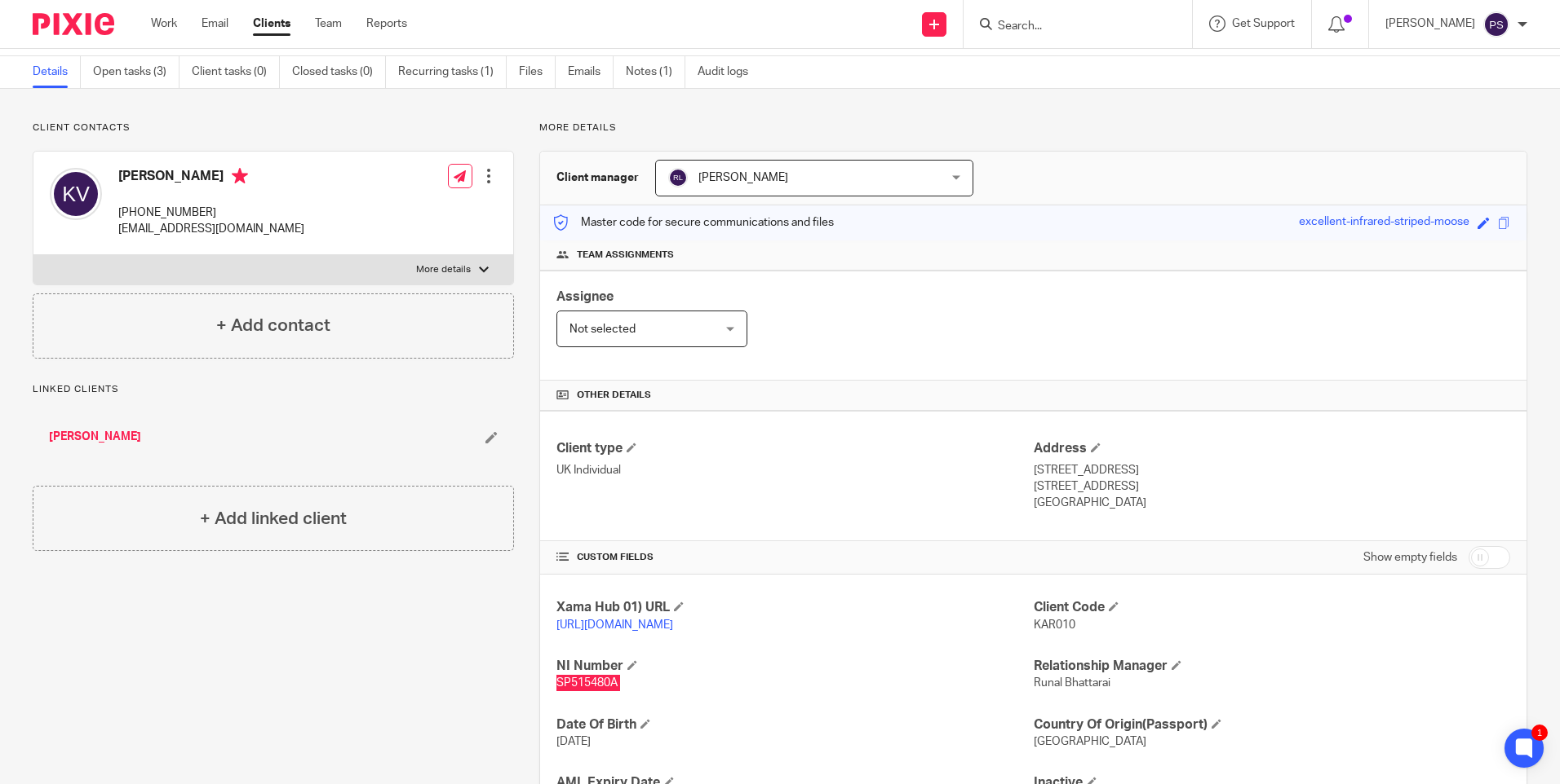
scroll to position [0, 0]
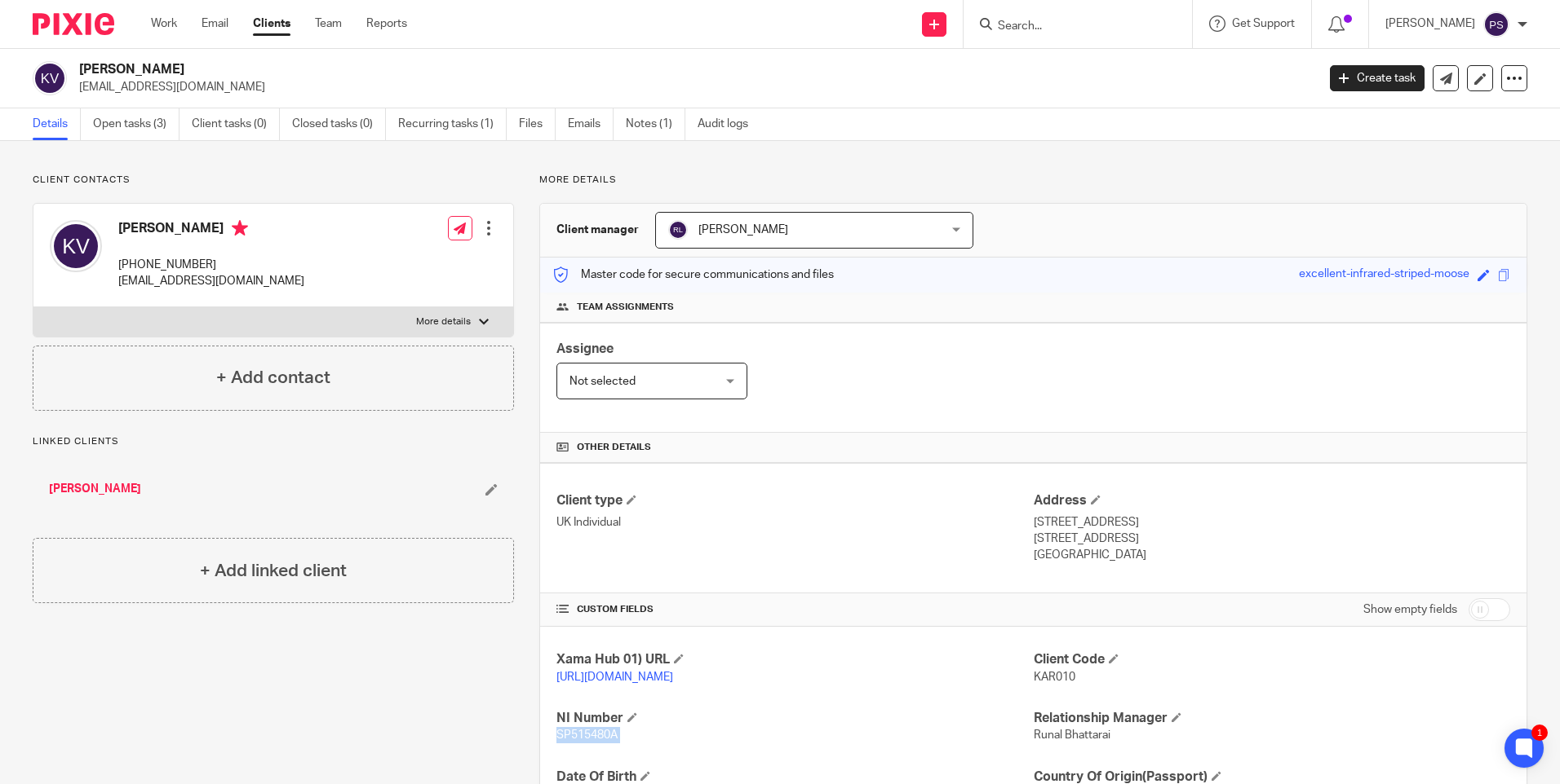
drag, startPoint x: 1026, startPoint y: 524, endPoint x: 1108, endPoint y: 518, distance: 82.2
click at [1108, 518] on p "[STREET_ADDRESS]" at bounding box center [1271, 523] width 476 height 16
copy p "[STREET_ADDRESS]"
click at [1128, 520] on p "[STREET_ADDRESS]" at bounding box center [1271, 523] width 476 height 16
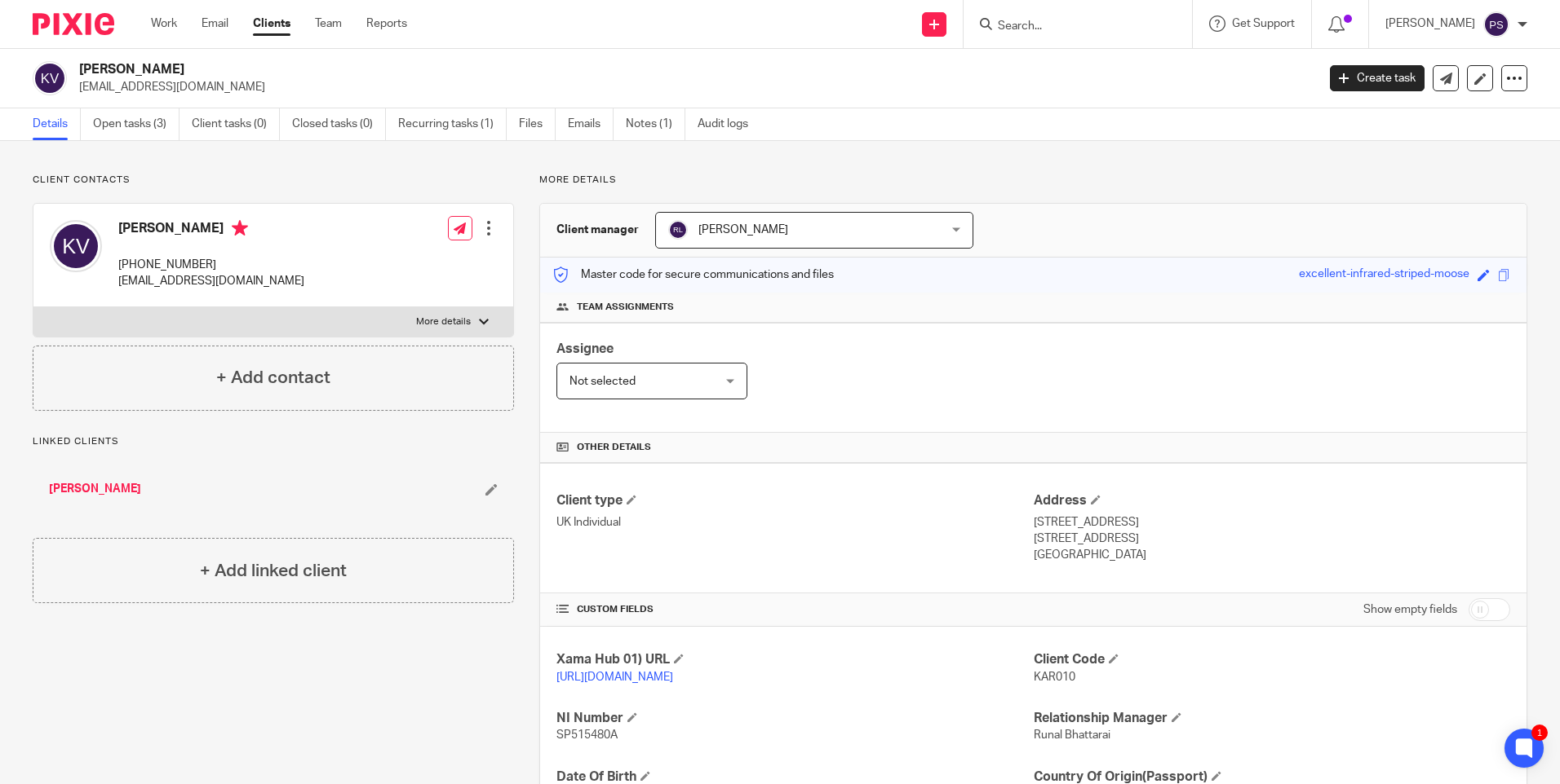
copy p "Hornsey"
click at [1041, 537] on p "London, N8 7NT" at bounding box center [1271, 539] width 476 height 16
copy p "[GEOGRAPHIC_DATA]"
drag, startPoint x: 1069, startPoint y: 540, endPoint x: 1125, endPoint y: 540, distance: 56.0
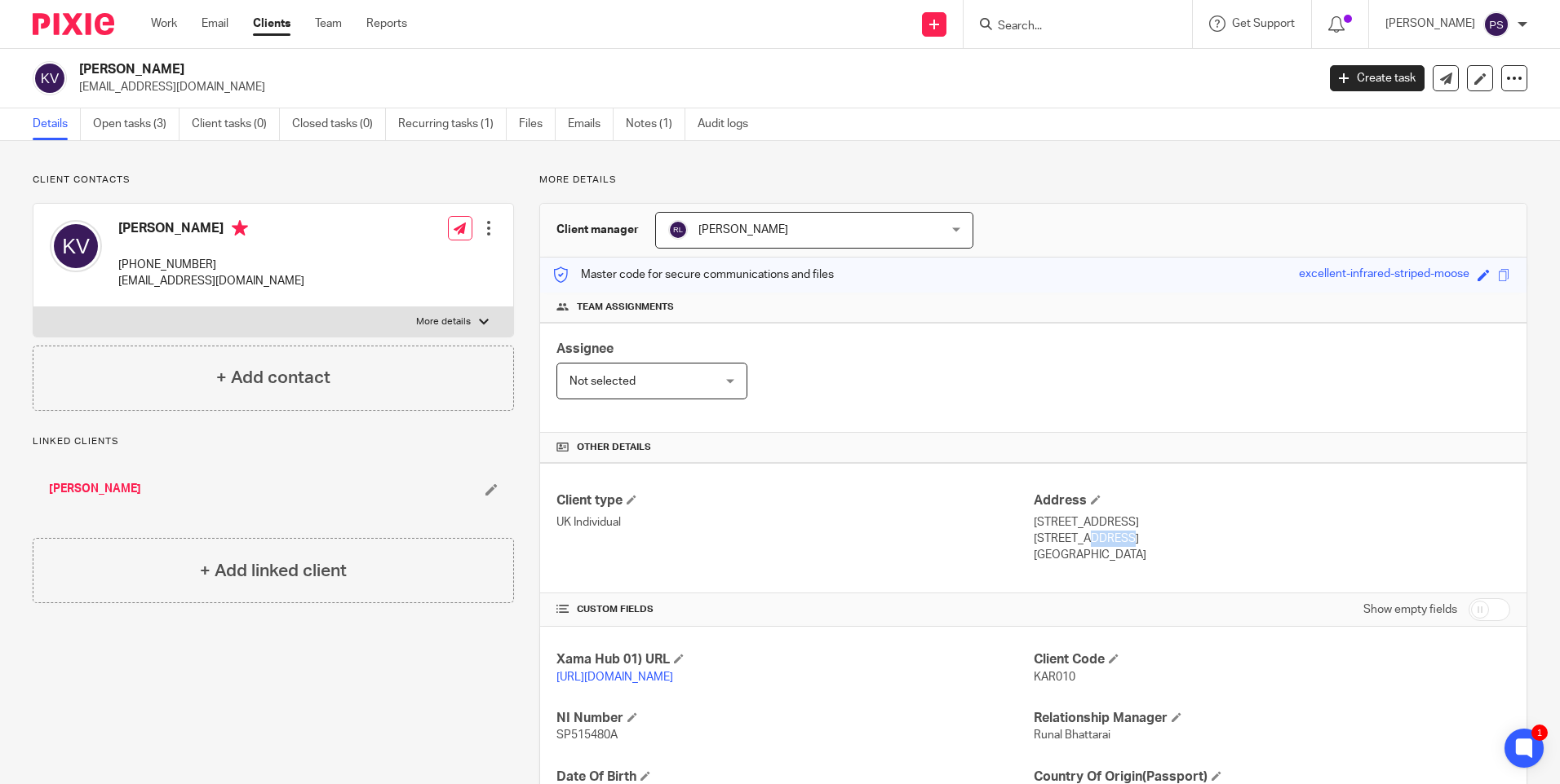
click at [1125, 540] on p "London, N8 7NT" at bounding box center [1271, 539] width 476 height 16
copy p "N8 7NT"
click at [168, 261] on p "[PHONE_NUMBER]" at bounding box center [211, 265] width 186 height 16
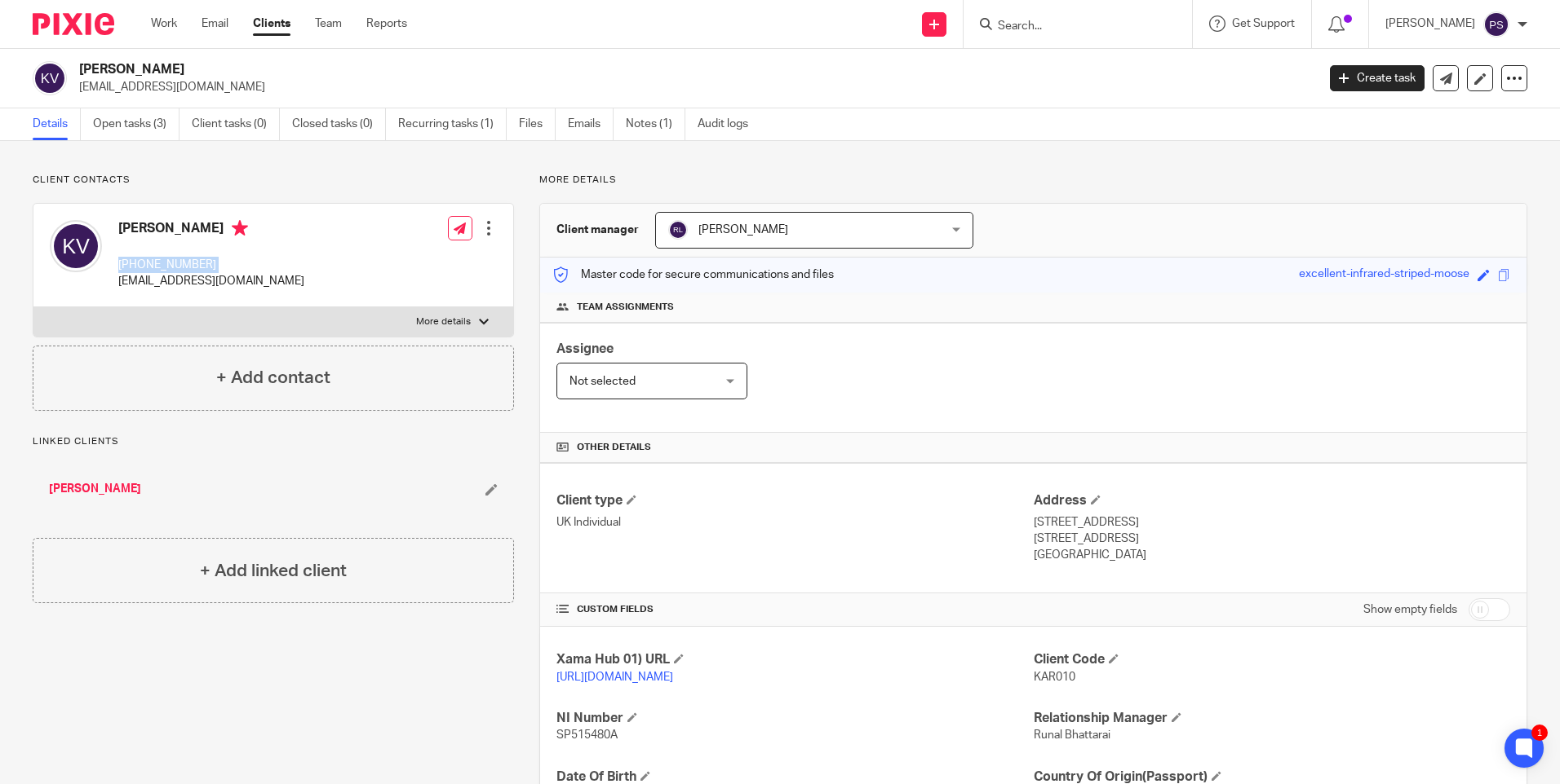
copy div "[PHONE_NUMBER]"
click at [142, 229] on h4 "Karin Vojvodic" at bounding box center [211, 229] width 186 height 20
copy h4 "Karin Vojvodic"
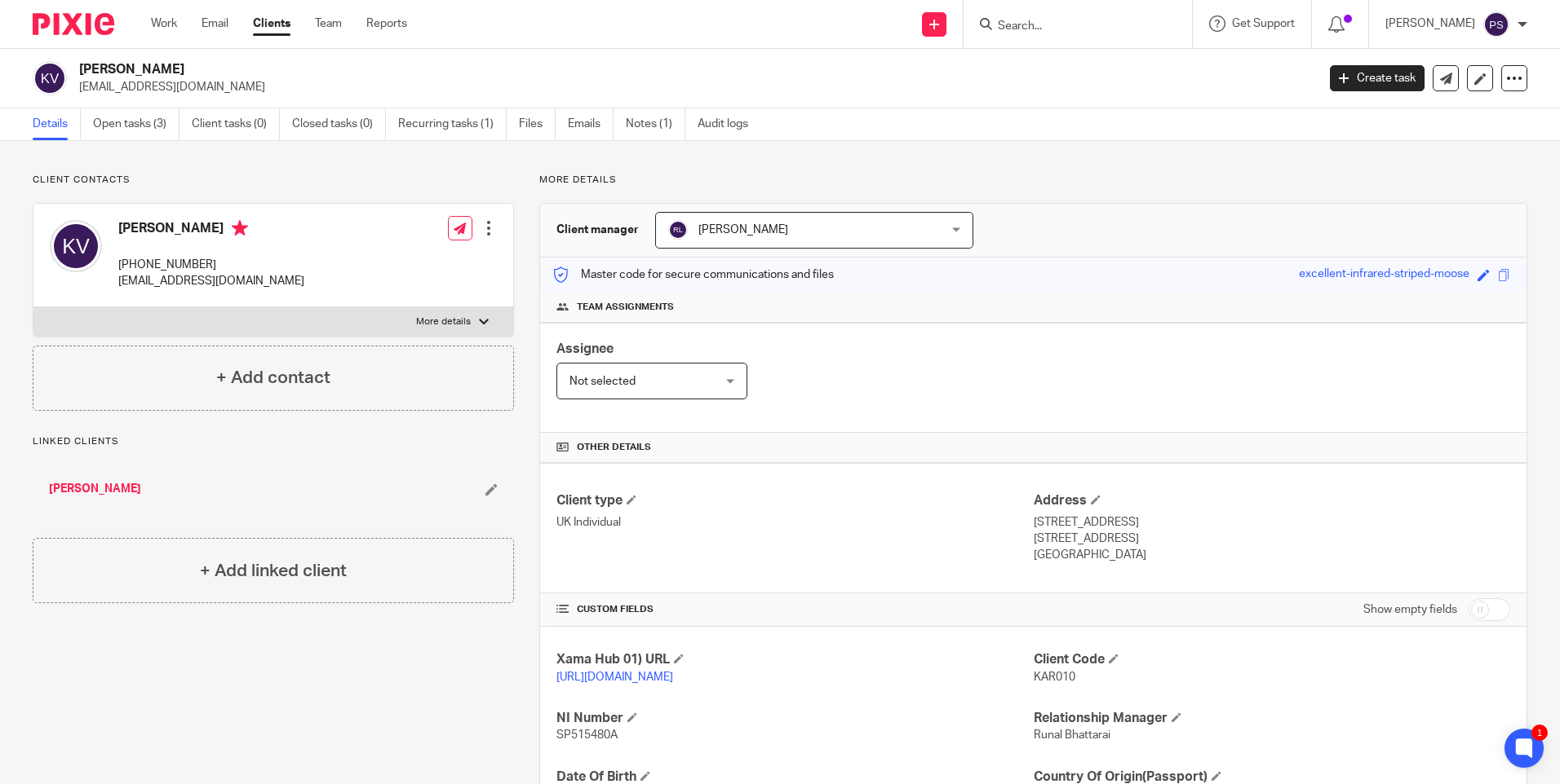
click at [131, 72] on h2 "Karin Vojvodic" at bounding box center [569, 69] width 980 height 17
copy div "Karin Vojvodic"
drag, startPoint x: 1025, startPoint y: 524, endPoint x: 1106, endPoint y: 525, distance: 81.0
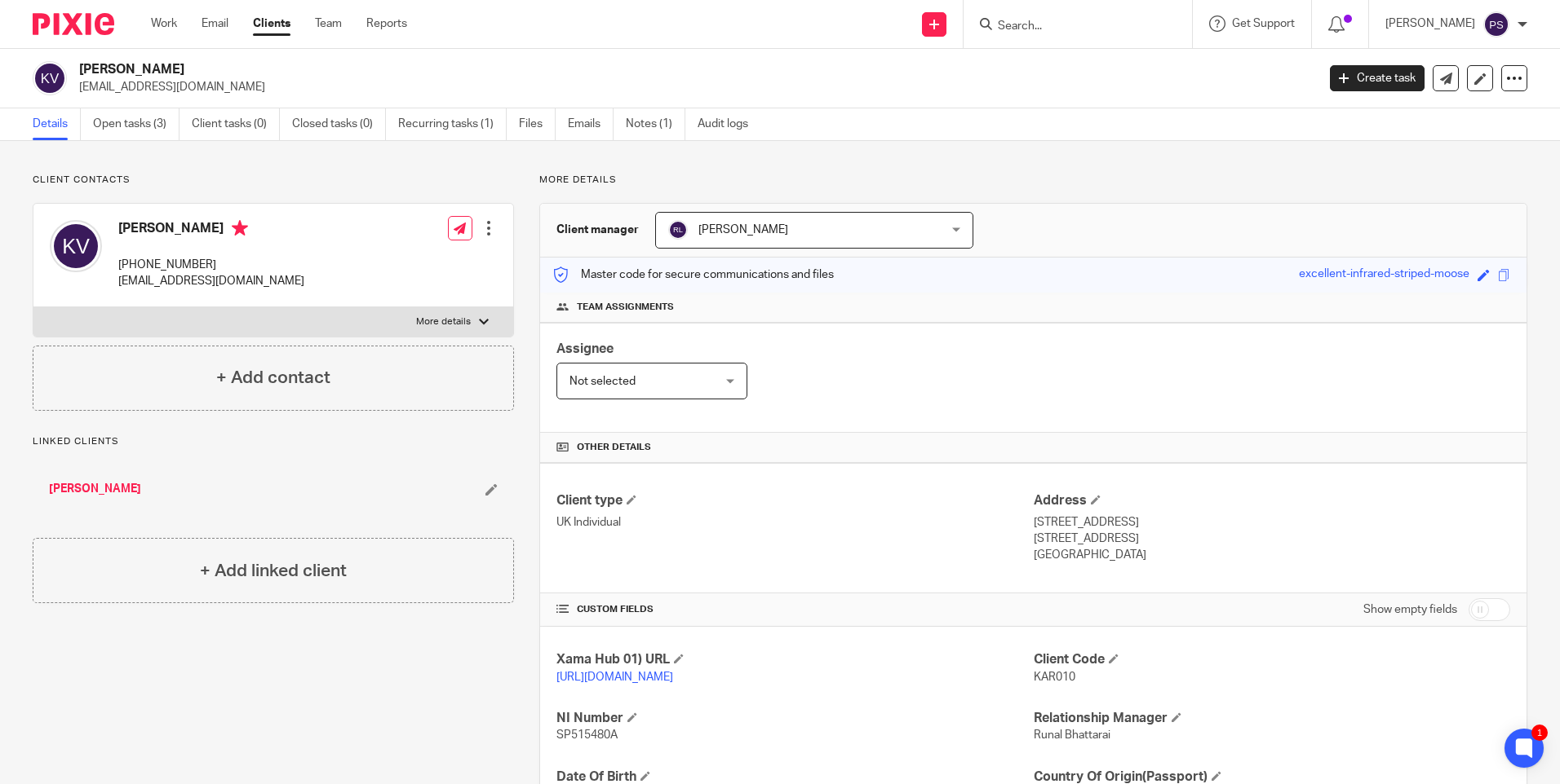
click at [1106, 525] on p "96A High Street, Hornsey" at bounding box center [1271, 523] width 476 height 16
click at [1136, 524] on p "96A High Street, Hornsey" at bounding box center [1271, 523] width 476 height 16
click at [1050, 541] on p "London, N8 7NT" at bounding box center [1271, 539] width 476 height 16
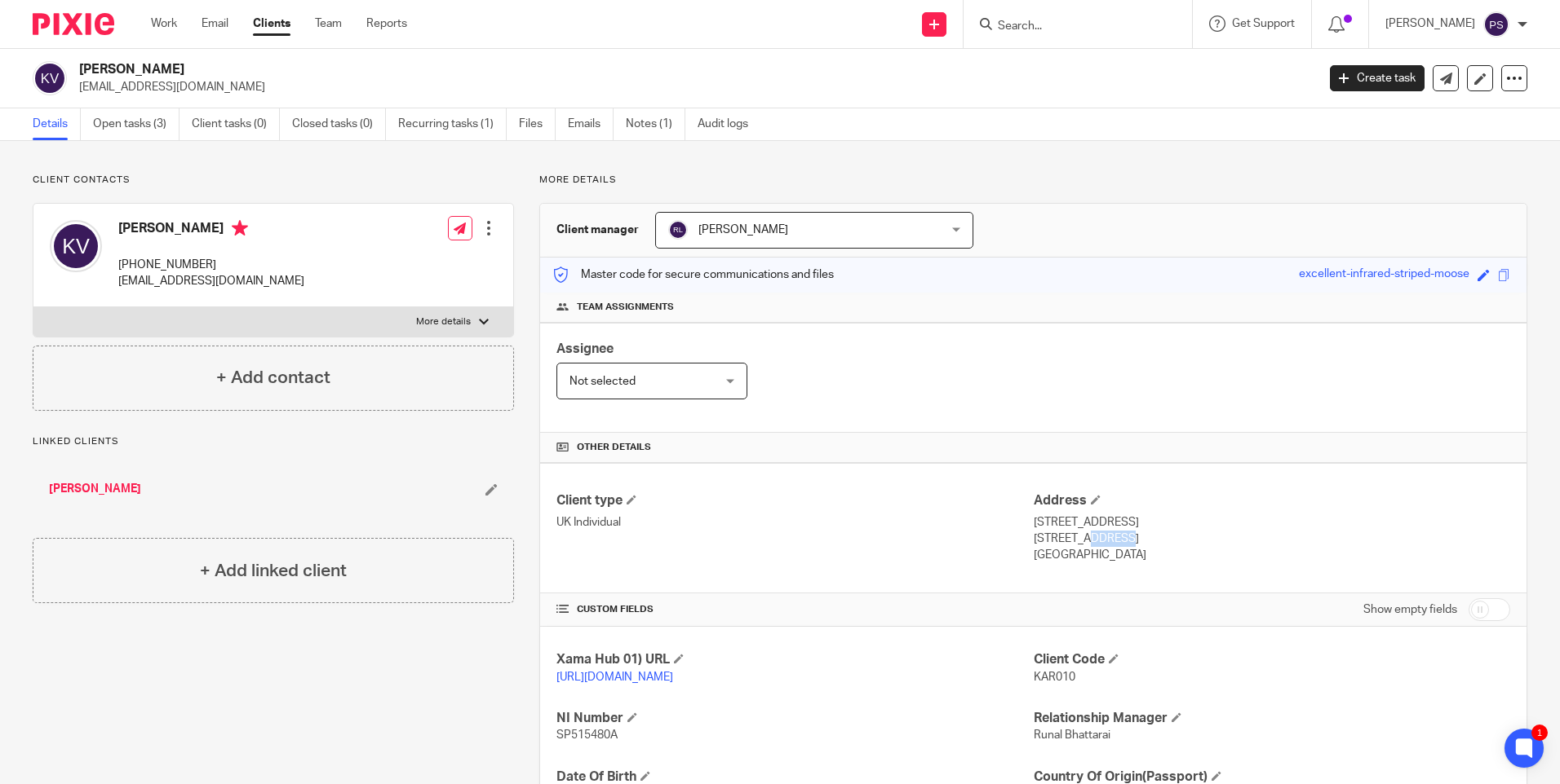
drag, startPoint x: 1068, startPoint y: 537, endPoint x: 1120, endPoint y: 537, distance: 52.0
click at [1120, 537] on p "London, N8 7NT" at bounding box center [1271, 539] width 476 height 16
click at [160, 260] on p "+44 795 131 5310" at bounding box center [211, 265] width 186 height 16
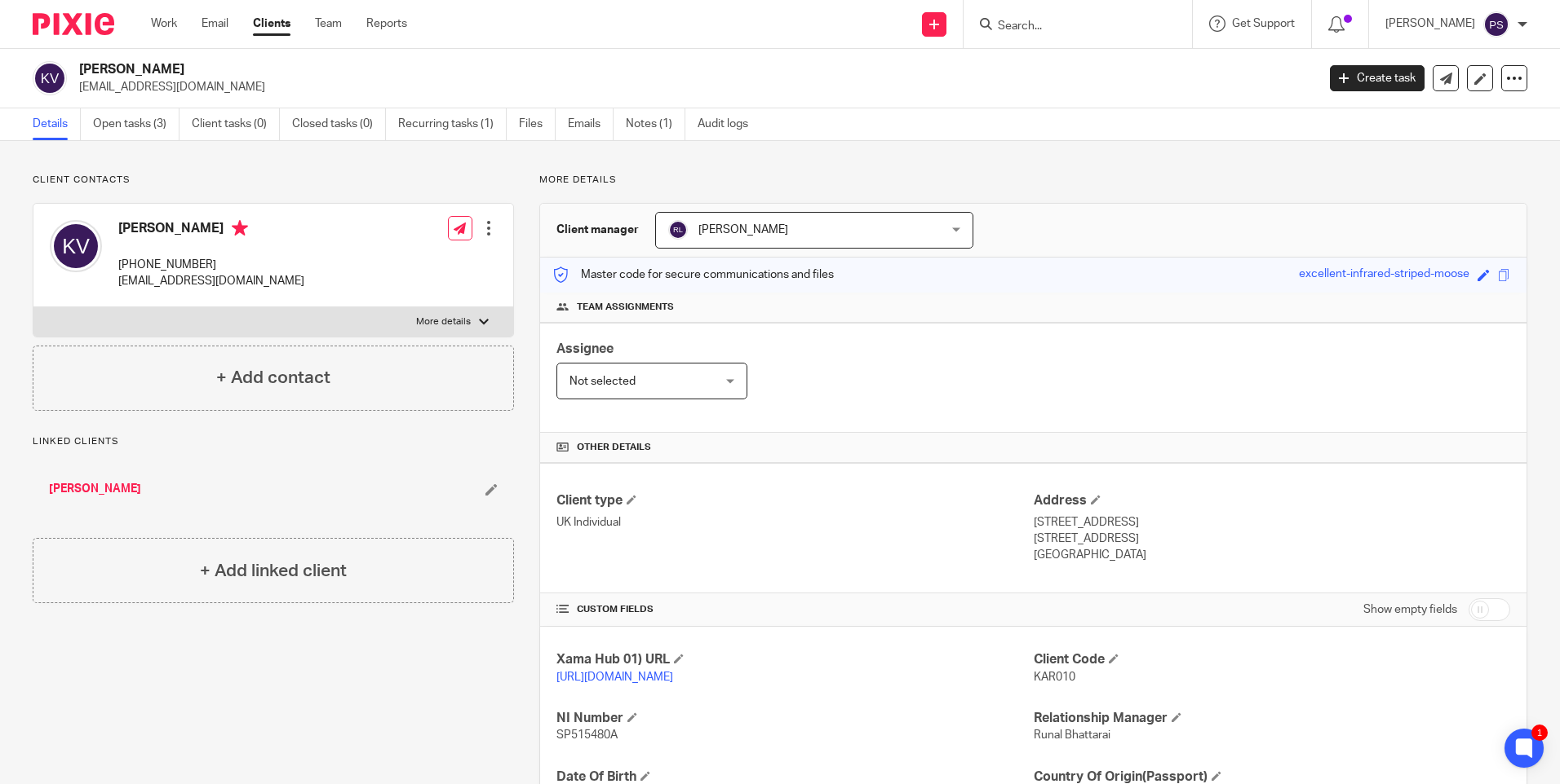
click at [1057, 679] on span "KAR010" at bounding box center [1054, 677] width 42 height 12
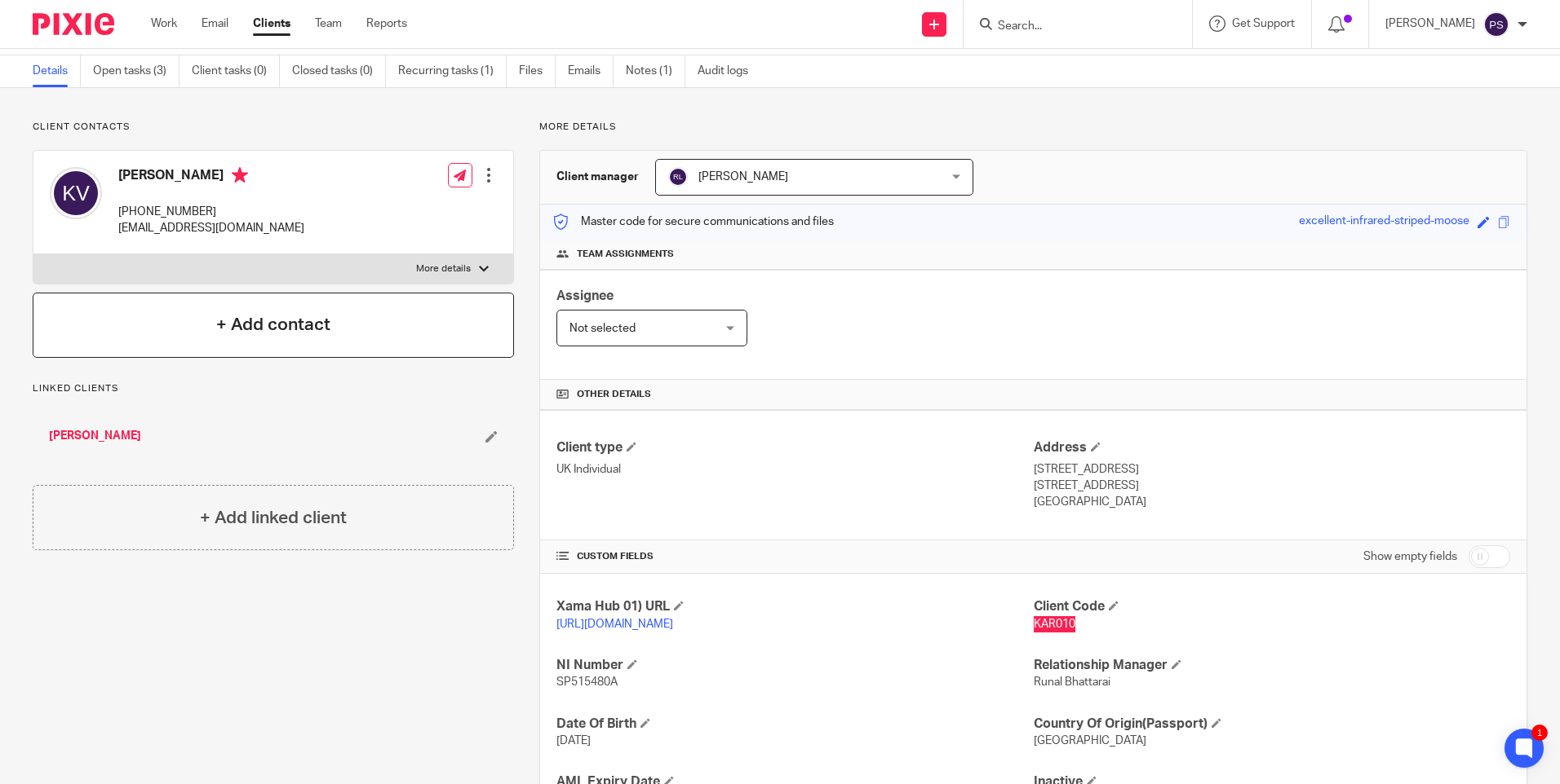
scroll to position [46, 0]
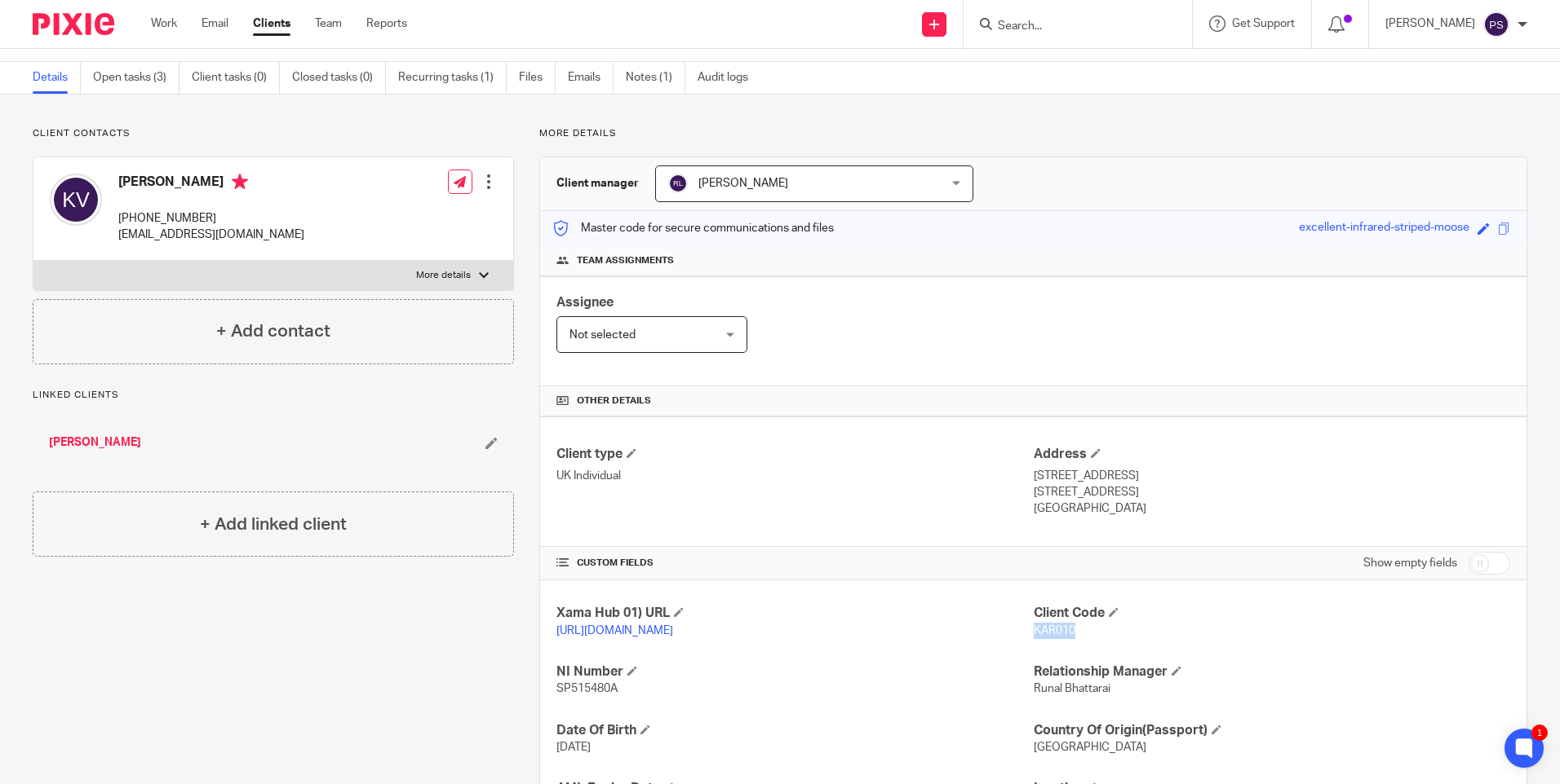
click at [186, 178] on h4 "[PERSON_NAME]" at bounding box center [211, 183] width 186 height 20
click at [186, 178] on h4 "Karin Vojvodic" at bounding box center [211, 183] width 186 height 20
click at [581, 315] on div "Assignee Not selected Not selected Not selected Aarshika Awale Aayush Niraula A…" at bounding box center [651, 322] width 191 height 59
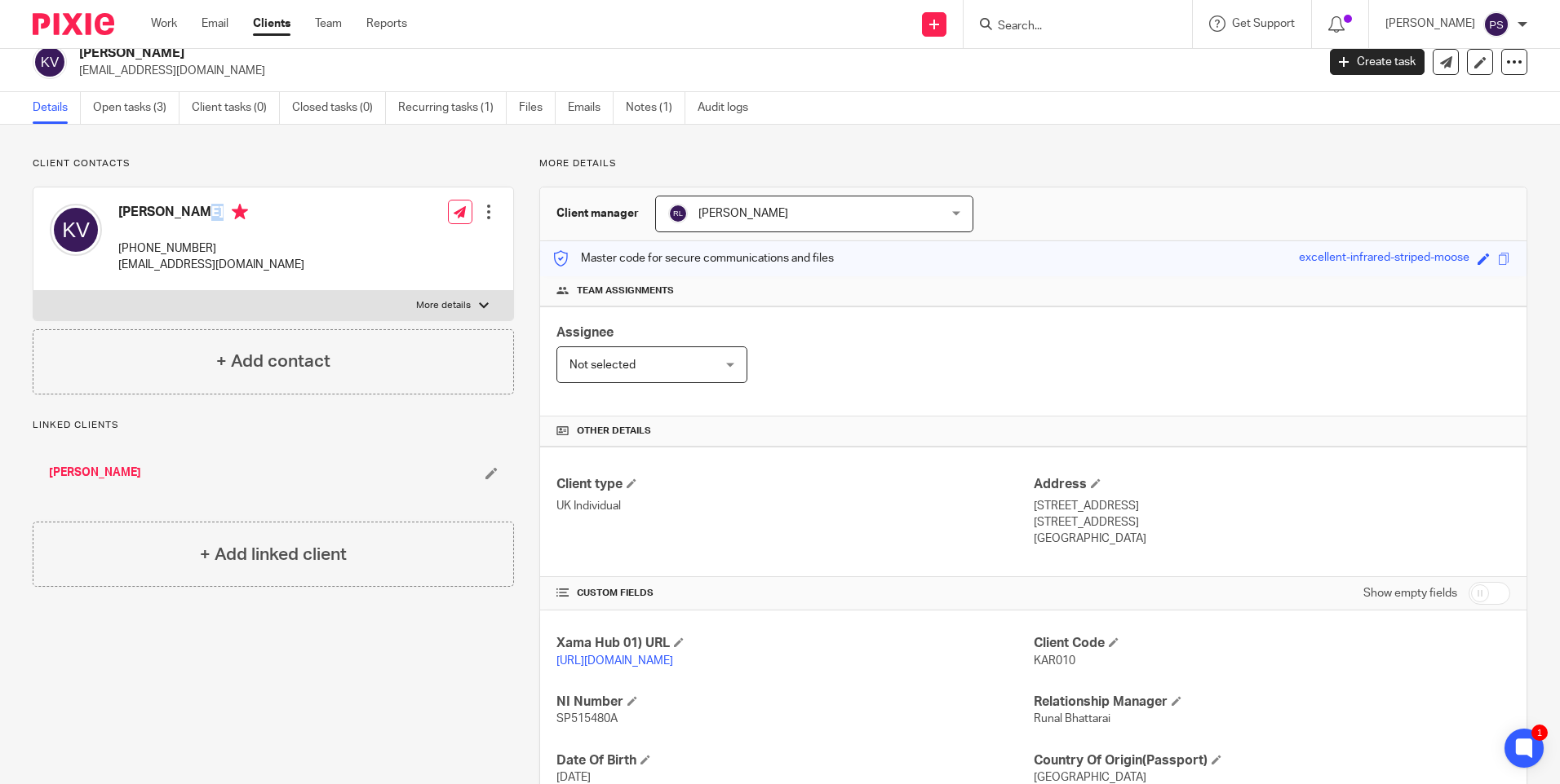
scroll to position [0, 0]
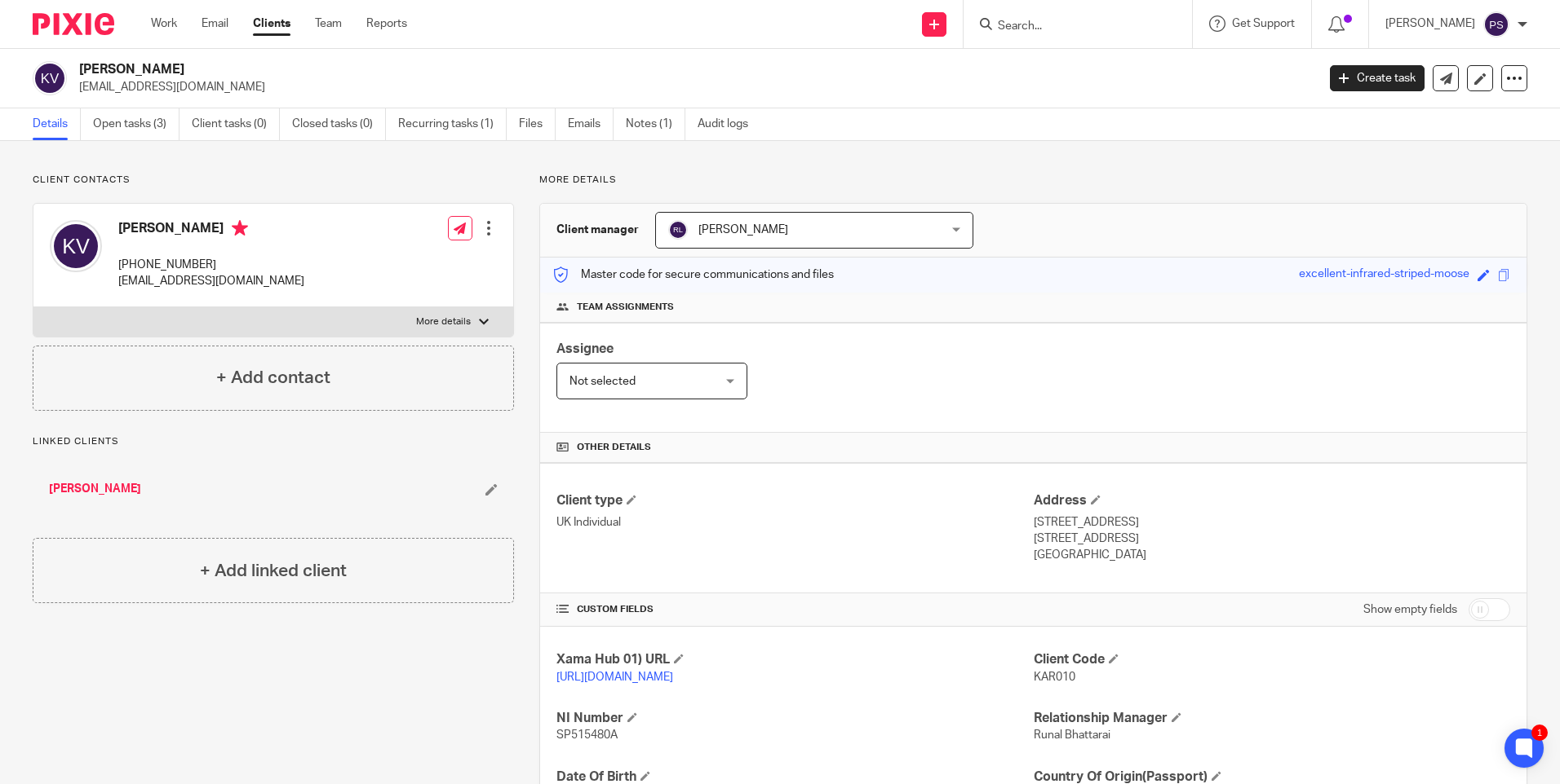
click at [170, 272] on p "+44 795 131 5310" at bounding box center [211, 265] width 186 height 16
drag, startPoint x: 170, startPoint y: 272, endPoint x: 170, endPoint y: 282, distance: 10.0
click at [170, 282] on p "axelkarlsson818@gmail.com" at bounding box center [211, 281] width 186 height 16
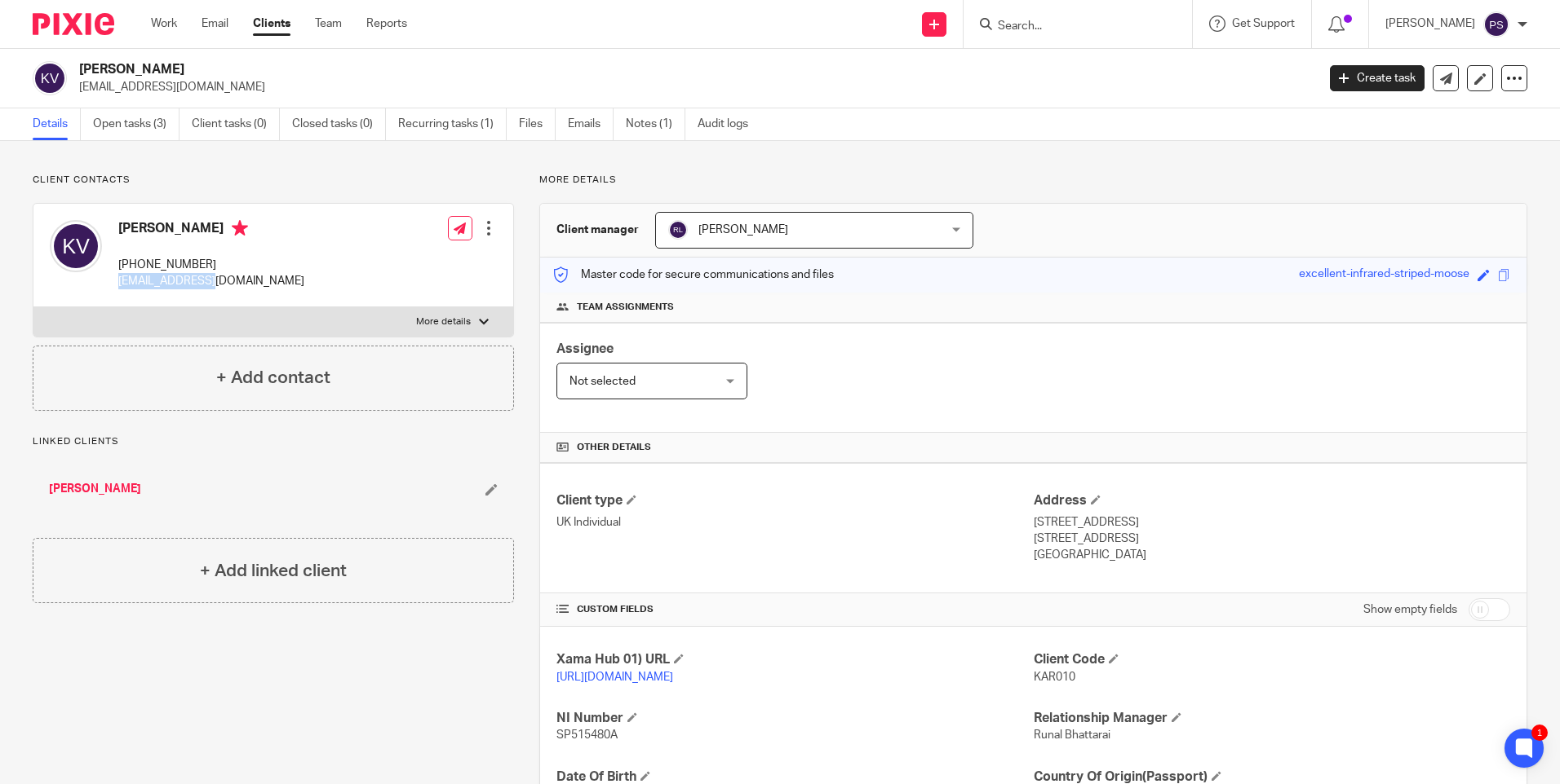
click at [170, 282] on p "axelkarlsson818@gmail.com" at bounding box center [211, 281] width 186 height 16
drag, startPoint x: 161, startPoint y: 189, endPoint x: 202, endPoint y: 182, distance: 41.6
click at [161, 189] on div "Client contacts Karin Vojvodic +44 795 131 5310 axelkarlsson818@gmail.com Edit …" at bounding box center [273, 292] width 481 height 237
click at [1048, 30] on input "Search" at bounding box center [1070, 27] width 147 height 15
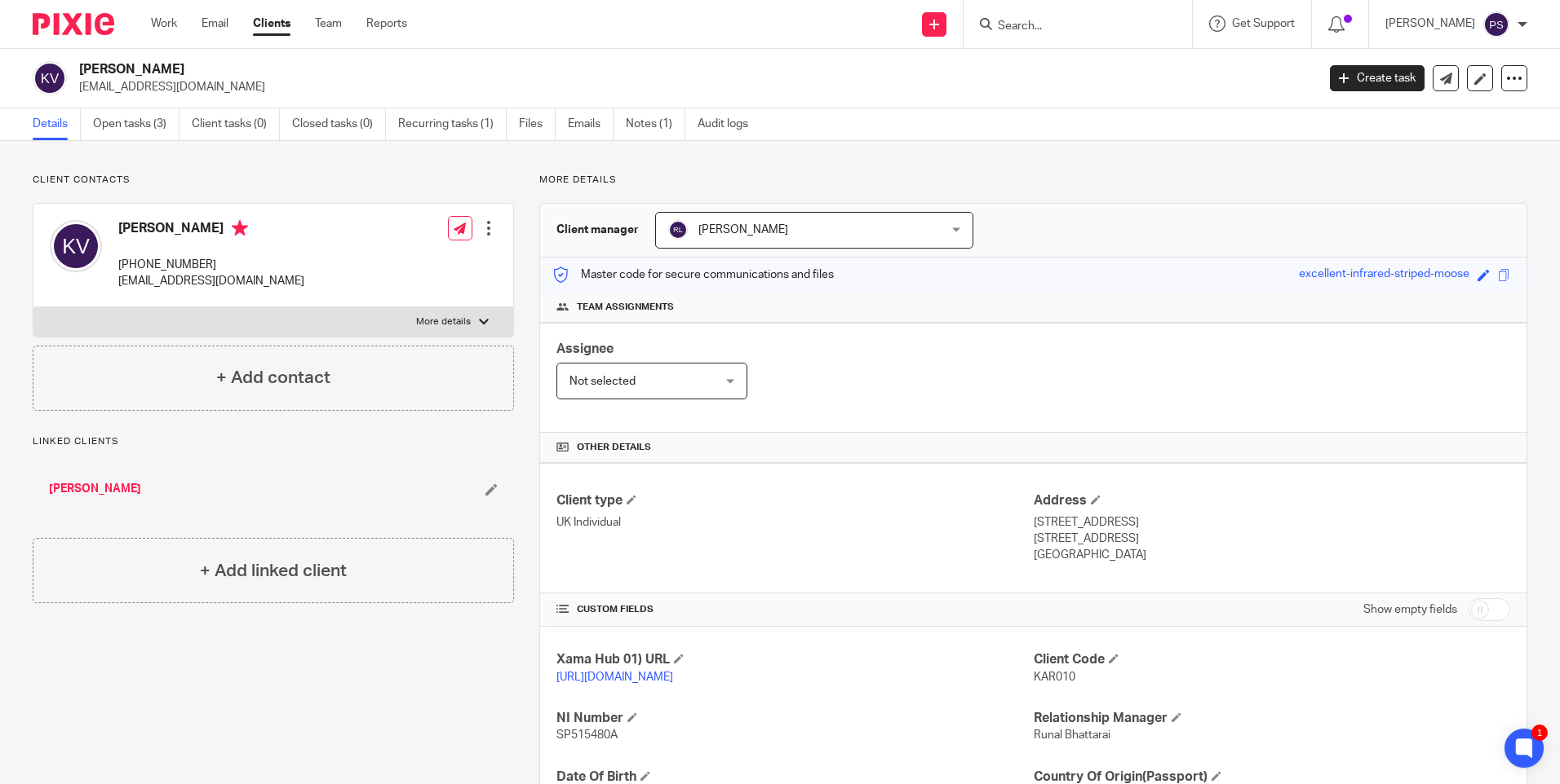
paste input "promuk@gmail.com"
type input "promuk@gmail.com"
click at [1170, 18] on button "reset" at bounding box center [1161, 22] width 16 height 16
click at [302, 182] on p "Client contacts" at bounding box center [273, 180] width 481 height 13
click at [230, 184] on p "Client contacts" at bounding box center [273, 180] width 481 height 13
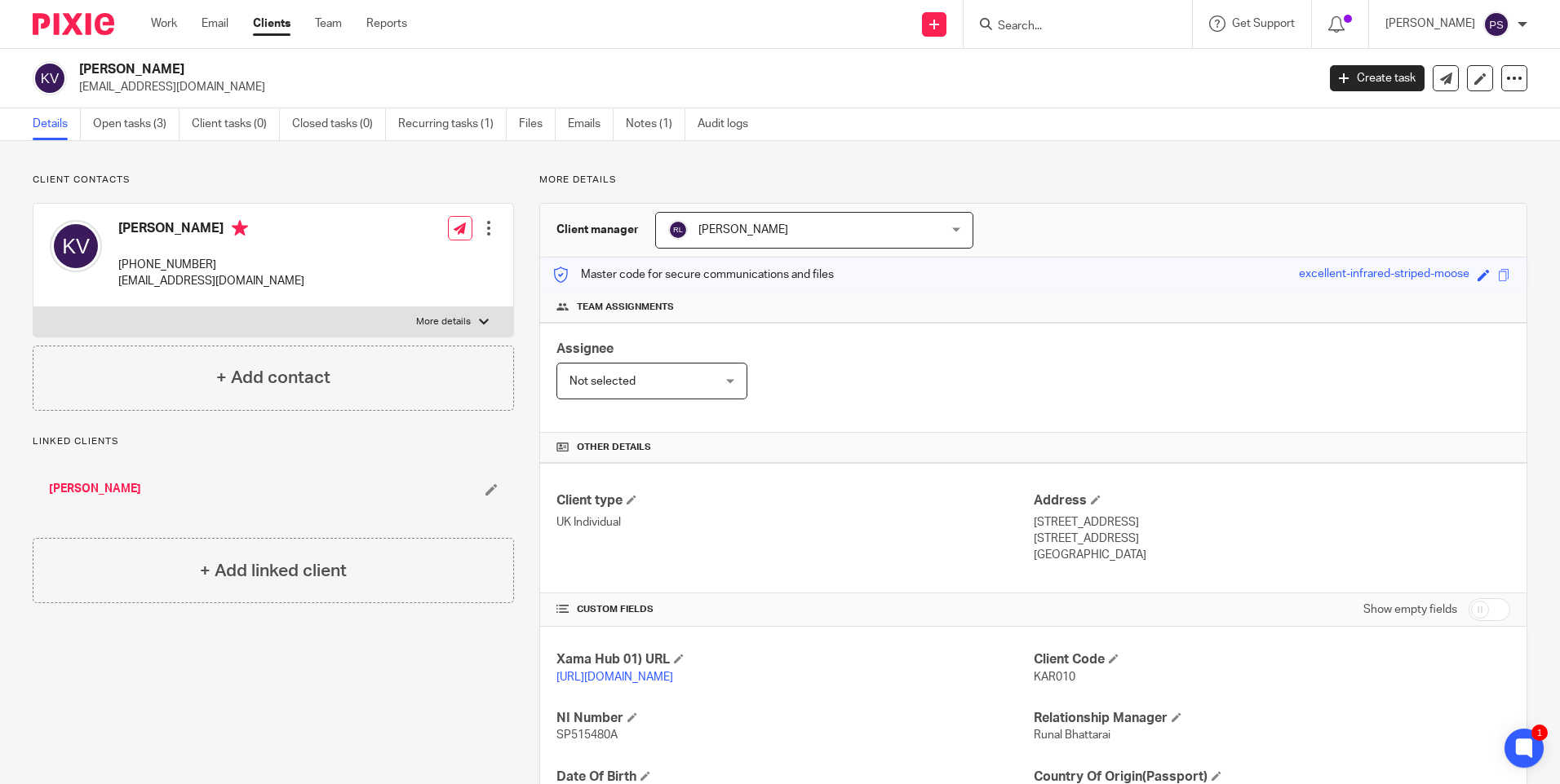
click at [389, 151] on div "Client contacts Karin Vojvodic +44 795 131 5310 axelkarlsson818@gmail.com Edit …" at bounding box center [780, 559] width 1560 height 836
click at [1024, 16] on form at bounding box center [1083, 24] width 174 height 20
click at [1032, 25] on input "Search" at bounding box center [1070, 27] width 147 height 15
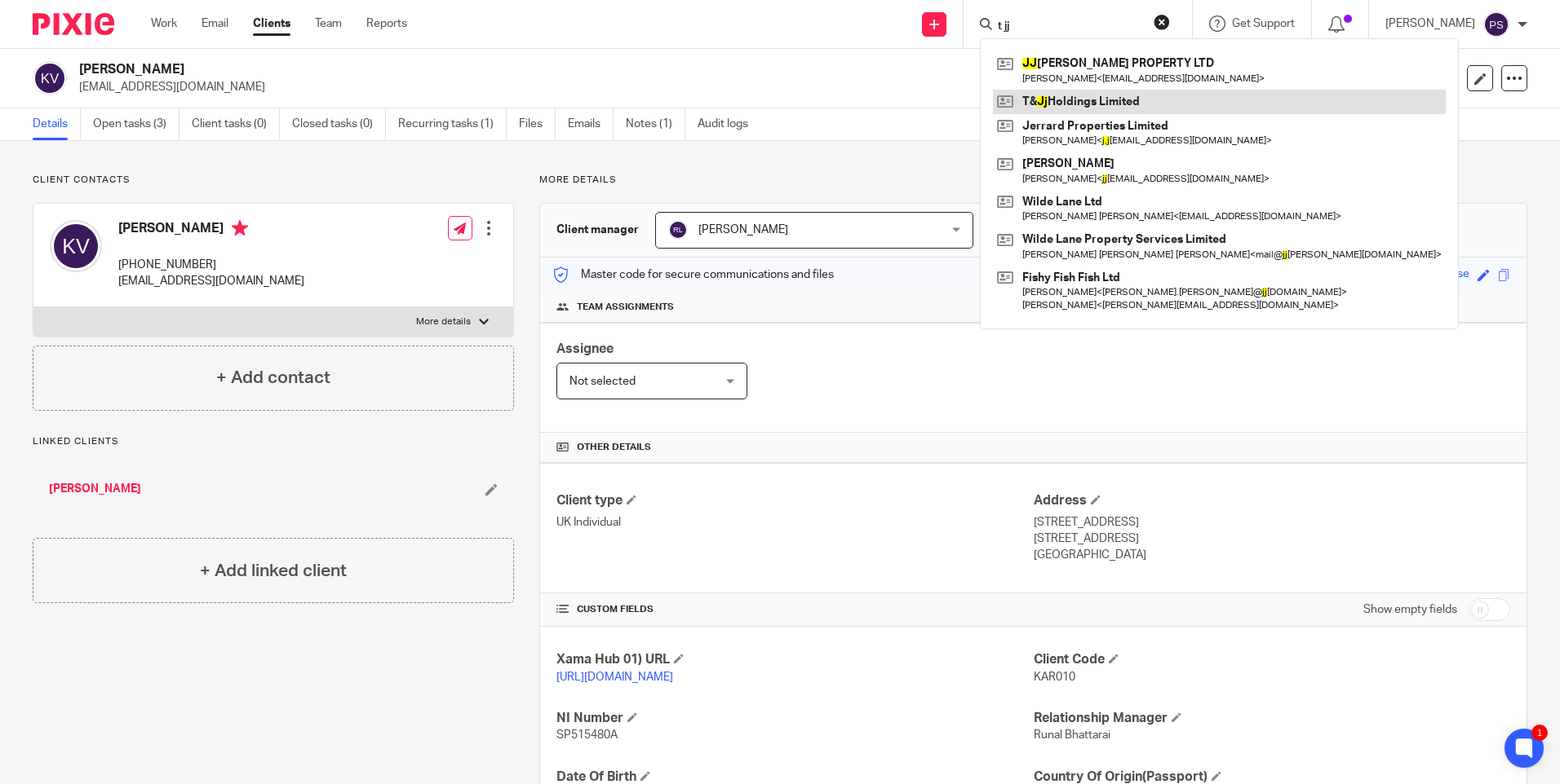
type input "t jj"
click at [1050, 97] on link at bounding box center [1219, 102] width 453 height 25
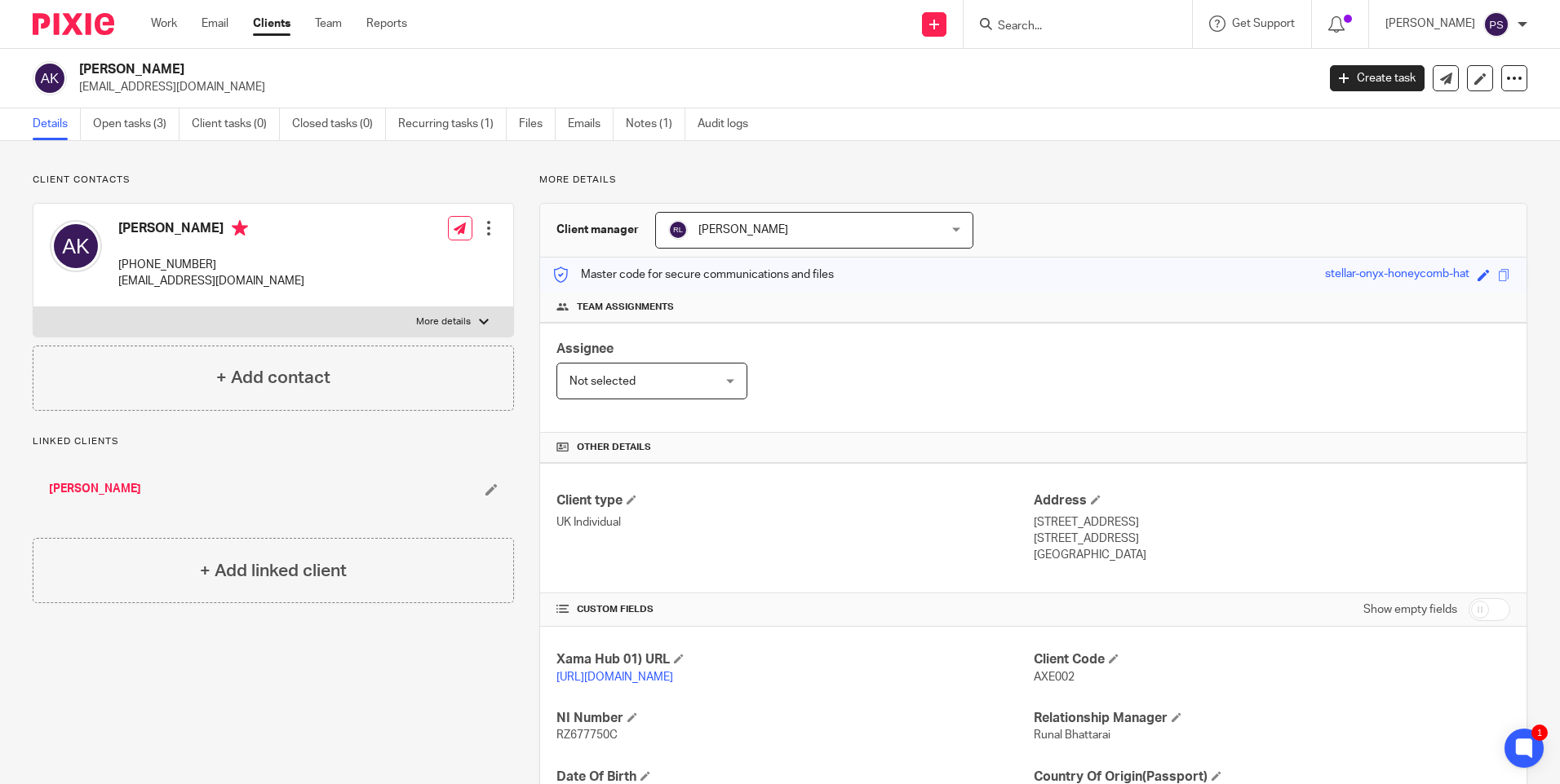
click at [175, 77] on h2 "[PERSON_NAME]" at bounding box center [569, 69] width 980 height 17
click at [175, 76] on h2 "[PERSON_NAME]" at bounding box center [569, 69] width 980 height 17
copy div "[PERSON_NAME]"
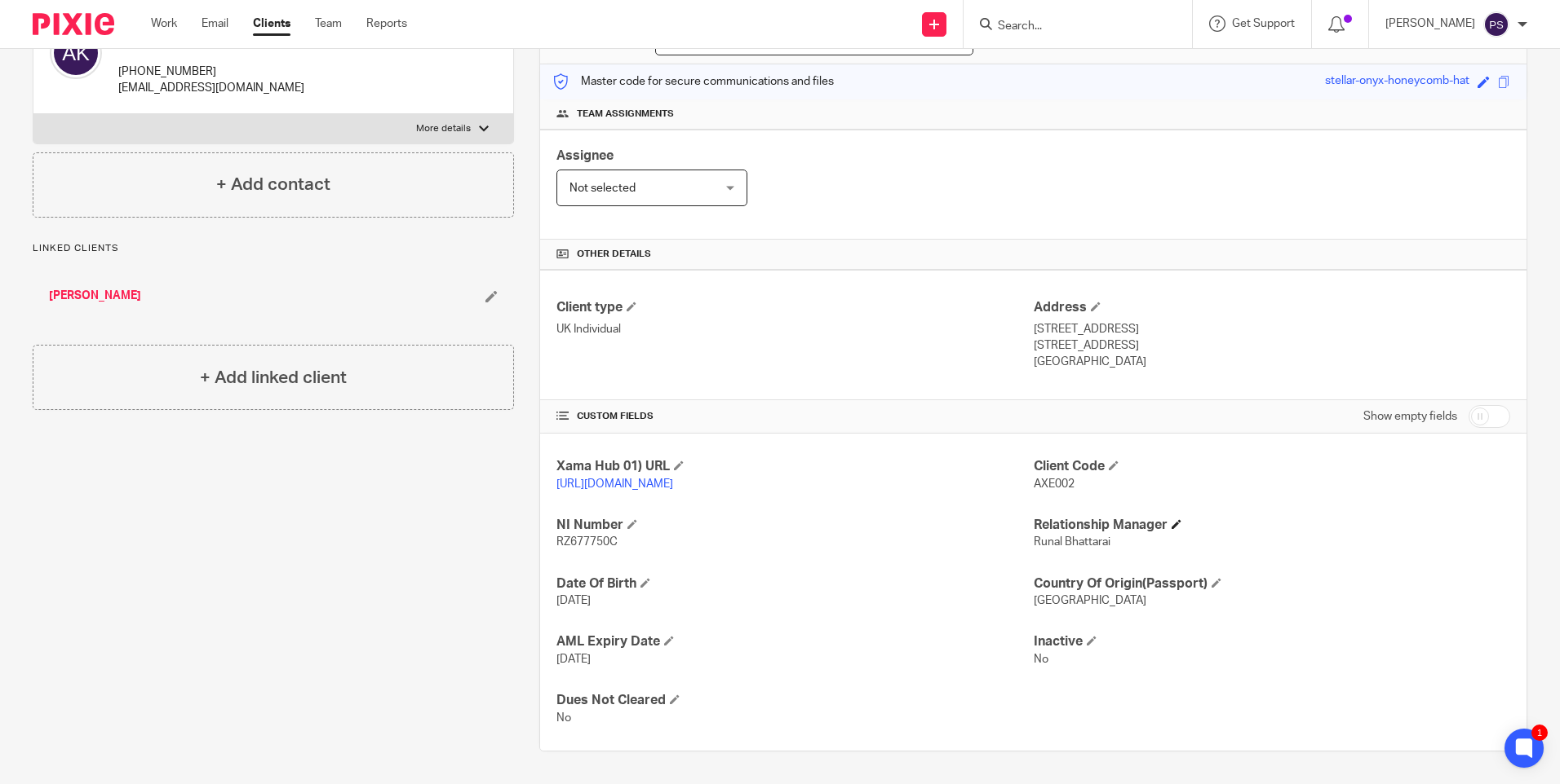
scroll to position [210, 0]
click at [591, 539] on span "RZ677750C" at bounding box center [587, 542] width 61 height 12
copy span "RZ677750C"
drag, startPoint x: 1026, startPoint y: 315, endPoint x: 1106, endPoint y: 312, distance: 80.1
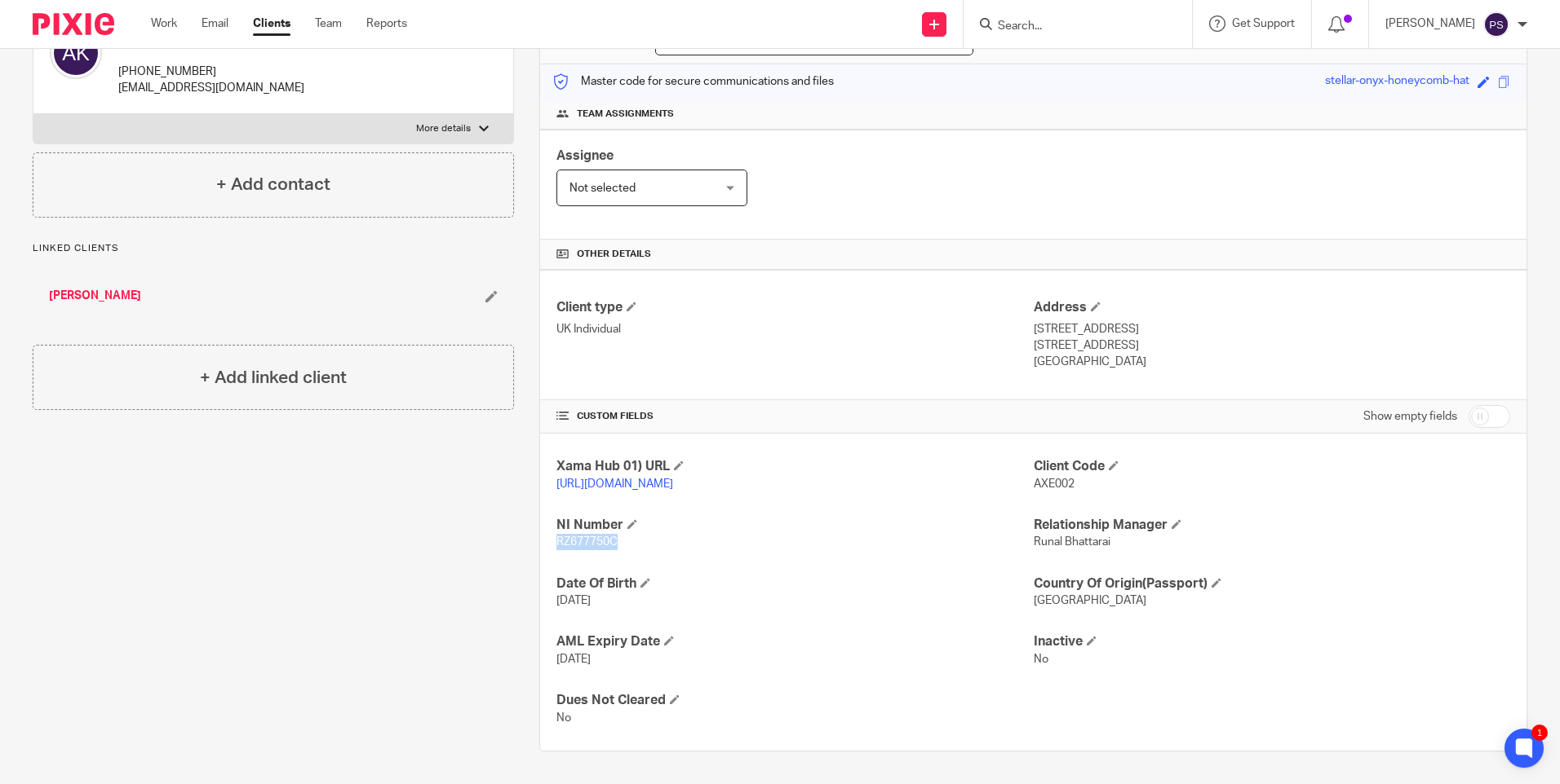
click at [1106, 322] on p "[STREET_ADDRESS]" at bounding box center [1271, 330] width 476 height 16
copy p "[STREET_ADDRESS]"
click at [1137, 322] on p "[STREET_ADDRESS]" at bounding box center [1271, 330] width 476 height 16
copy p "Hornsey"
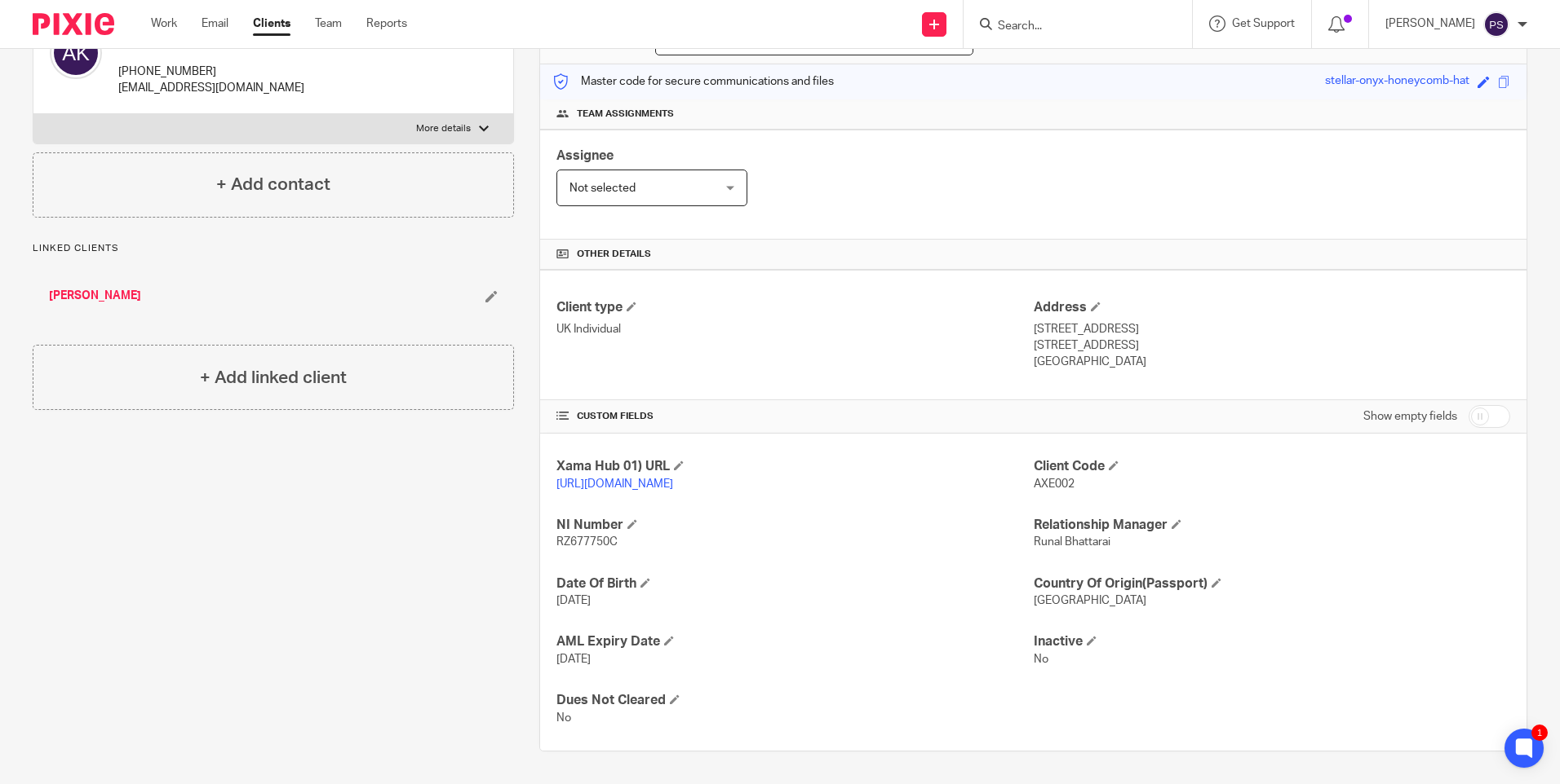
click at [1041, 338] on p "[STREET_ADDRESS]" at bounding box center [1271, 345] width 476 height 16
copy p "[GEOGRAPHIC_DATA]"
drag, startPoint x: 1072, startPoint y: 332, endPoint x: 1120, endPoint y: 332, distance: 48.0
click at [1120, 338] on p "[STREET_ADDRESS]" at bounding box center [1271, 345] width 476 height 16
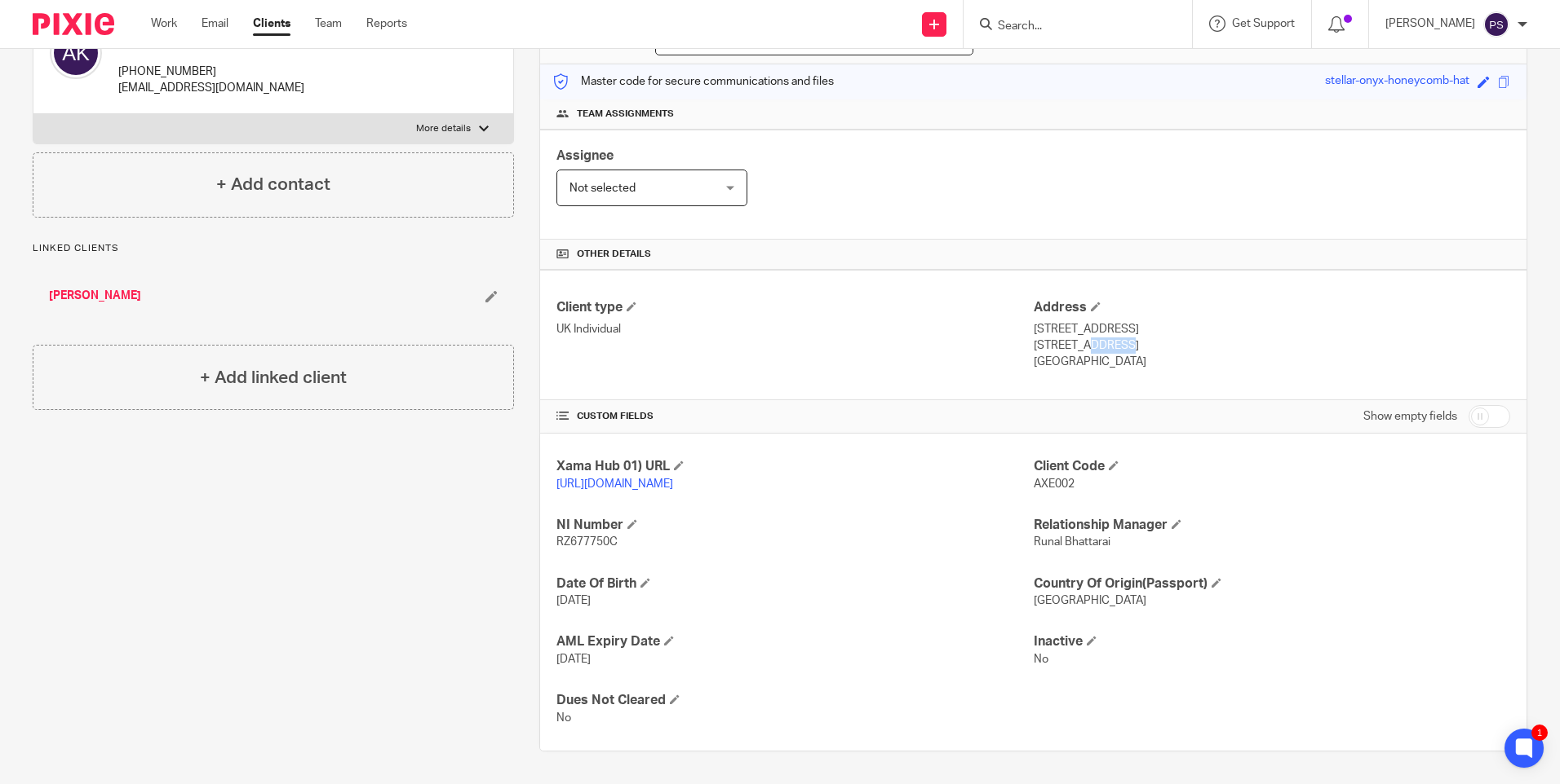
copy p "N8 7NT"
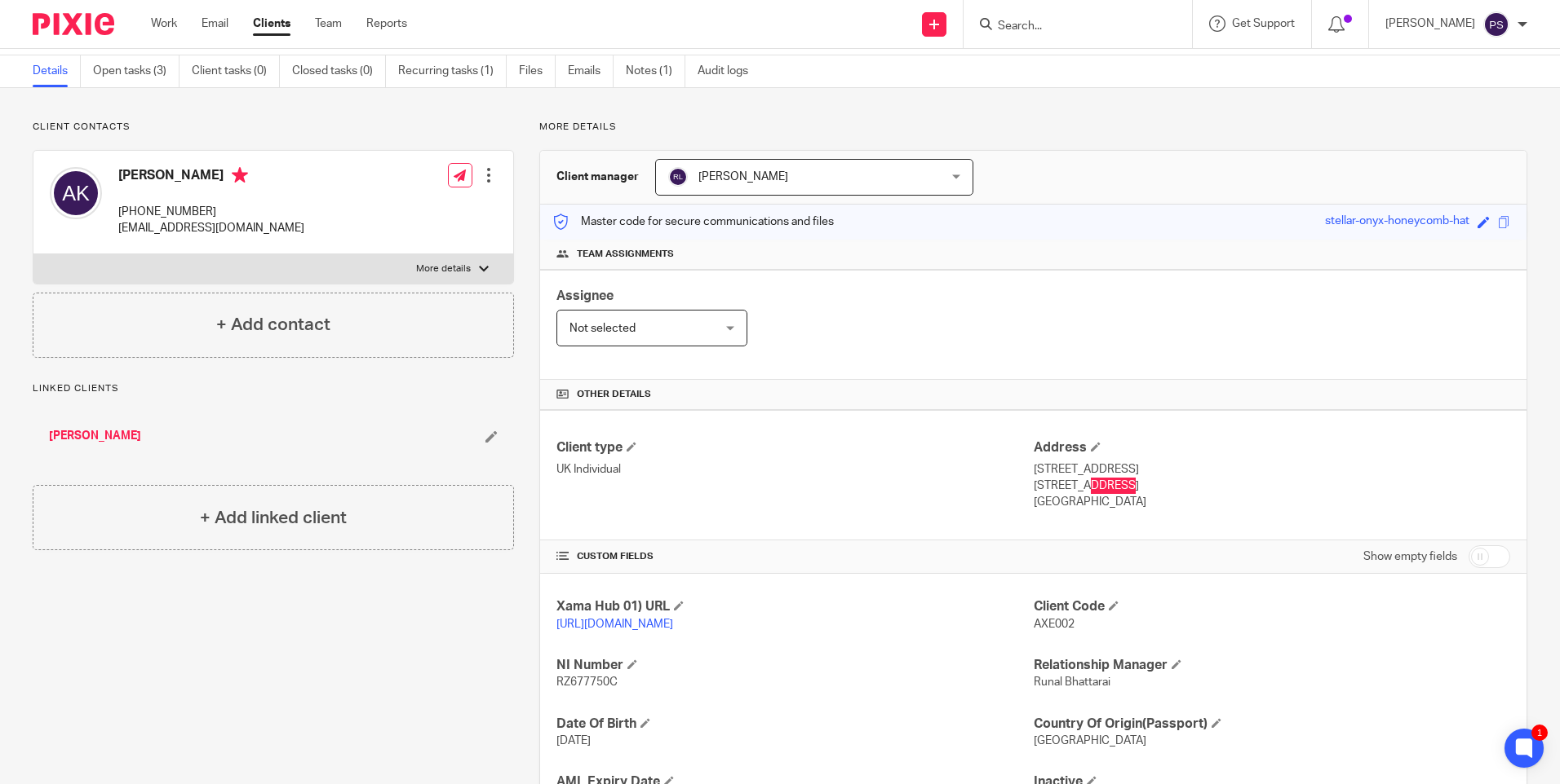
scroll to position [46, 0]
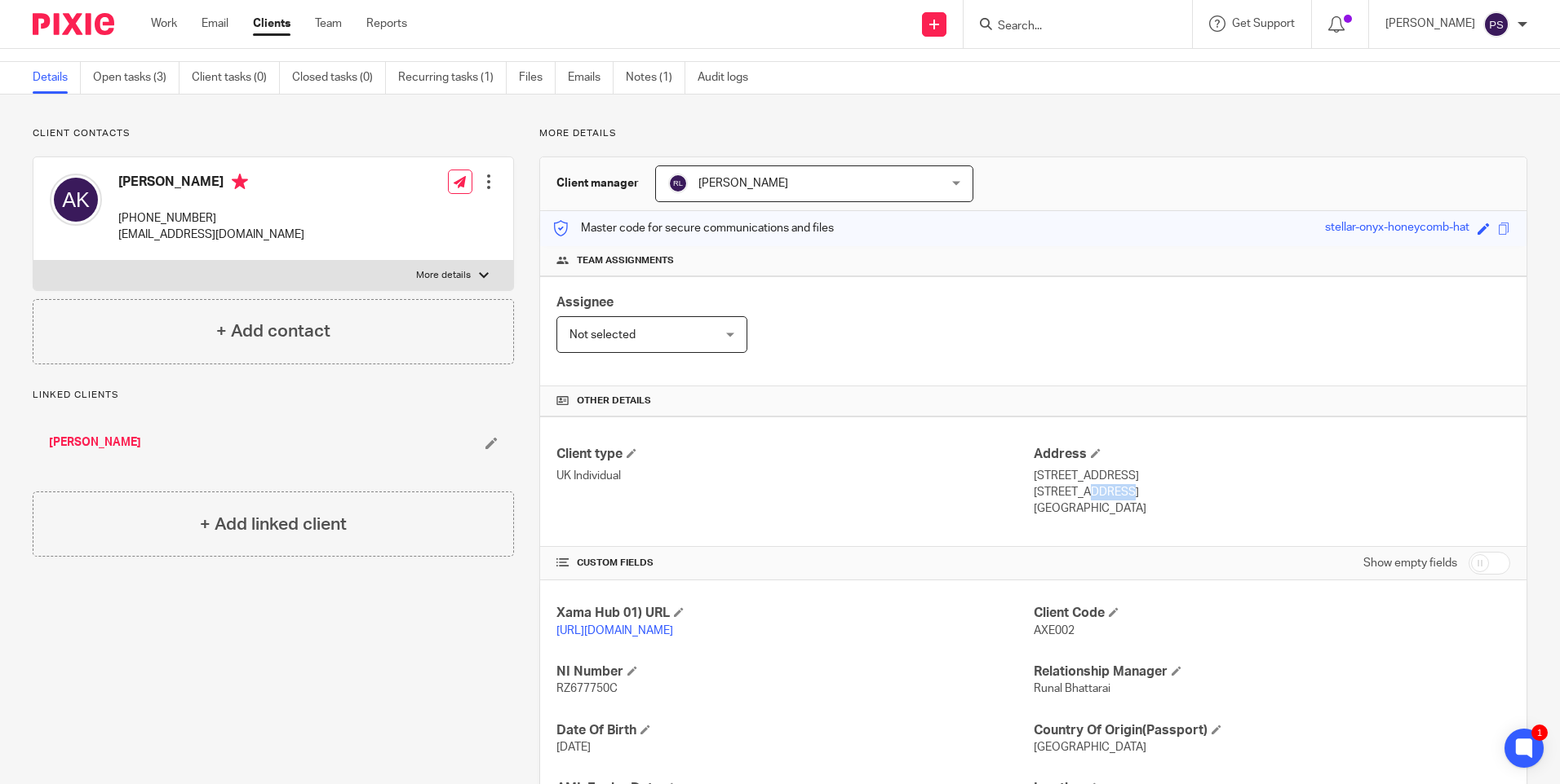
click at [191, 221] on p "[PHONE_NUMBER]" at bounding box center [211, 218] width 186 height 16
copy div "[PHONE_NUMBER]"
click at [178, 181] on h4 "[PERSON_NAME]" at bounding box center [211, 183] width 186 height 20
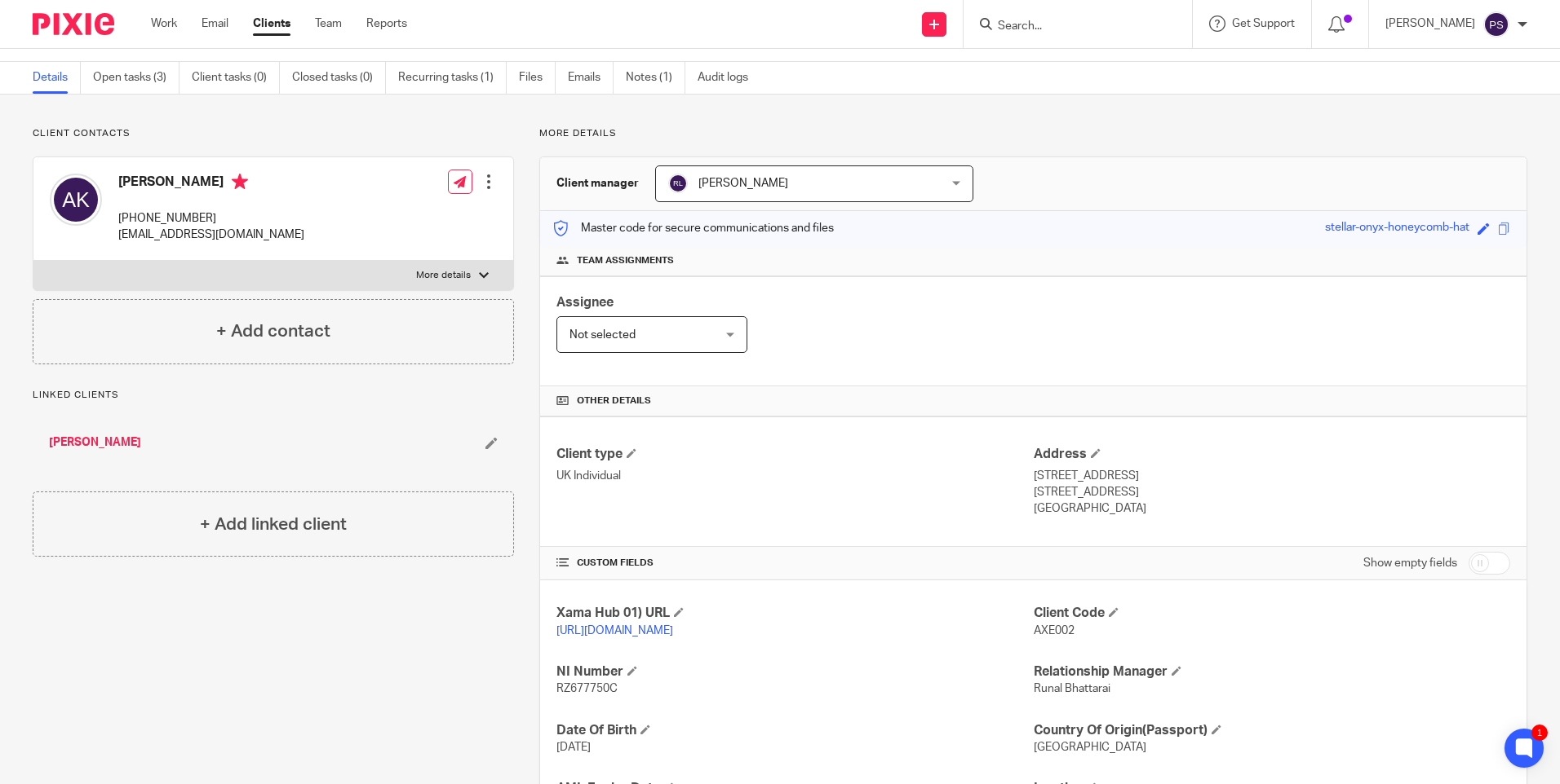
click at [178, 181] on h4 "[PERSON_NAME]" at bounding box center [211, 183] width 186 height 20
copy h4 "[PERSON_NAME]"
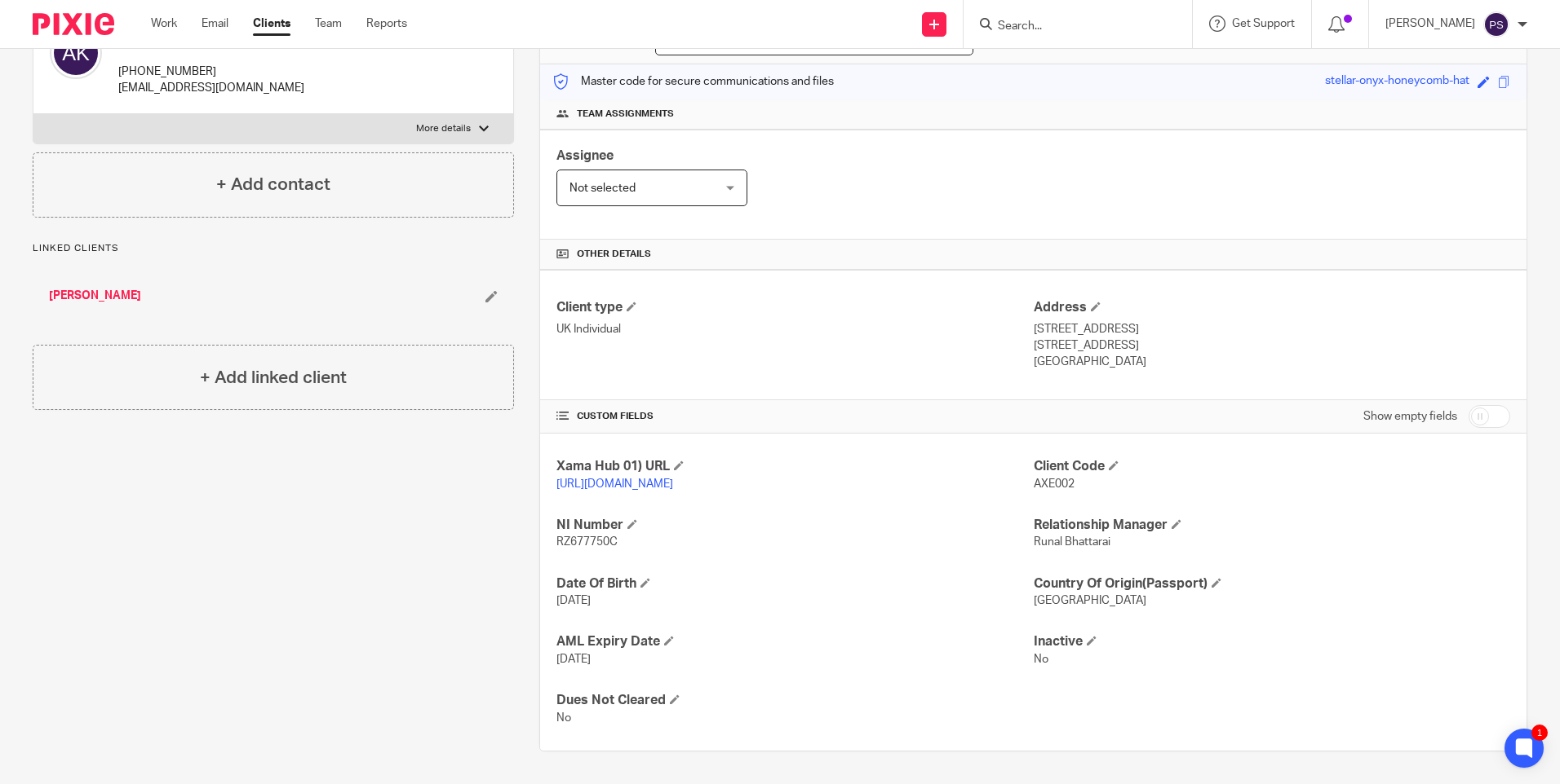
click at [1034, 322] on p "[STREET_ADDRESS]" at bounding box center [1271, 330] width 476 height 16
drag, startPoint x: 1027, startPoint y: 314, endPoint x: 1107, endPoint y: 312, distance: 80.0
click at [1107, 322] on p "[STREET_ADDRESS]" at bounding box center [1271, 330] width 476 height 16
copy p "[STREET_ADDRESS]"
click at [1142, 322] on p "[STREET_ADDRESS]" at bounding box center [1271, 330] width 476 height 16
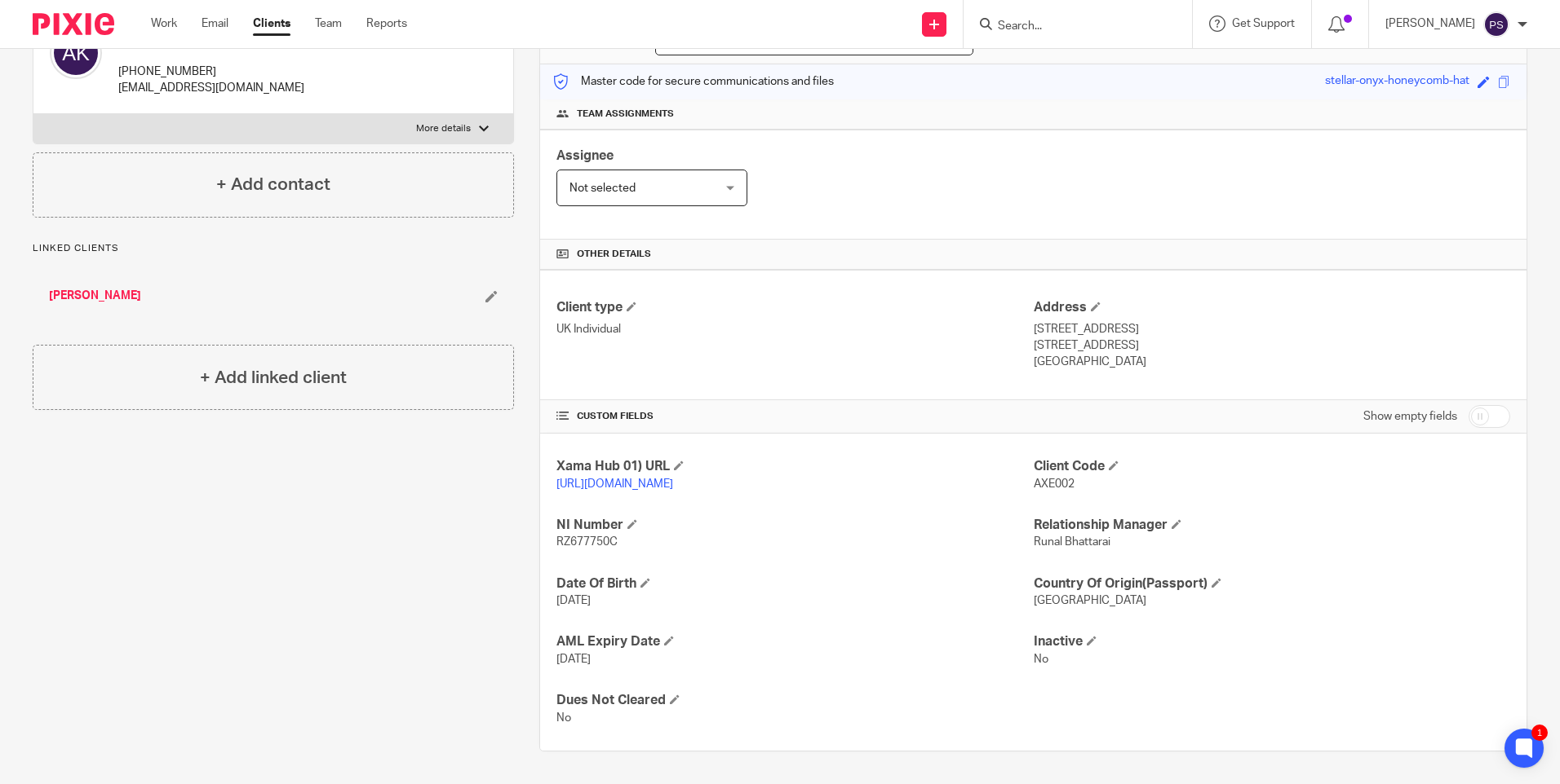
click at [1142, 322] on p "[STREET_ADDRESS]" at bounding box center [1271, 330] width 476 height 16
copy p "Hornsey"
click at [1039, 338] on p "[STREET_ADDRESS]" at bounding box center [1271, 345] width 476 height 16
drag, startPoint x: 1073, startPoint y: 328, endPoint x: 1115, endPoint y: 324, distance: 42.2
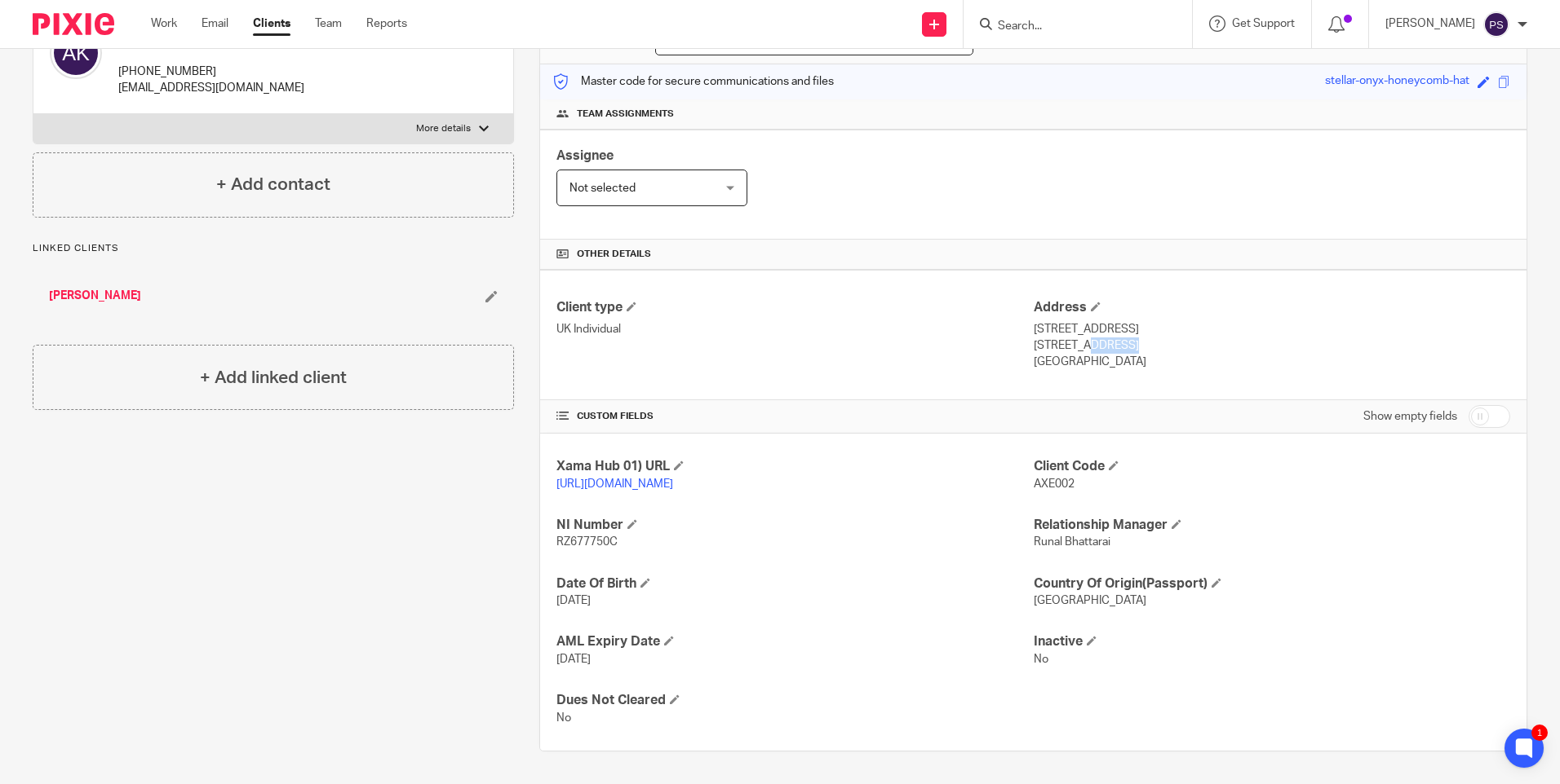
click at [1115, 338] on p "[STREET_ADDRESS]" at bounding box center [1271, 345] width 476 height 16
click at [149, 64] on p "[PHONE_NUMBER]" at bounding box center [211, 72] width 186 height 16
click at [1067, 476] on p "AXE002" at bounding box center [1271, 484] width 476 height 16
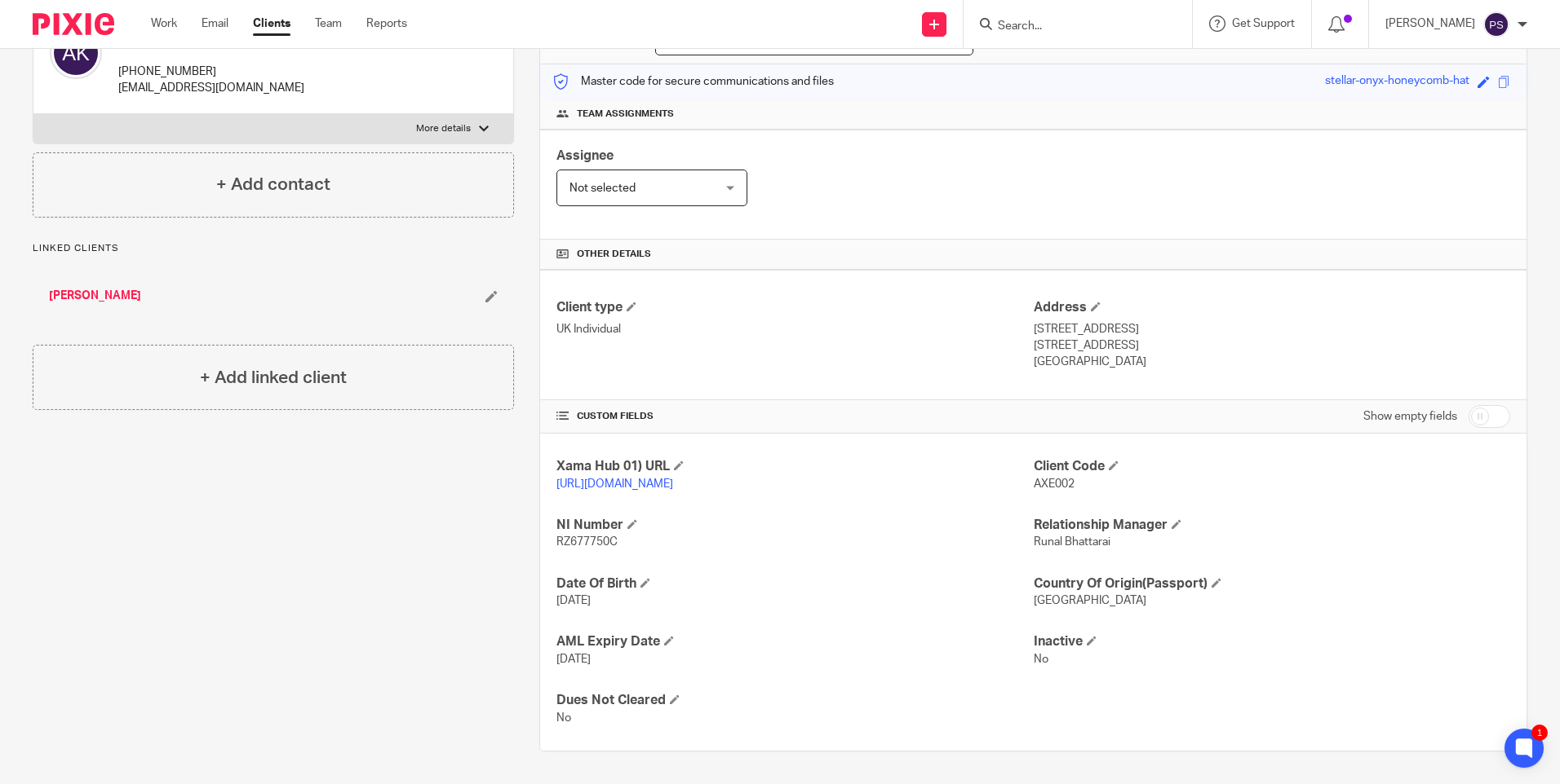
click at [1067, 476] on p "AXE002" at bounding box center [1271, 484] width 476 height 16
click at [1057, 478] on span "AXE002" at bounding box center [1054, 484] width 41 height 12
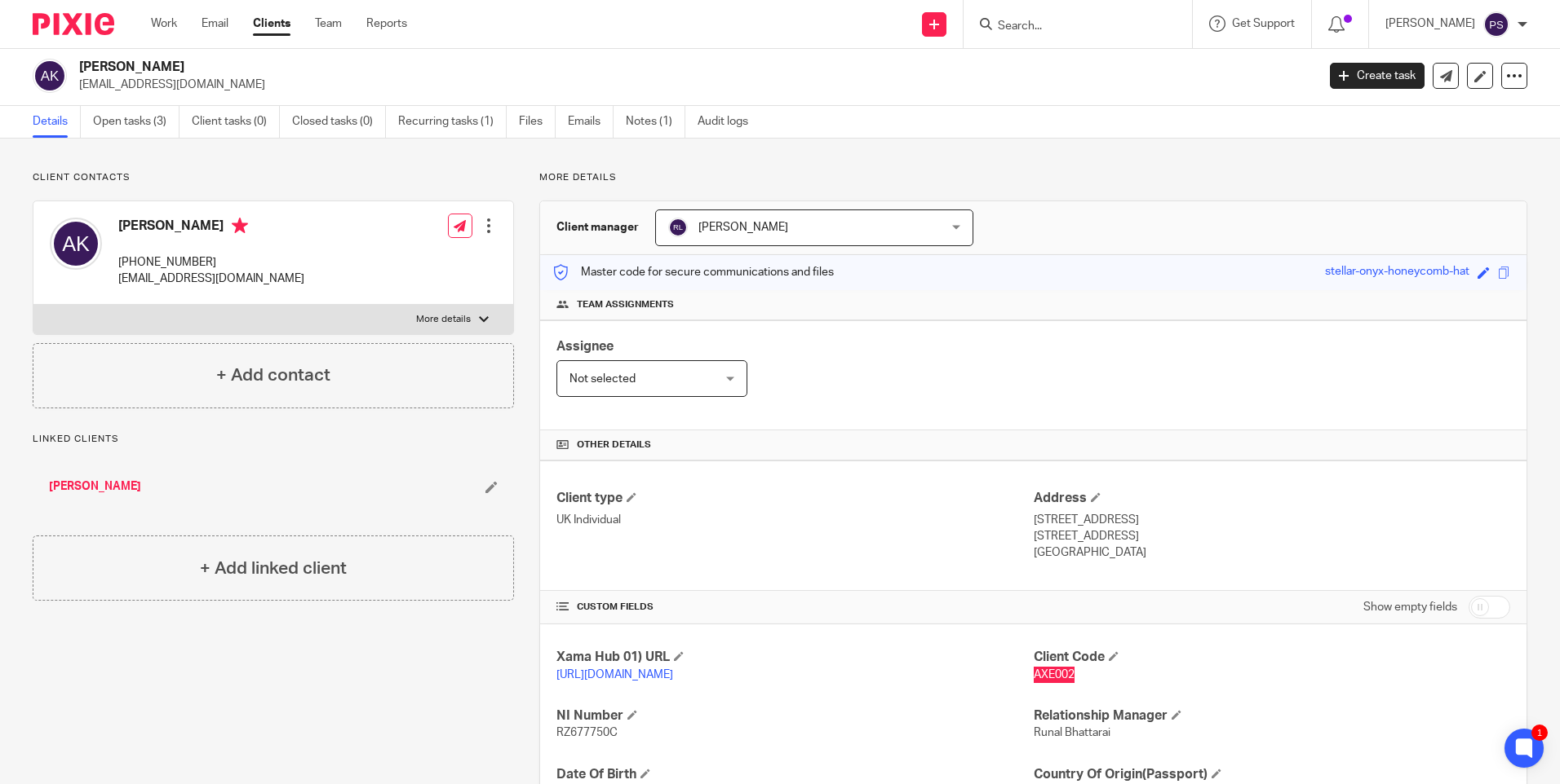
scroll to position [0, 0]
click at [98, 65] on h2 "[PERSON_NAME]" at bounding box center [569, 69] width 980 height 17
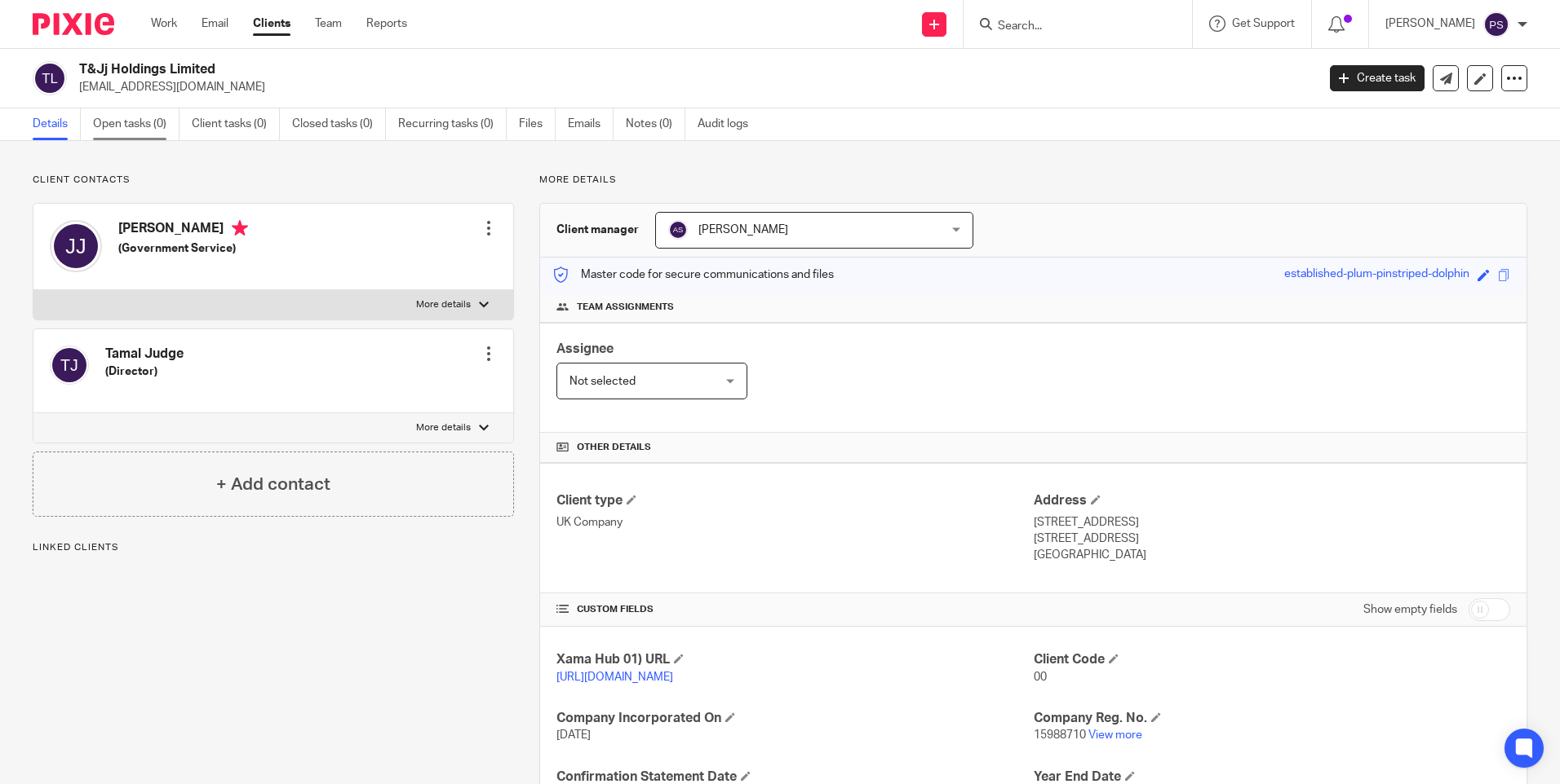
click at [136, 129] on link "Open tasks (0)" at bounding box center [136, 124] width 87 height 32
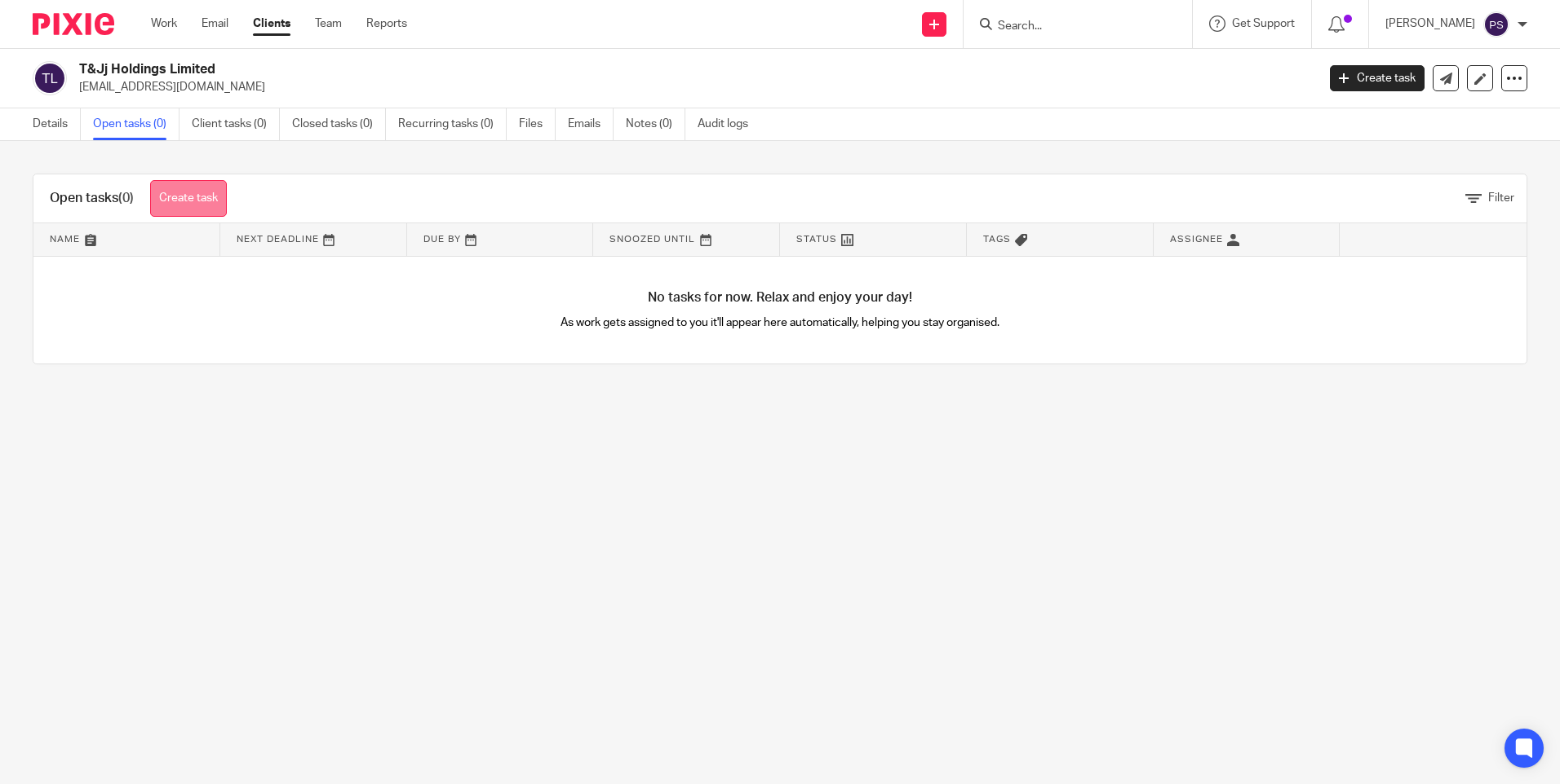
click at [193, 200] on link "Create task" at bounding box center [188, 198] width 77 height 36
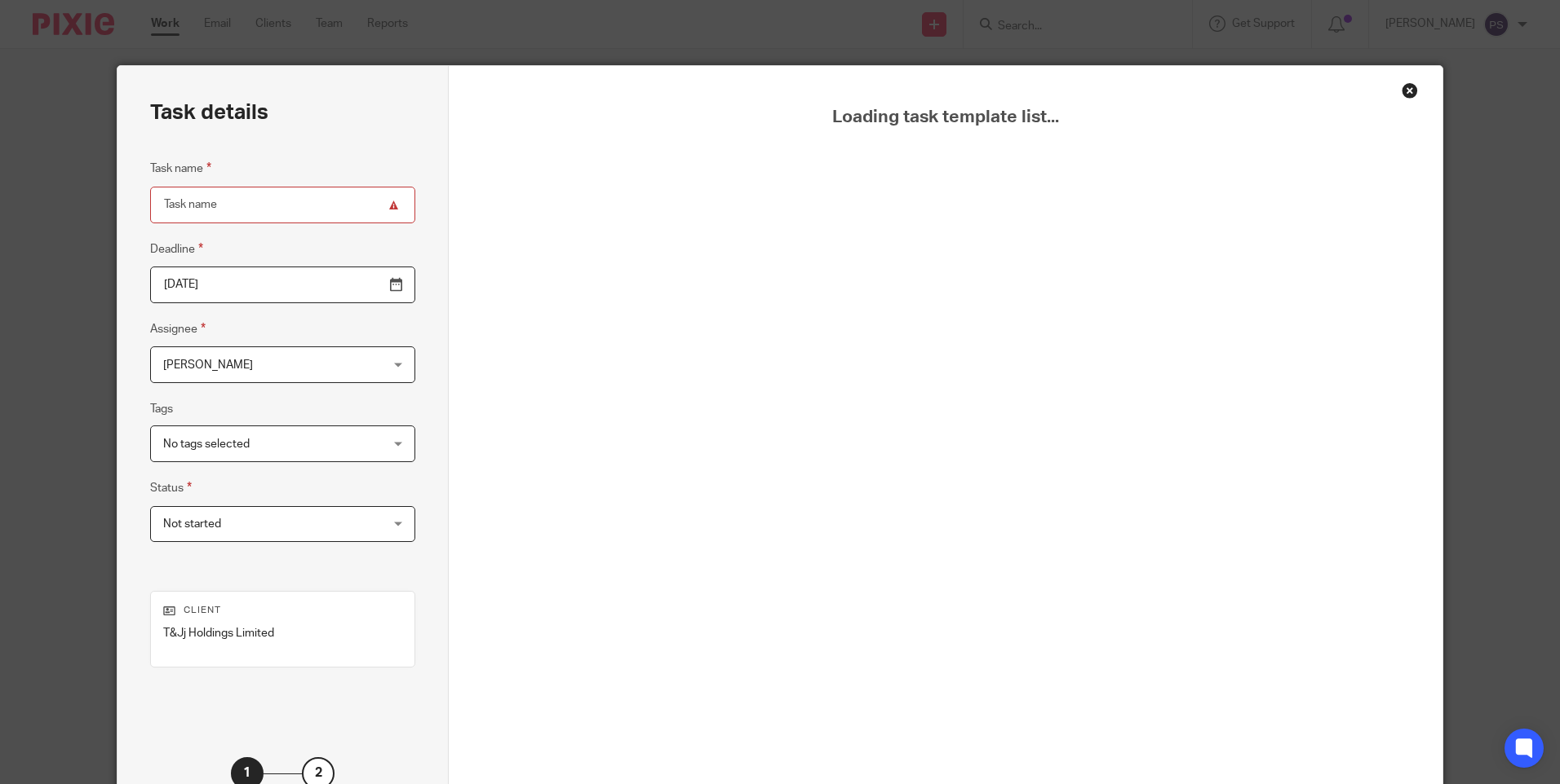
click at [1405, 91] on div "Close this dialog window" at bounding box center [1409, 90] width 16 height 16
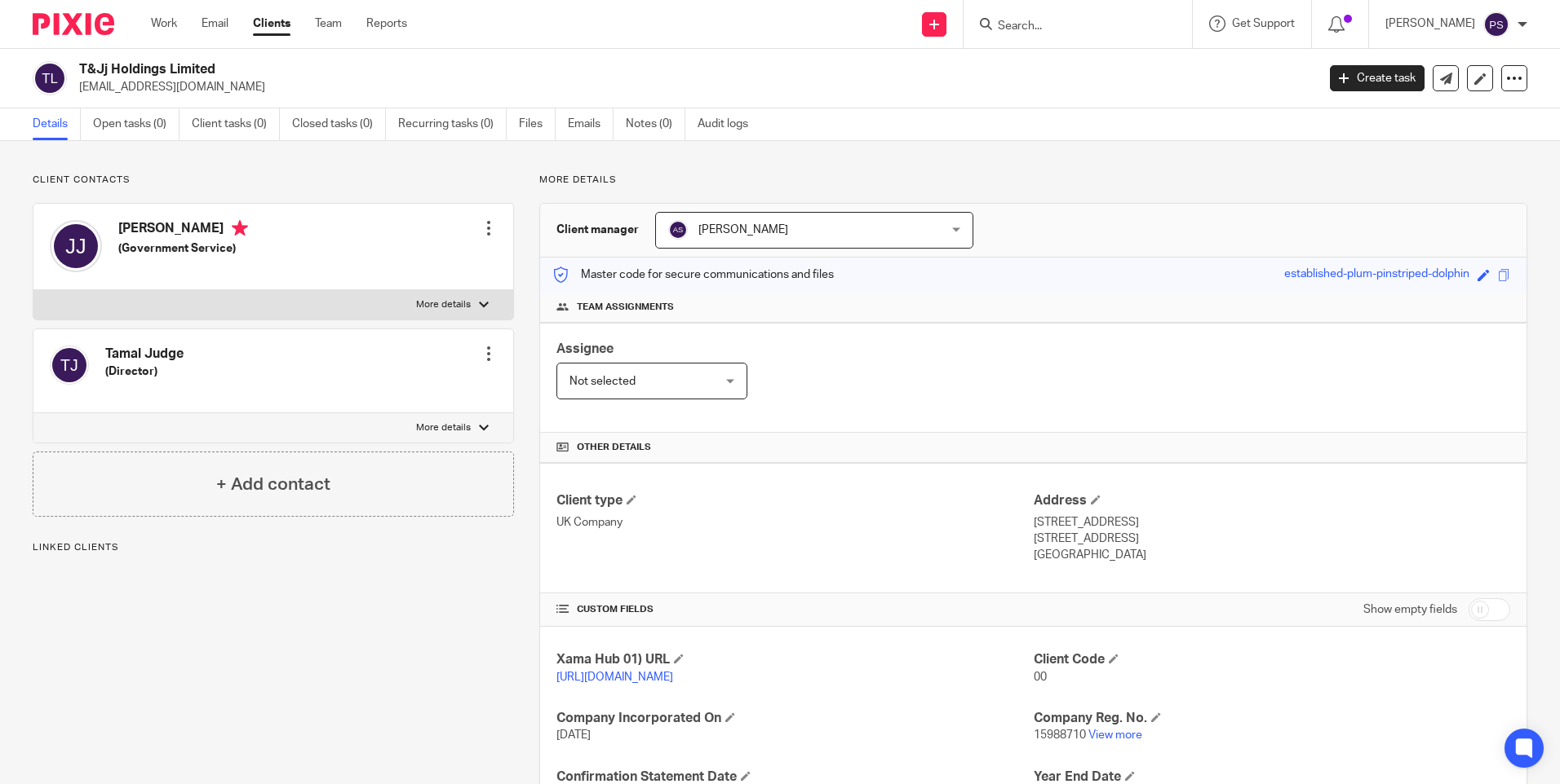
click at [226, 173] on div "Client contacts Jonathan Judge (Government Service) Edit contact Create client …" at bounding box center [780, 530] width 1560 height 778
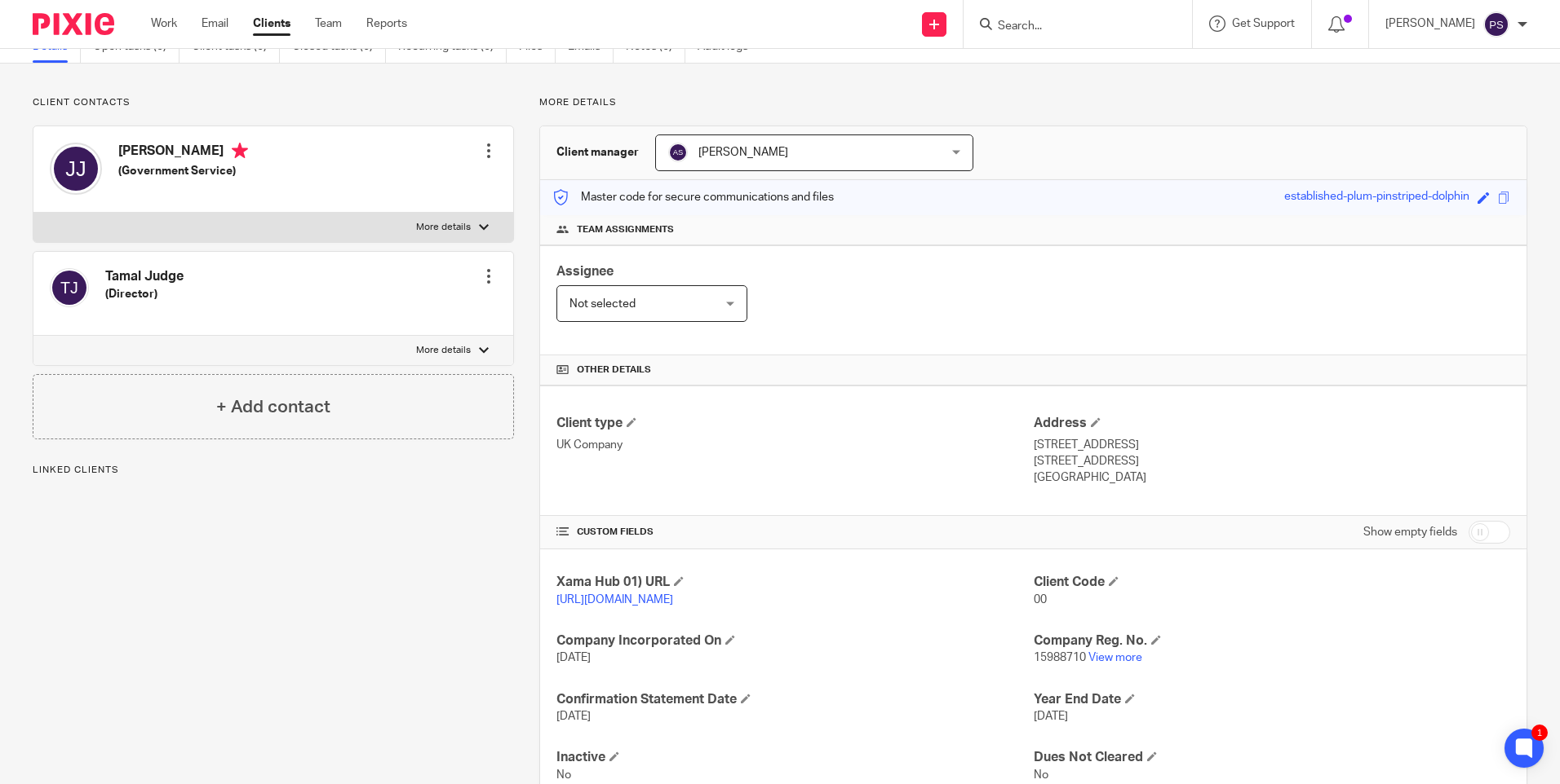
scroll to position [151, 0]
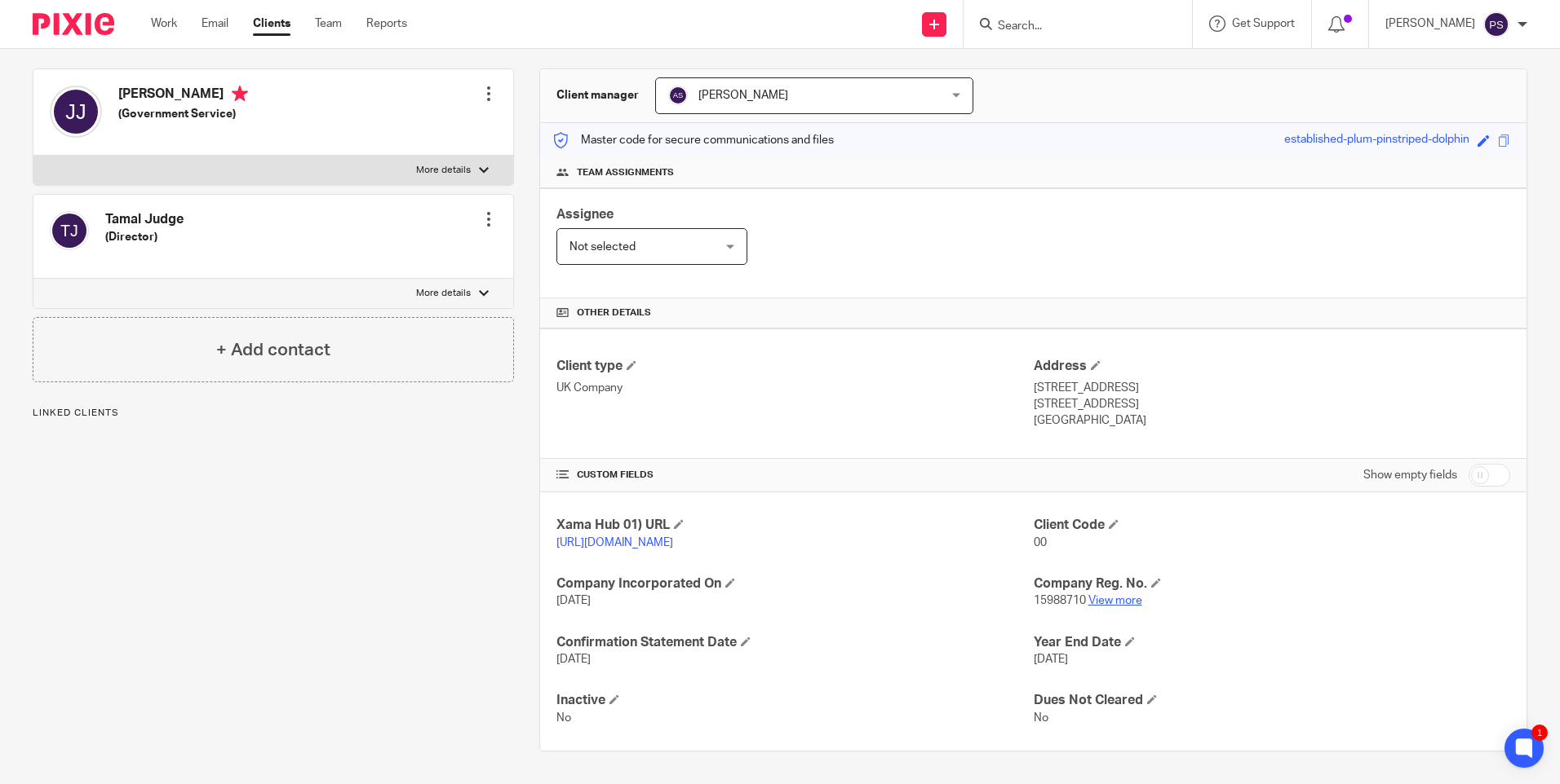
click at [1098, 598] on link "View more" at bounding box center [1115, 601] width 54 height 12
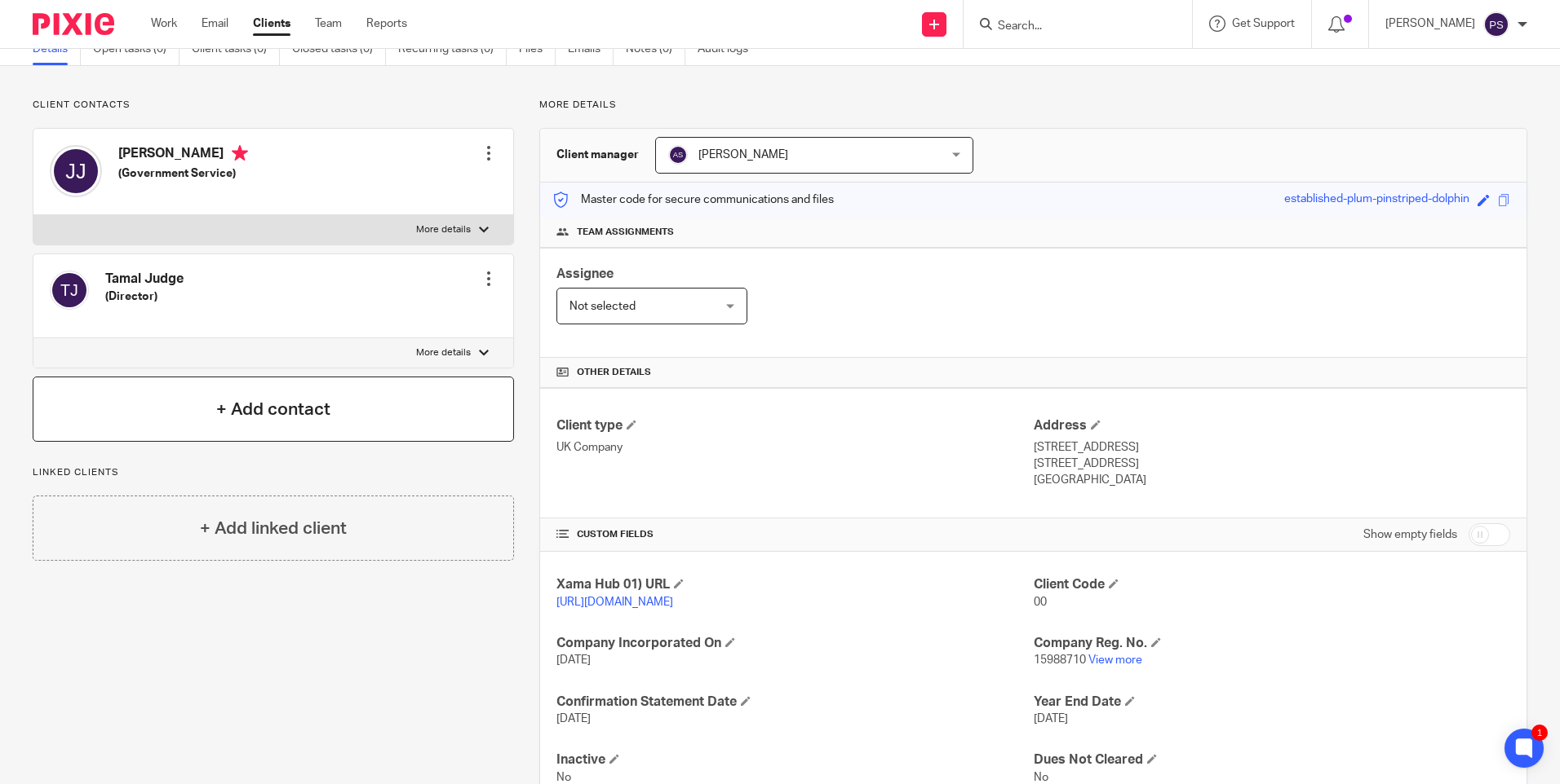
scroll to position [0, 0]
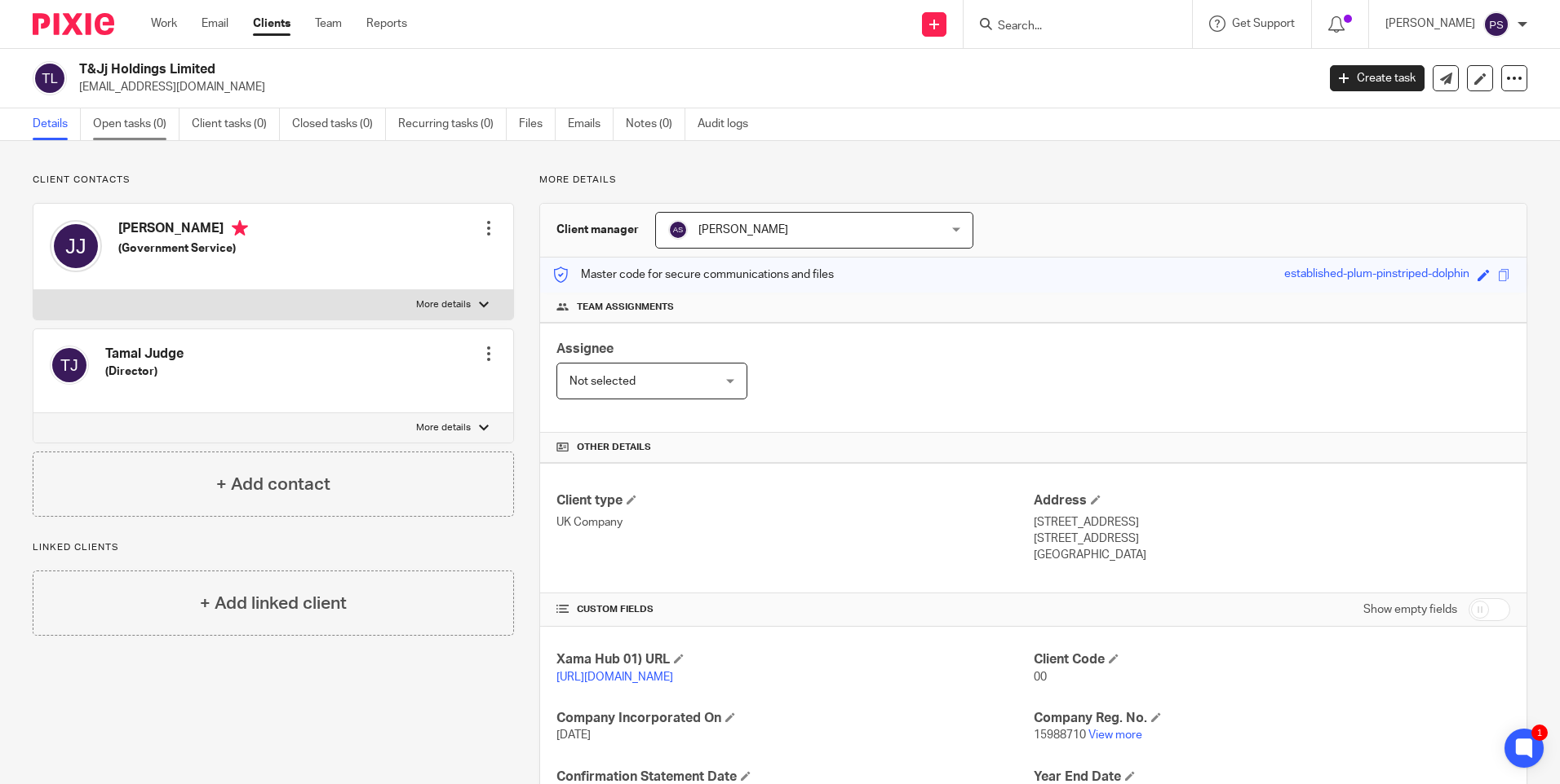
click at [127, 118] on link "Open tasks (0)" at bounding box center [136, 124] width 87 height 32
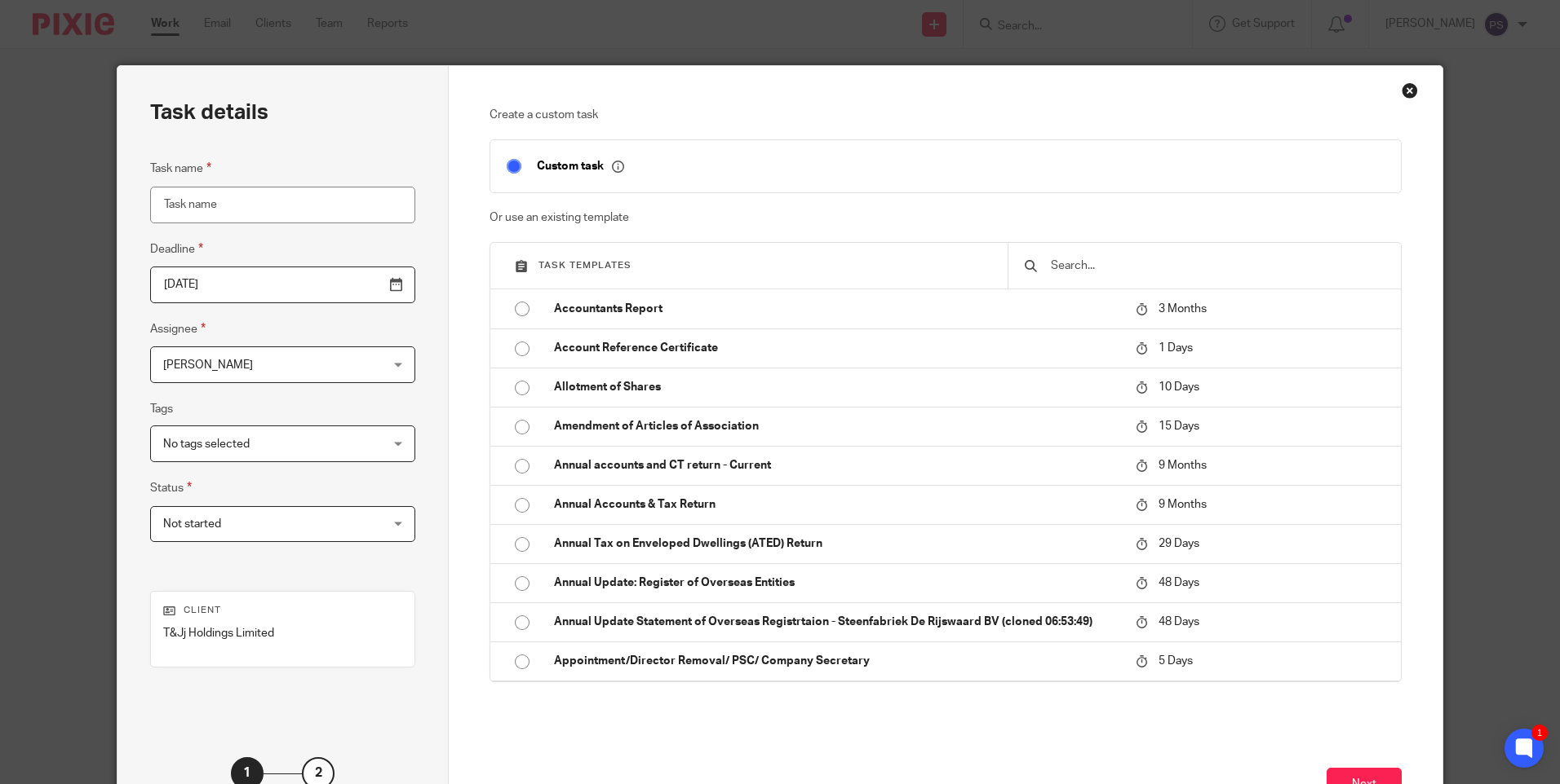
click at [1063, 262] on input "text" at bounding box center [1216, 266] width 335 height 18
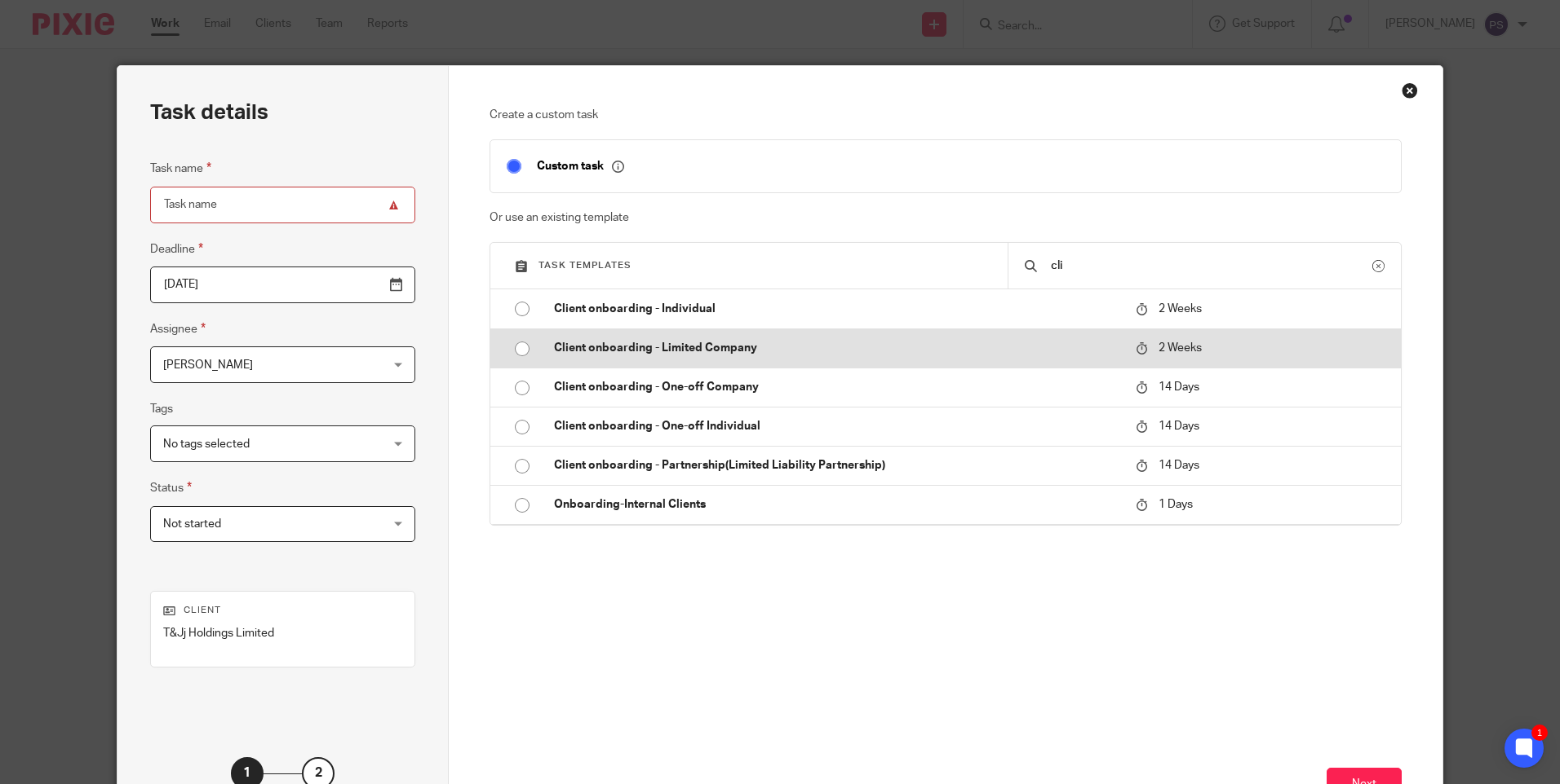
type input "cli"
click at [517, 353] on input "radio" at bounding box center [521, 348] width 31 height 31
type input "[DATE]"
type input "Client onboarding - Limited Company"
checkbox input "false"
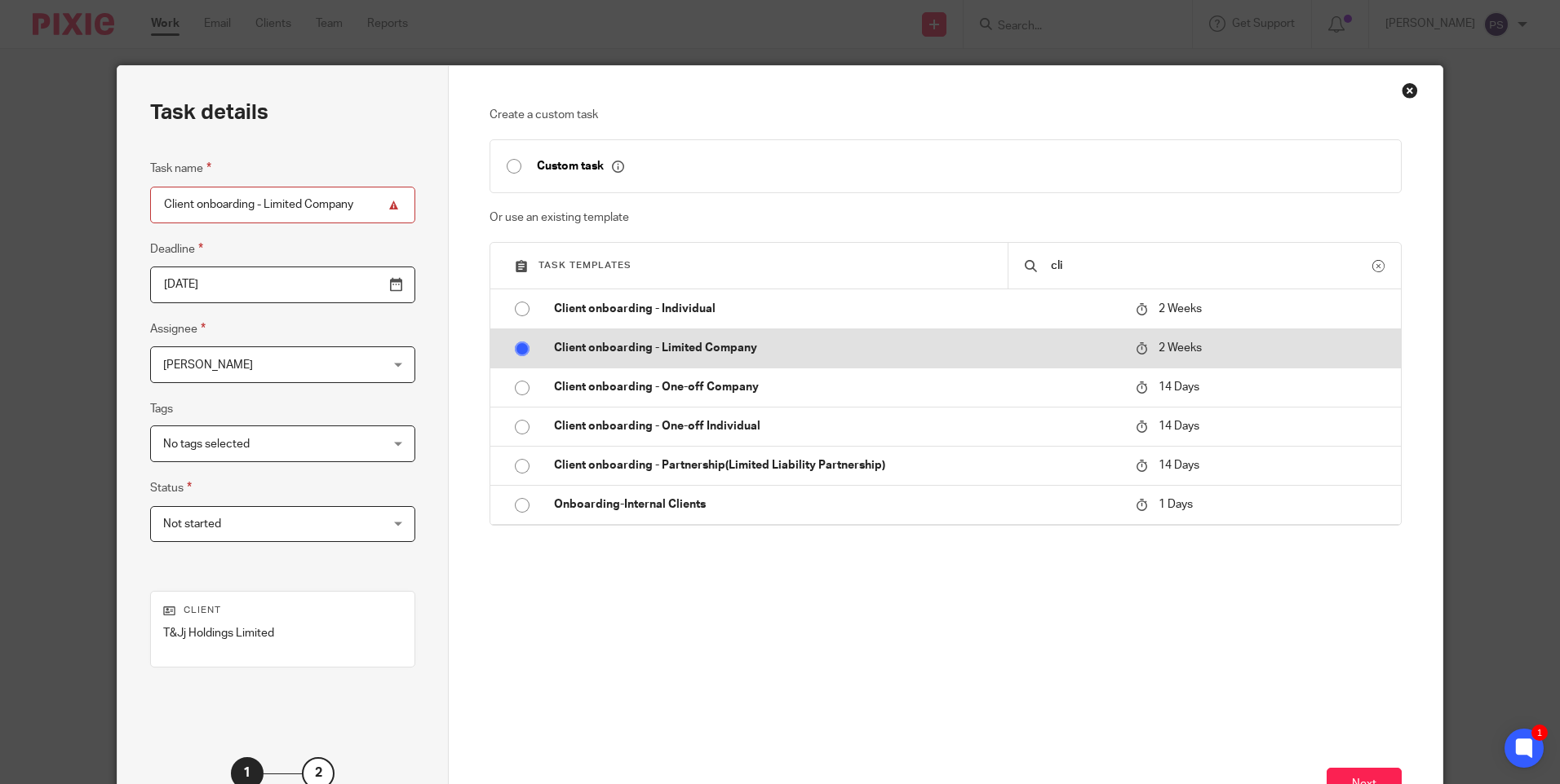
radio input "false"
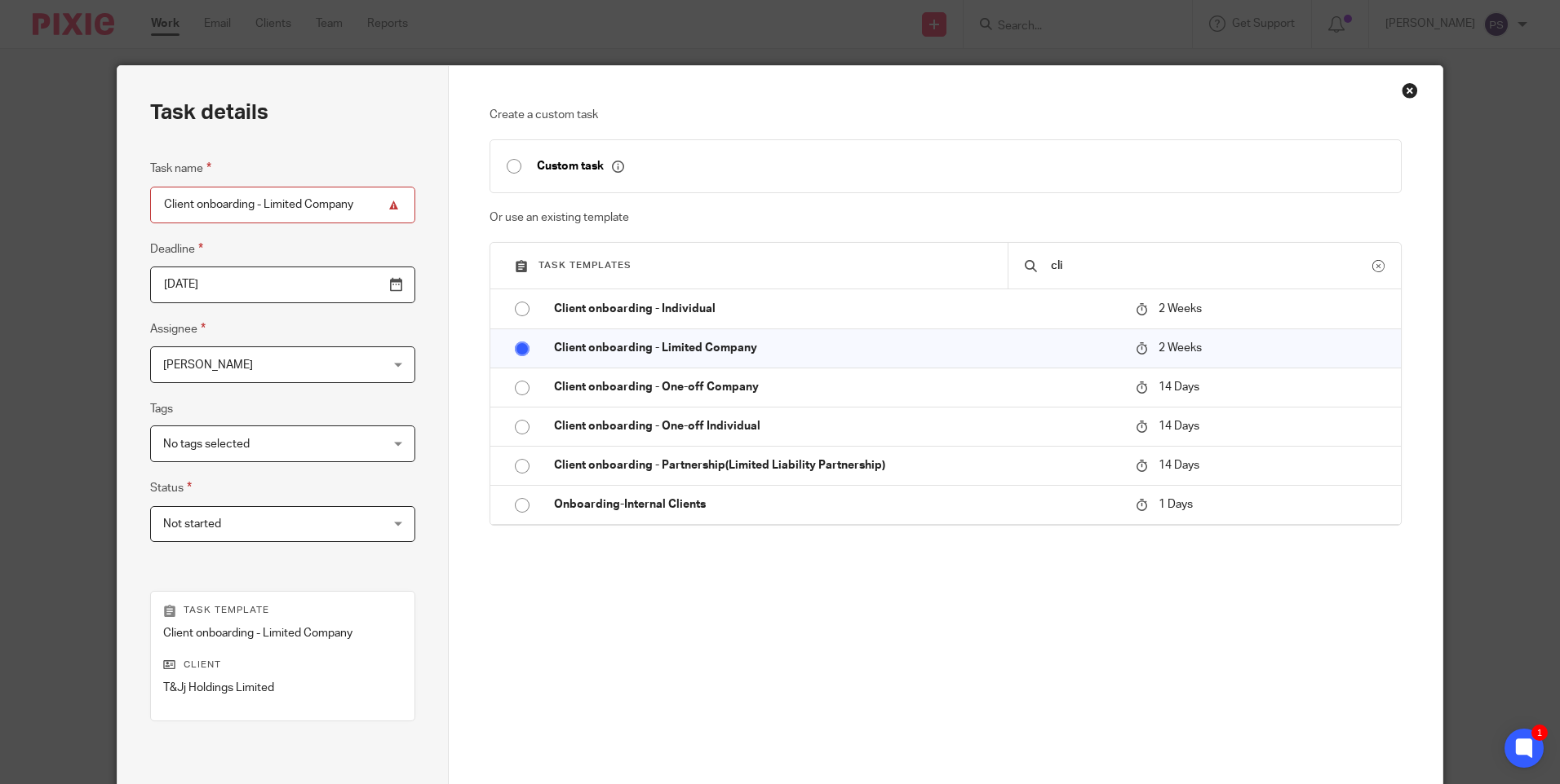
click at [264, 355] on span "[PERSON_NAME]" at bounding box center [263, 364] width 200 height 35
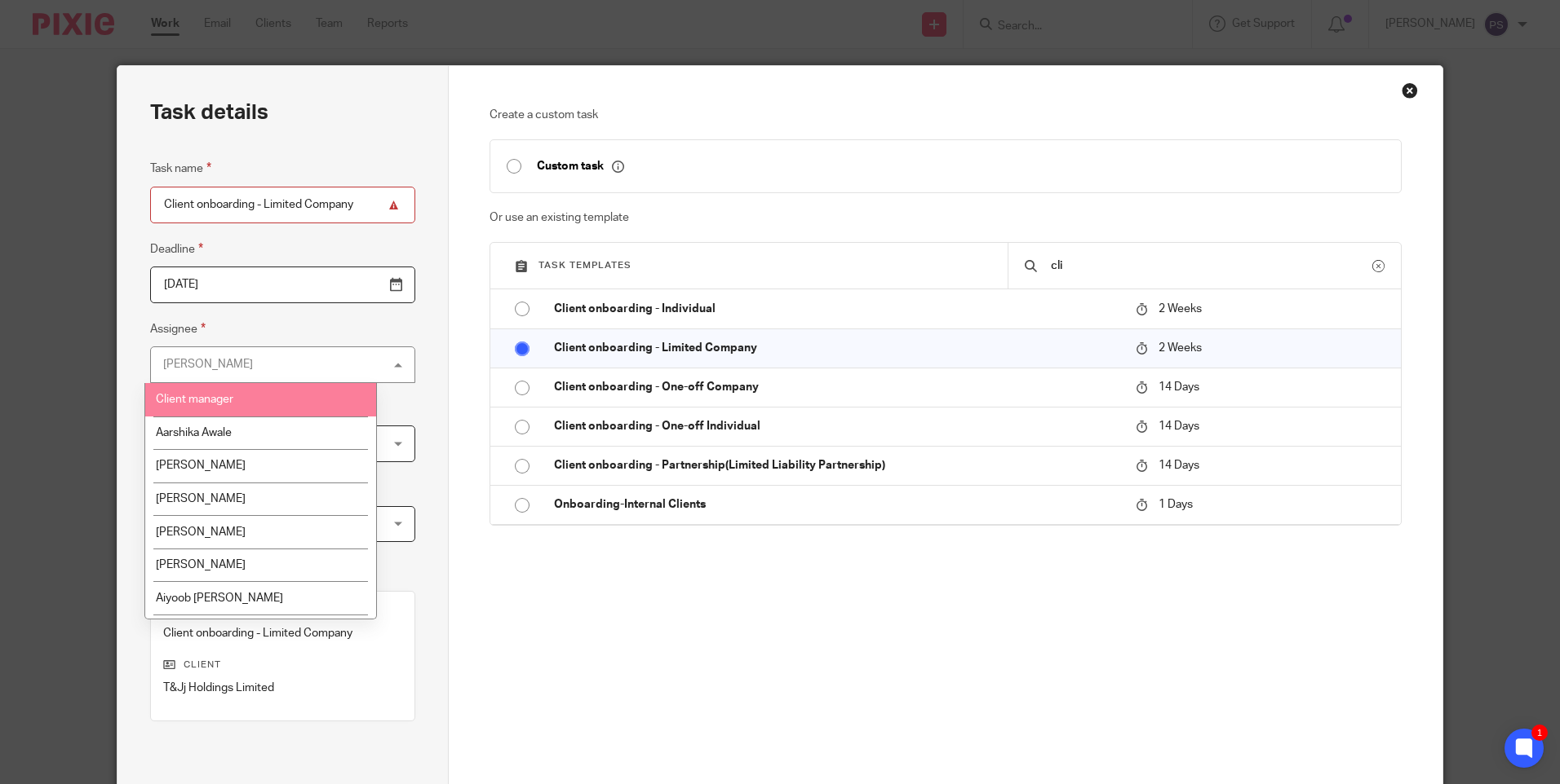
click at [424, 454] on div "Task details Task name Client onboarding - Limited Company Deadline [DATE] Assi…" at bounding box center [284, 482] width 332 height 832
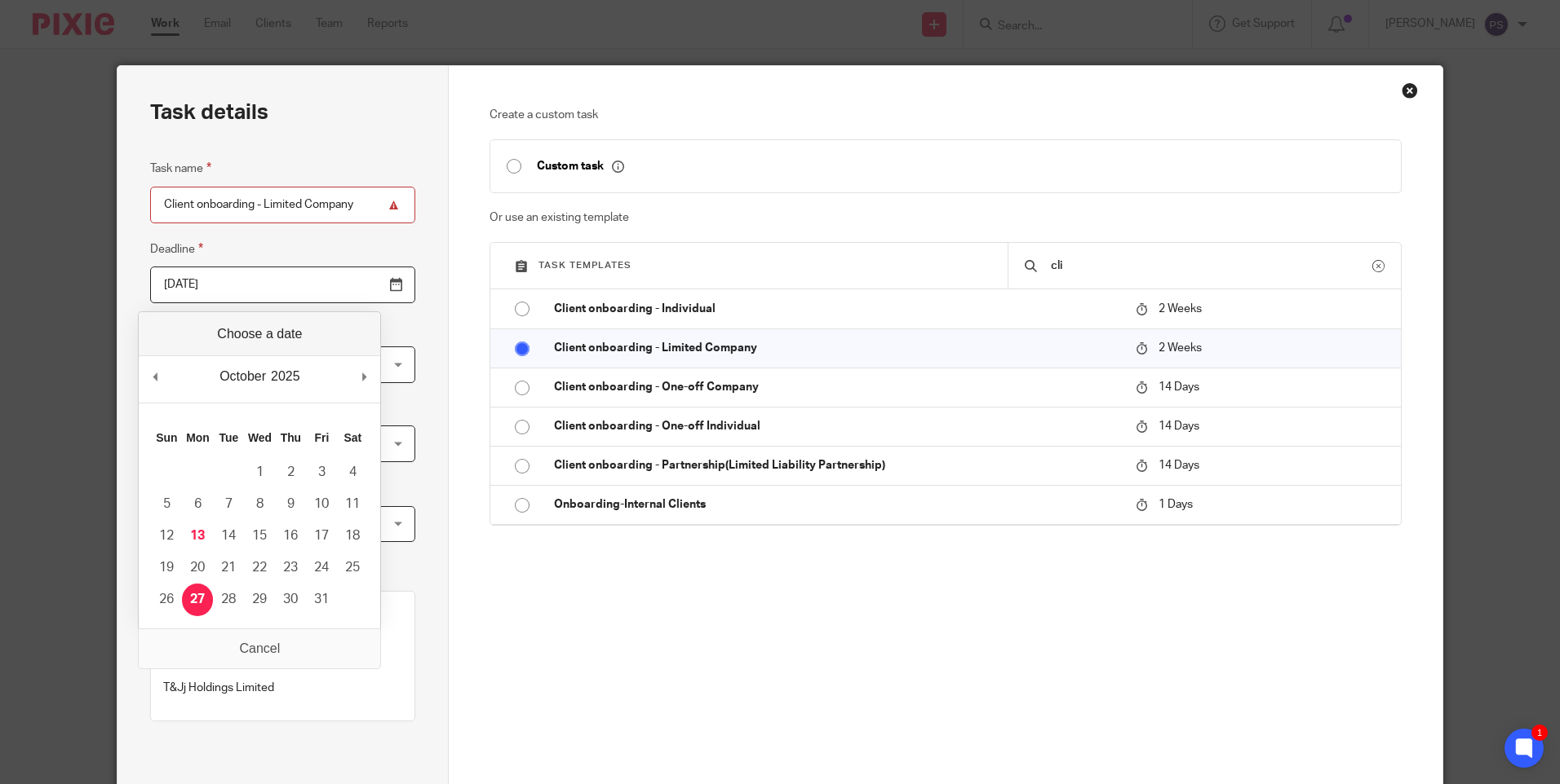
click at [271, 283] on input "[DATE]" at bounding box center [282, 284] width 265 height 36
type input "[DATE]"
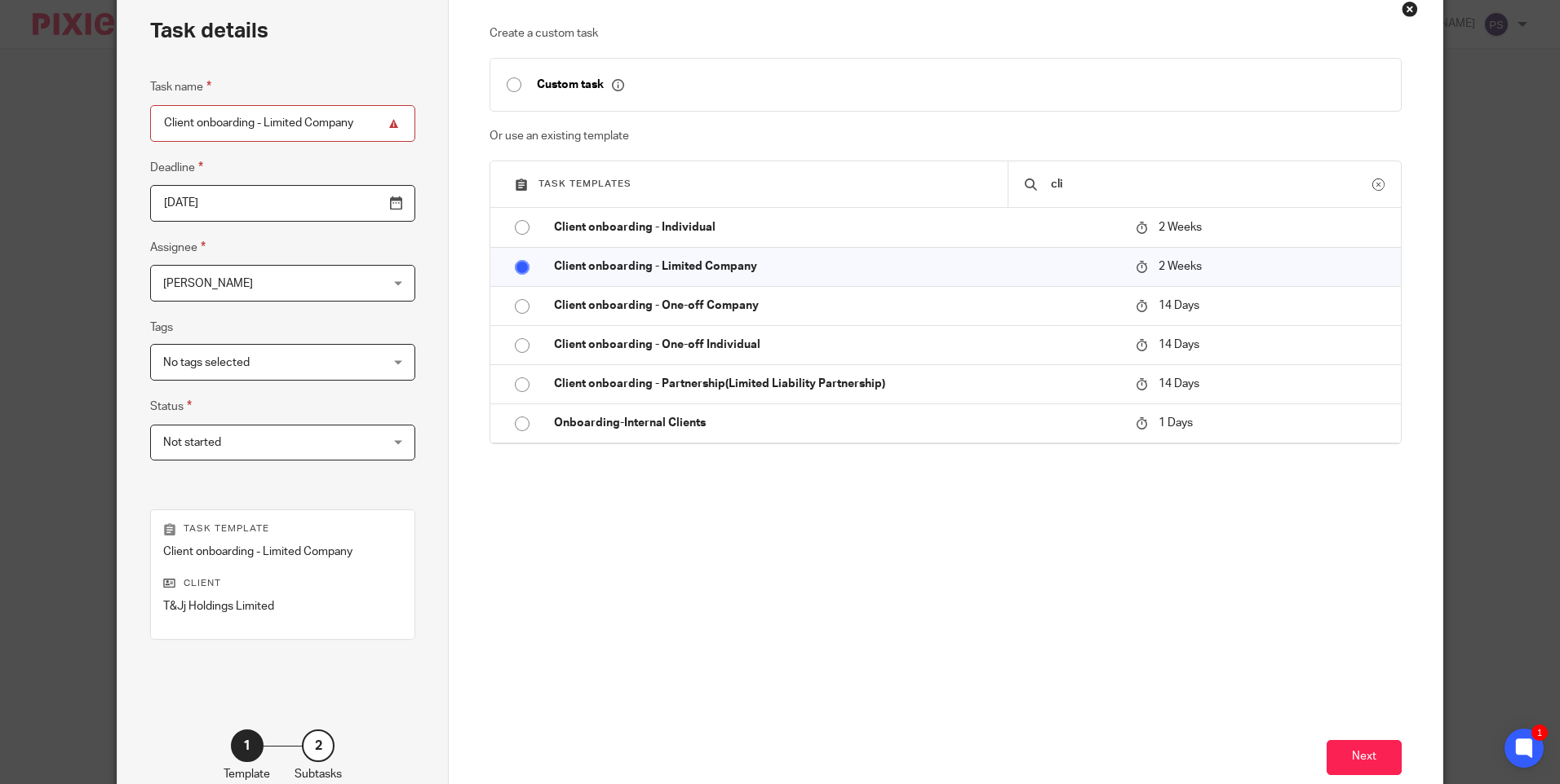
scroll to position [179, 0]
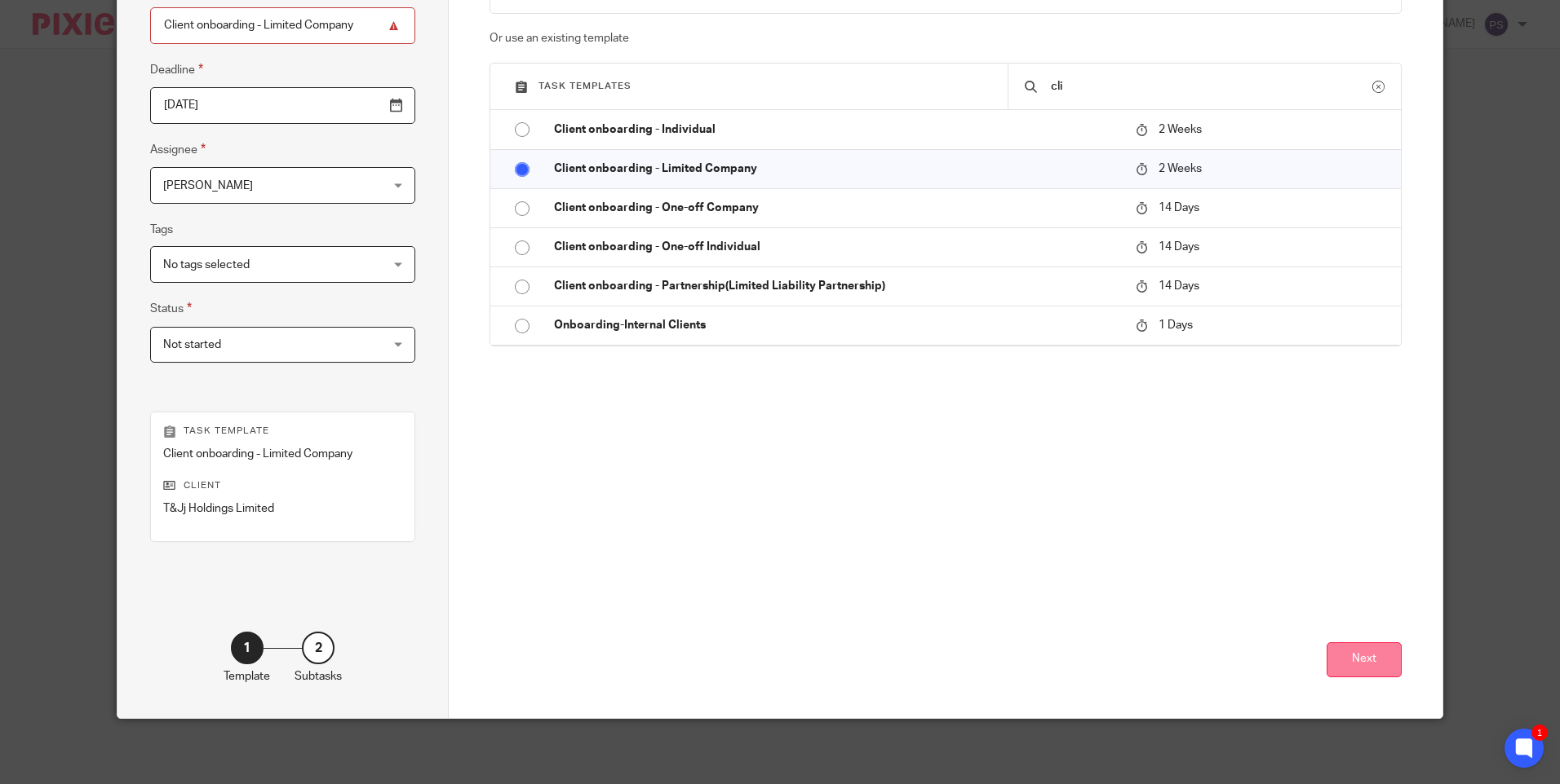
drag, startPoint x: 1296, startPoint y: 664, endPoint x: 1321, endPoint y: 665, distance: 25.0
click at [1314, 664] on div "Next" at bounding box center [945, 609] width 911 height 215
click at [1326, 665] on button "Next" at bounding box center [1363, 660] width 75 height 35
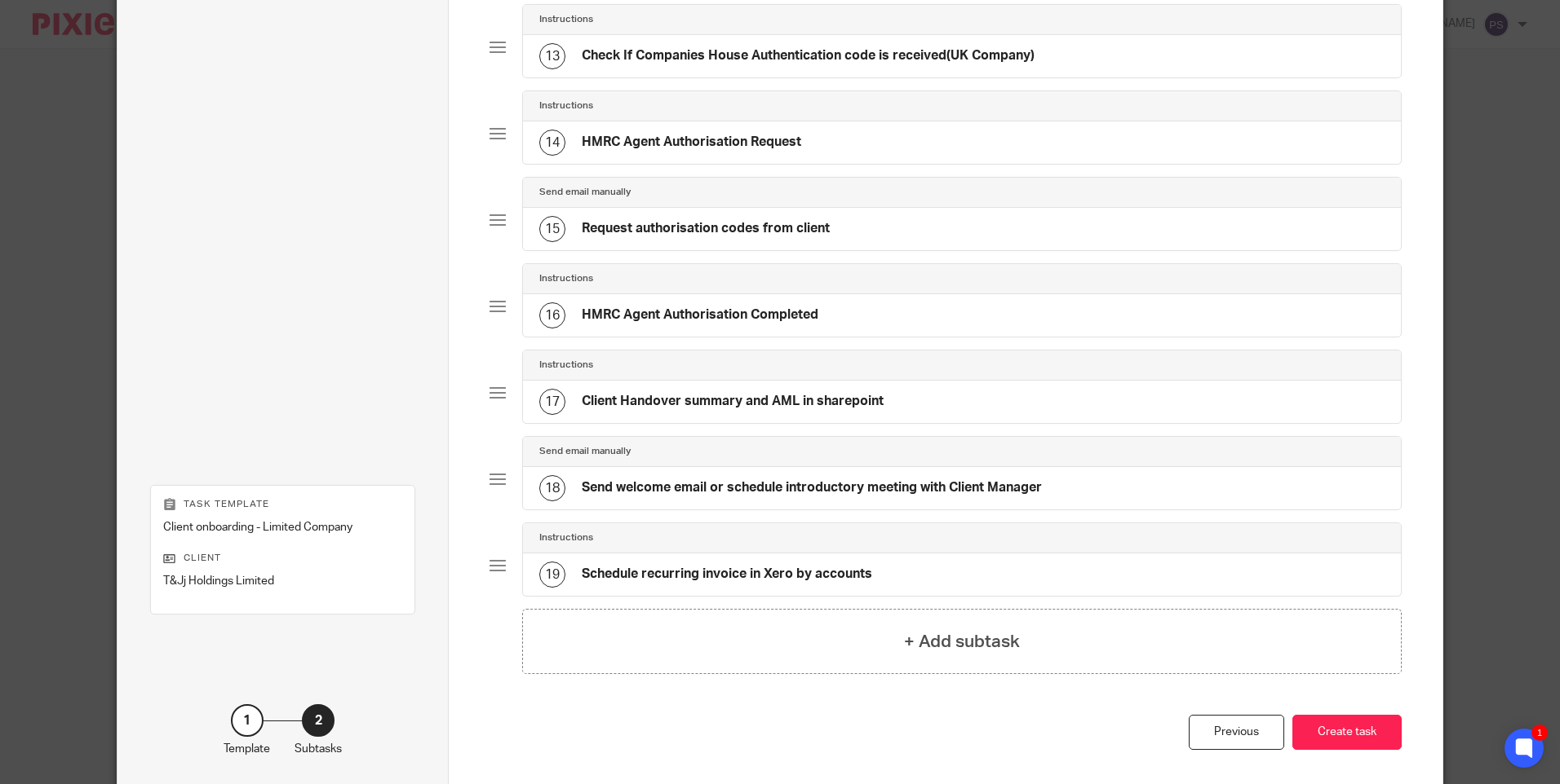
scroll to position [1255, 0]
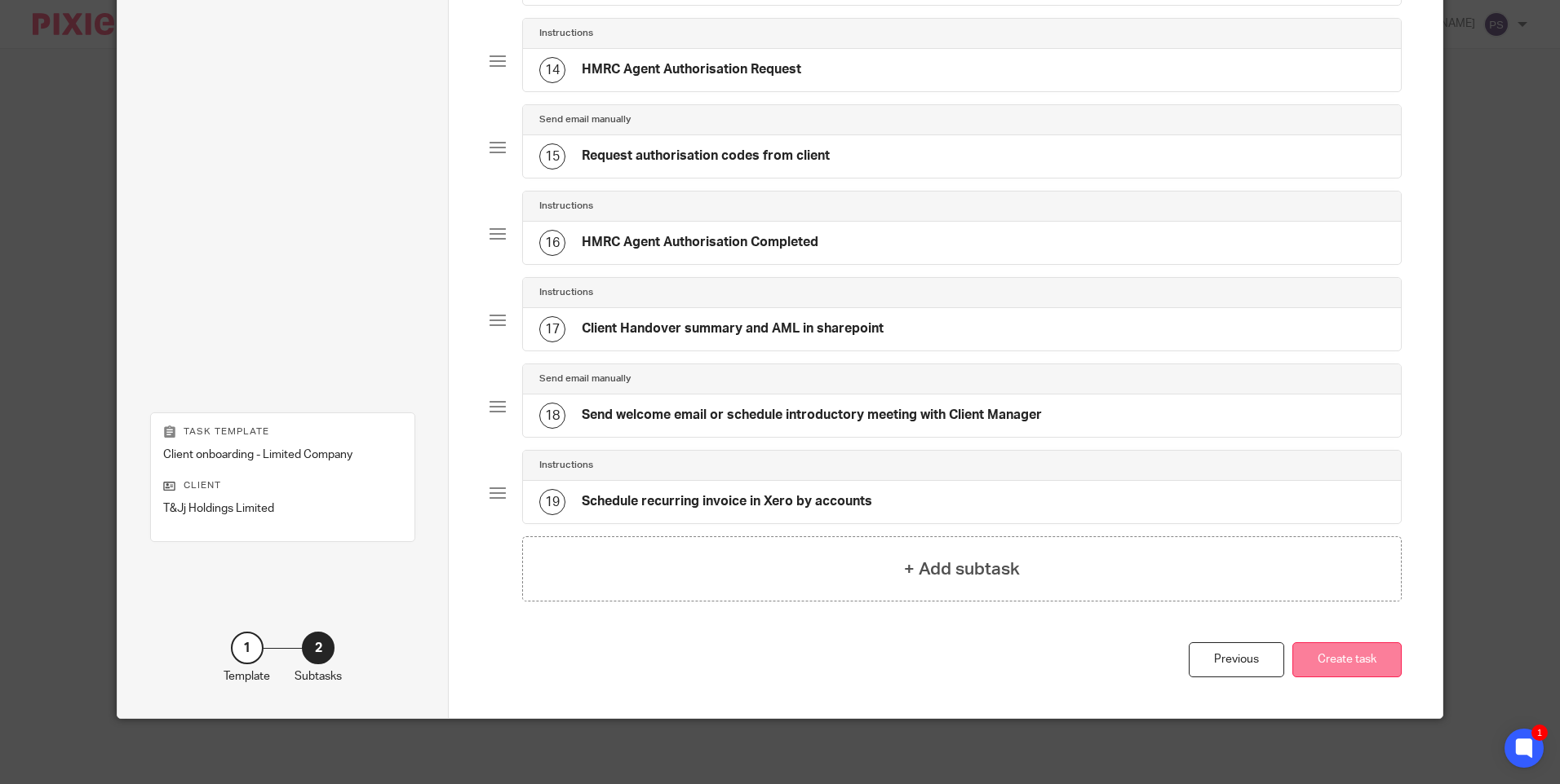
click at [1337, 665] on button "Create task" at bounding box center [1346, 660] width 109 height 35
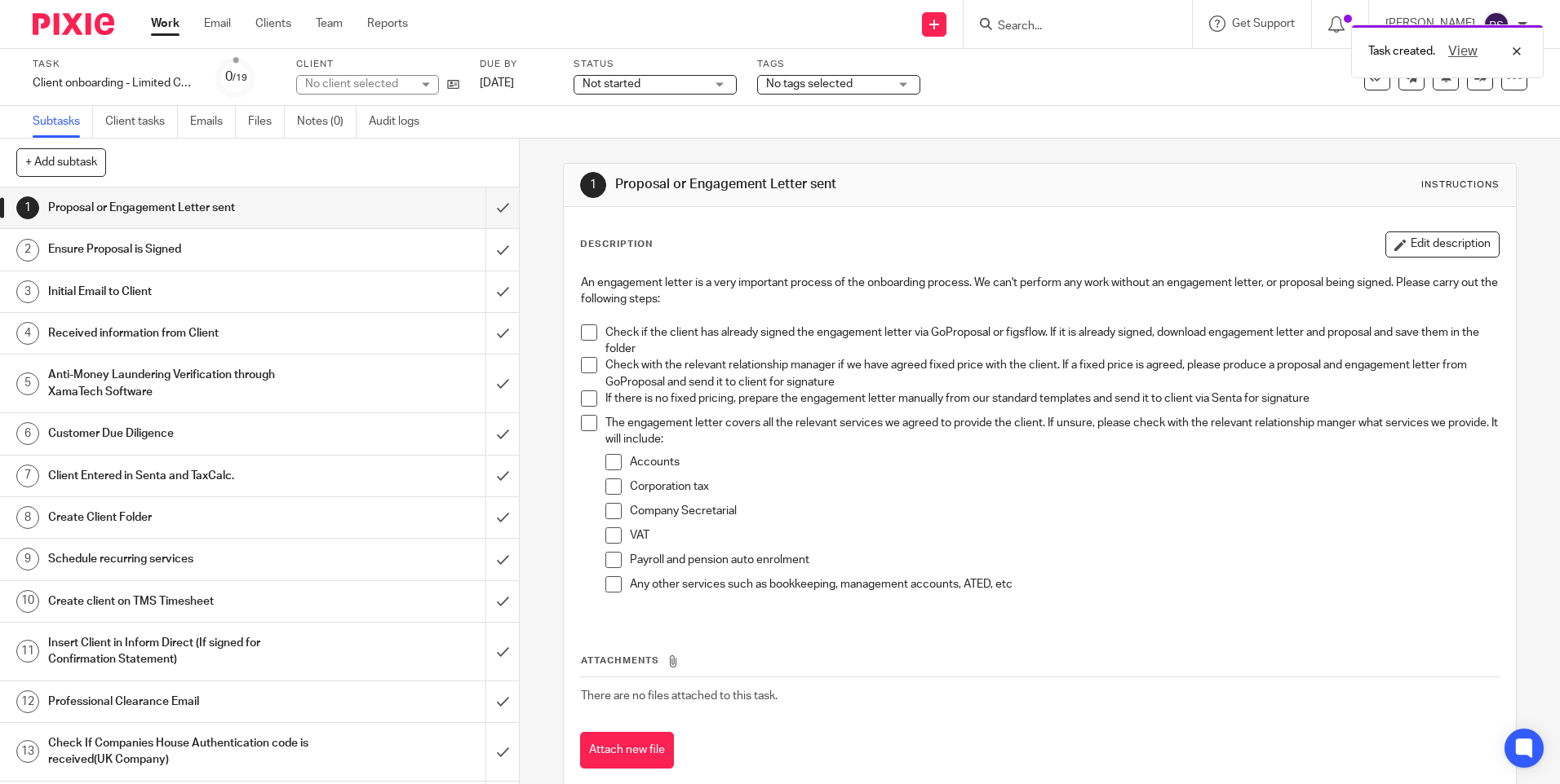
click at [521, 536] on div "1 Proposal or Engagement Letter sent Instructions Description Edit description …" at bounding box center [1039, 461] width 1040 height 646
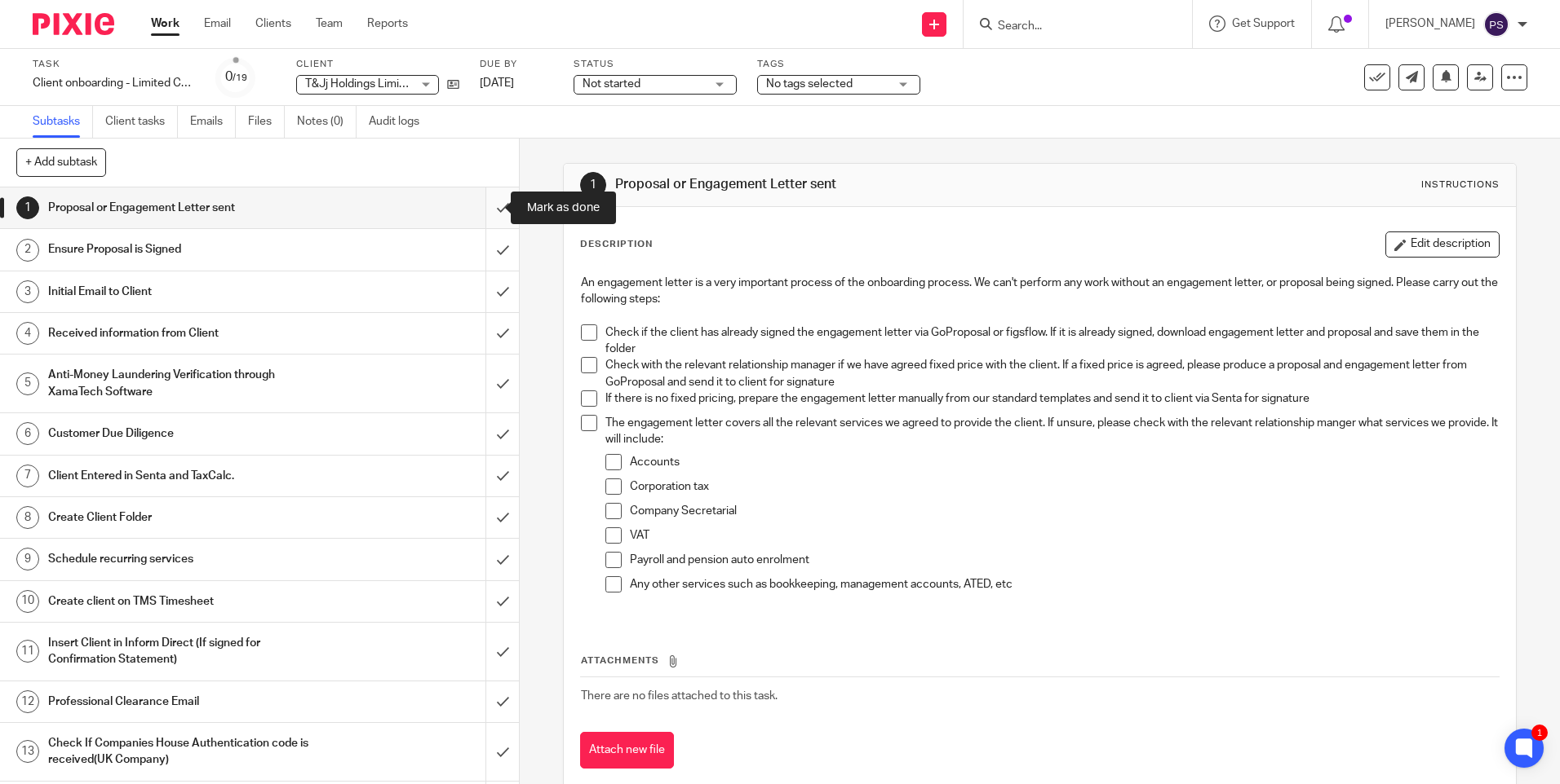
click at [489, 213] on input "submit" at bounding box center [259, 208] width 519 height 41
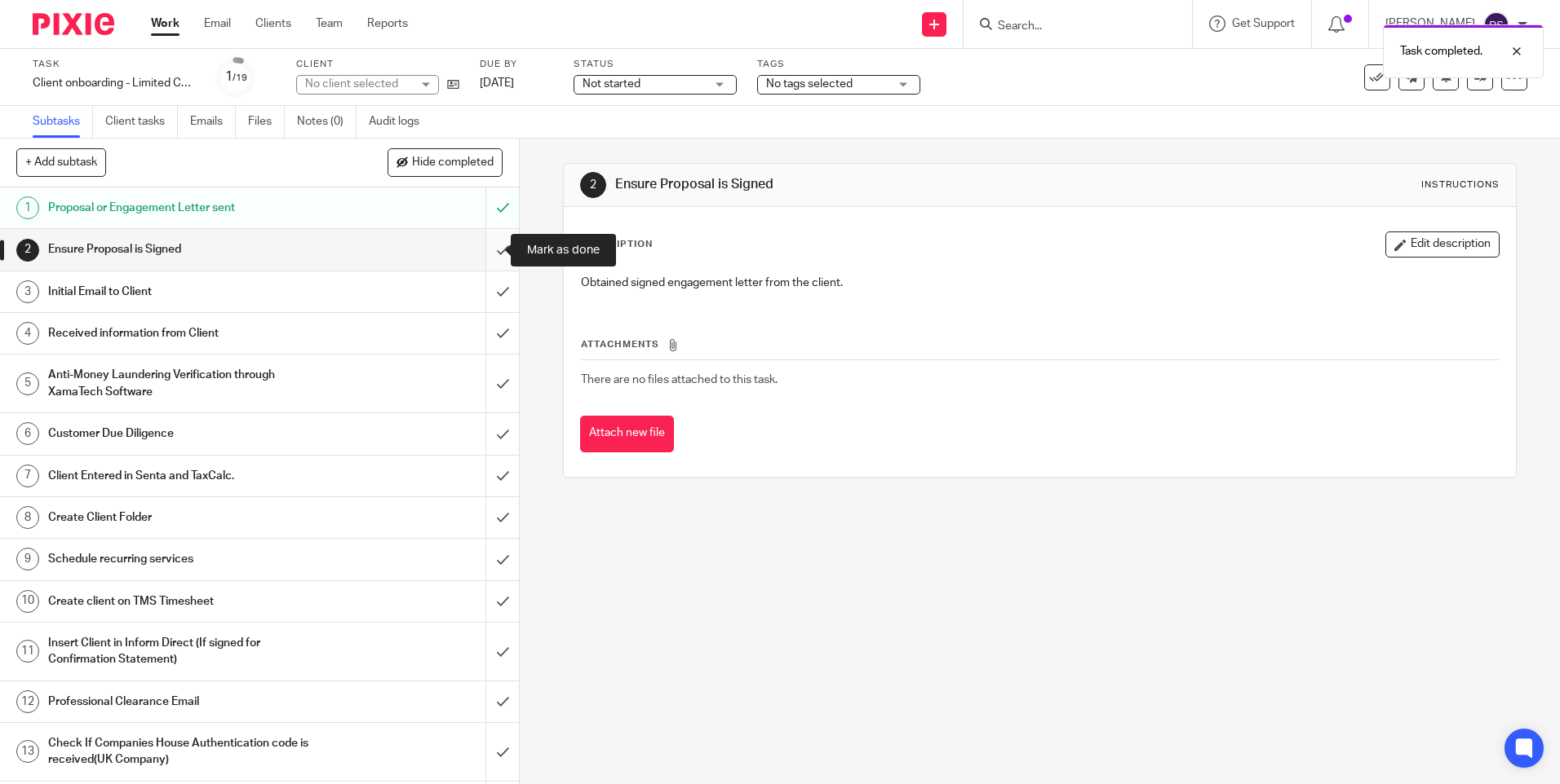
click at [477, 260] on input "submit" at bounding box center [259, 250] width 519 height 41
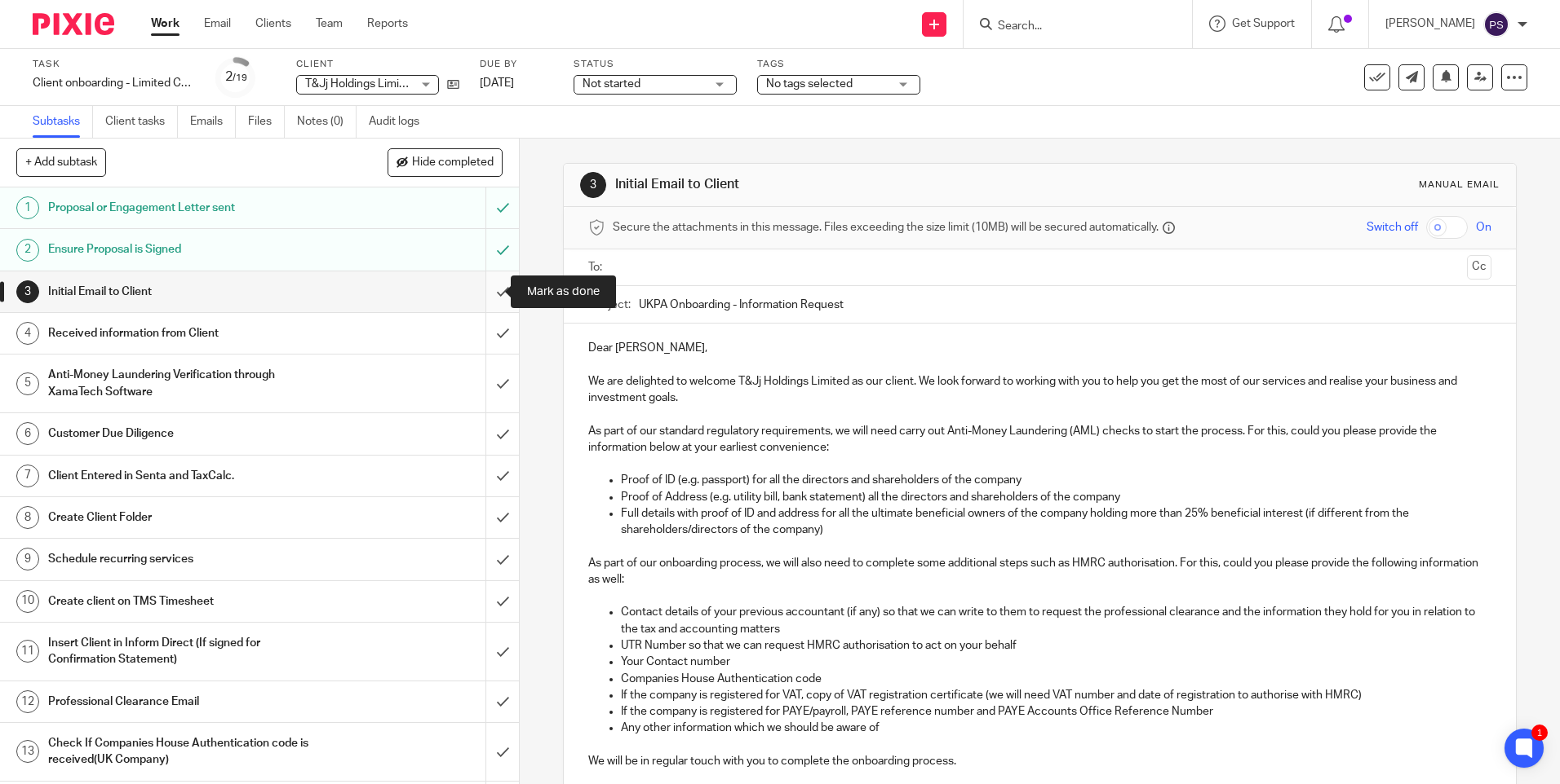
click at [476, 295] on input "submit" at bounding box center [259, 291] width 519 height 41
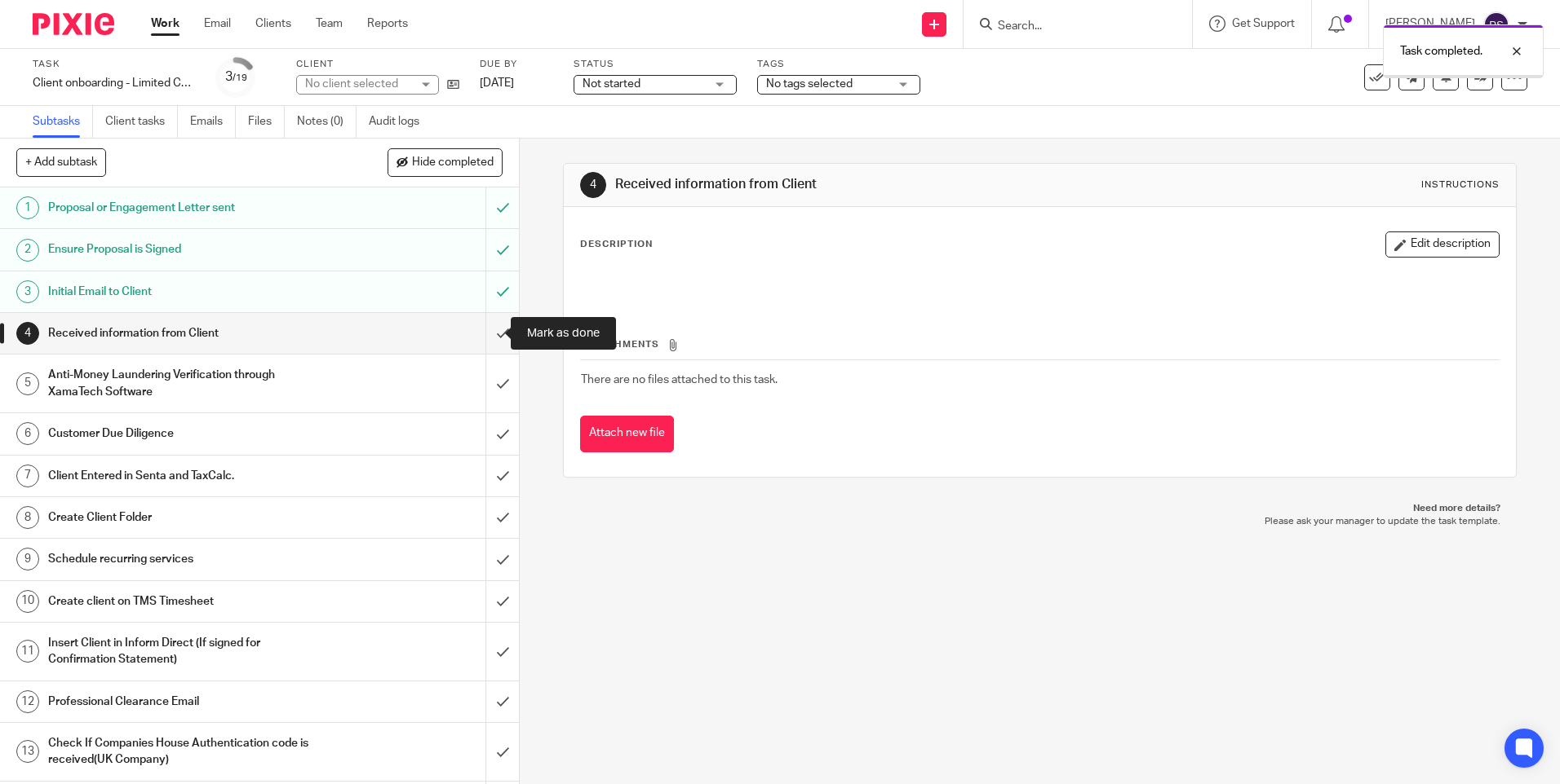
click at [488, 331] on input "submit" at bounding box center [259, 333] width 519 height 41
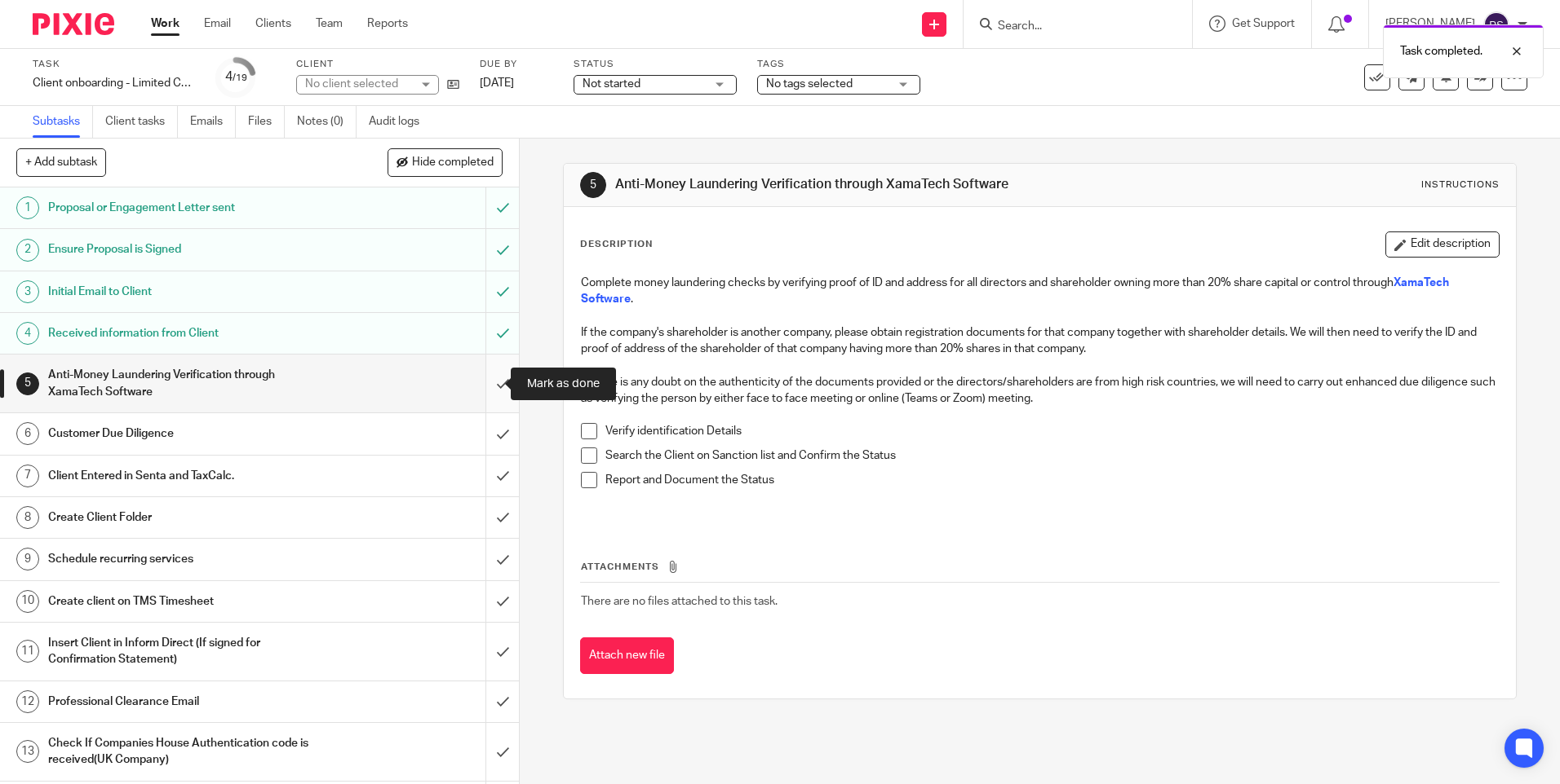
click at [488, 394] on input "submit" at bounding box center [259, 383] width 519 height 58
